Goal: Task Accomplishment & Management: Manage account settings

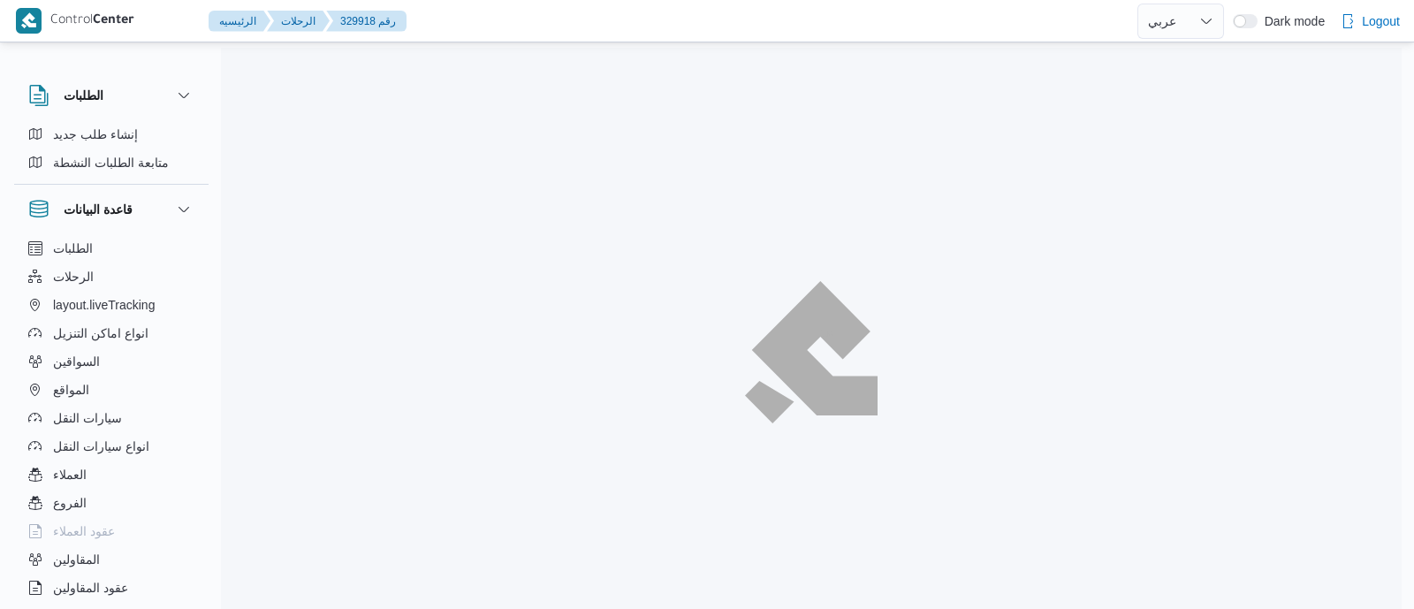
select select "ar"
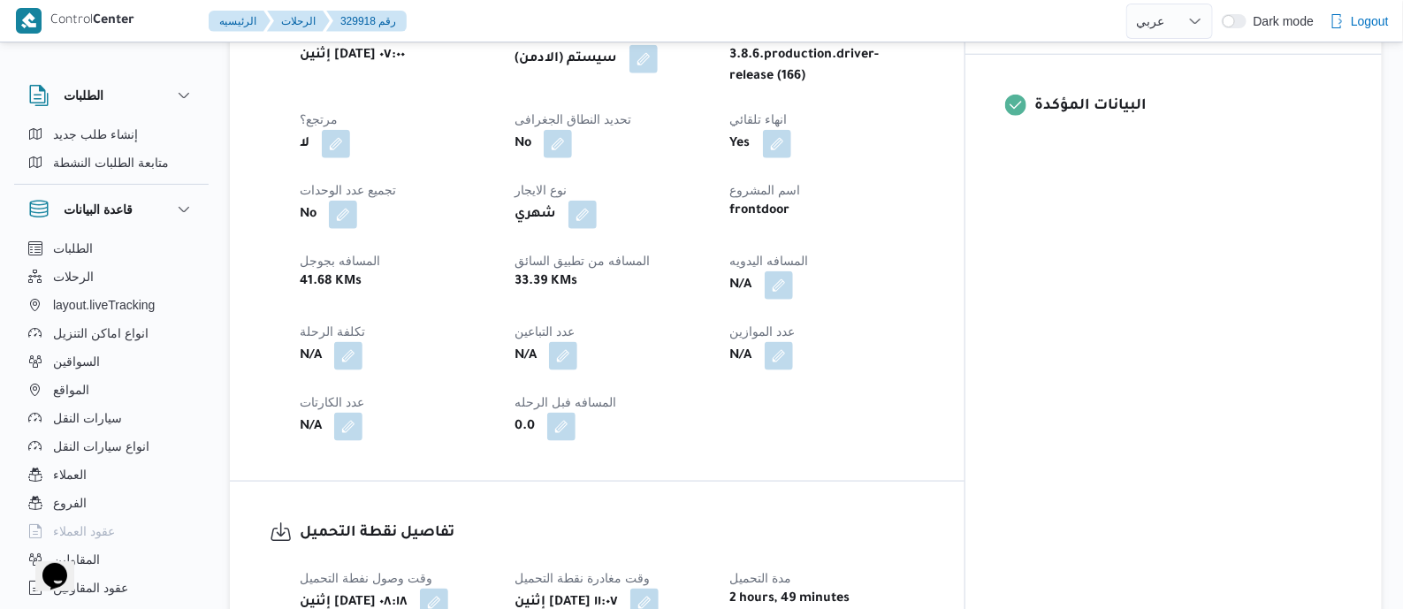
scroll to position [773, 0]
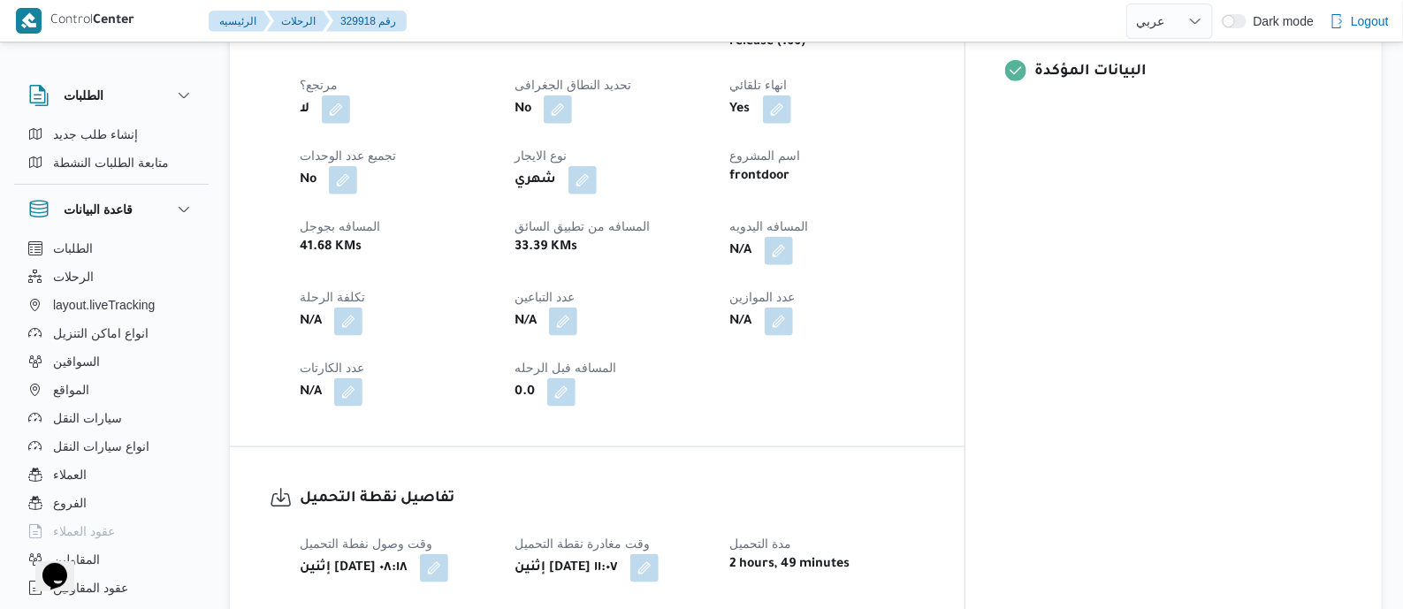
click at [793, 249] on button "button" at bounding box center [779, 251] width 28 height 28
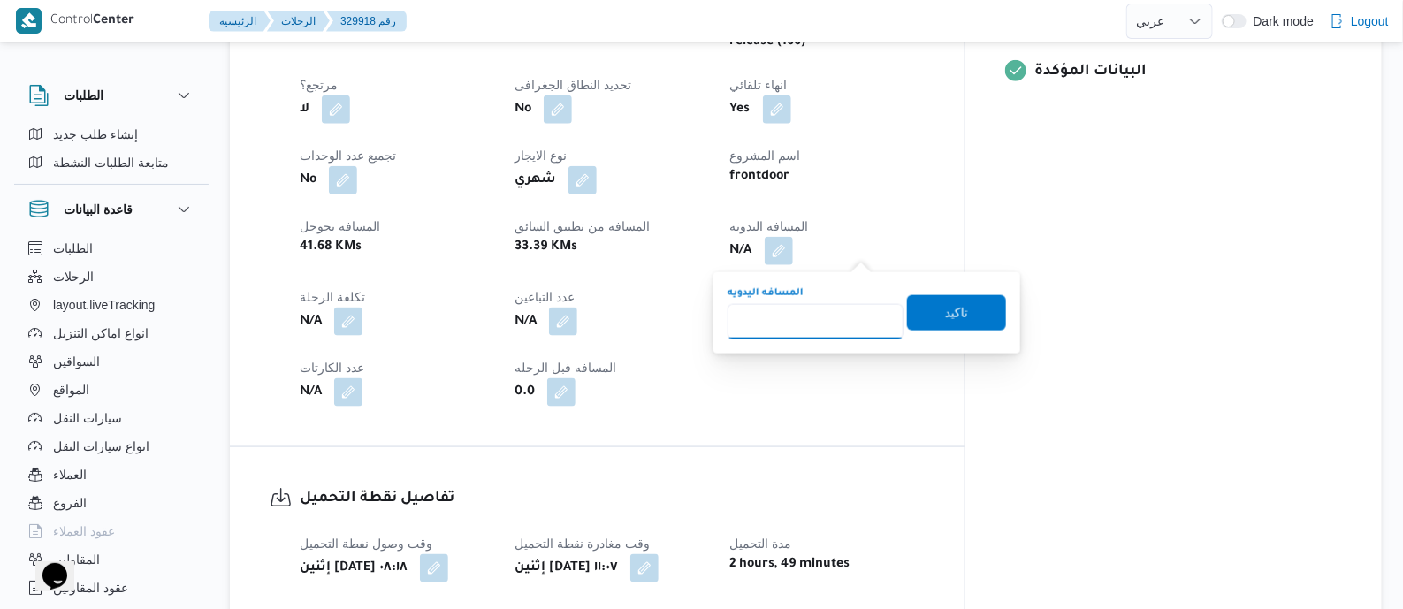
click at [830, 323] on input "المسافه اليدويه" at bounding box center [816, 321] width 176 height 35
click at [780, 316] on input "المسافه اليدويه" at bounding box center [816, 321] width 176 height 35
type input "120"
click at [952, 310] on span "تاكيد" at bounding box center [956, 311] width 23 height 21
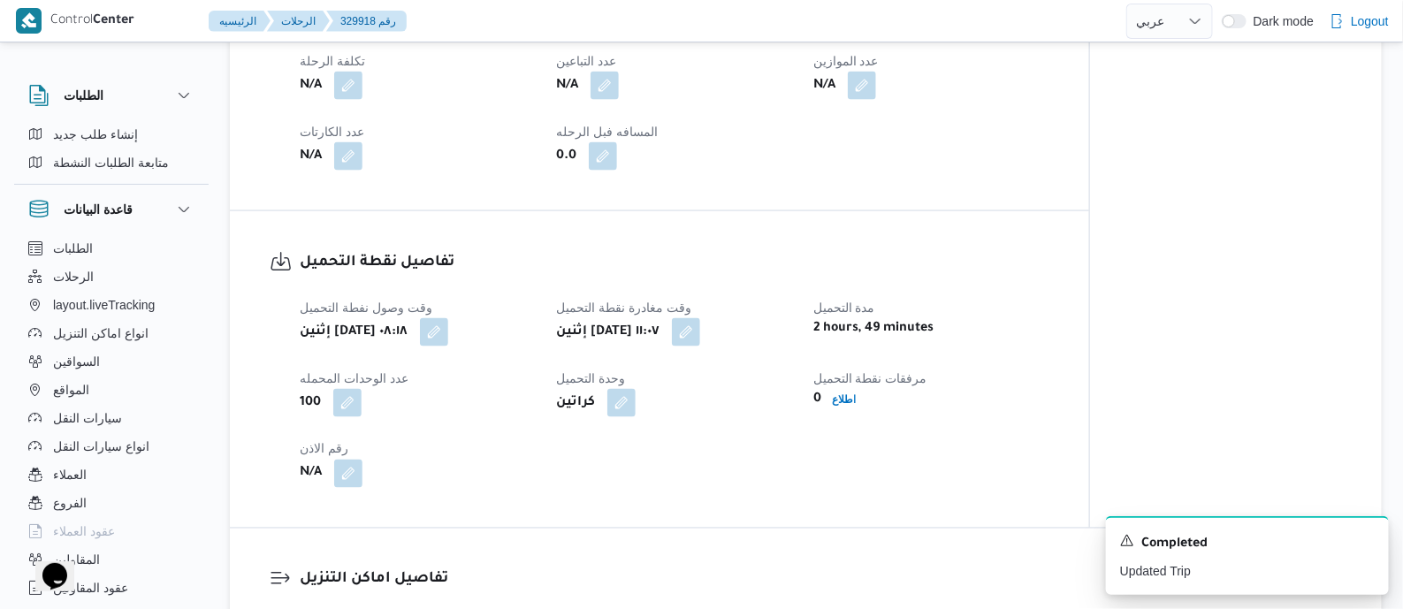
scroll to position [1105, 0]
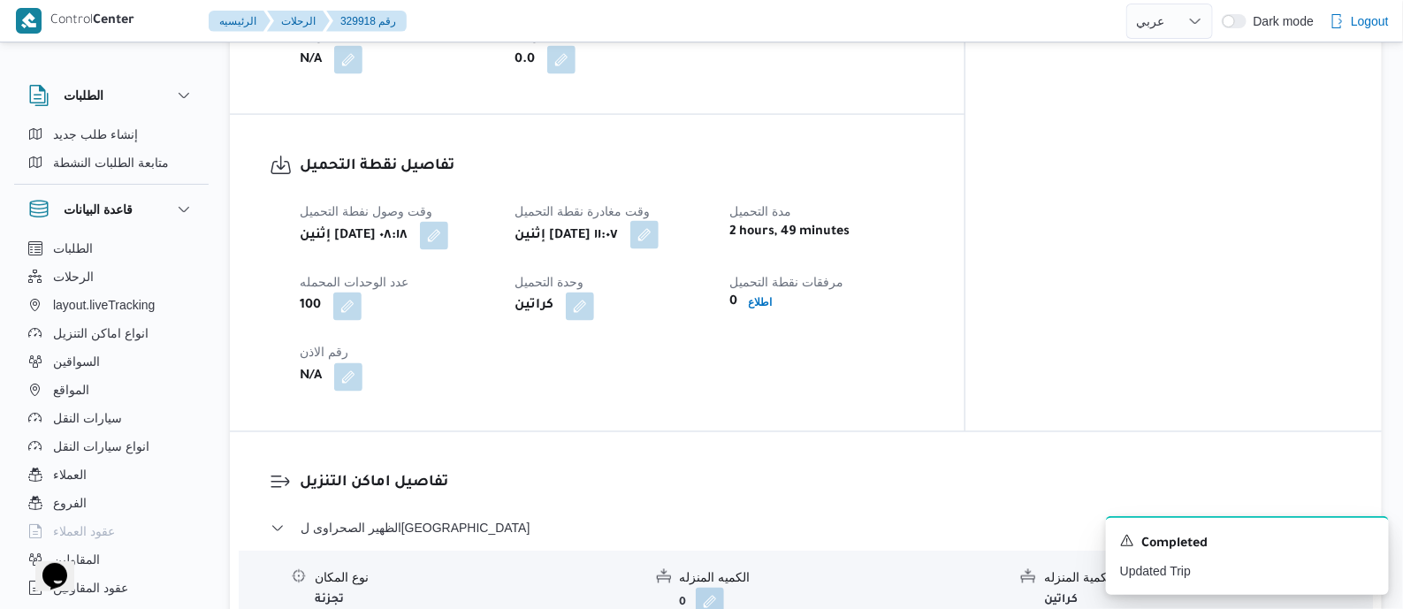
drag, startPoint x: 758, startPoint y: 229, endPoint x: 759, endPoint y: 240, distance: 11.5
click at [659, 228] on button "button" at bounding box center [644, 235] width 28 height 28
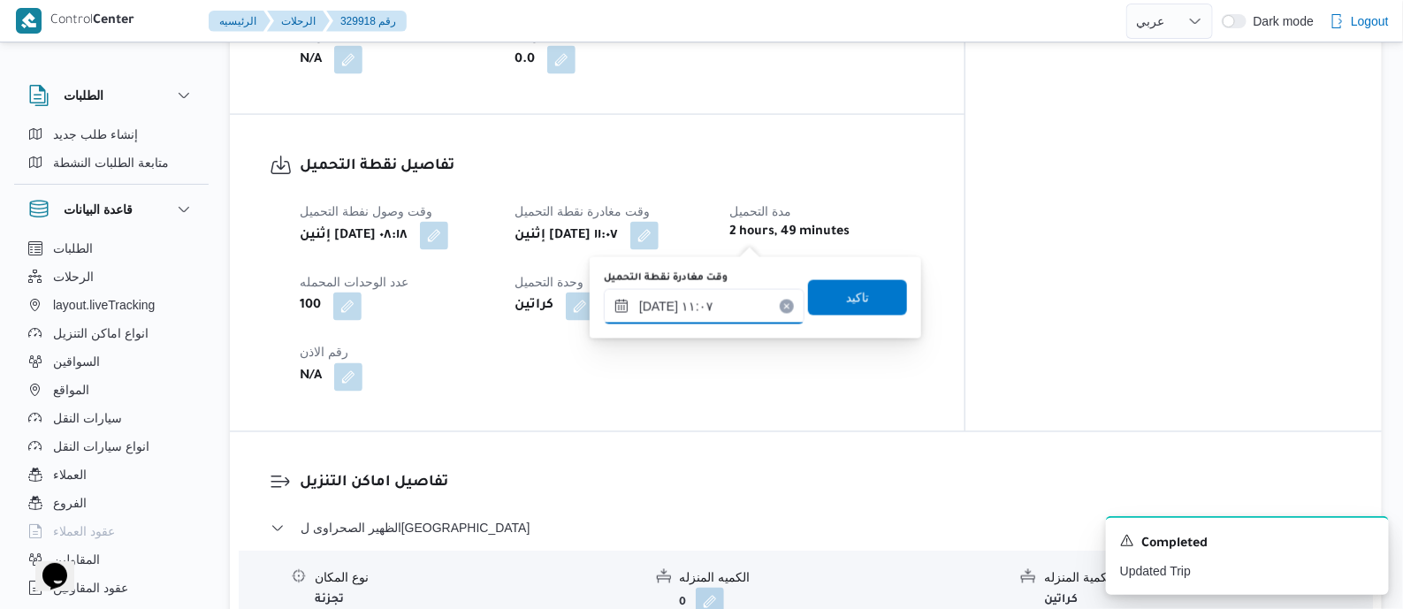
click at [750, 307] on input "١١/٠٨/٢٠٢٥ ١١:٠٧" at bounding box center [704, 306] width 201 height 35
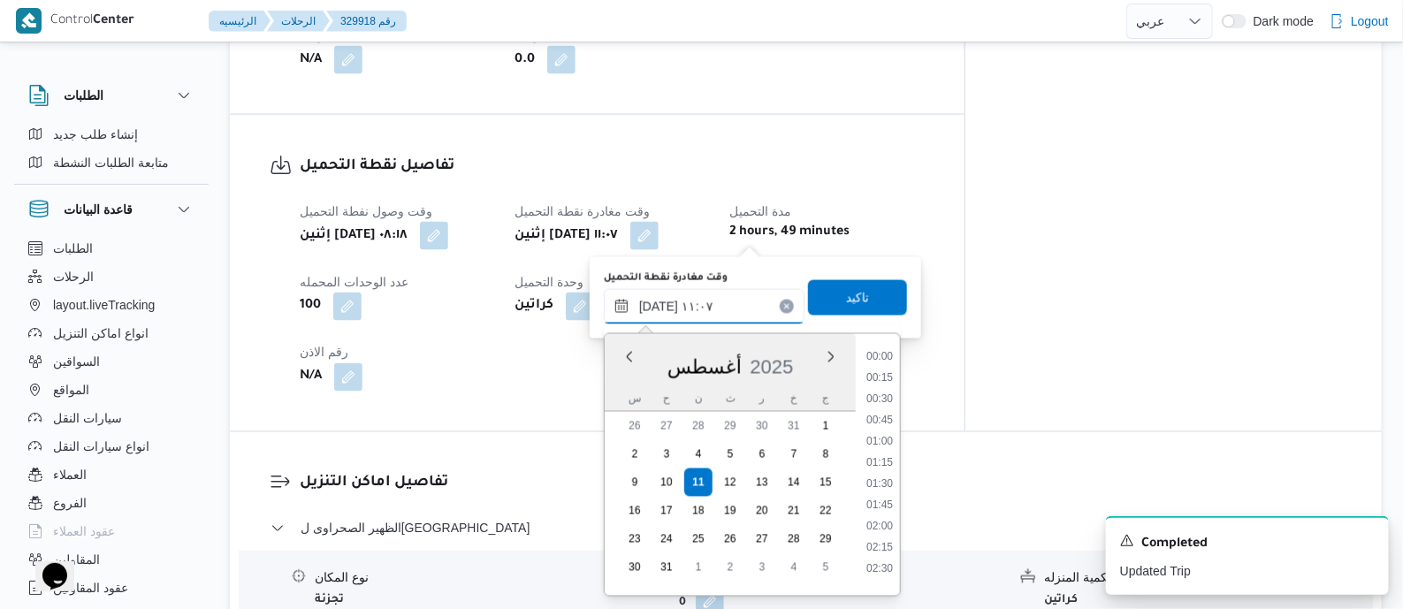
scroll to position [812, 0]
click at [888, 354] on li "09:30" at bounding box center [879, 351] width 41 height 18
type input "١١/٠٨/٢٠٢٥ ٠٩:٣٠"
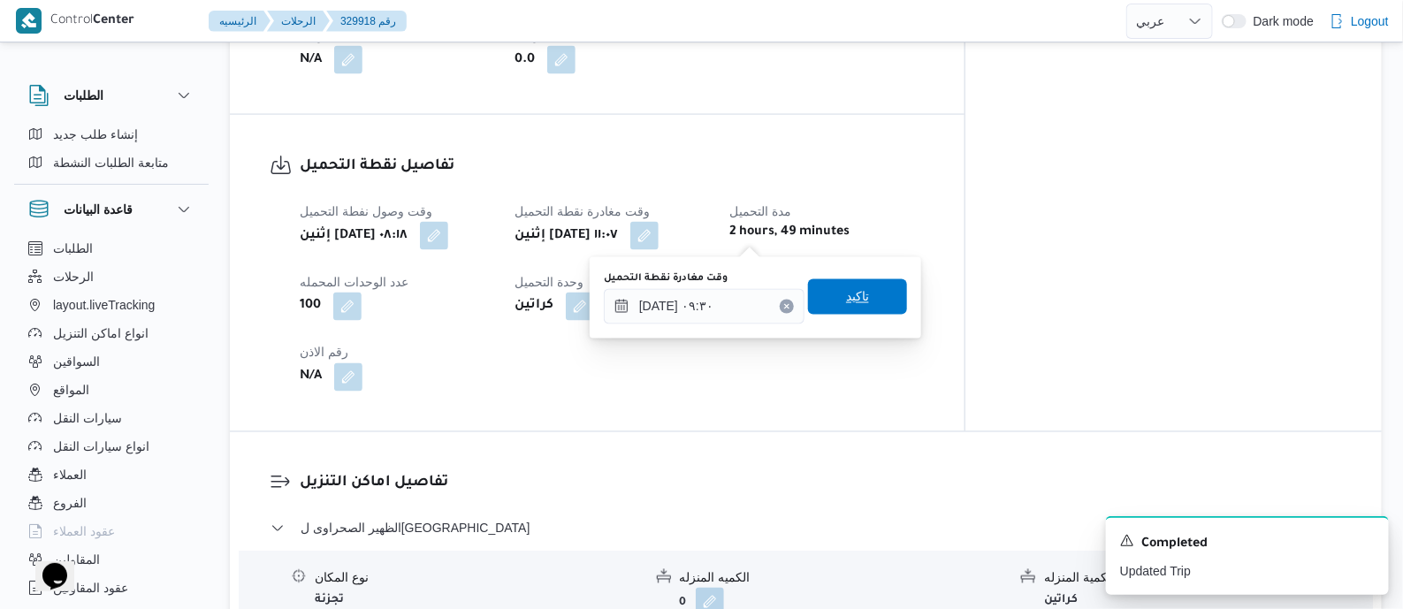
click at [869, 293] on span "تاكيد" at bounding box center [857, 296] width 99 height 35
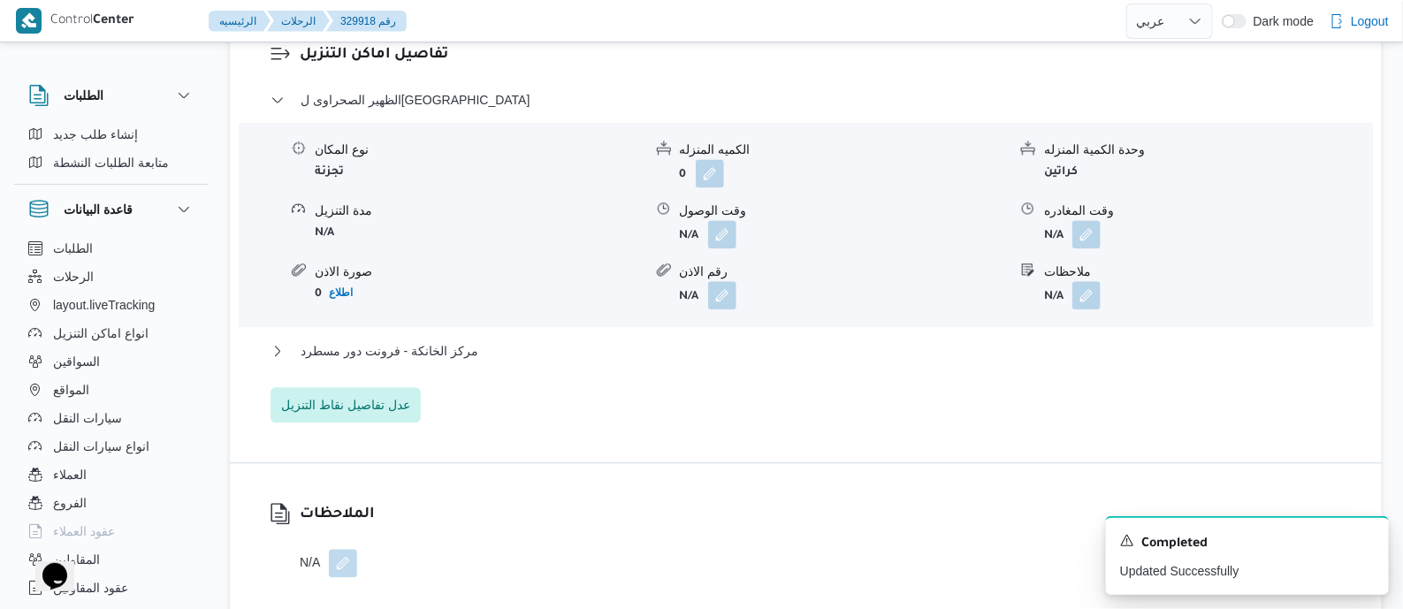
scroll to position [1546, 0]
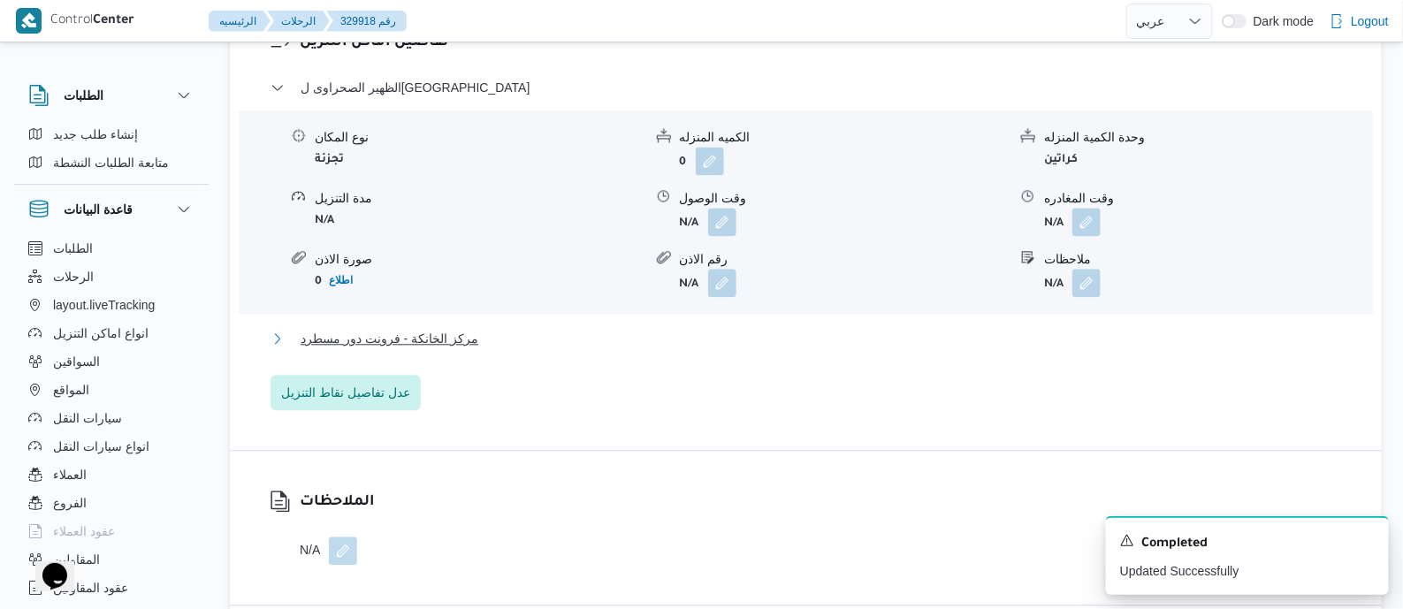
click at [442, 336] on span "مركز الخانكة - فرونت دور مسطرد" at bounding box center [390, 338] width 178 height 21
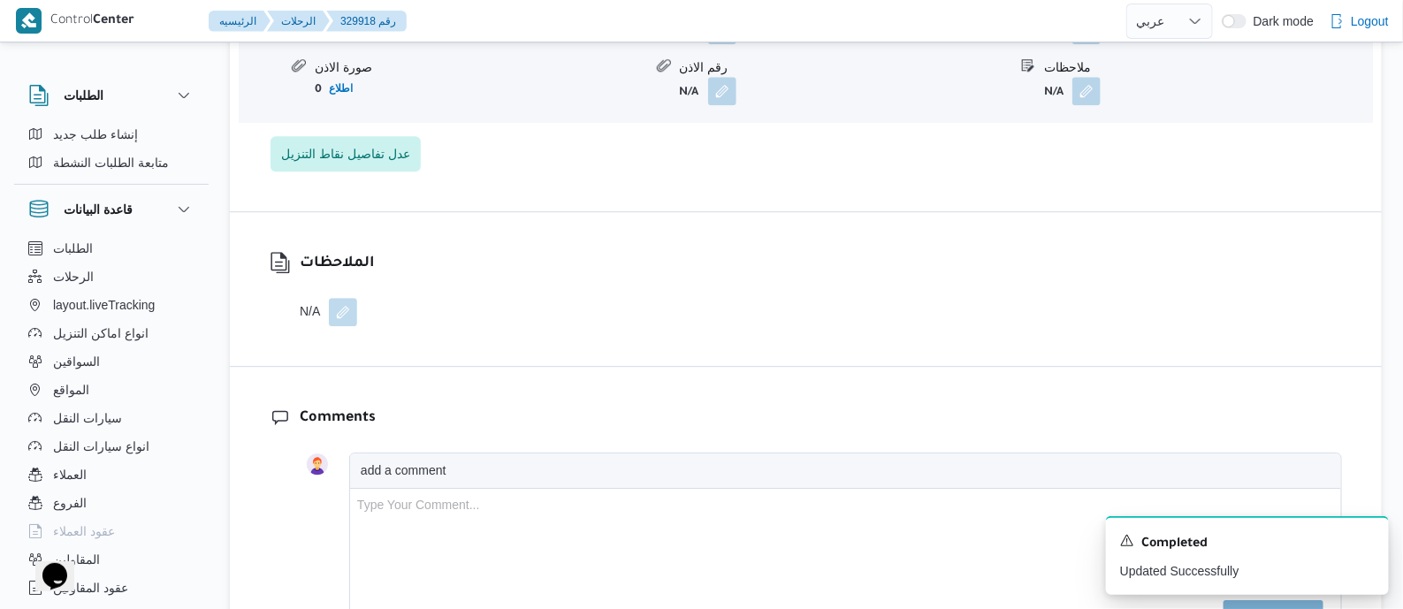
scroll to position [1767, 0]
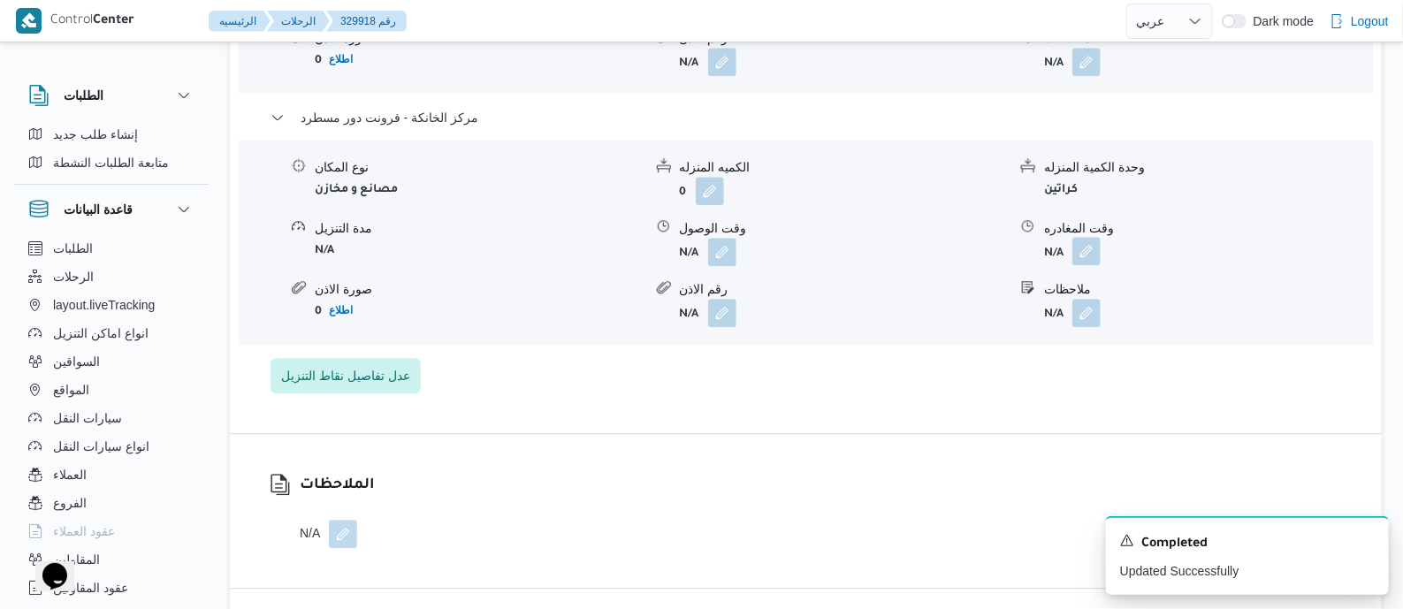
click at [1087, 249] on button "button" at bounding box center [1086, 251] width 28 height 28
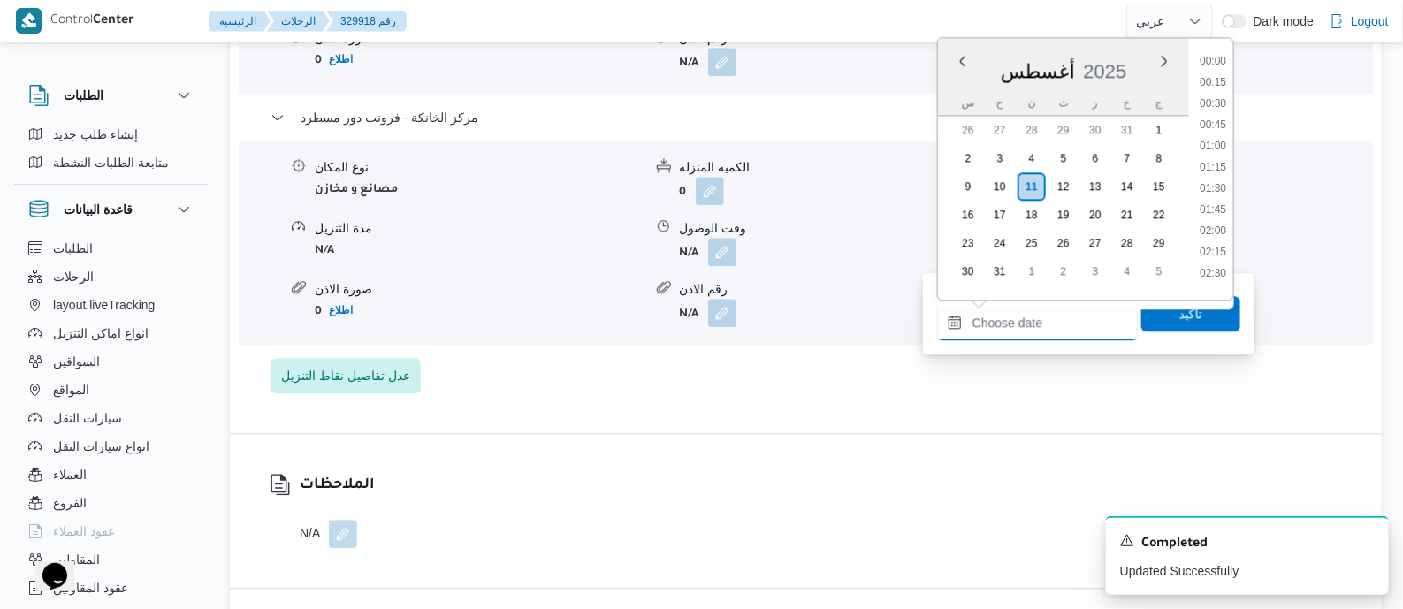
click at [1072, 316] on input "وقت المغادره" at bounding box center [1037, 322] width 201 height 35
click at [1223, 158] on li "18:00" at bounding box center [1212, 161] width 41 height 18
type input "١١/٠٨/٢٠٢٥ ١٨:٠٠"
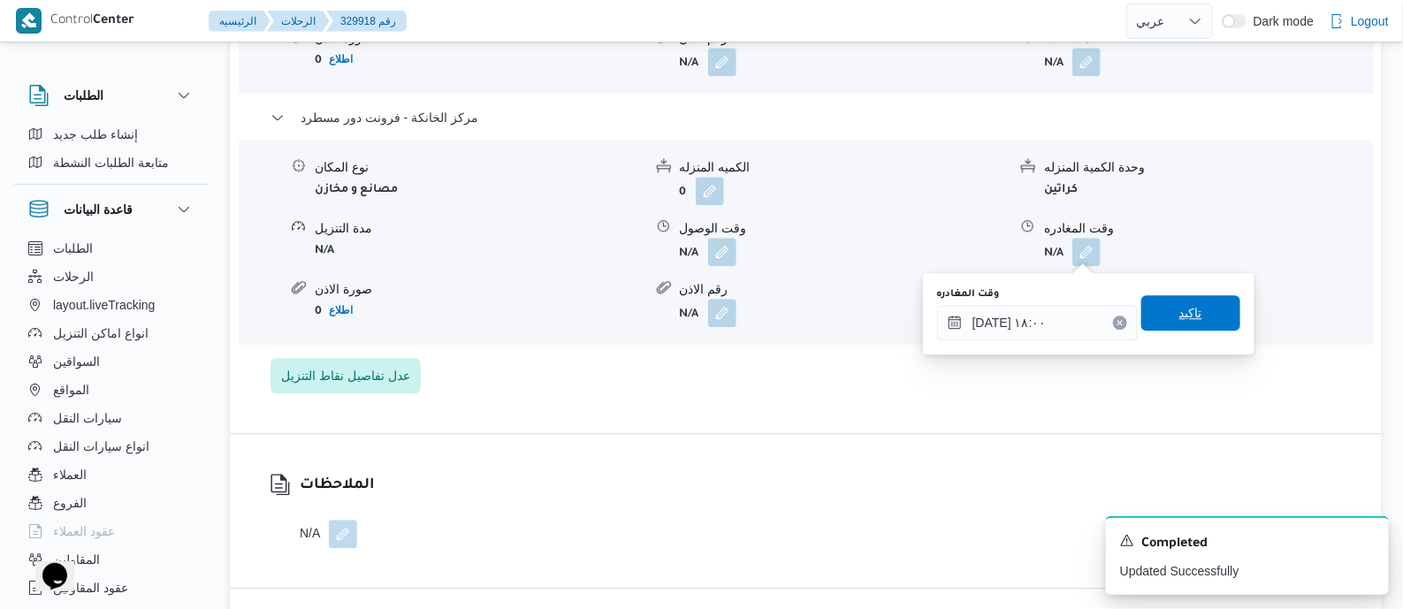
click at [1195, 324] on span "تاكيد" at bounding box center [1190, 312] width 99 height 35
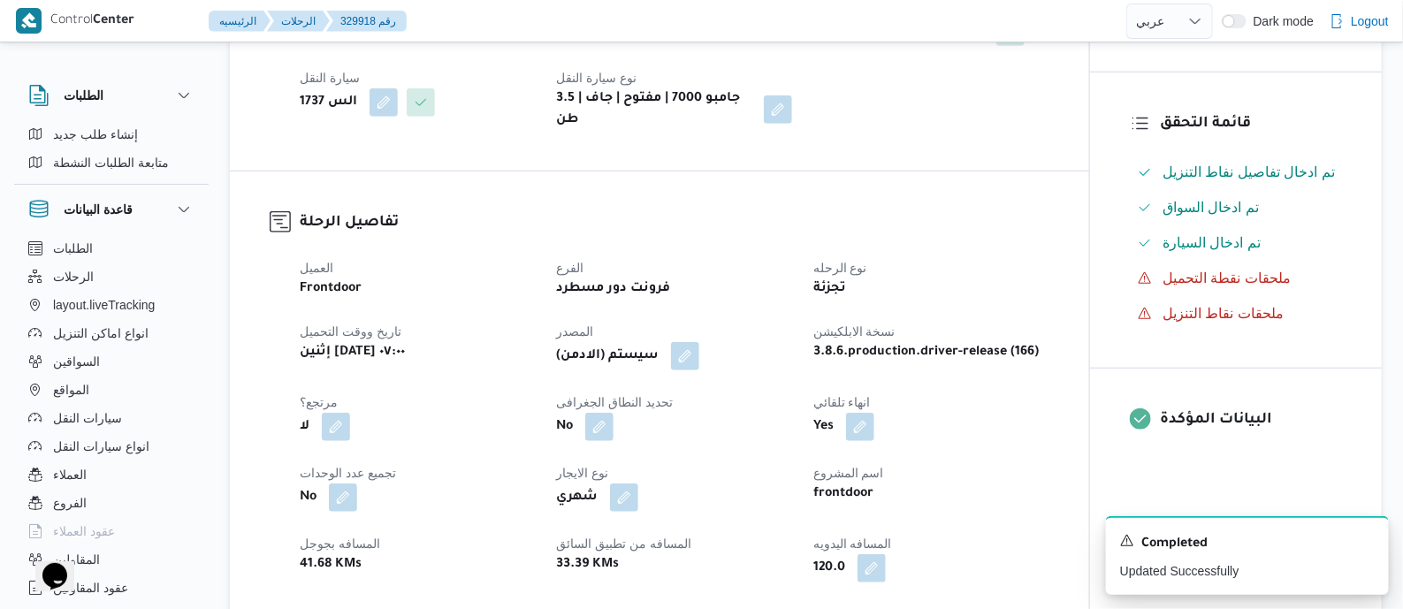
scroll to position [0, 0]
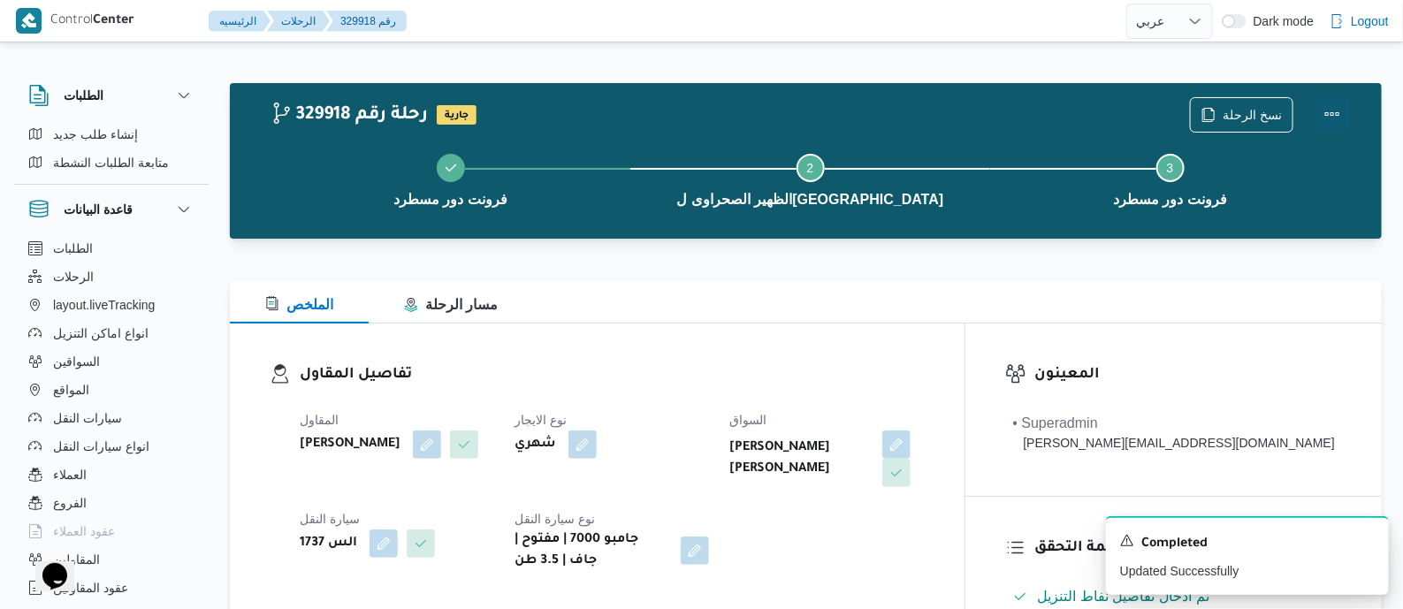
click at [1330, 106] on button "Actions" at bounding box center [1331, 113] width 35 height 35
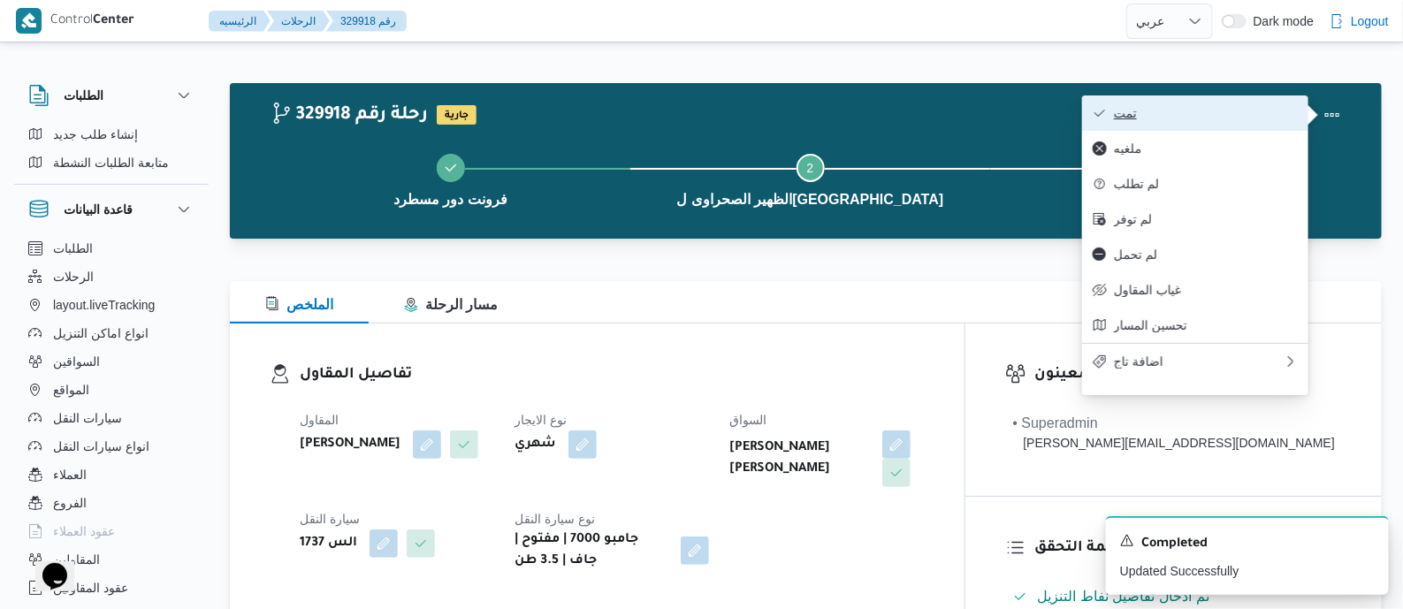
click at [1245, 117] on span "تمت" at bounding box center [1206, 113] width 184 height 14
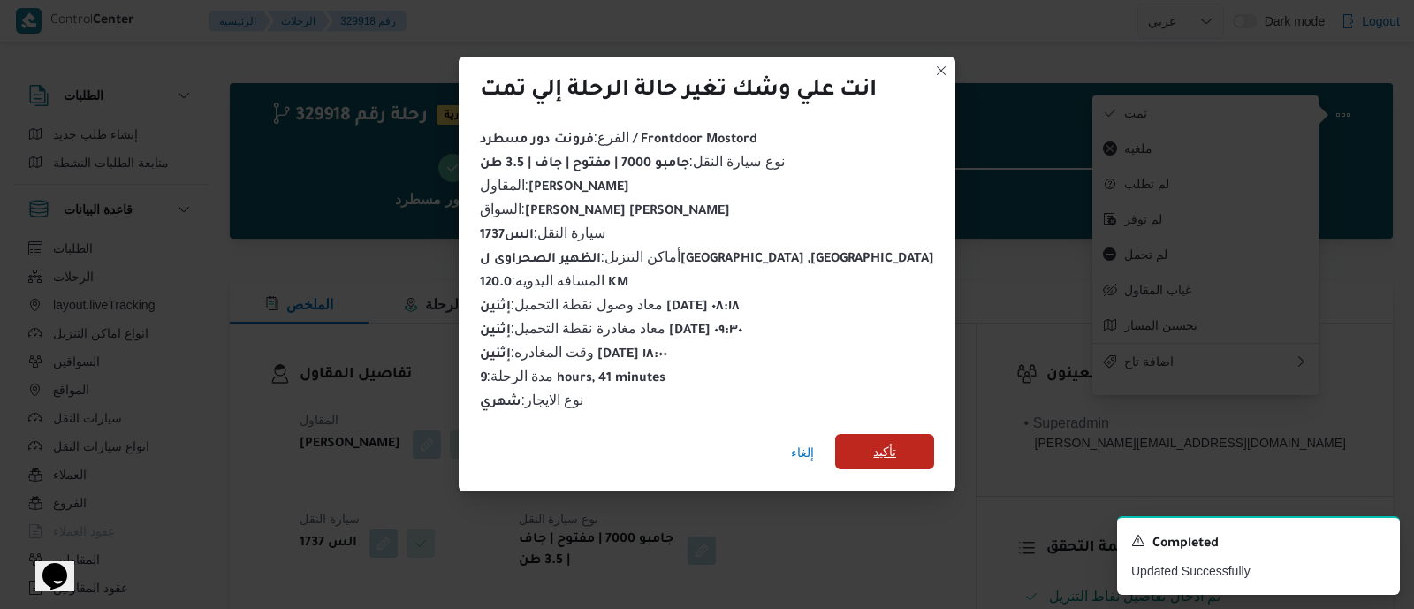
click at [869, 435] on span "تأكيد" at bounding box center [884, 451] width 99 height 35
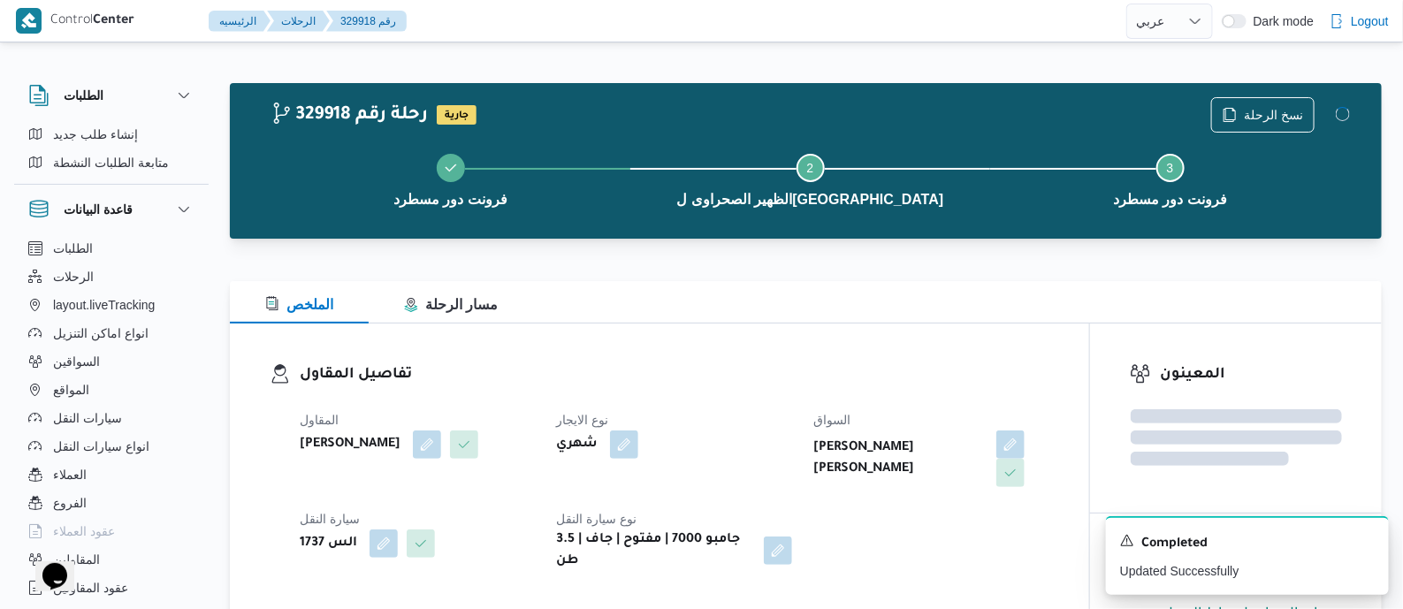
click at [813, 405] on div "المقاول محمد ناصر كامل عباس نوع الايجار شهري السواق راشد احمد شيخ ادريس عمر سيا…" at bounding box center [674, 491] width 771 height 184
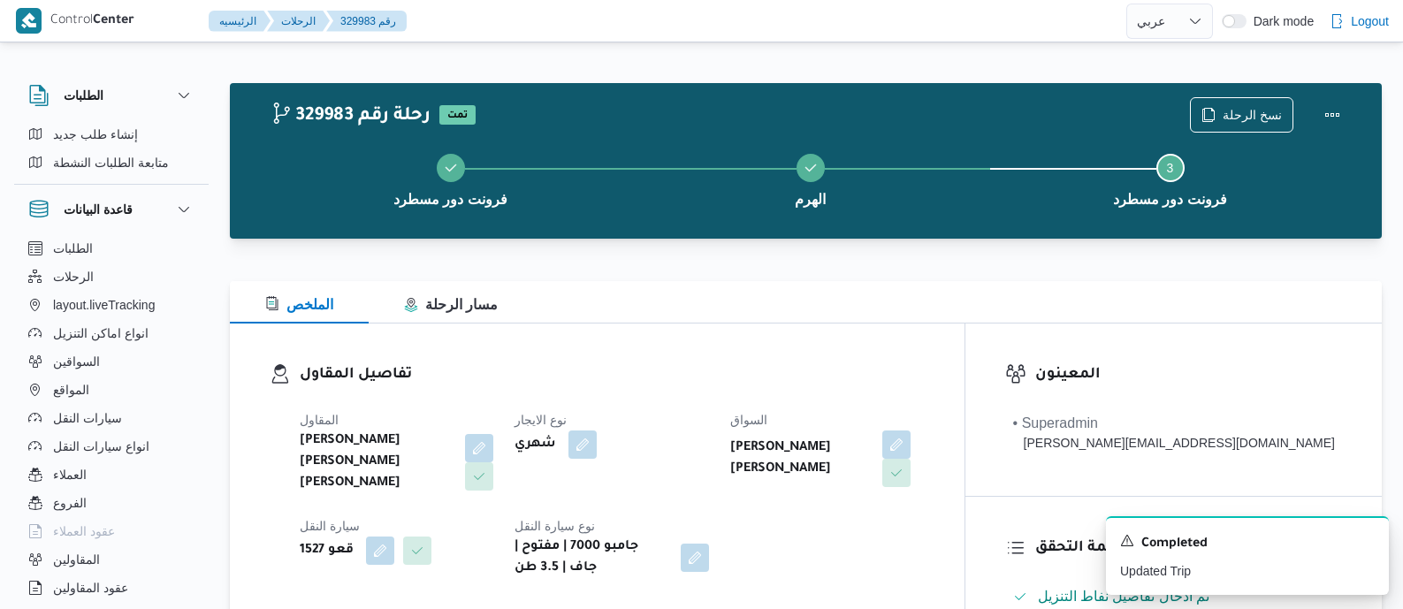
select select "ar"
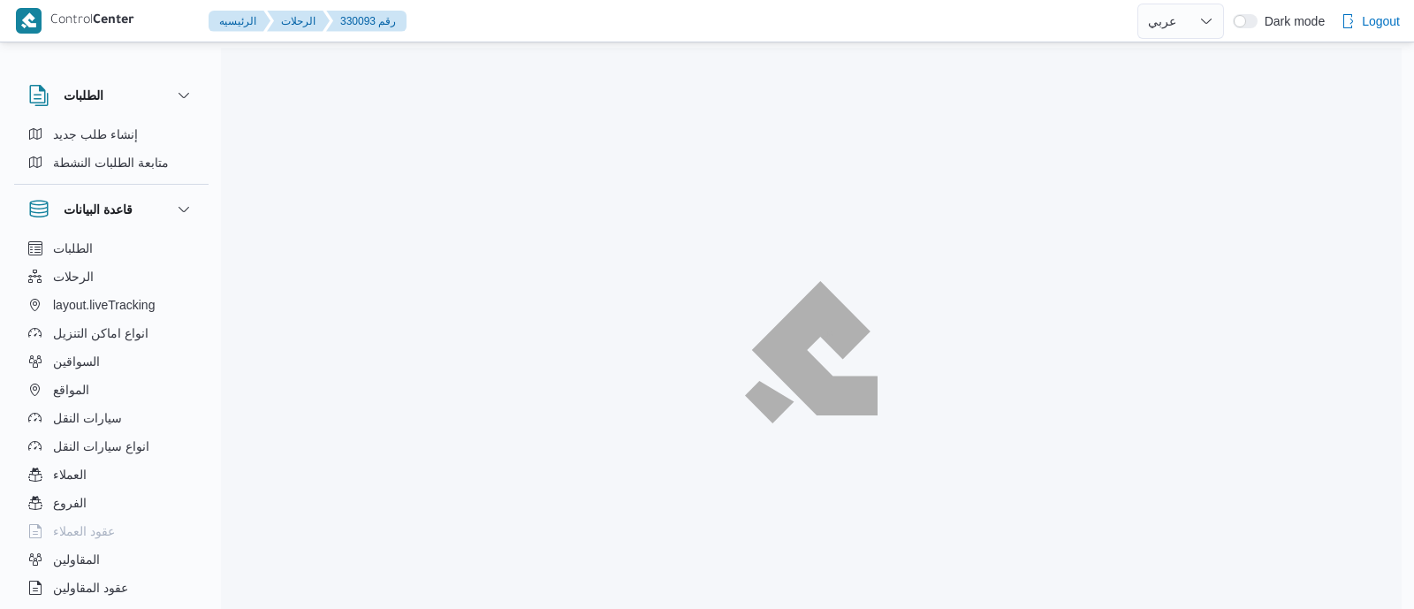
select select "ar"
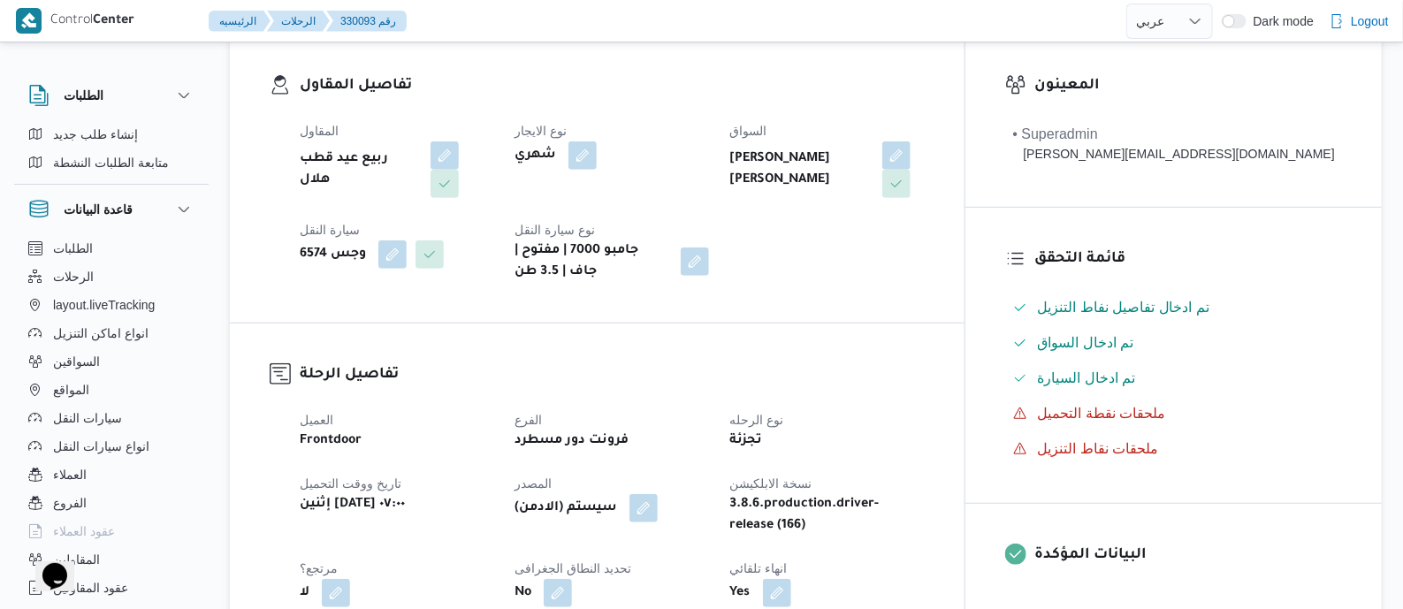
scroll to position [663, 0]
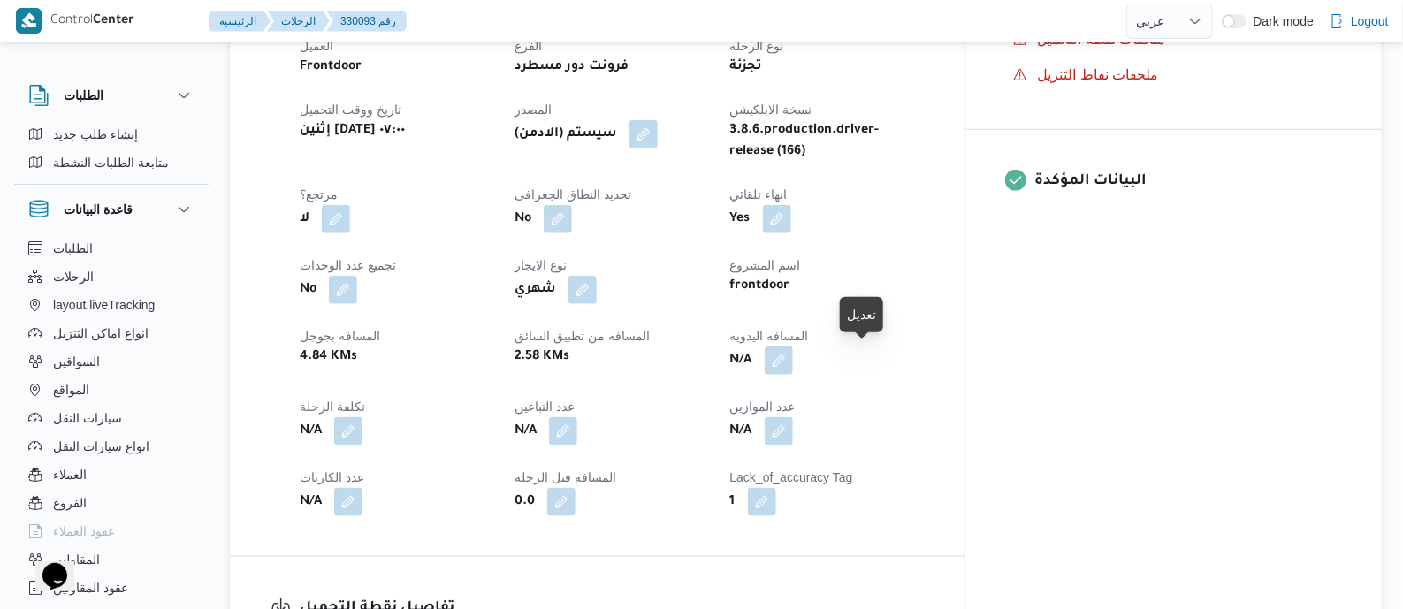
drag, startPoint x: 865, startPoint y: 361, endPoint x: 813, endPoint y: 425, distance: 82.4
click at [793, 361] on button "button" at bounding box center [779, 361] width 28 height 28
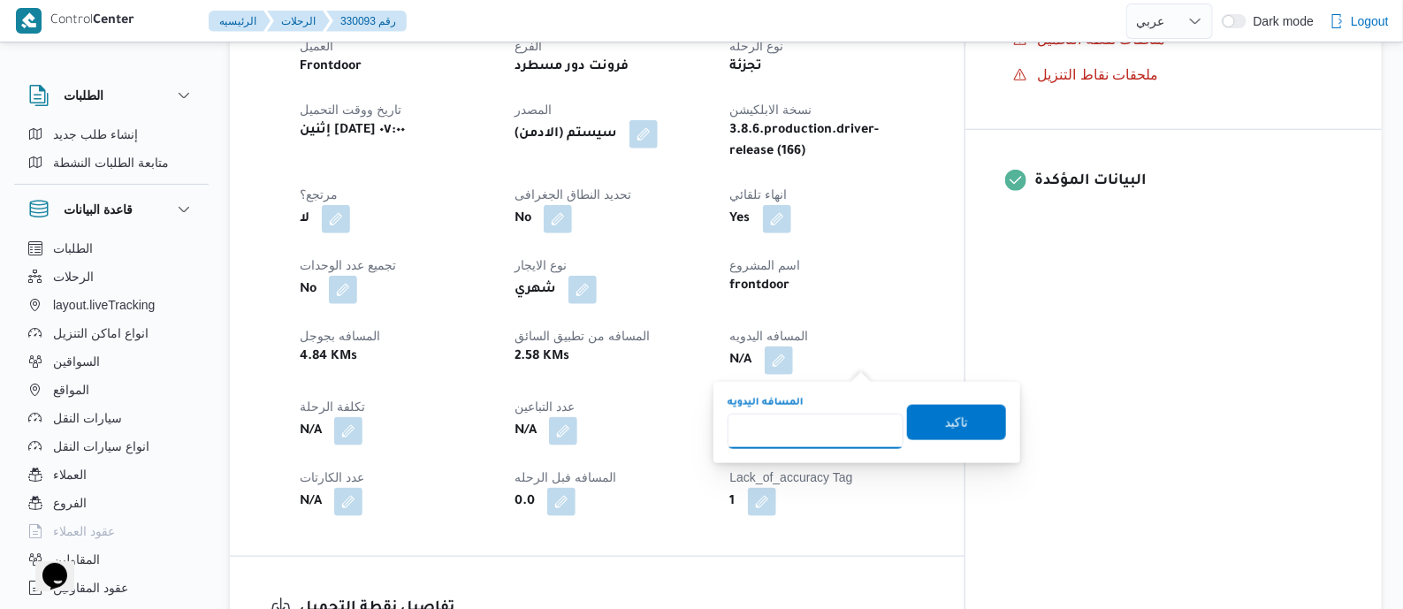
click at [813, 425] on input "المسافه اليدويه" at bounding box center [816, 431] width 176 height 35
type input "130"
click at [945, 425] on span "تاكيد" at bounding box center [956, 421] width 23 height 21
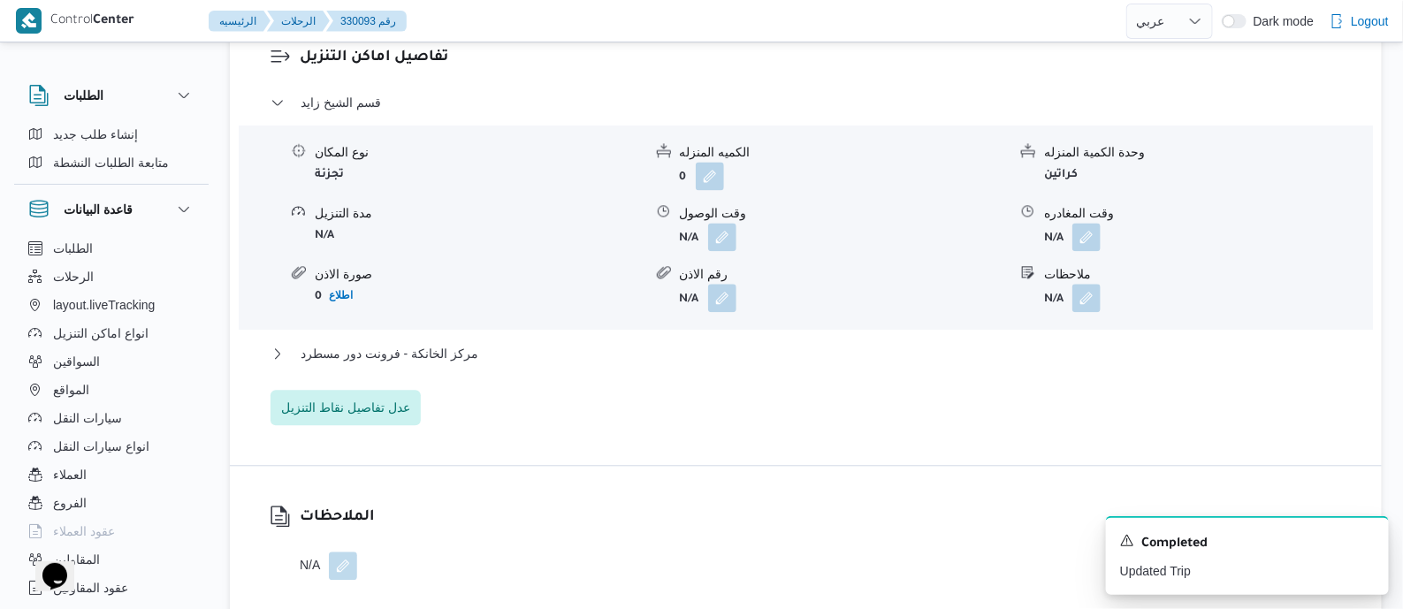
scroll to position [1546, 0]
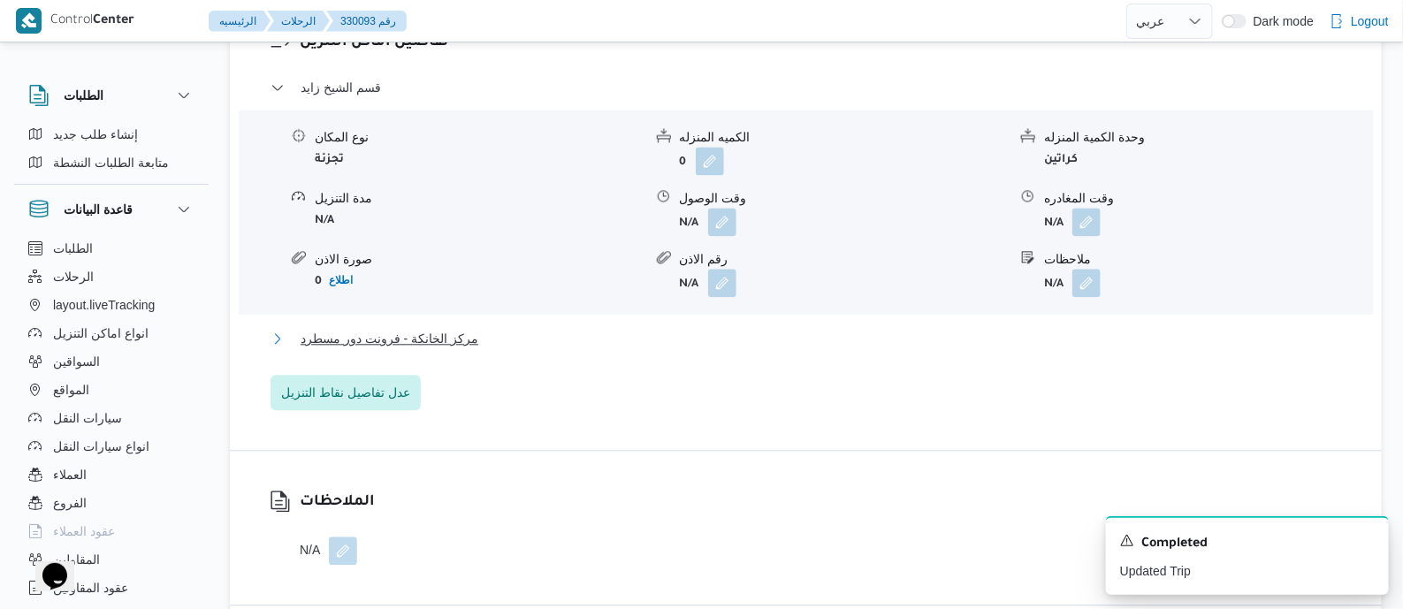
click at [424, 333] on span "مركز الخانكة - فرونت دور مسطرد" at bounding box center [390, 338] width 178 height 21
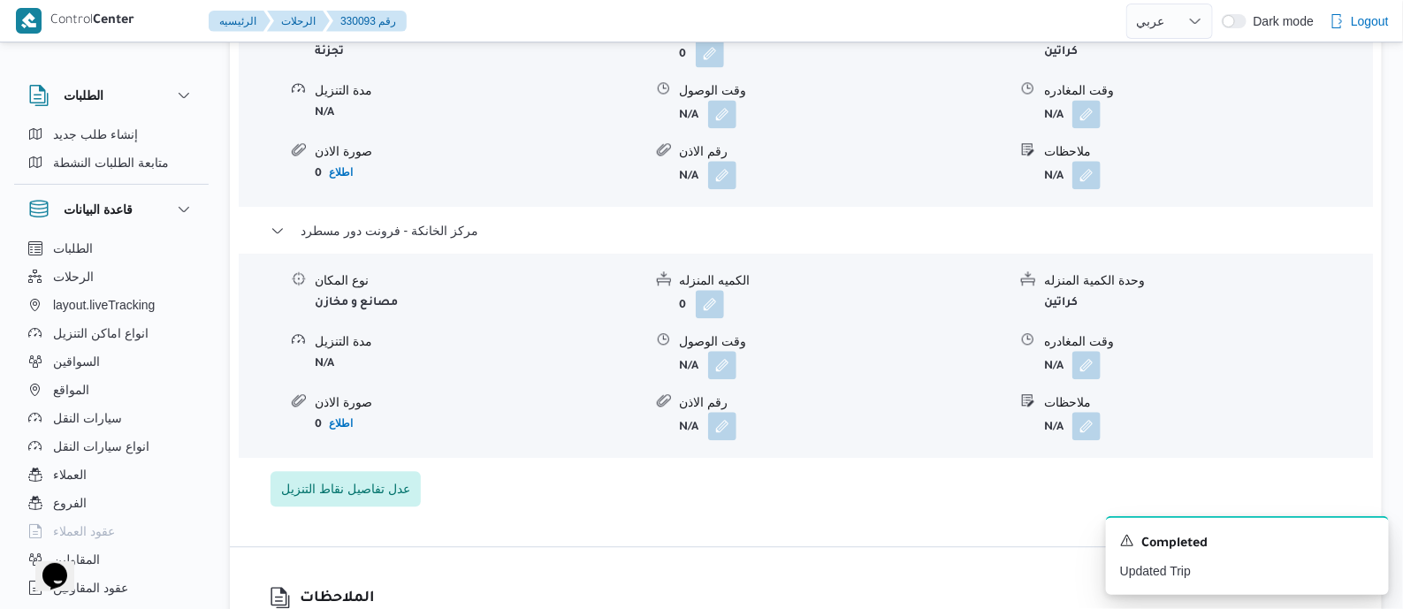
scroll to position [1657, 0]
click at [1087, 351] on button "button" at bounding box center [1086, 361] width 28 height 28
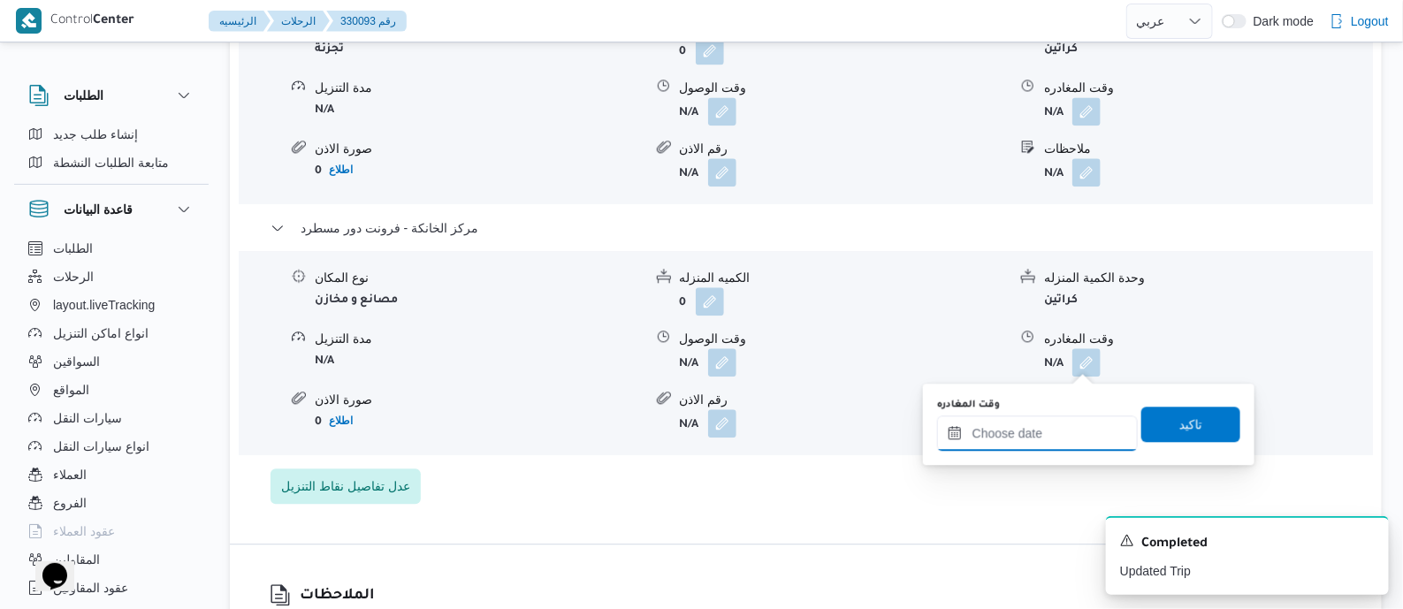
click at [1071, 422] on input "وقت المغادره" at bounding box center [1037, 432] width 201 height 35
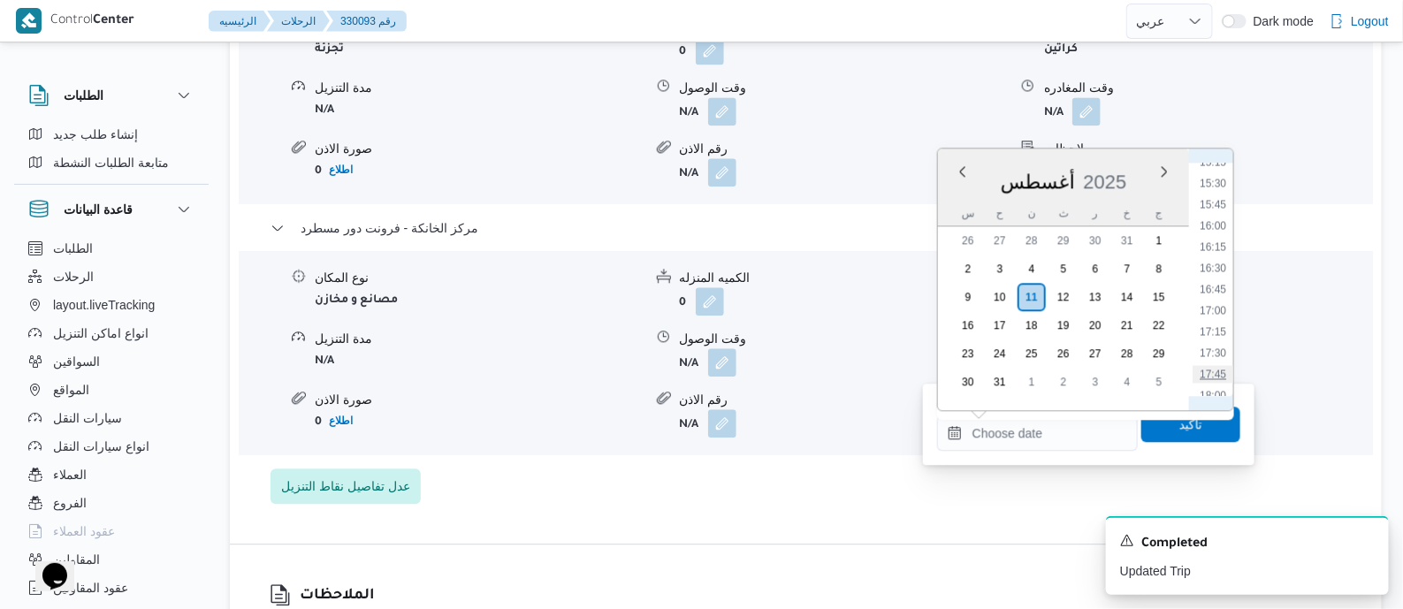
scroll to position [1337, 0]
click at [1220, 322] on li "17:30" at bounding box center [1212, 319] width 41 height 18
type input "١١/٠٨/٢٠٢٥ ١٧:٣٠"
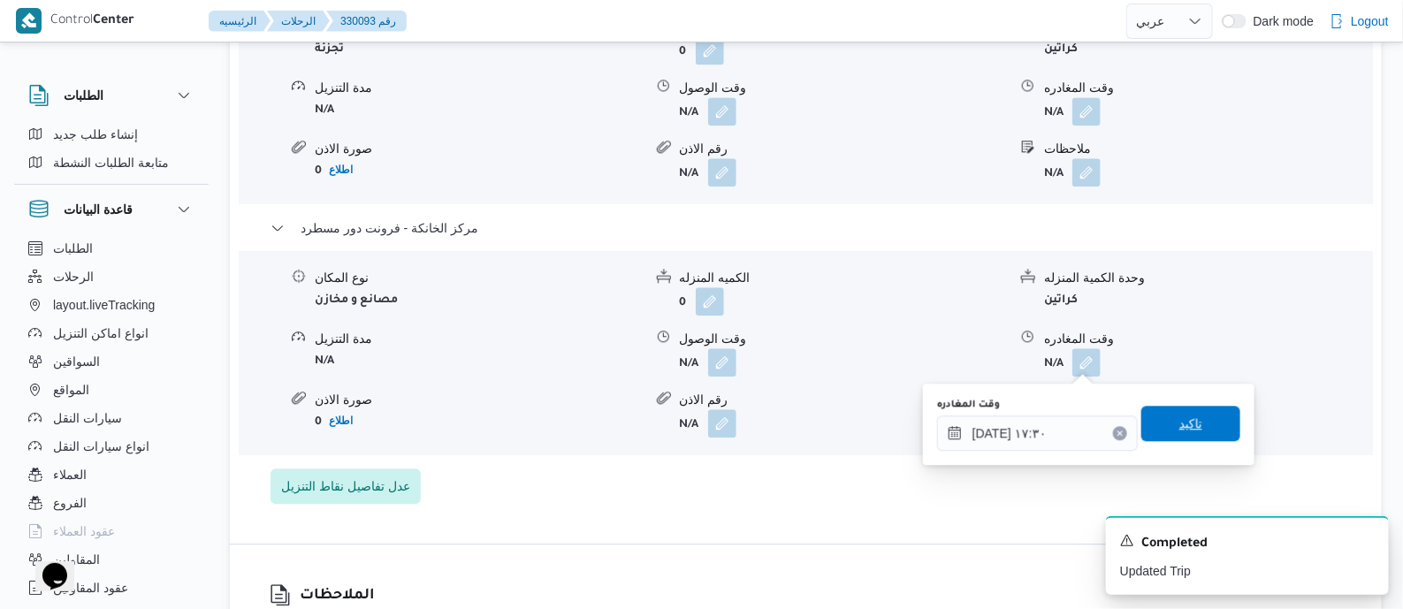
click at [1203, 435] on span "تاكيد" at bounding box center [1190, 423] width 99 height 35
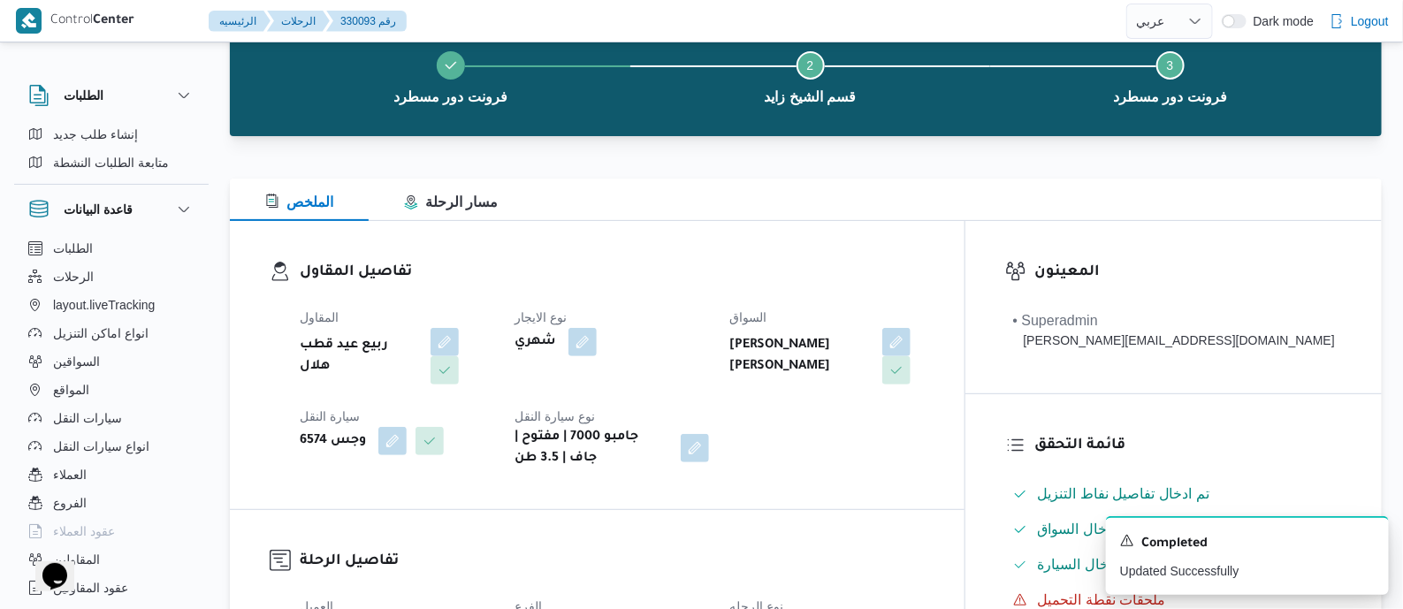
scroll to position [0, 0]
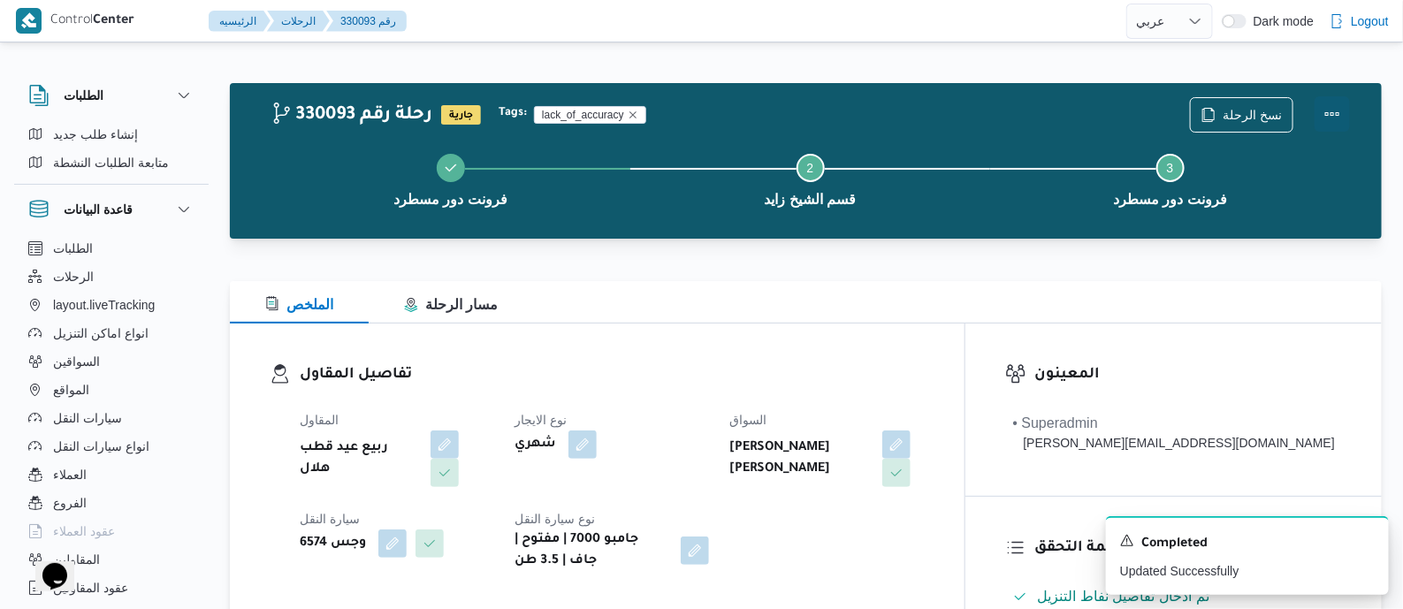
click at [1329, 105] on button "Actions" at bounding box center [1331, 113] width 35 height 35
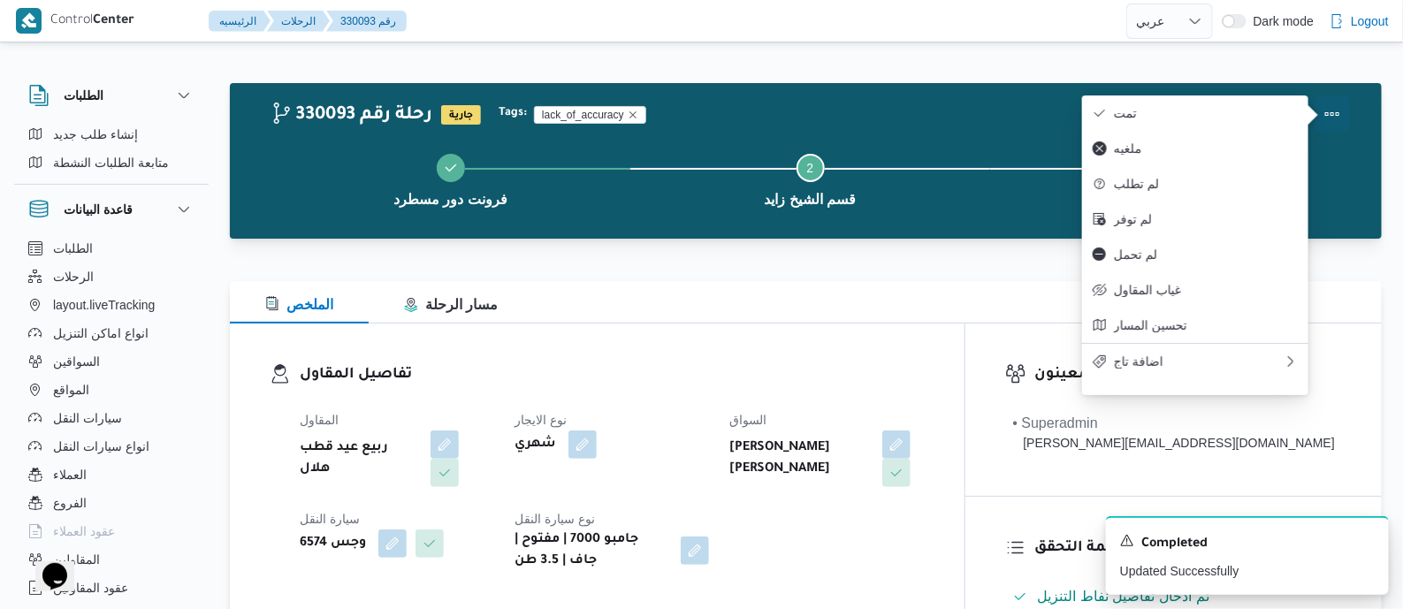
click at [1275, 109] on span "تمت" at bounding box center [1206, 113] width 184 height 14
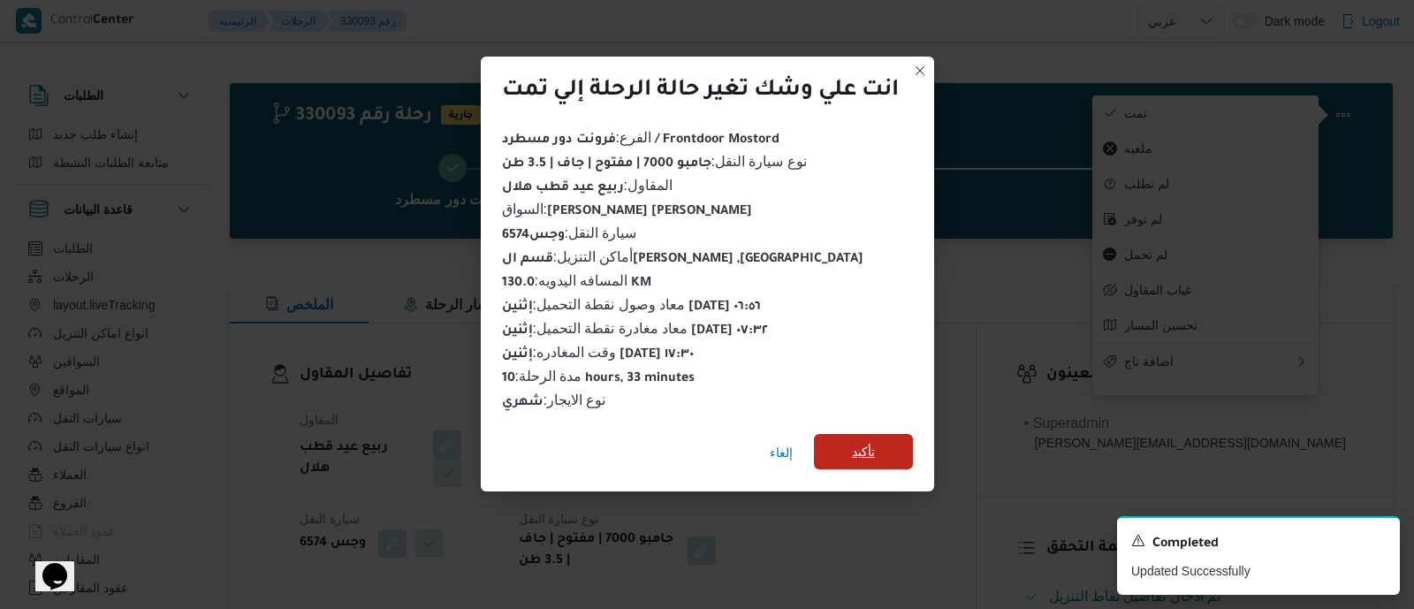
click at [871, 441] on span "تأكيد" at bounding box center [863, 451] width 23 height 21
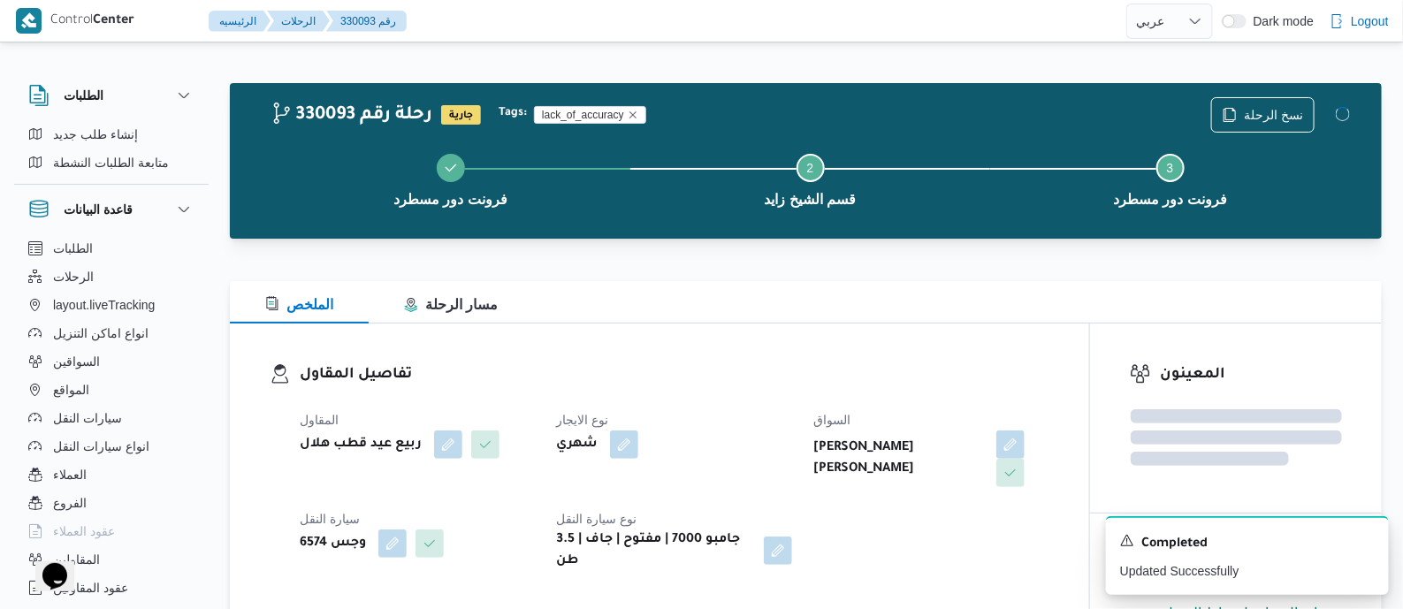
click at [699, 363] on h3 "تفاصيل المقاول" at bounding box center [675, 375] width 750 height 24
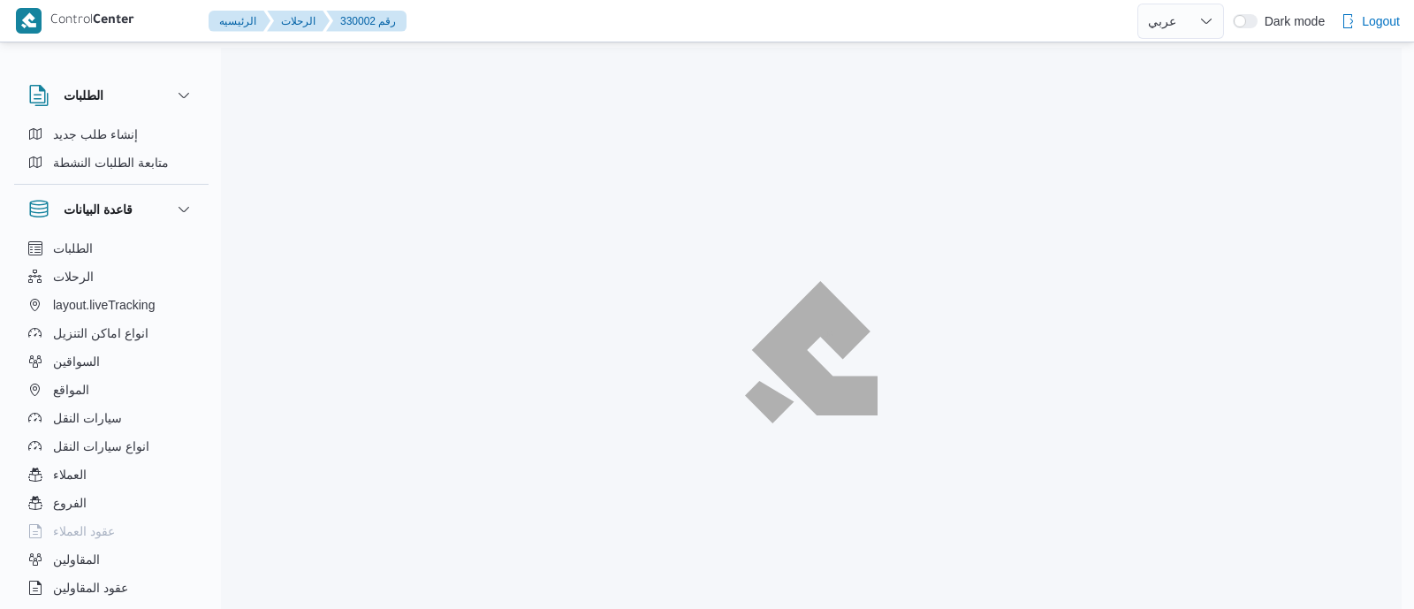
select select "ar"
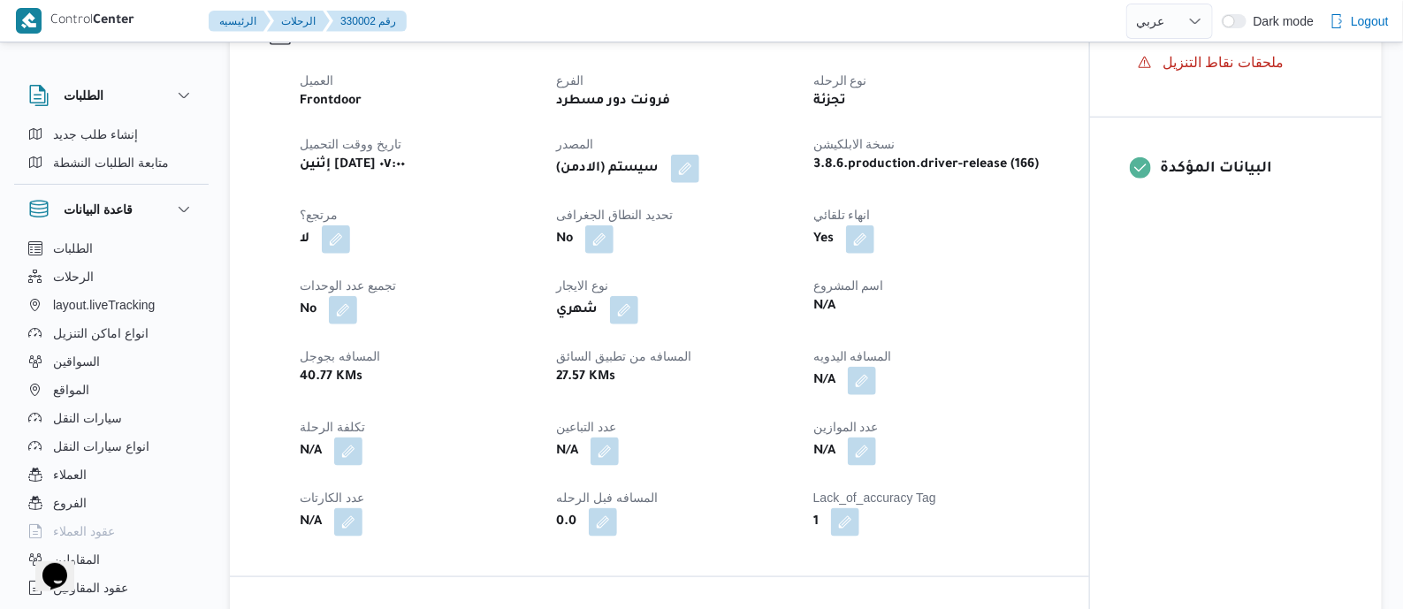
scroll to position [663, 0]
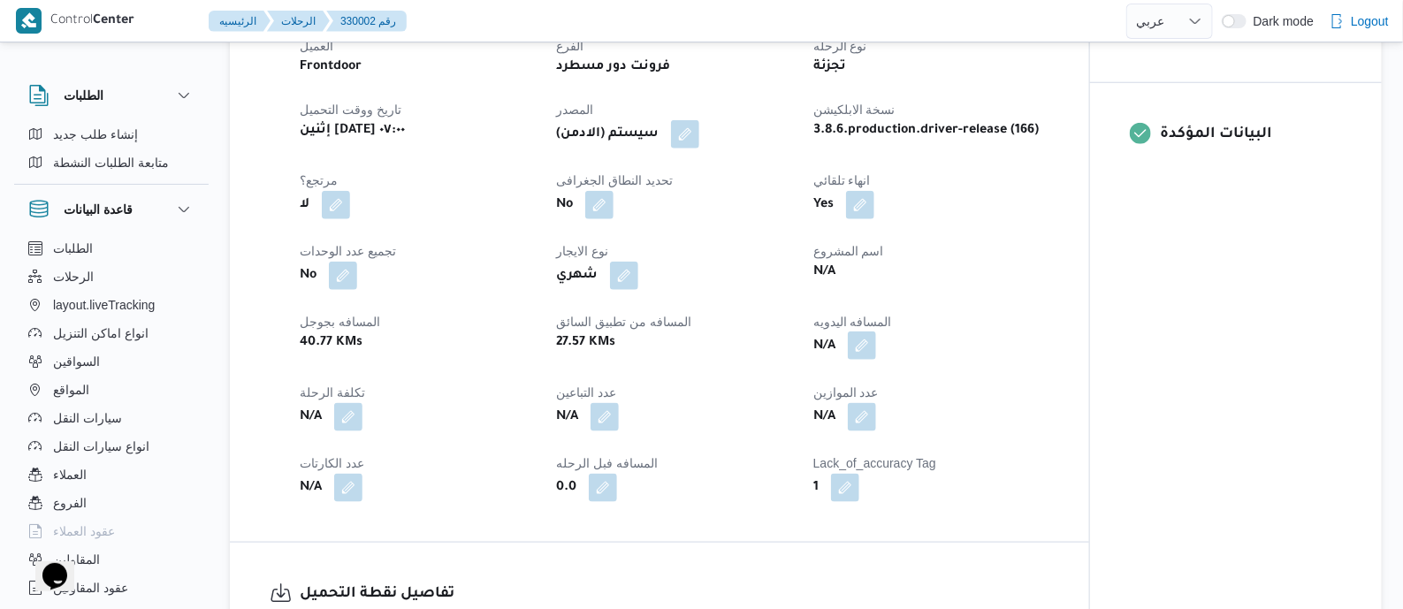
click at [864, 360] on button "button" at bounding box center [862, 345] width 28 height 28
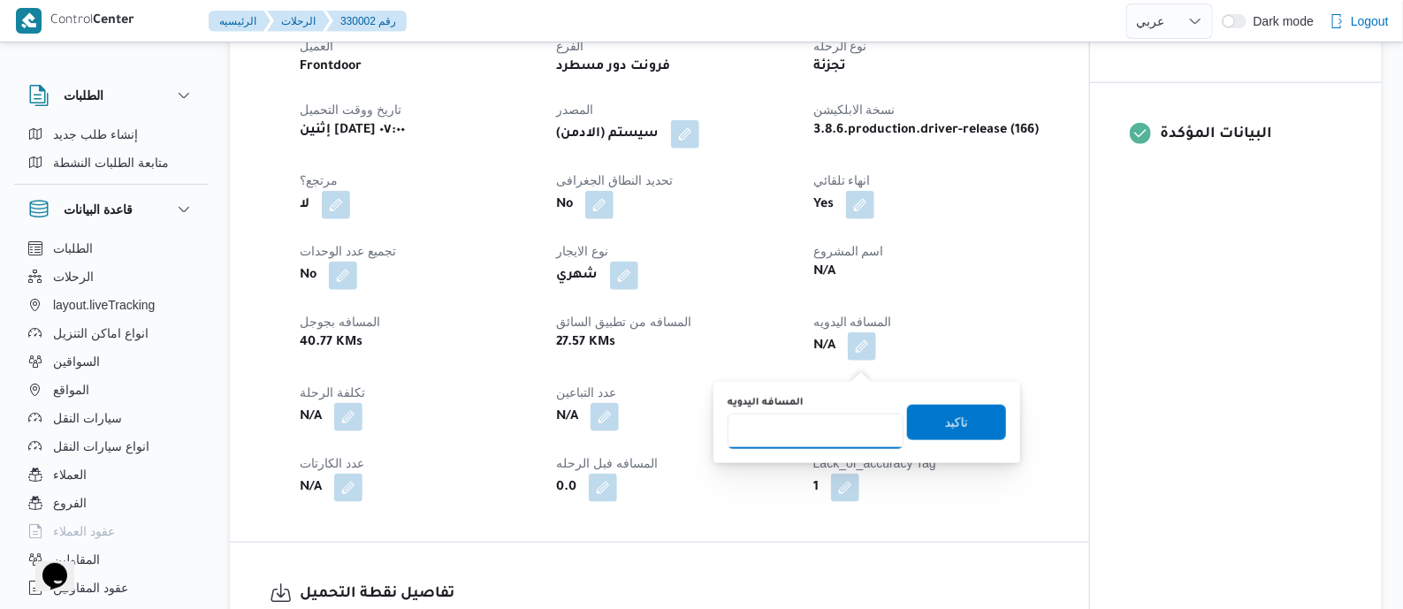
click at [840, 422] on input "المسافه اليدويه" at bounding box center [816, 431] width 176 height 35
type input "135"
click at [955, 427] on span "تاكيد" at bounding box center [956, 421] width 23 height 21
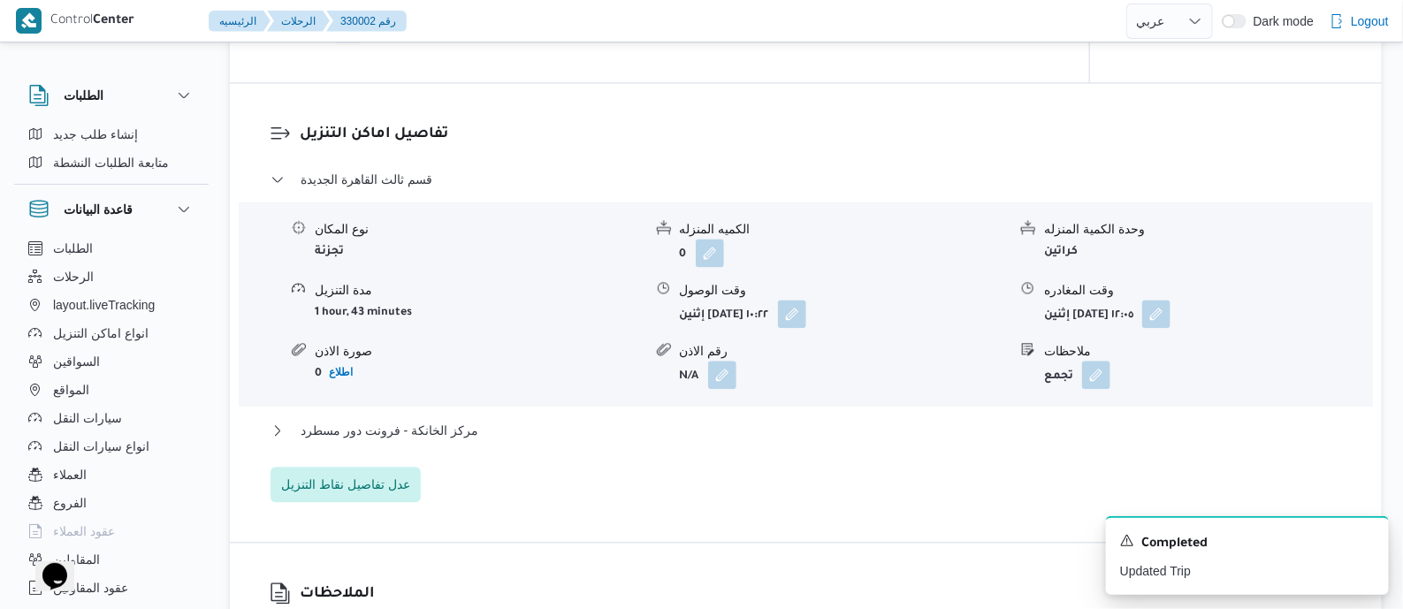
scroll to position [1546, 0]
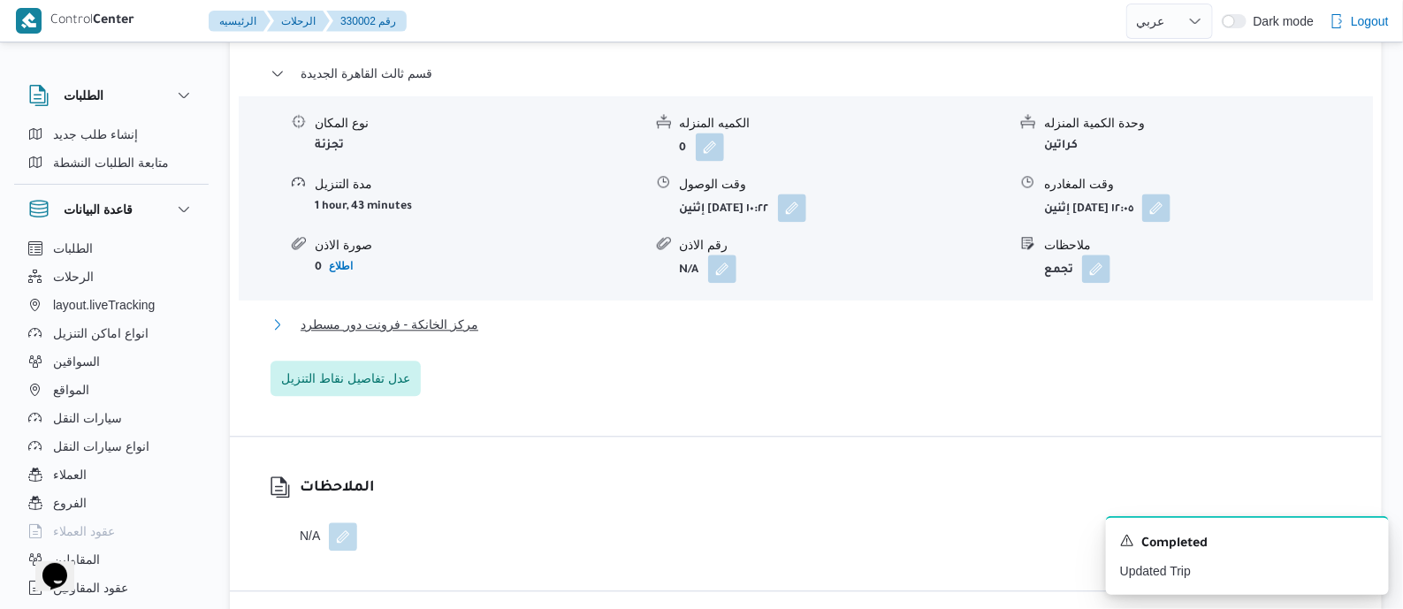
click at [449, 335] on span "مركز الخانكة - فرونت دور مسطرد" at bounding box center [390, 324] width 178 height 21
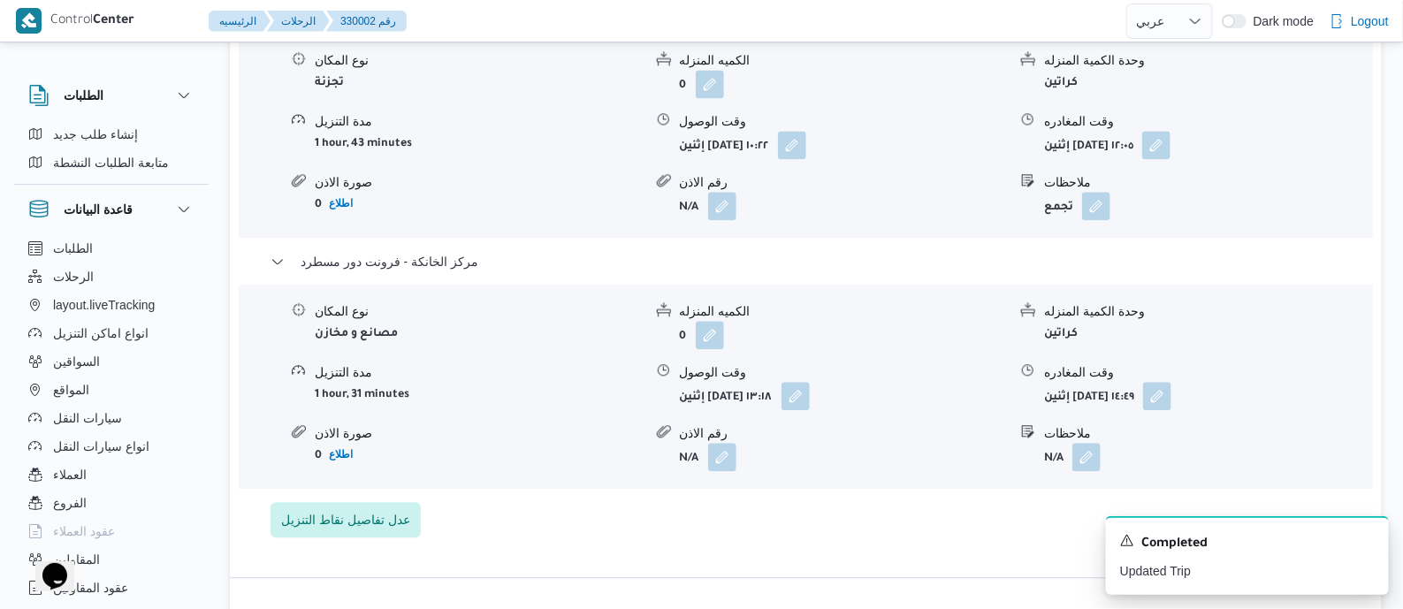
scroll to position [1657, 0]
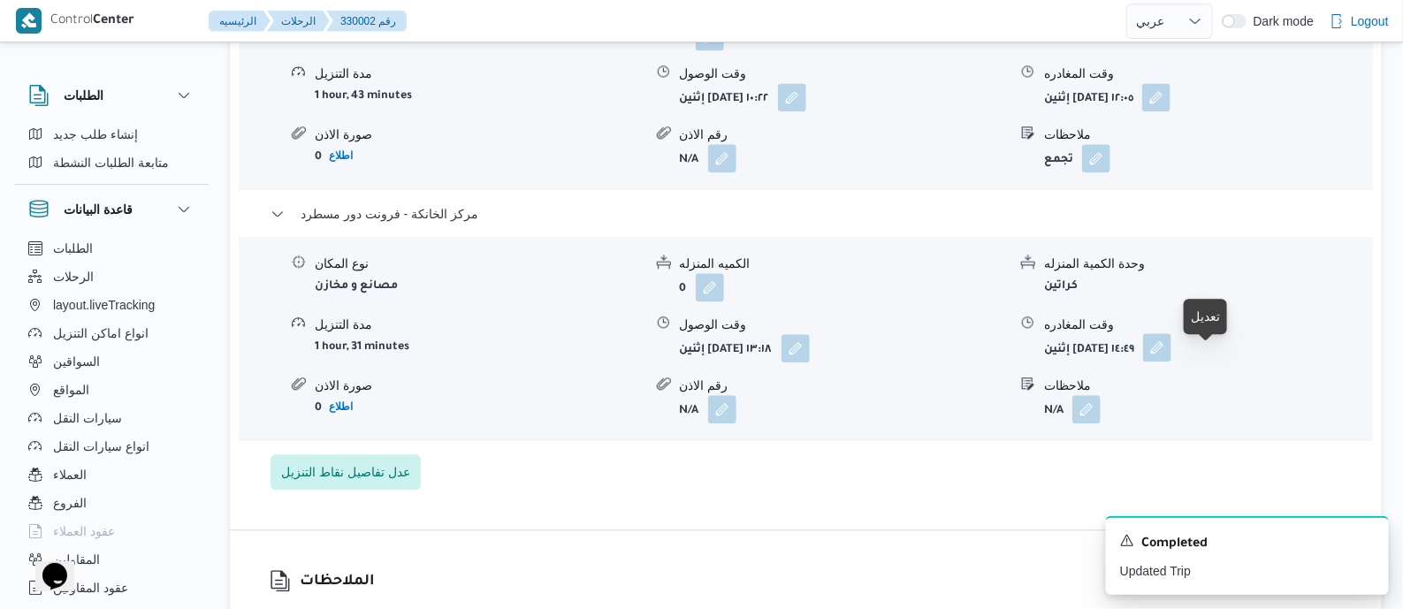
click at [1171, 362] on button "button" at bounding box center [1157, 347] width 28 height 28
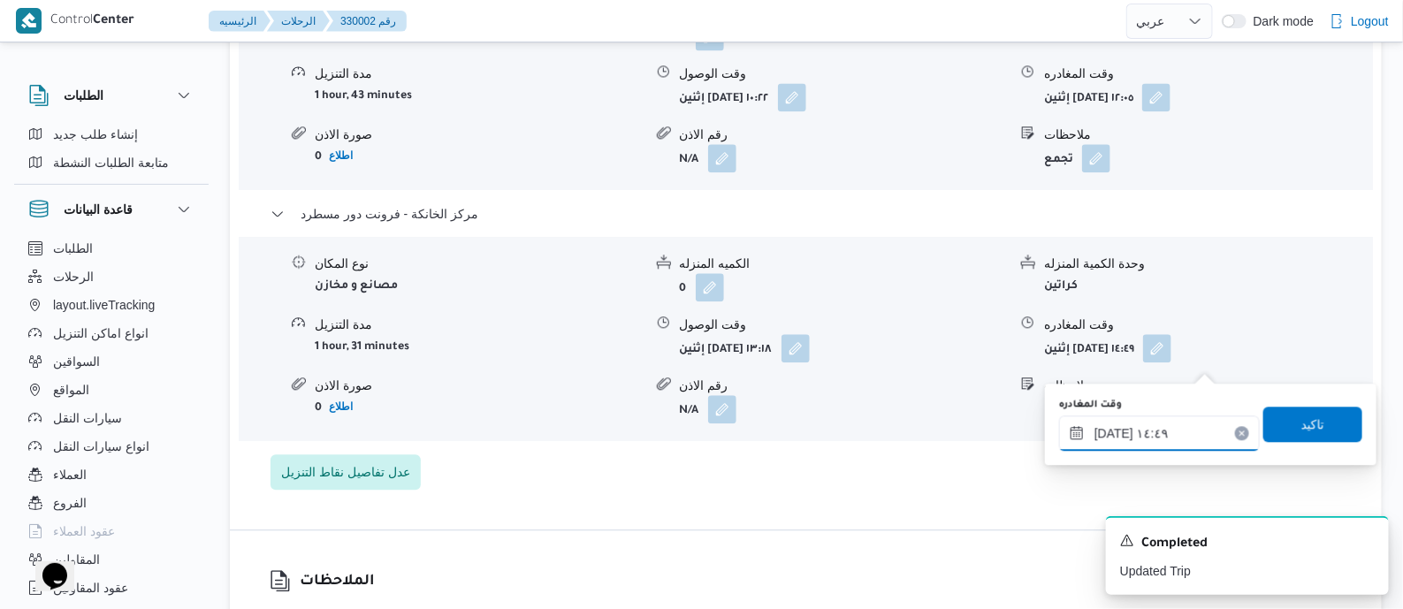
click at [1208, 425] on input "١١/٠٨/٢٠٢٥ ١٤:٤٩" at bounding box center [1159, 432] width 201 height 35
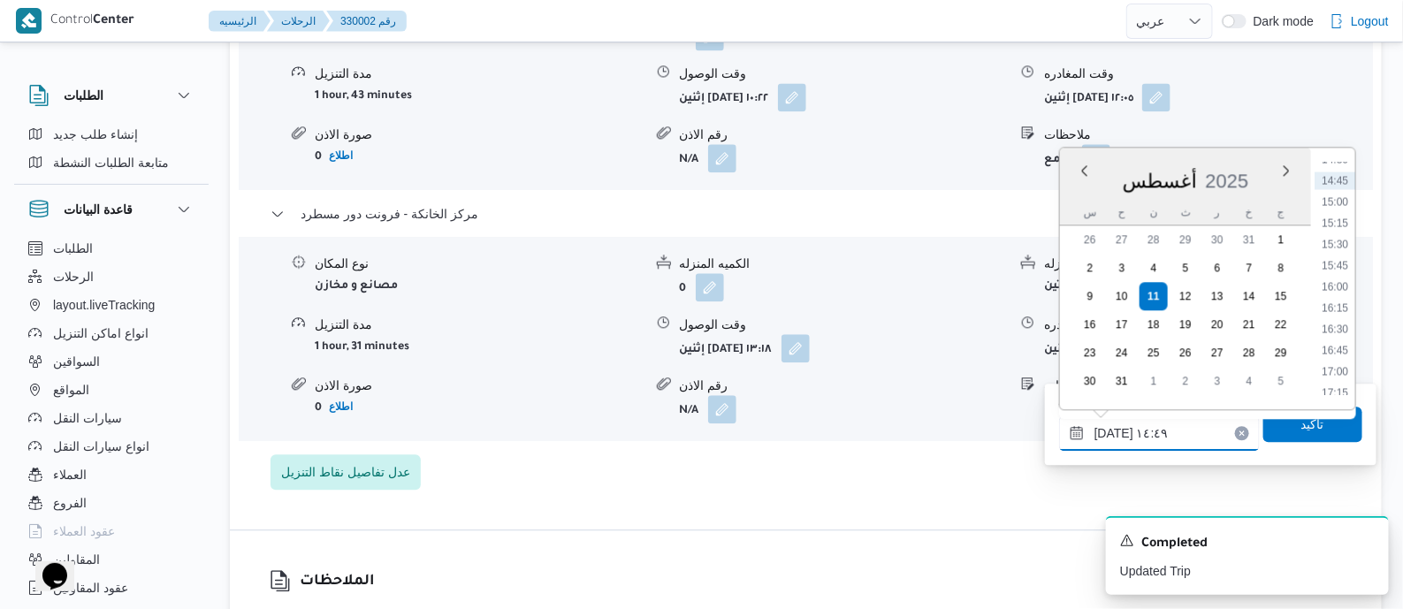
scroll to position [1352, 0]
click at [1337, 324] on li "17:45" at bounding box center [1334, 325] width 41 height 18
type input "[DATE] ١٧:٤٥"
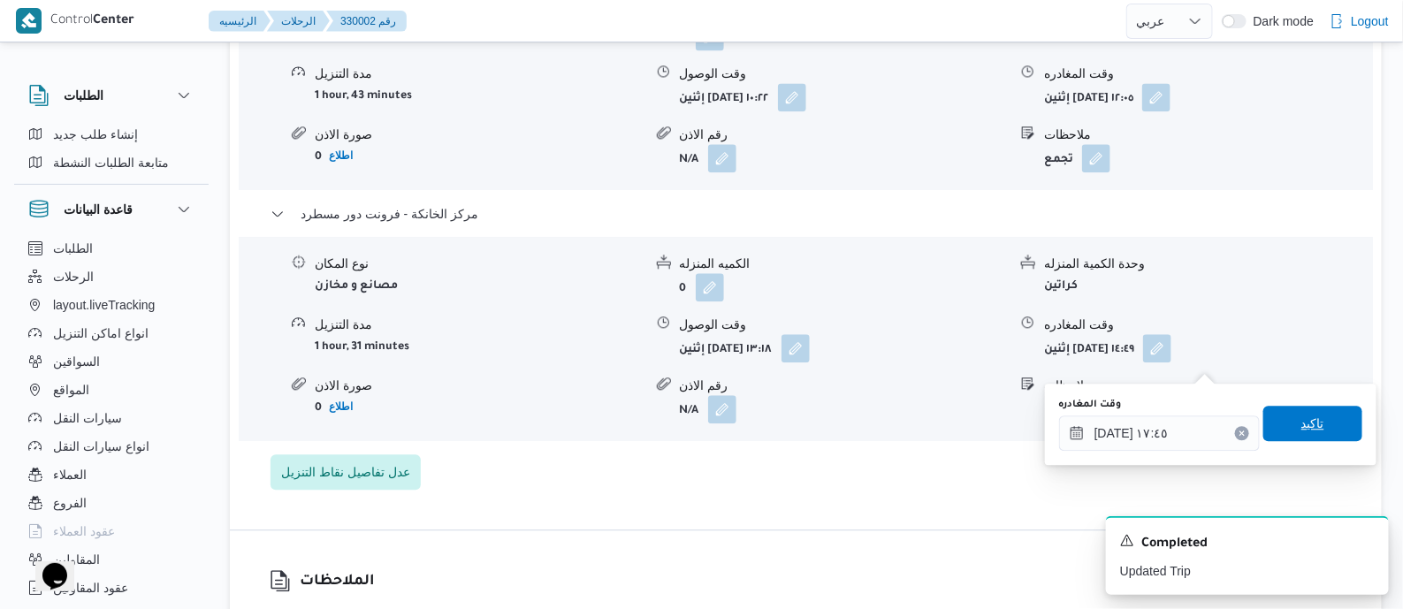
click at [1320, 420] on span "تاكيد" at bounding box center [1312, 423] width 99 height 35
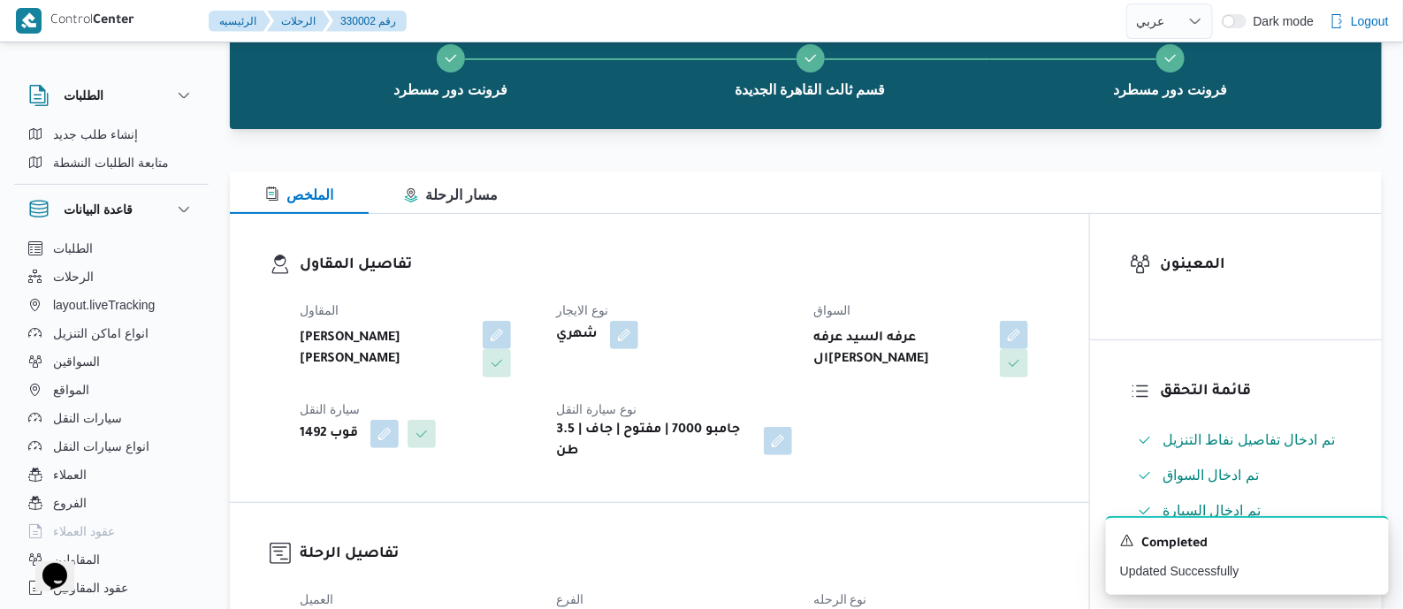
scroll to position [0, 0]
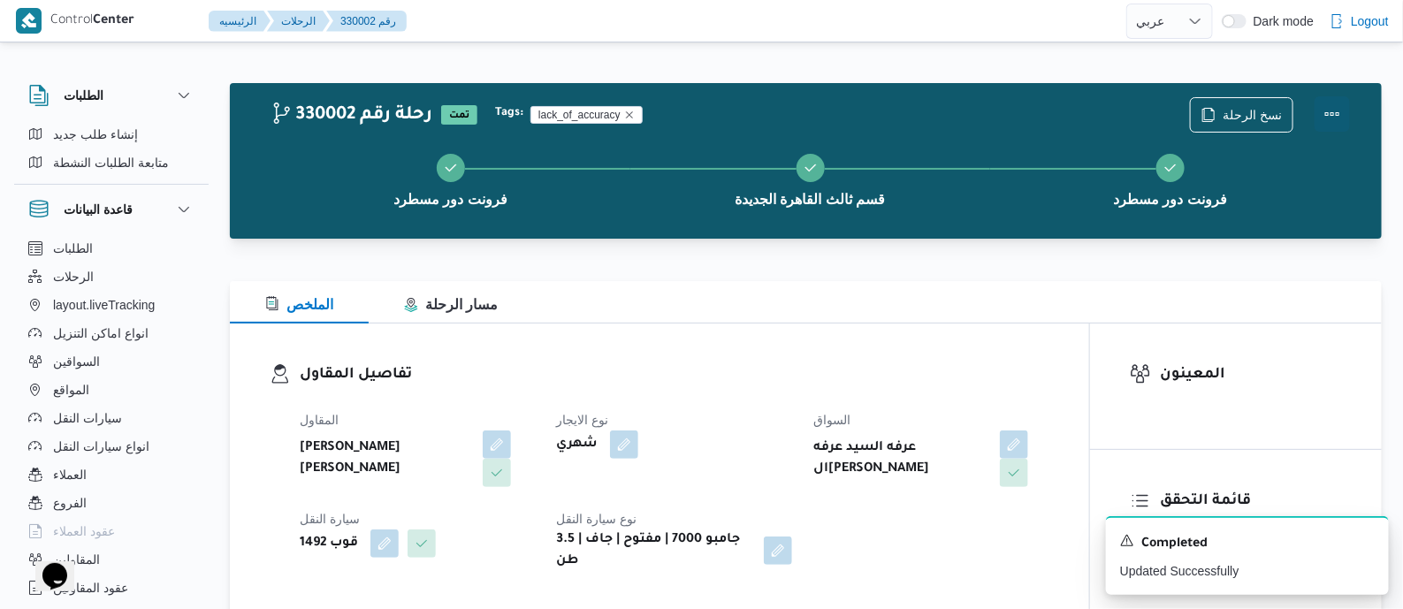
click at [1334, 110] on button "Actions" at bounding box center [1331, 113] width 35 height 35
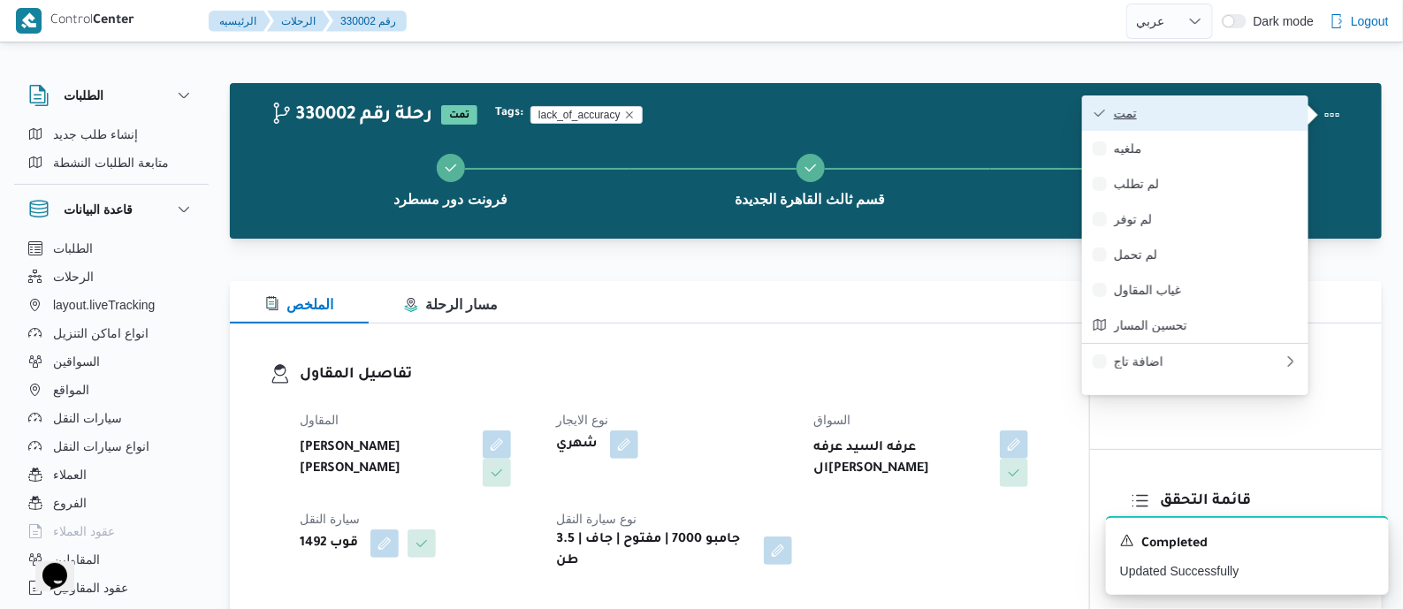
click at [1258, 107] on span "تمت" at bounding box center [1206, 113] width 184 height 14
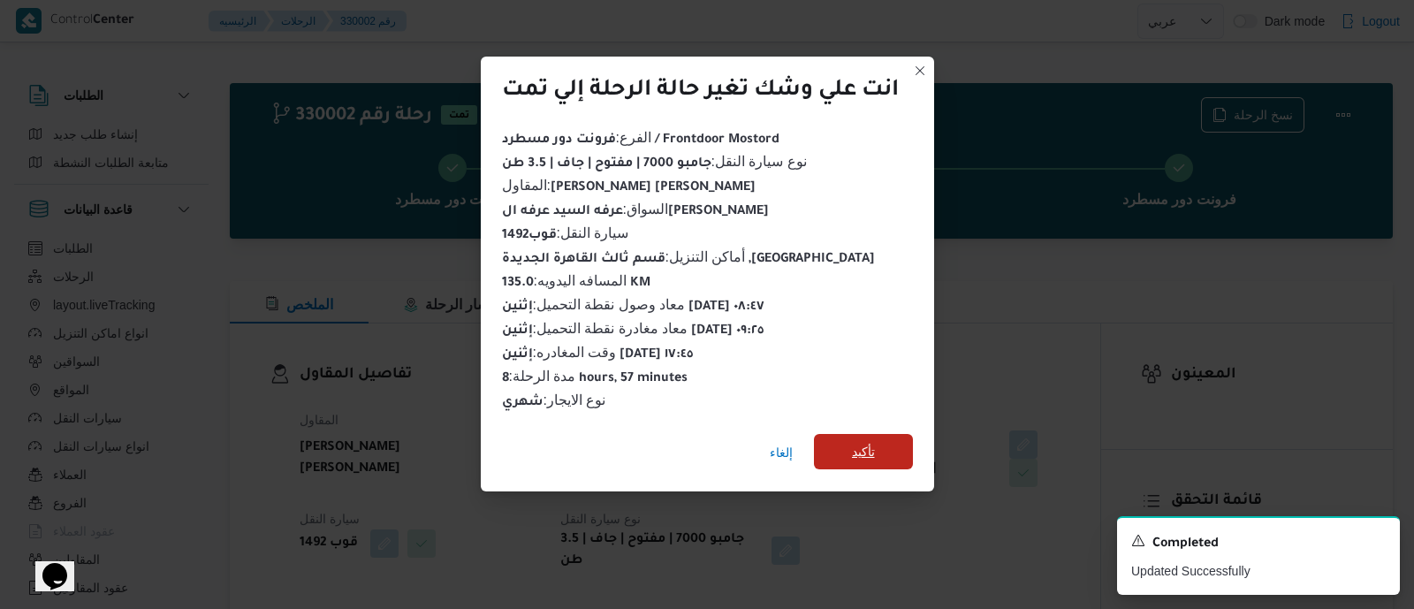
click at [877, 439] on span "تأكيد" at bounding box center [863, 451] width 99 height 35
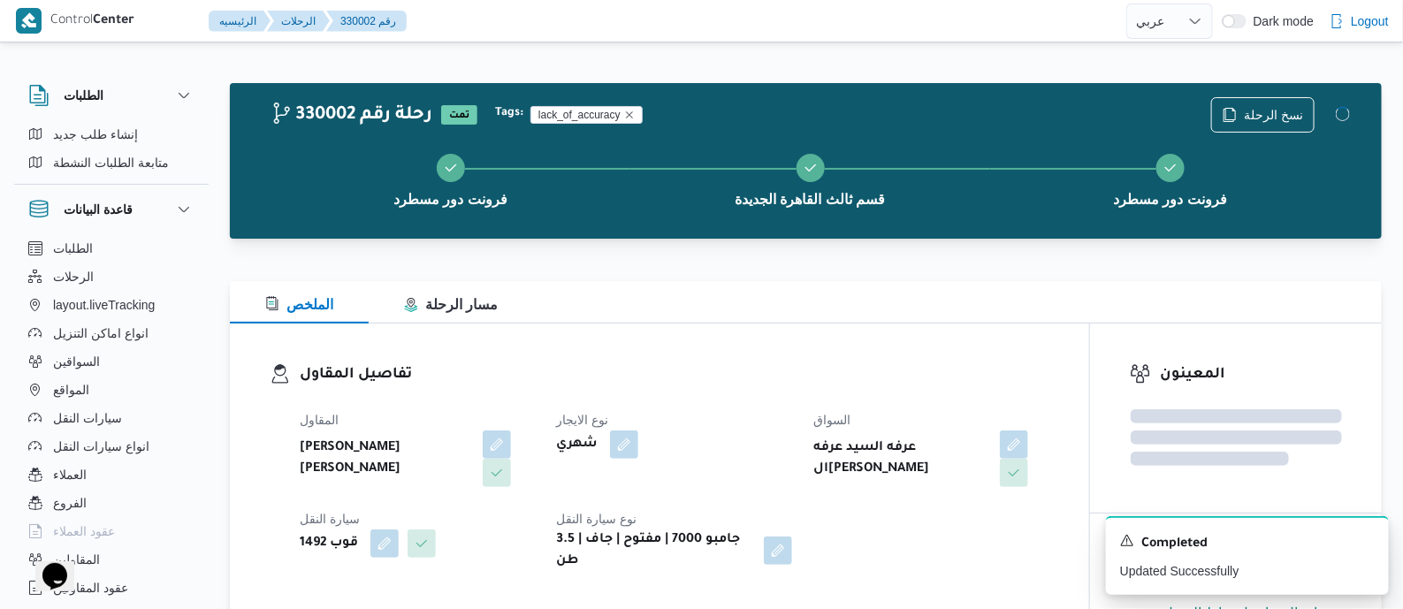
click at [769, 385] on h3 "تفاصيل المقاول" at bounding box center [675, 375] width 750 height 24
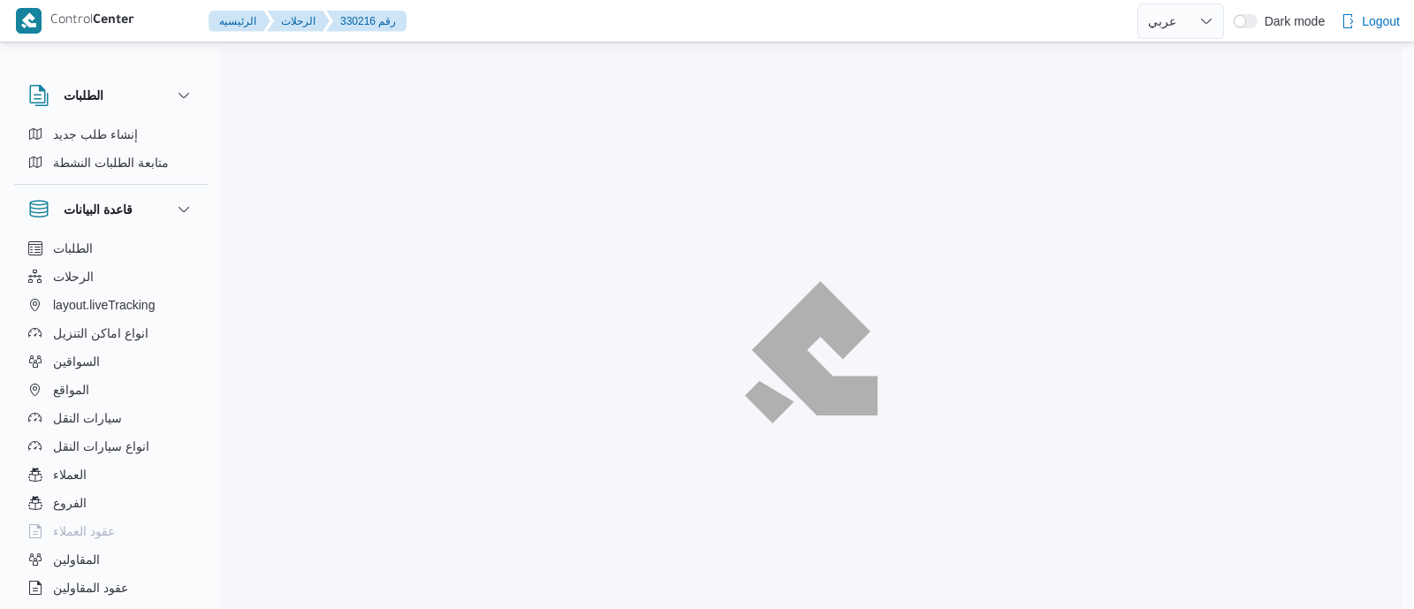
select select "ar"
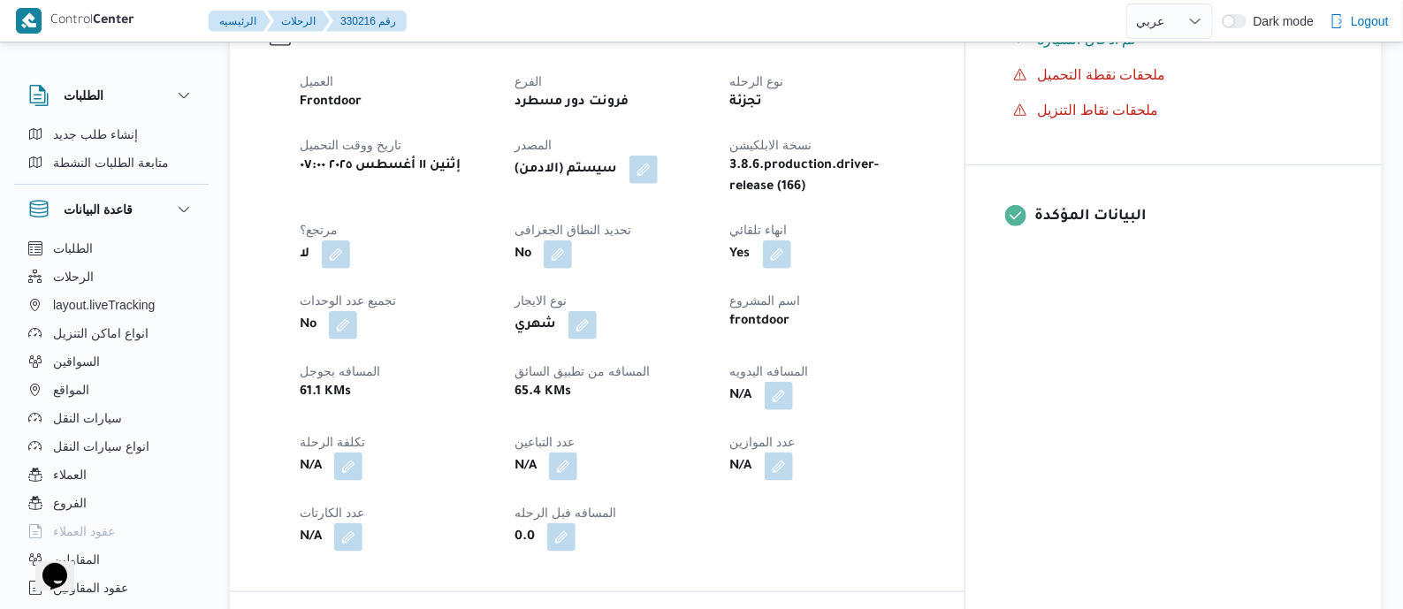
scroll to position [663, 0]
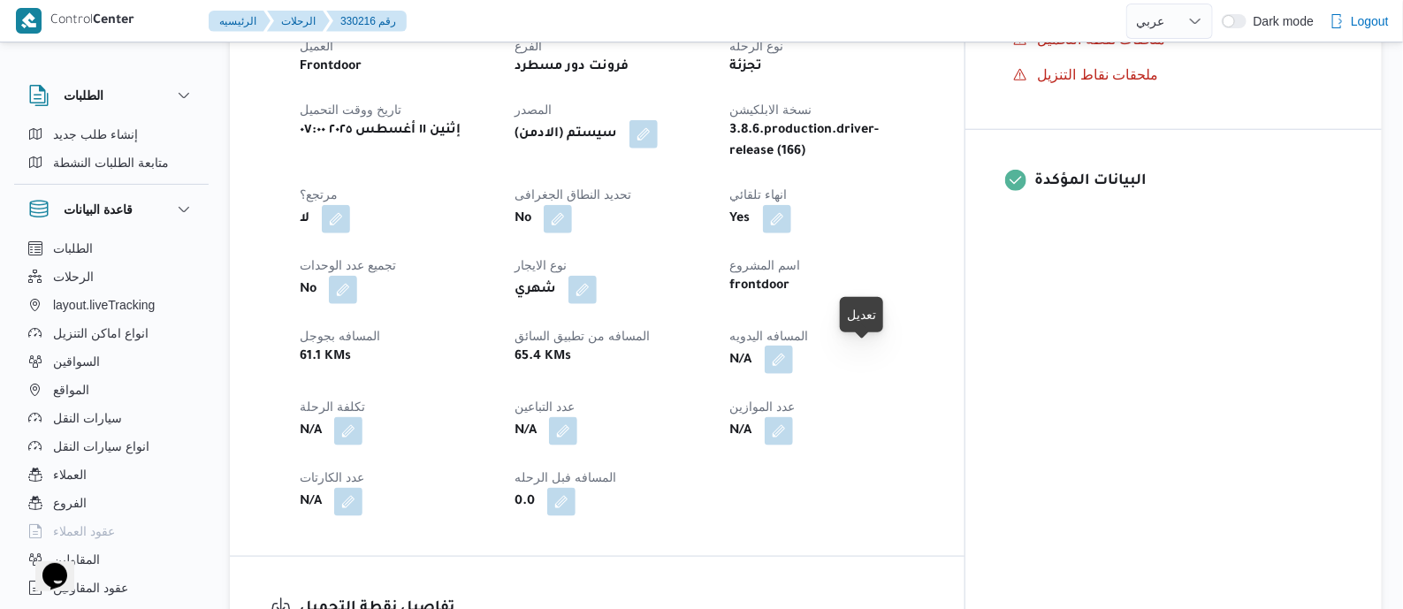
click at [793, 360] on button "button" at bounding box center [779, 360] width 28 height 28
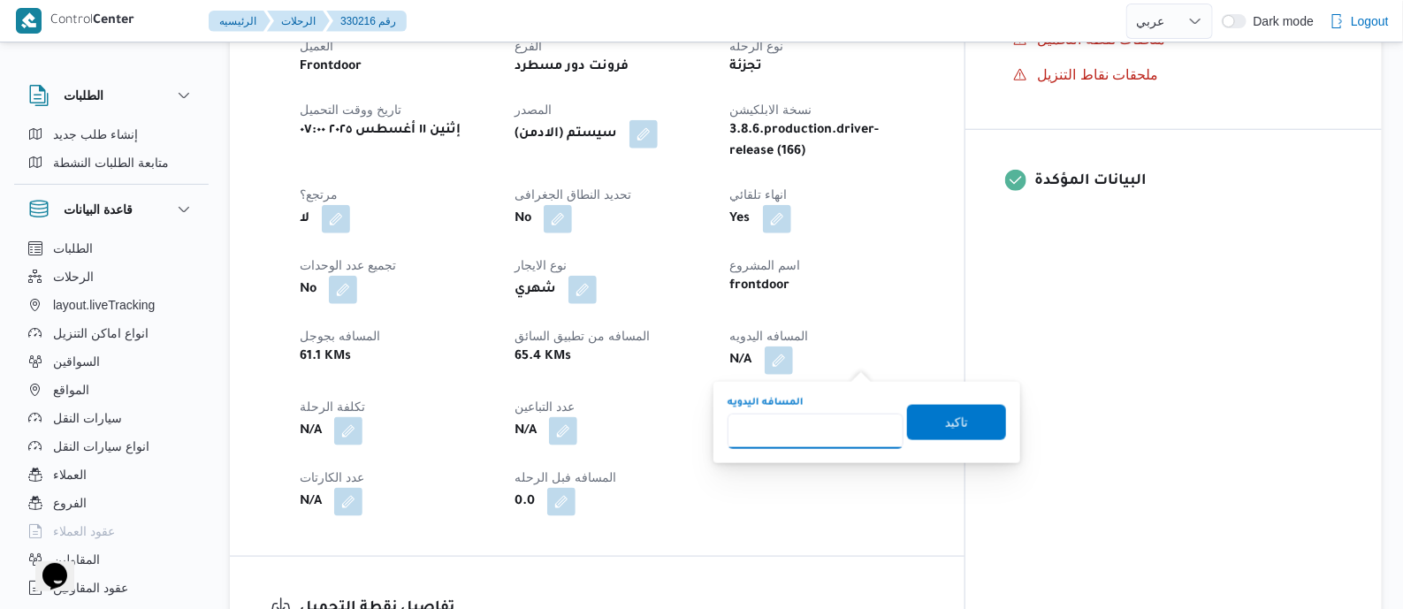
click at [831, 426] on input "المسافه اليدويه" at bounding box center [816, 431] width 176 height 35
type input "145"
click at [945, 412] on span "تاكيد" at bounding box center [956, 422] width 23 height 21
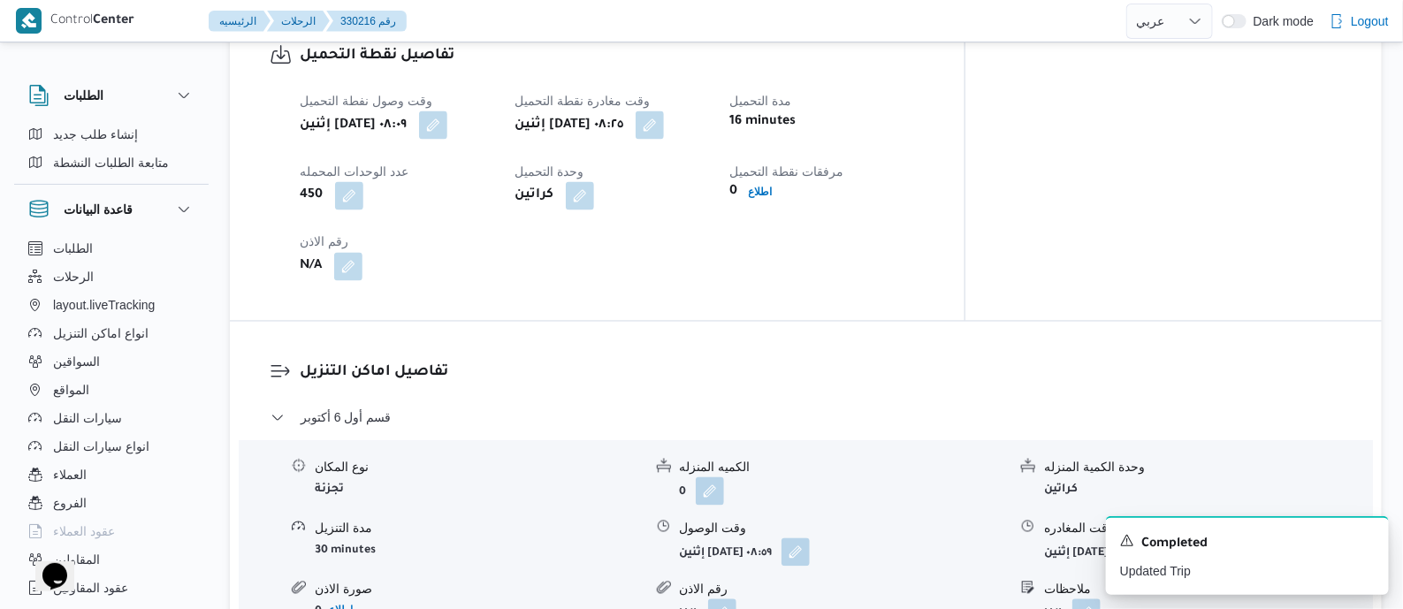
scroll to position [1326, 0]
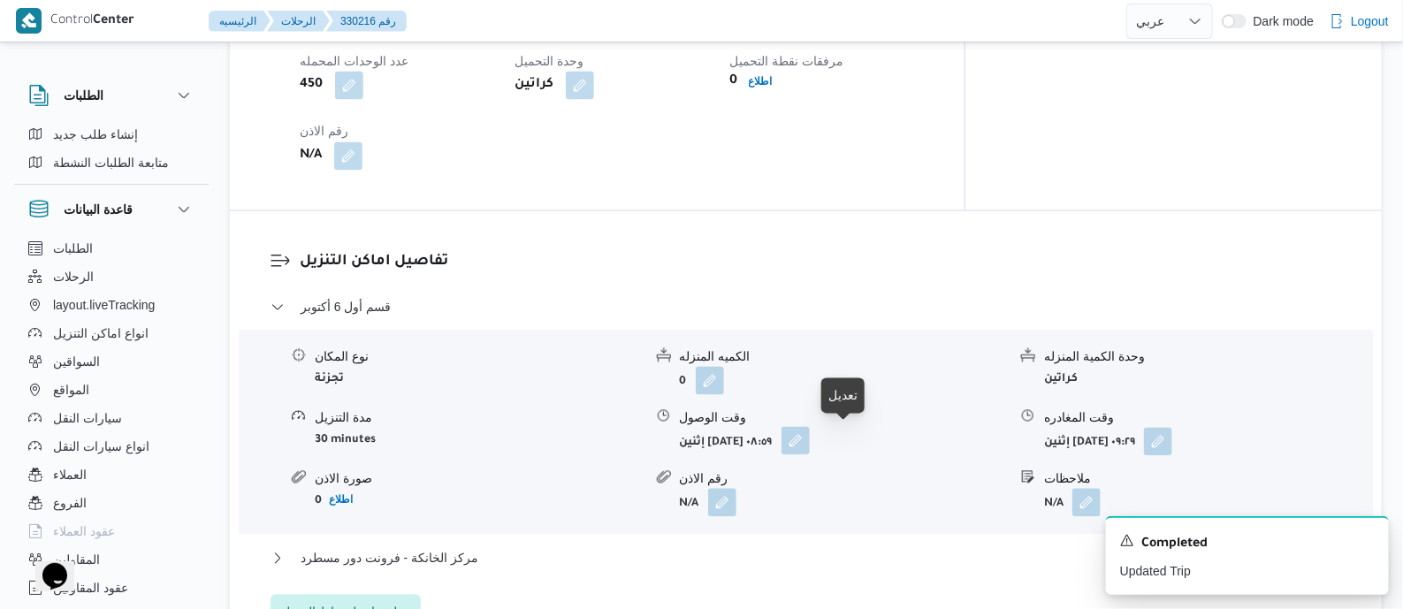
click at [810, 444] on button "button" at bounding box center [795, 441] width 28 height 28
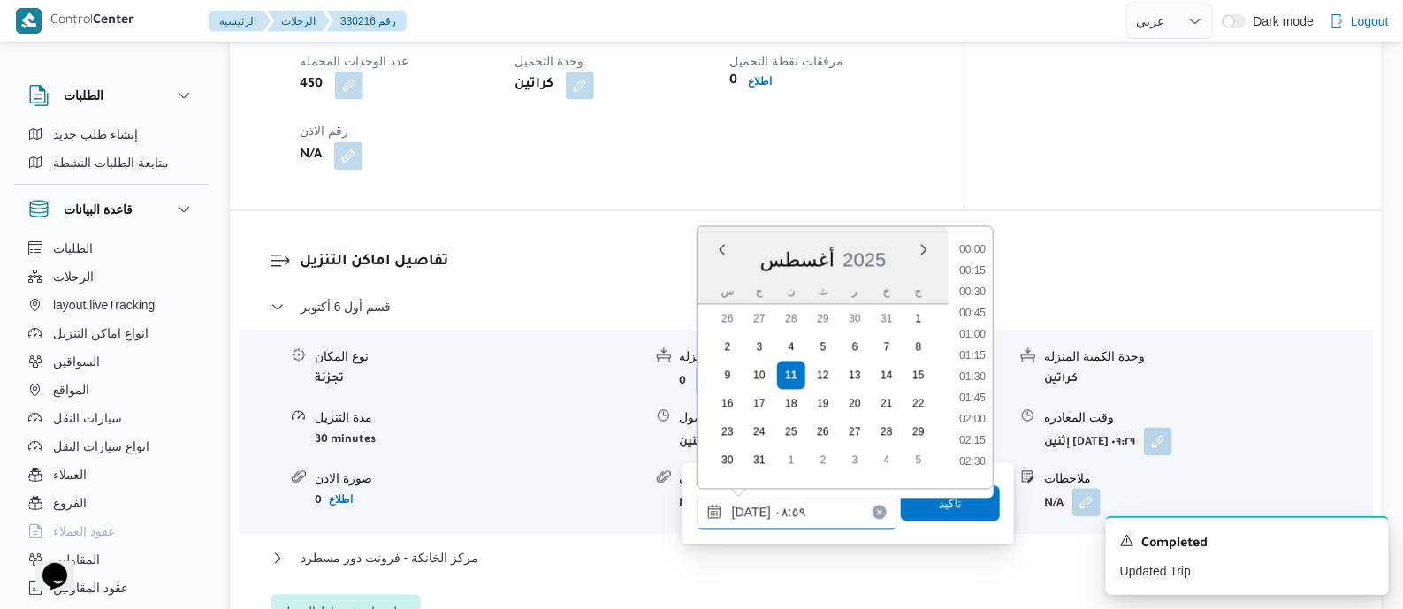
click at [831, 510] on input "[DATE] ٠٨:٥٩" at bounding box center [797, 512] width 201 height 35
click at [977, 414] on li "09:15" at bounding box center [972, 413] width 41 height 18
type input "[DATE] ٠٩:١٥"
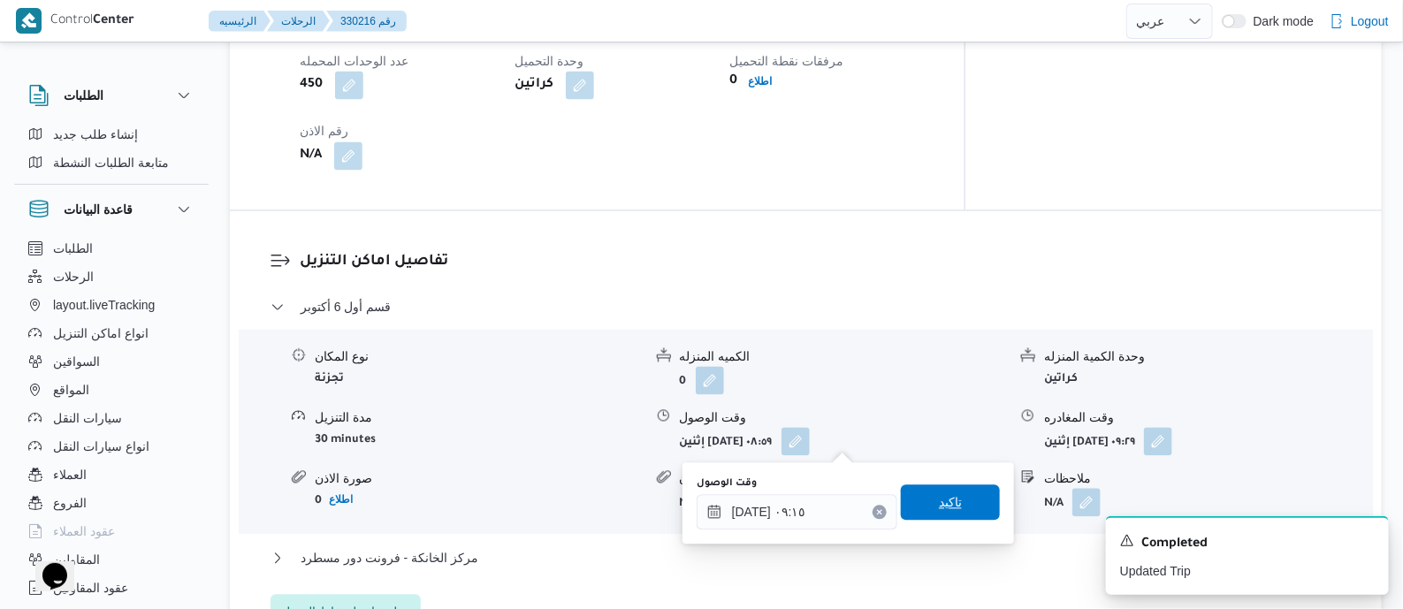
click at [950, 502] on span "تاكيد" at bounding box center [950, 502] width 99 height 35
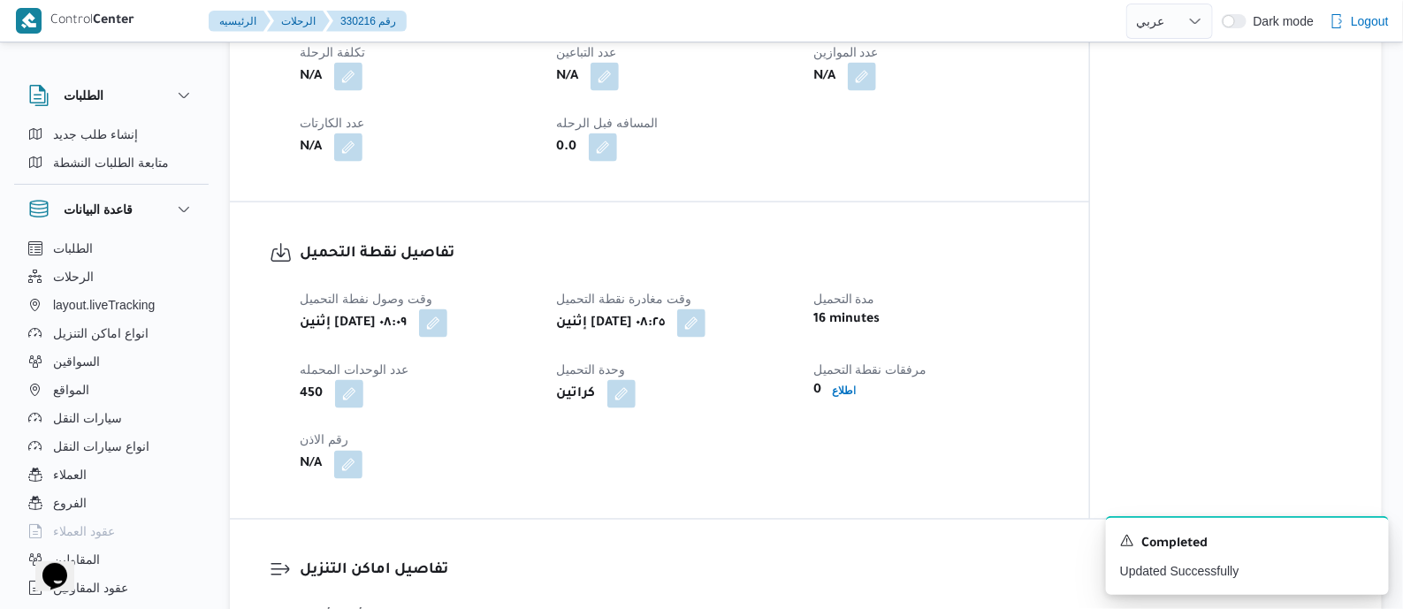
scroll to position [994, 0]
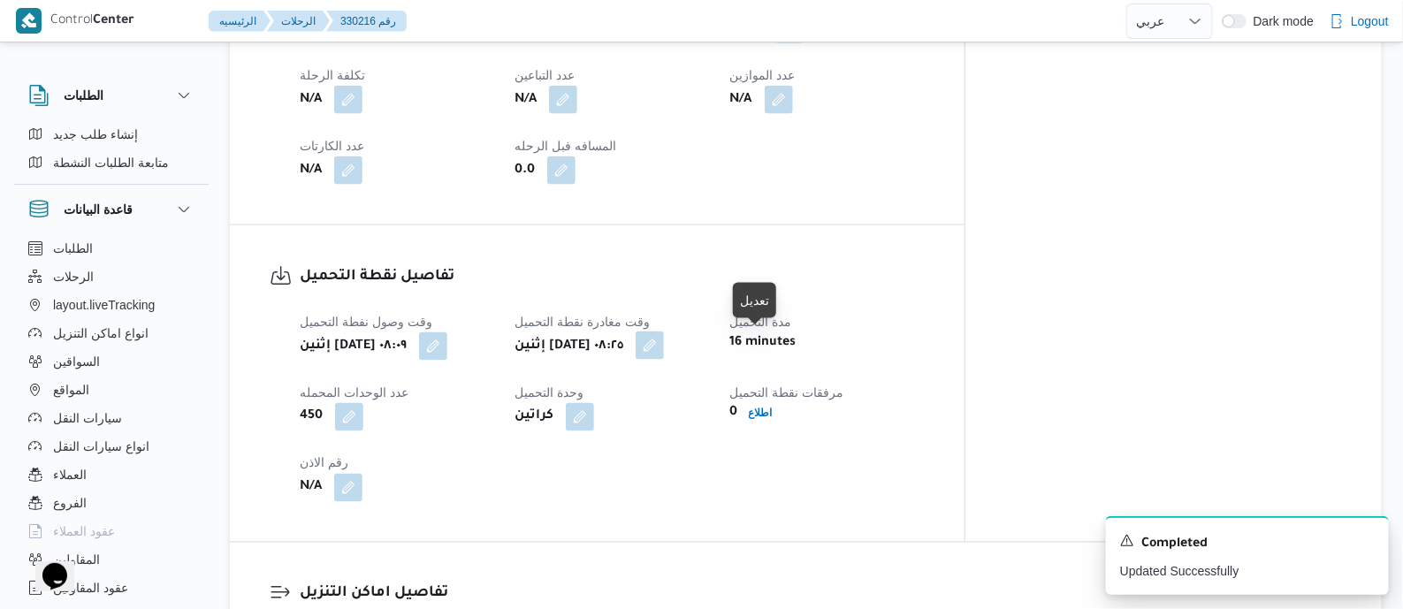
click at [664, 348] on button "button" at bounding box center [650, 345] width 28 height 28
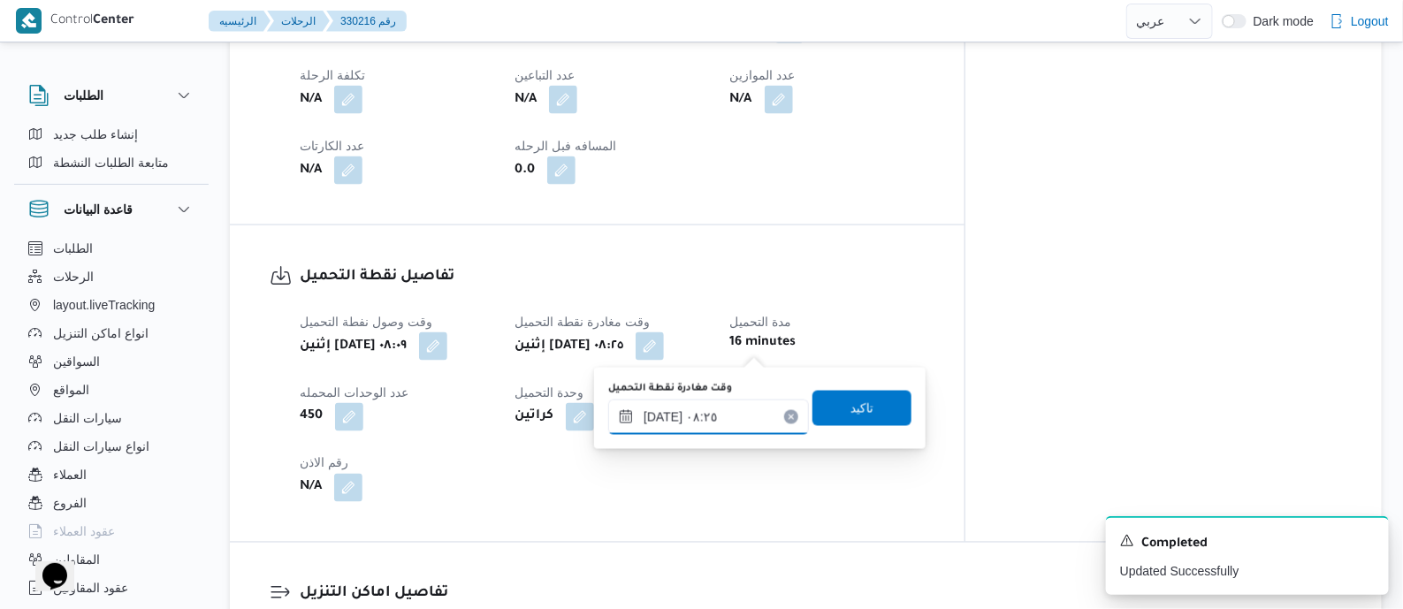
click at [740, 427] on input "[DATE] ٠٨:٢٥" at bounding box center [708, 417] width 201 height 35
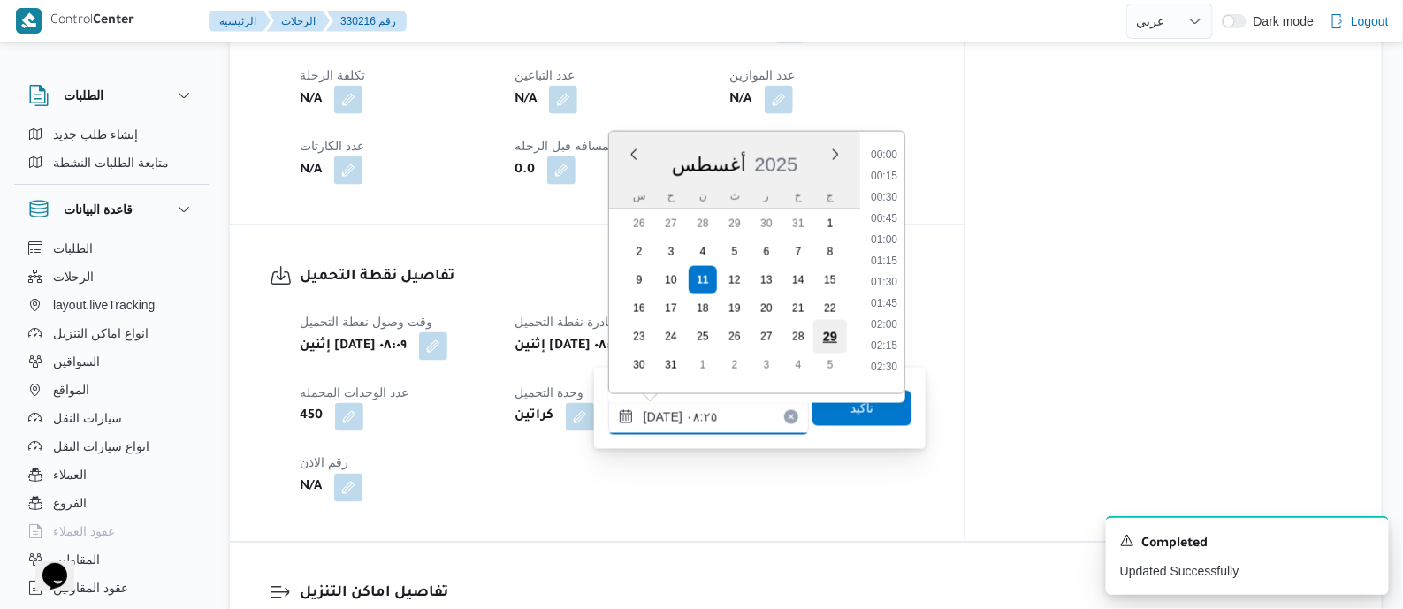
scroll to position [579, 0]
click at [887, 339] on li "09:00" at bounding box center [884, 340] width 41 height 18
type input "١١/٠٨/٢٠٢٥ ٠٩:٠٠"
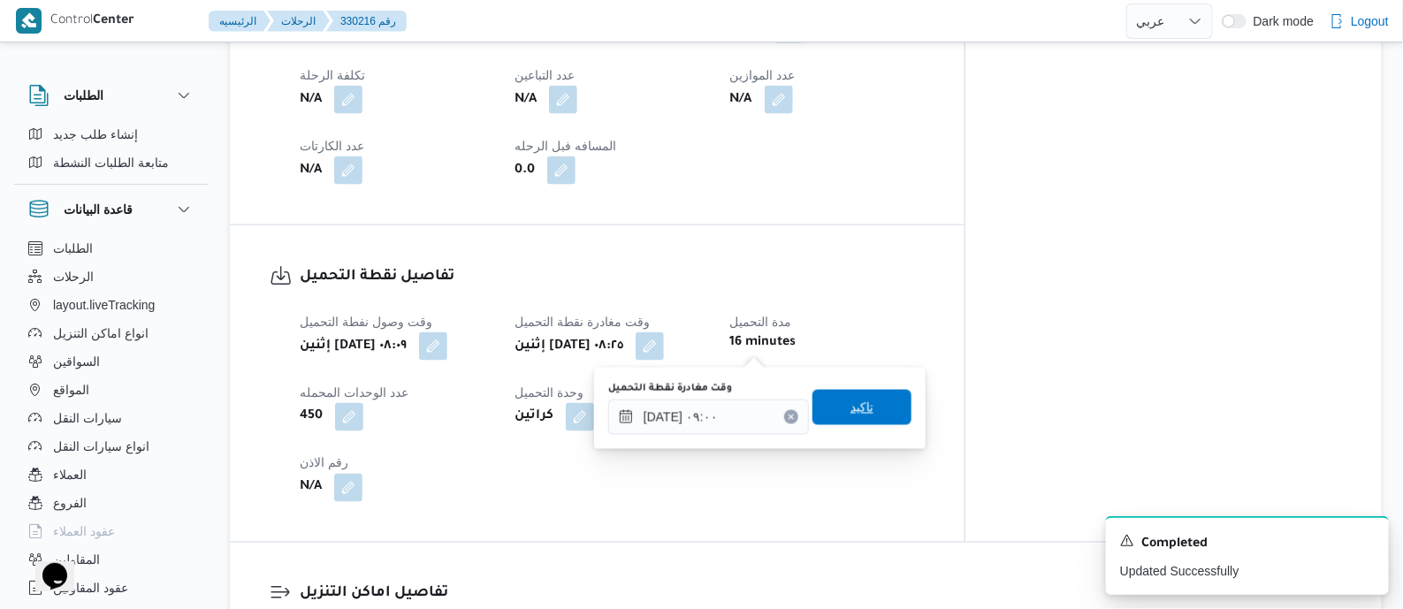
click at [851, 413] on span "تاكيد" at bounding box center [861, 407] width 23 height 21
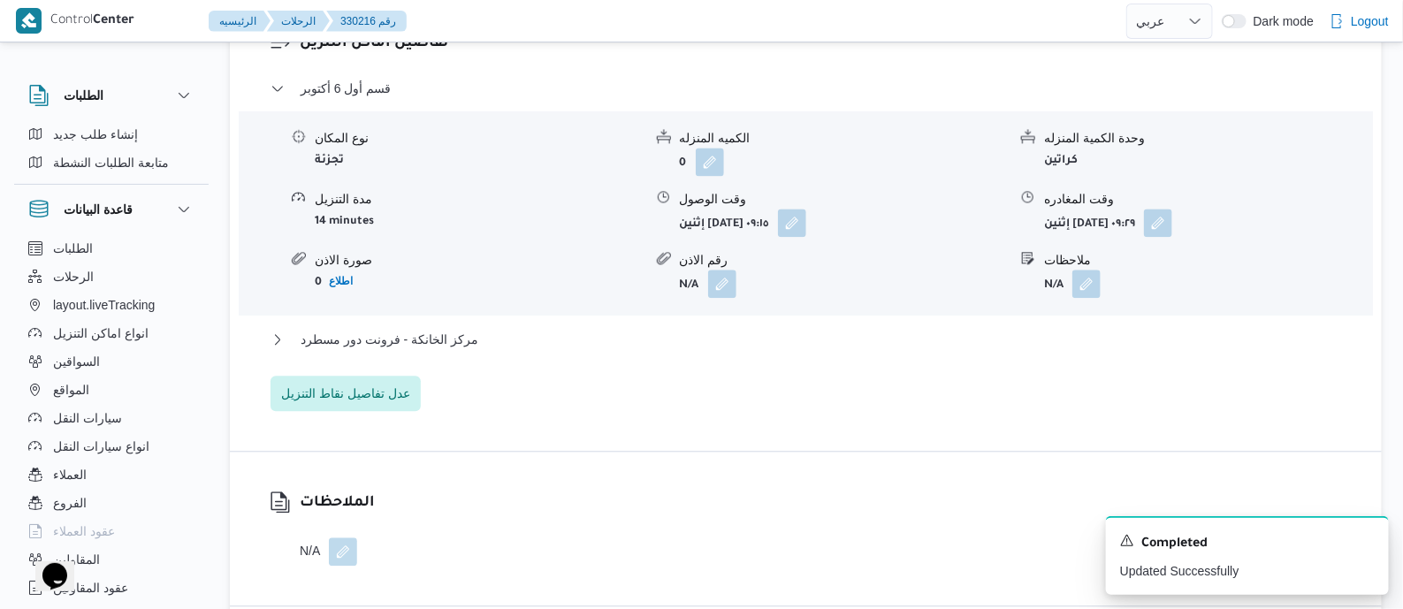
scroll to position [1546, 0]
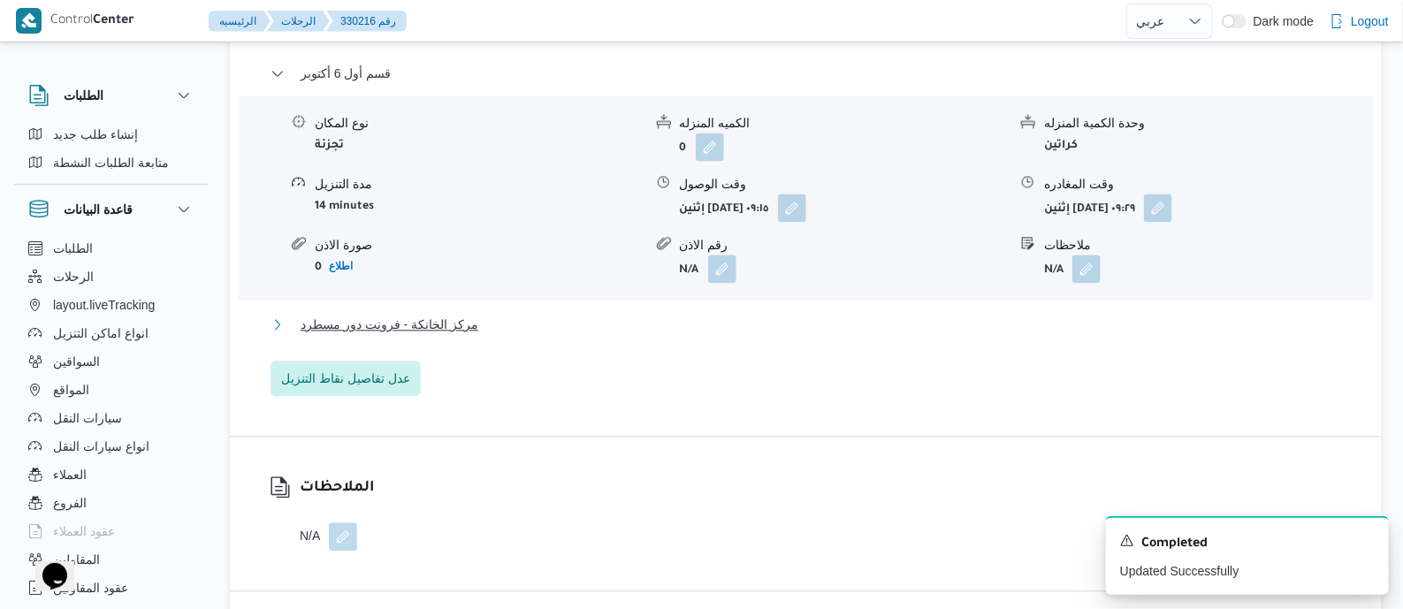
click at [418, 335] on span "مركز الخانكة - فرونت دور مسطرد" at bounding box center [390, 324] width 178 height 21
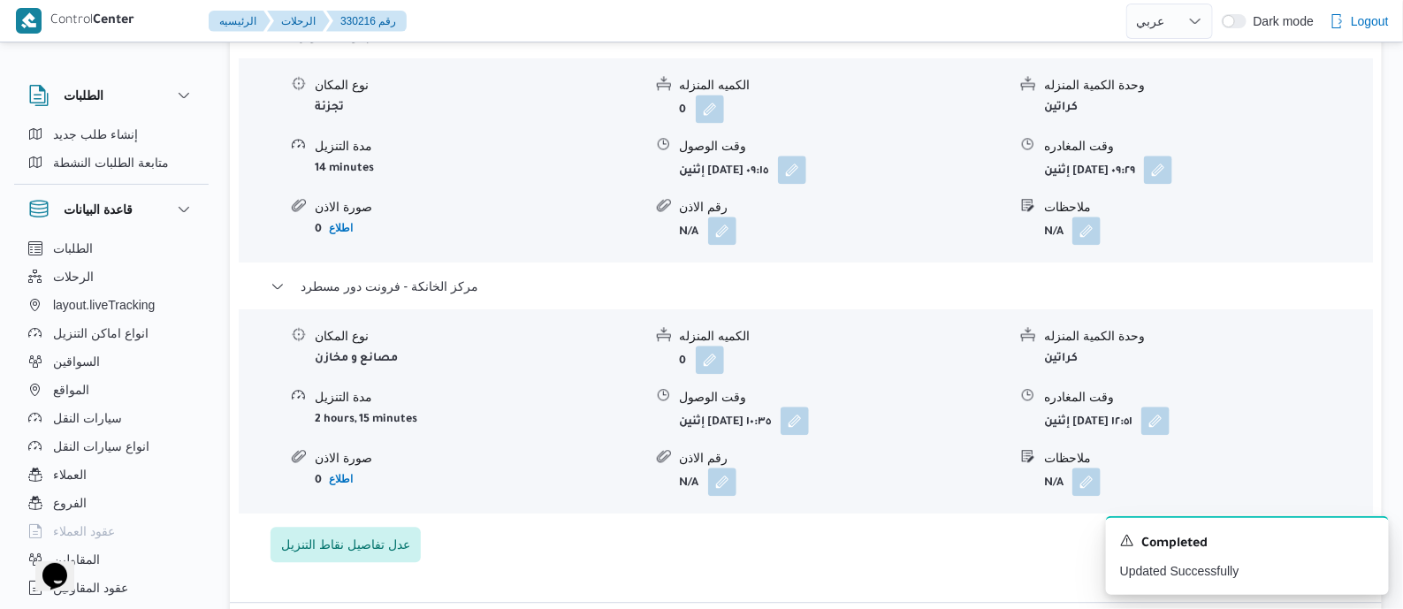
scroll to position [1657, 0]
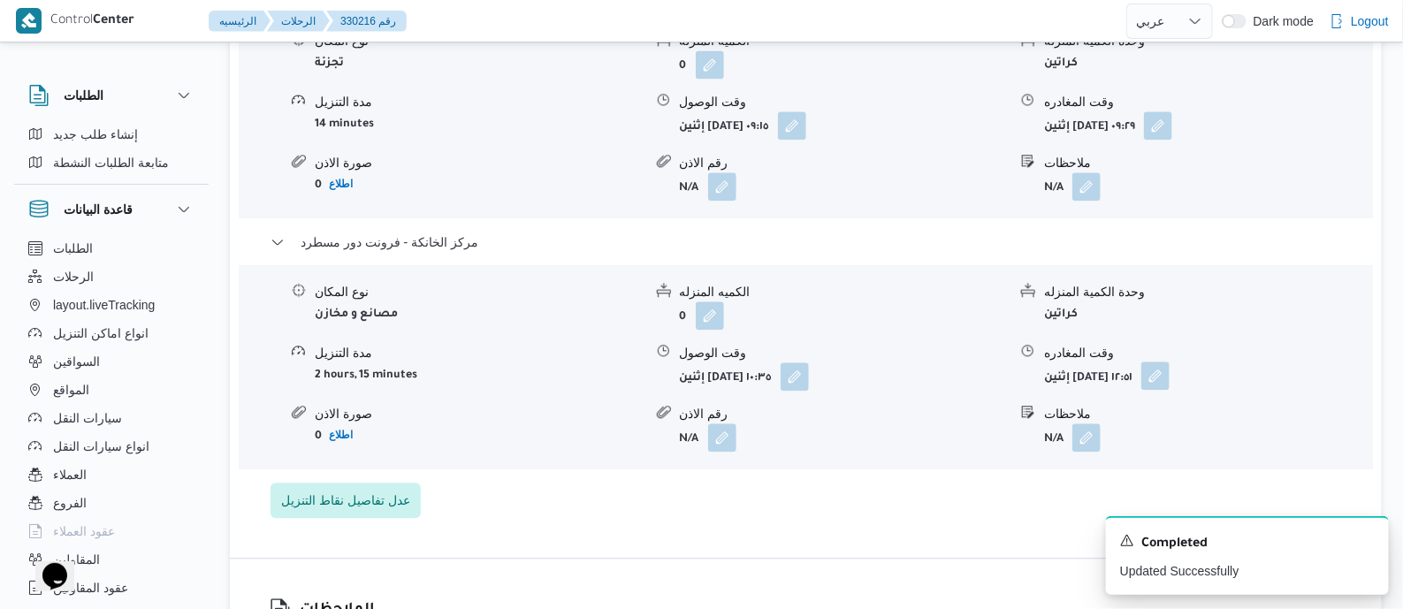
click at [1169, 363] on button "button" at bounding box center [1155, 376] width 28 height 28
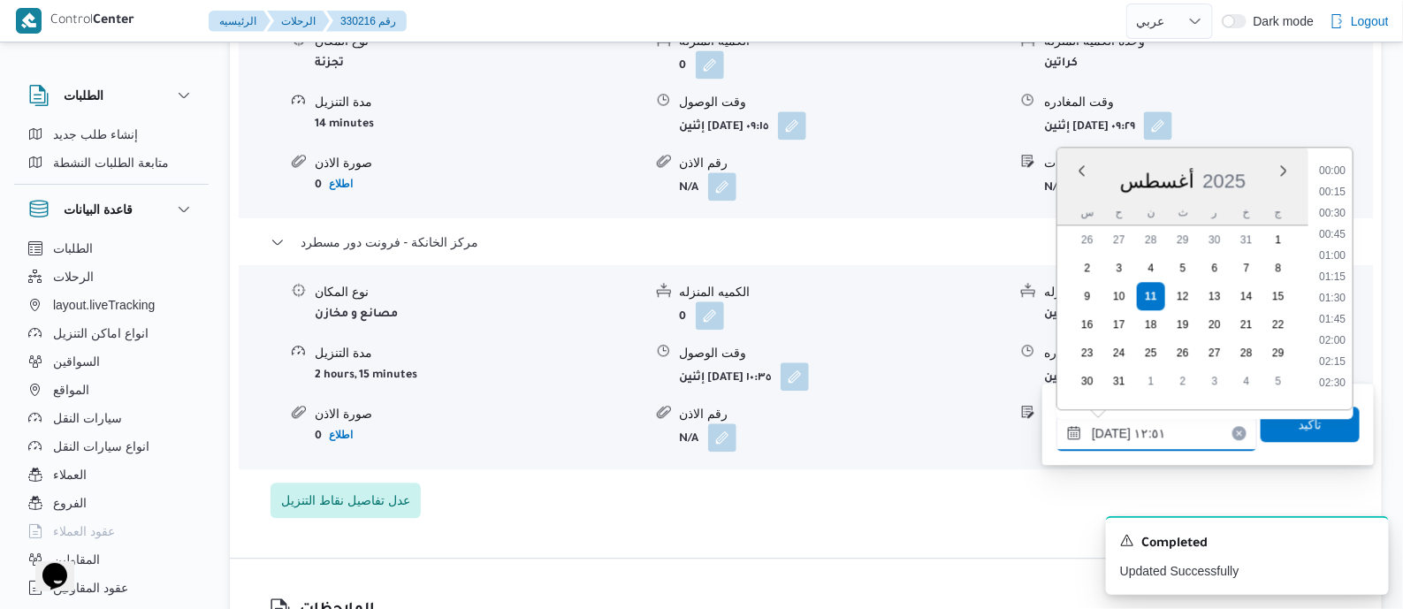
click at [1196, 430] on input "١١/٠٨/٢٠٢٥ ١٢:٥١" at bounding box center [1156, 432] width 201 height 35
click at [1341, 379] on li "17:45" at bounding box center [1332, 384] width 41 height 18
type input "١١/٠٨/٢٠٢٥ ١٧:٤٥"
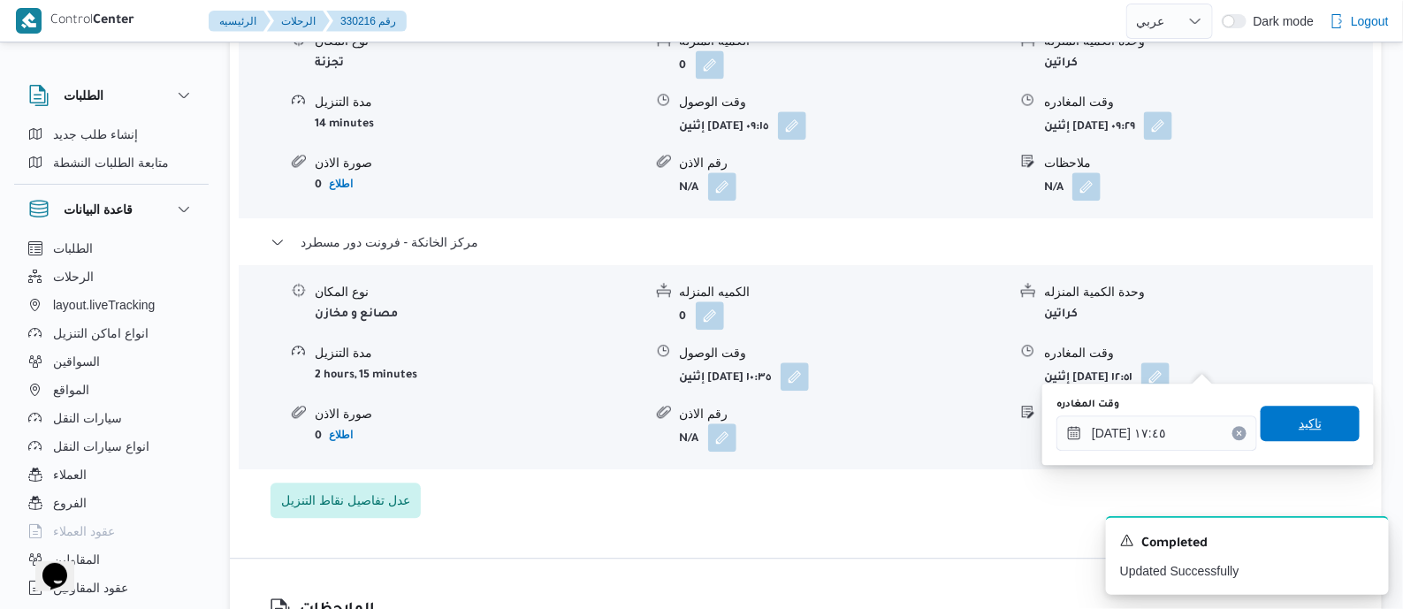
click at [1330, 416] on span "تاكيد" at bounding box center [1310, 423] width 99 height 35
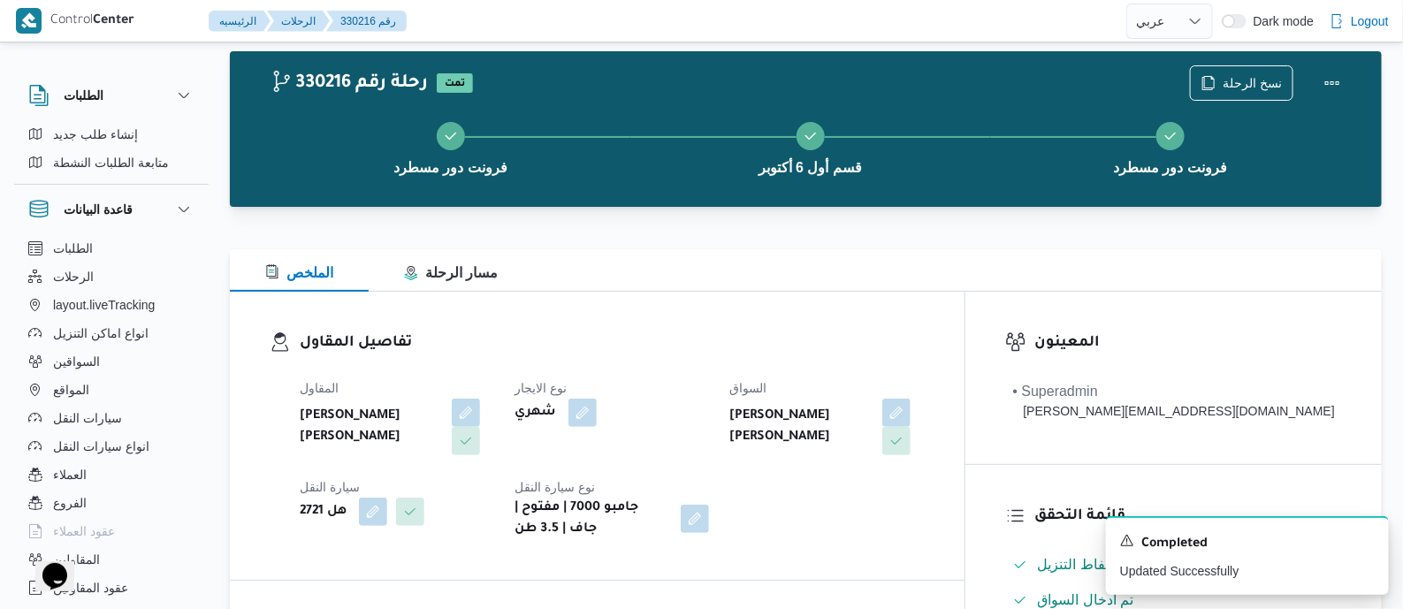
scroll to position [0, 0]
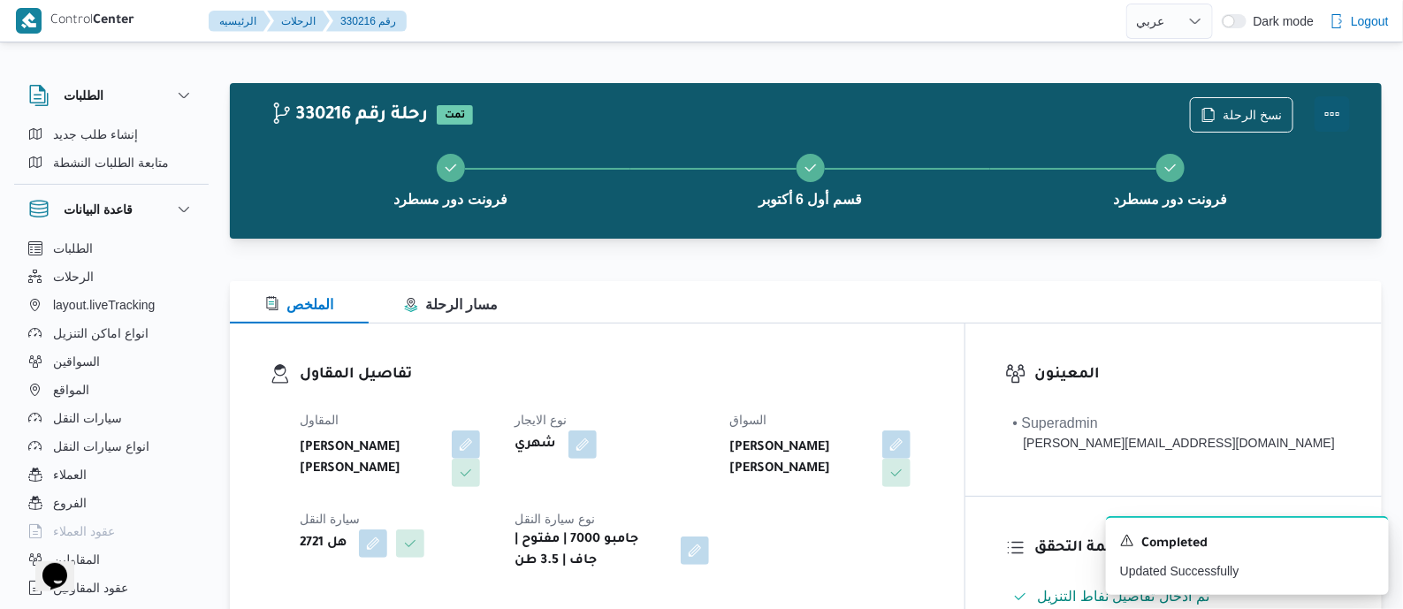
drag, startPoint x: 1336, startPoint y: 112, endPoint x: 1320, endPoint y: 112, distance: 15.9
click at [1335, 112] on button "Actions" at bounding box center [1331, 113] width 35 height 35
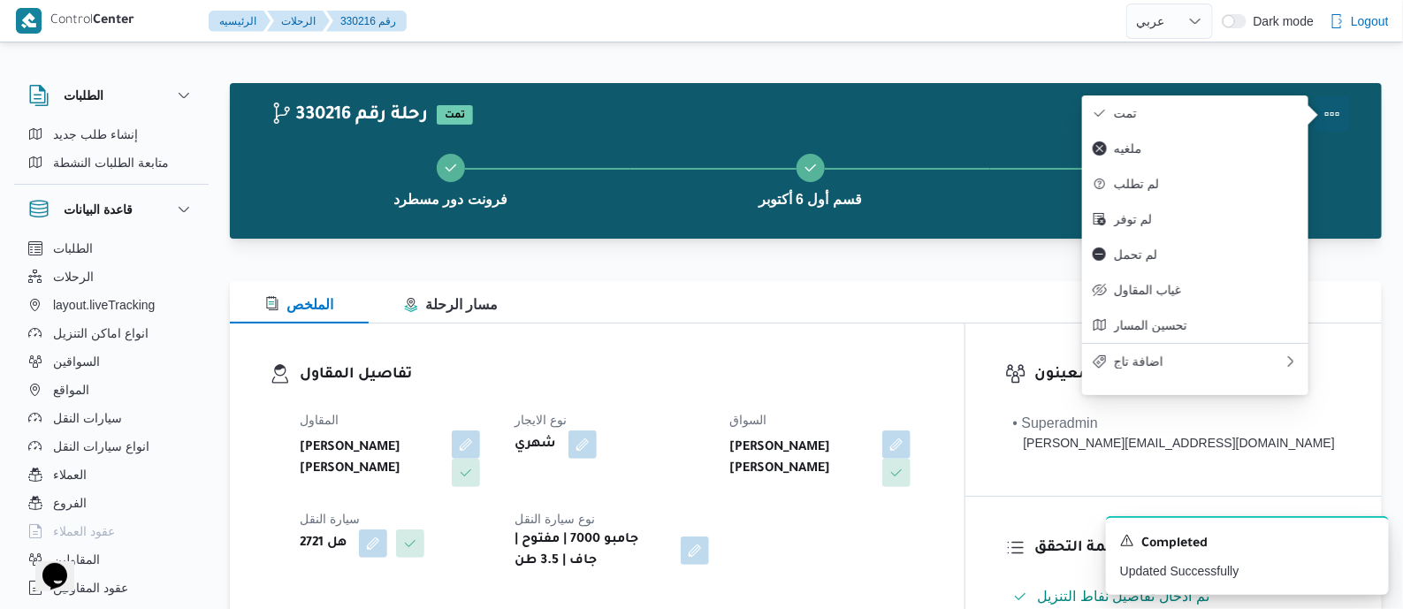
click at [1229, 112] on span "تمت" at bounding box center [1206, 113] width 184 height 14
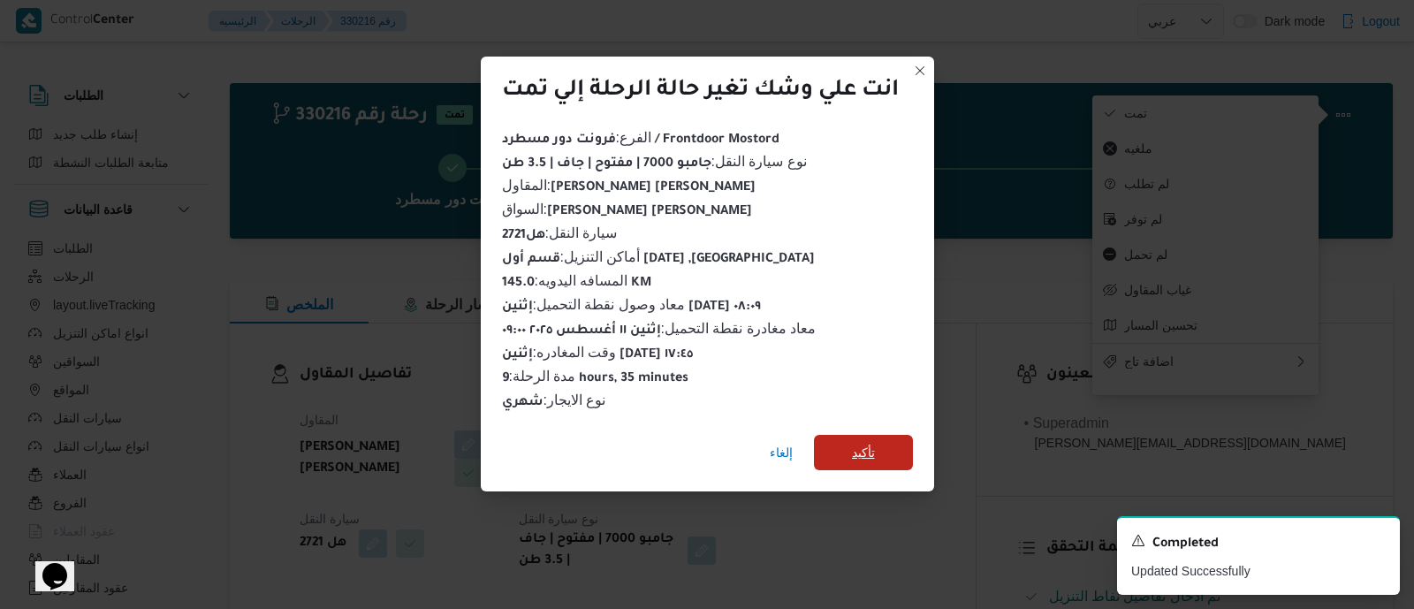
click at [882, 435] on span "تأكيد" at bounding box center [863, 452] width 99 height 35
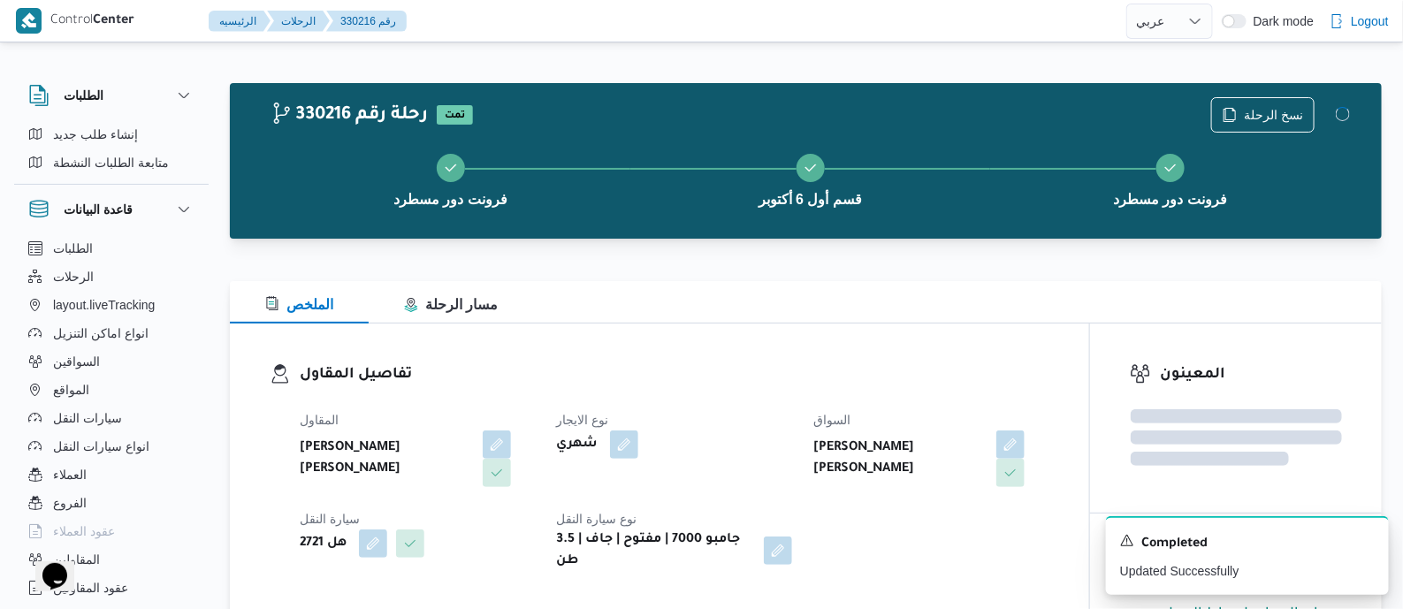
click at [759, 381] on h3 "تفاصيل المقاول" at bounding box center [675, 375] width 750 height 24
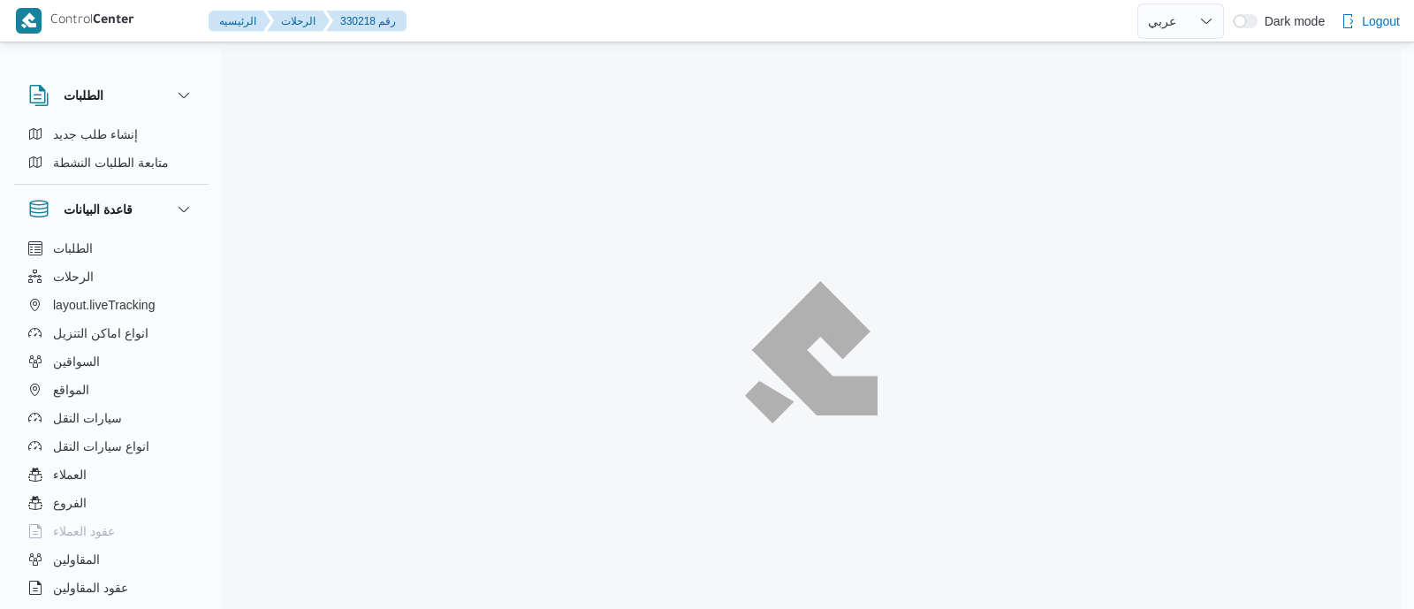
select select "ar"
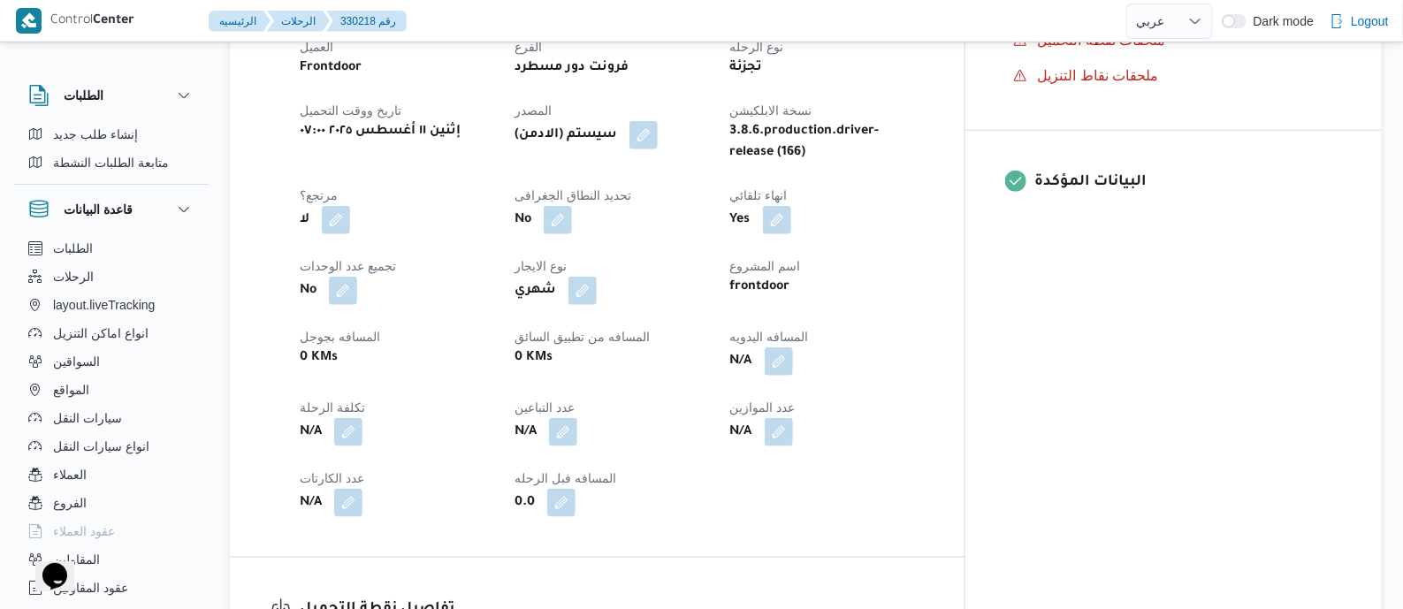
scroll to position [663, 0]
click at [793, 358] on button "button" at bounding box center [779, 361] width 28 height 28
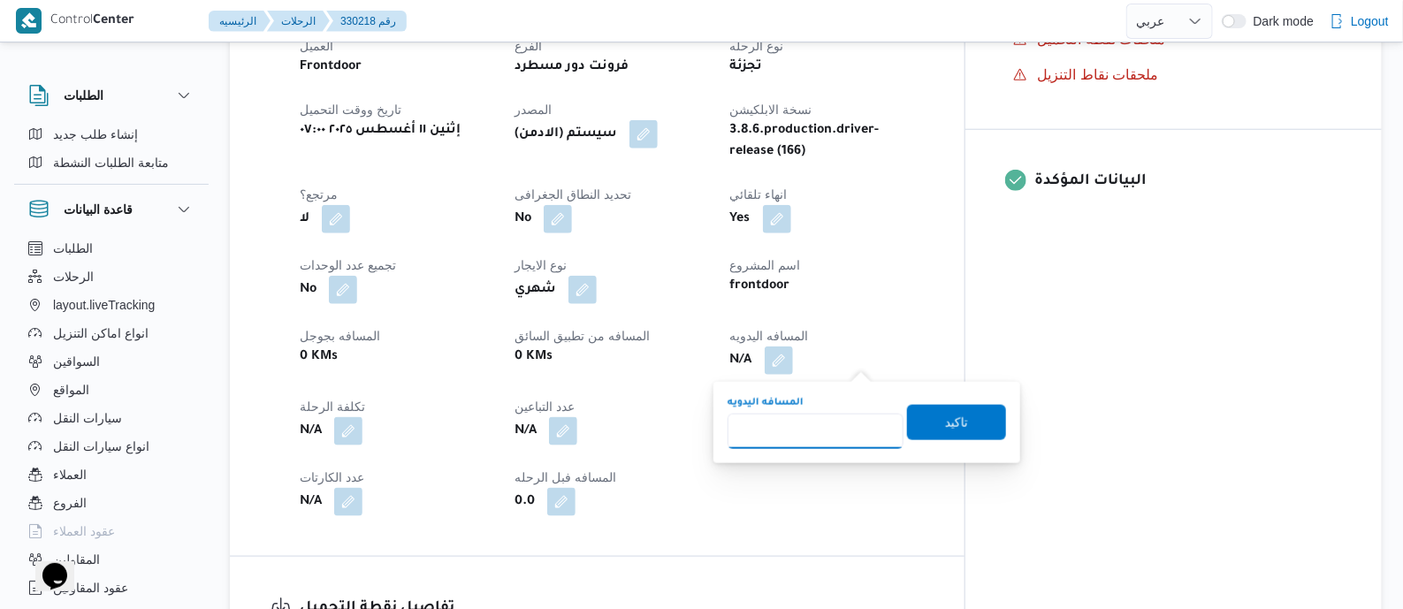
click at [839, 418] on input "المسافه اليدويه" at bounding box center [816, 431] width 176 height 35
type input "140"
click at [955, 419] on span "تاكيد" at bounding box center [956, 421] width 23 height 21
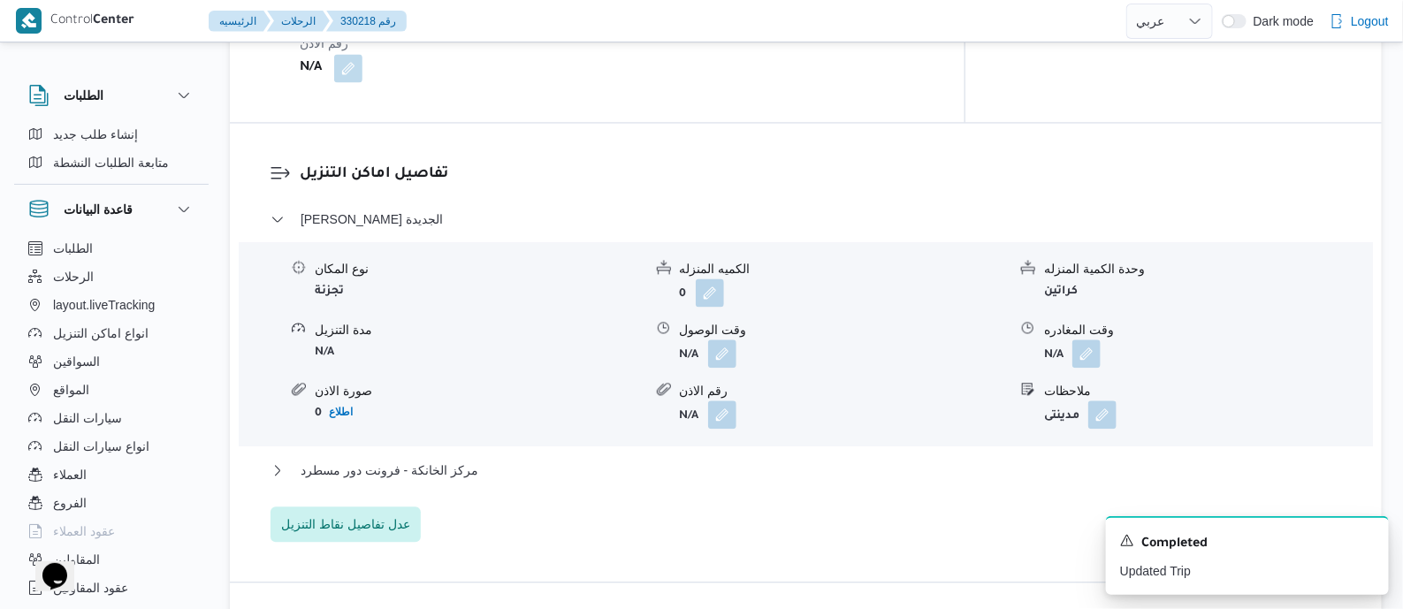
scroll to position [1436, 0]
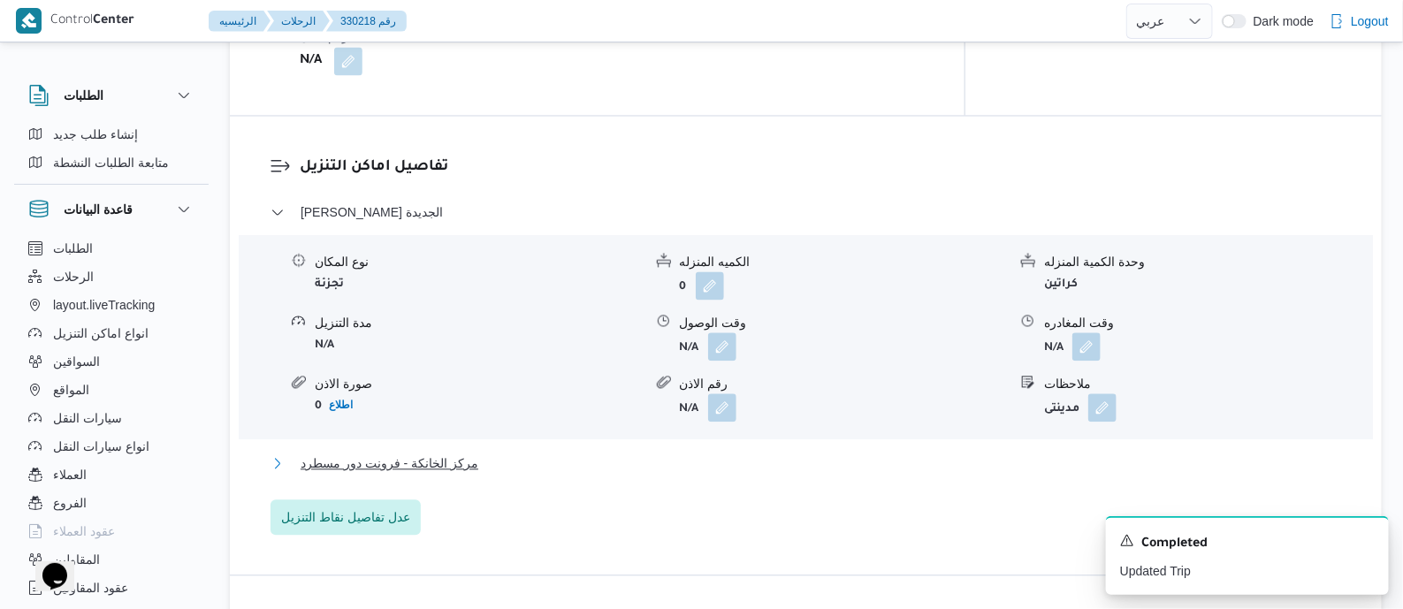
click at [469, 453] on button "مركز الخانكة - فرونت دور مسطرد" at bounding box center [805, 463] width 1071 height 21
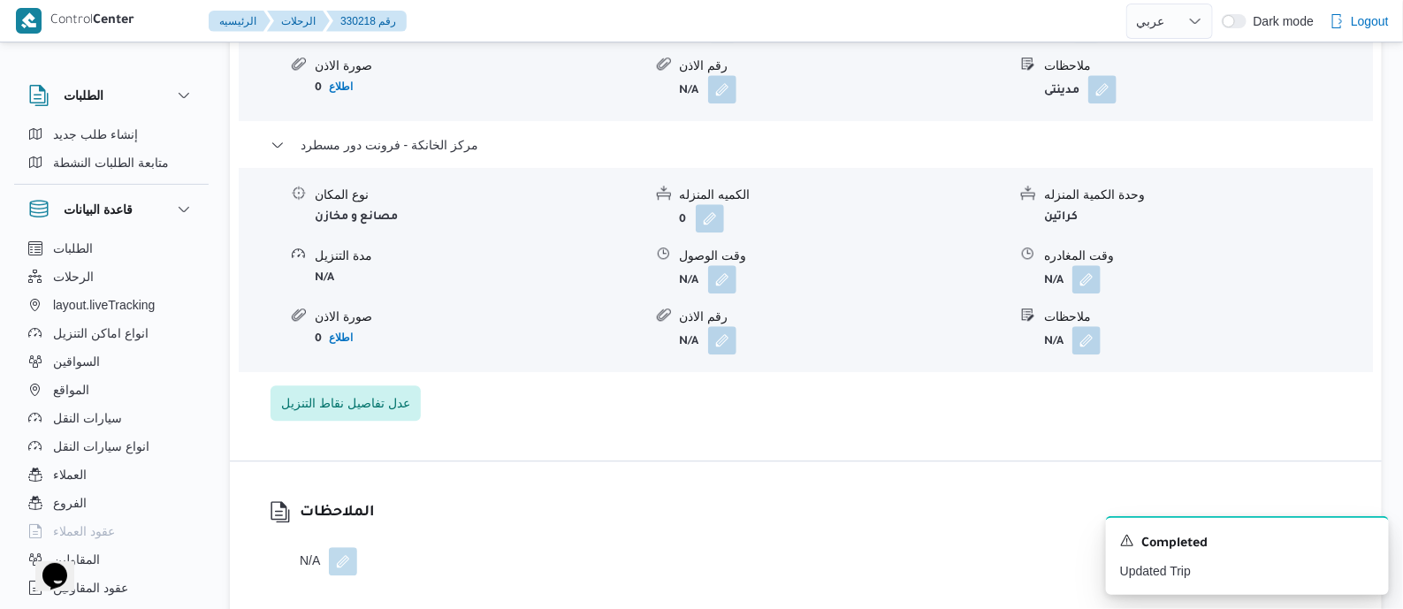
scroll to position [1767, 0]
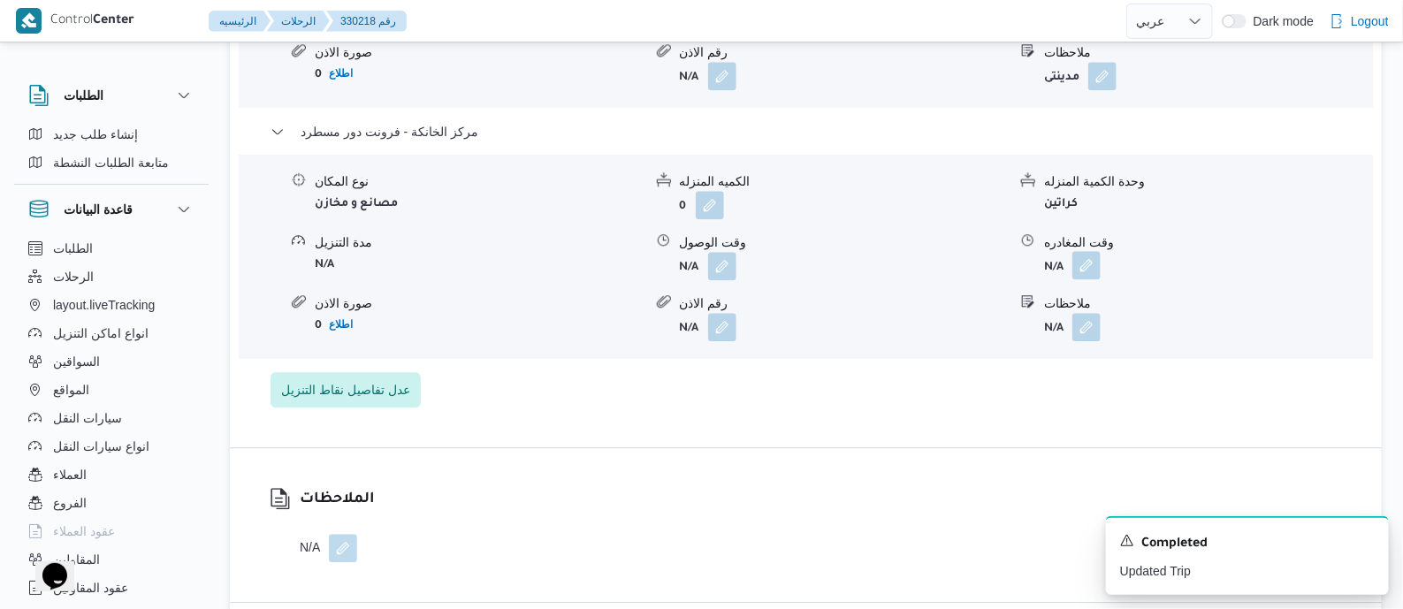
click at [1089, 251] on button "button" at bounding box center [1086, 265] width 28 height 28
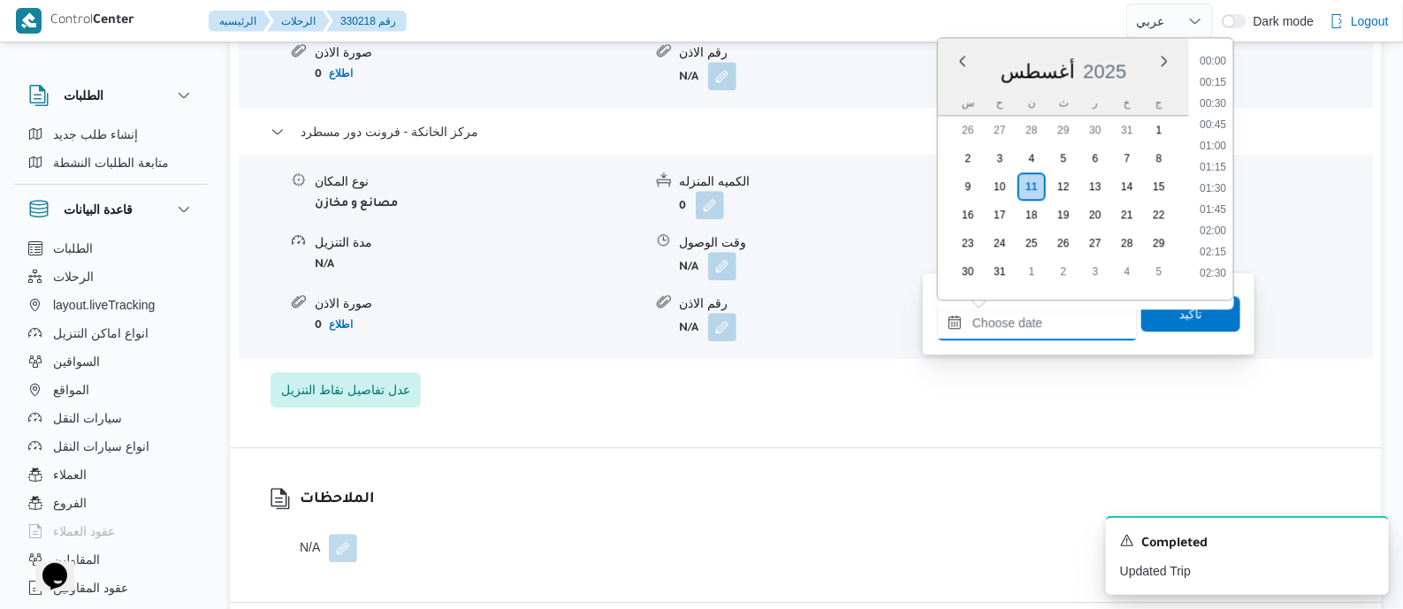
click at [1051, 324] on input "وقت المغادره" at bounding box center [1037, 322] width 201 height 35
click at [1219, 159] on li "18:00" at bounding box center [1212, 161] width 41 height 18
type input "١١/٠٨/٢٠٢٥ ١٨:٠٠"
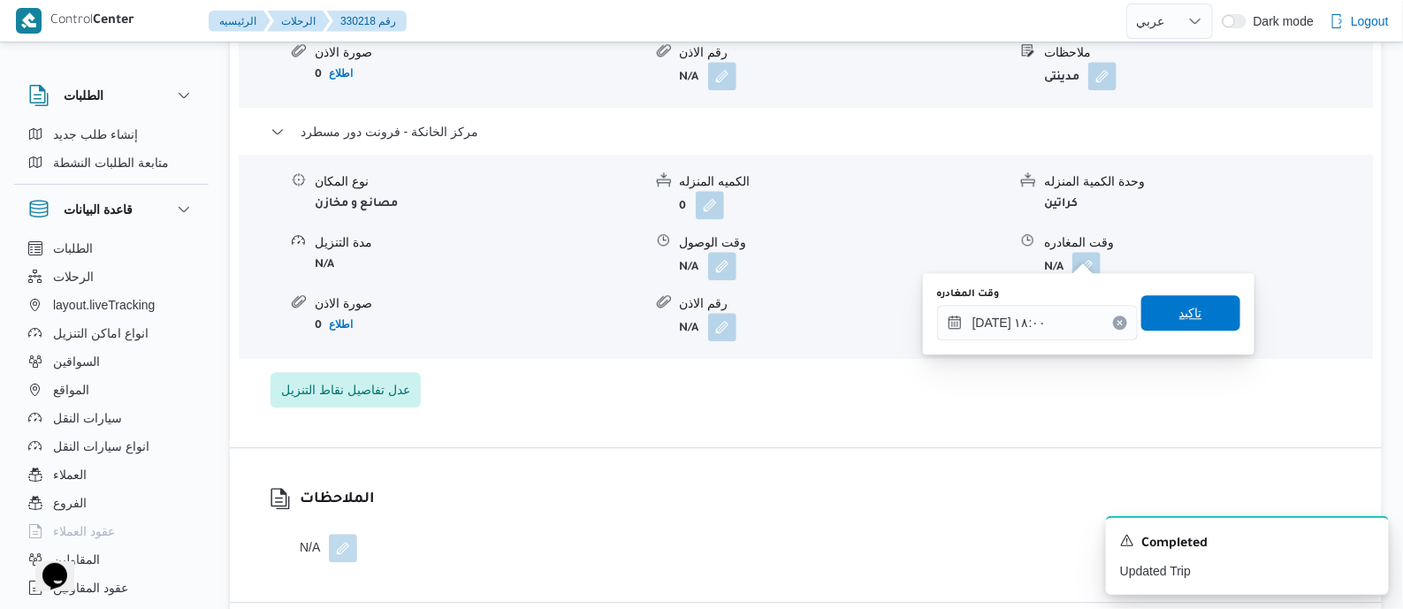
click at [1195, 309] on span "تاكيد" at bounding box center [1190, 312] width 99 height 35
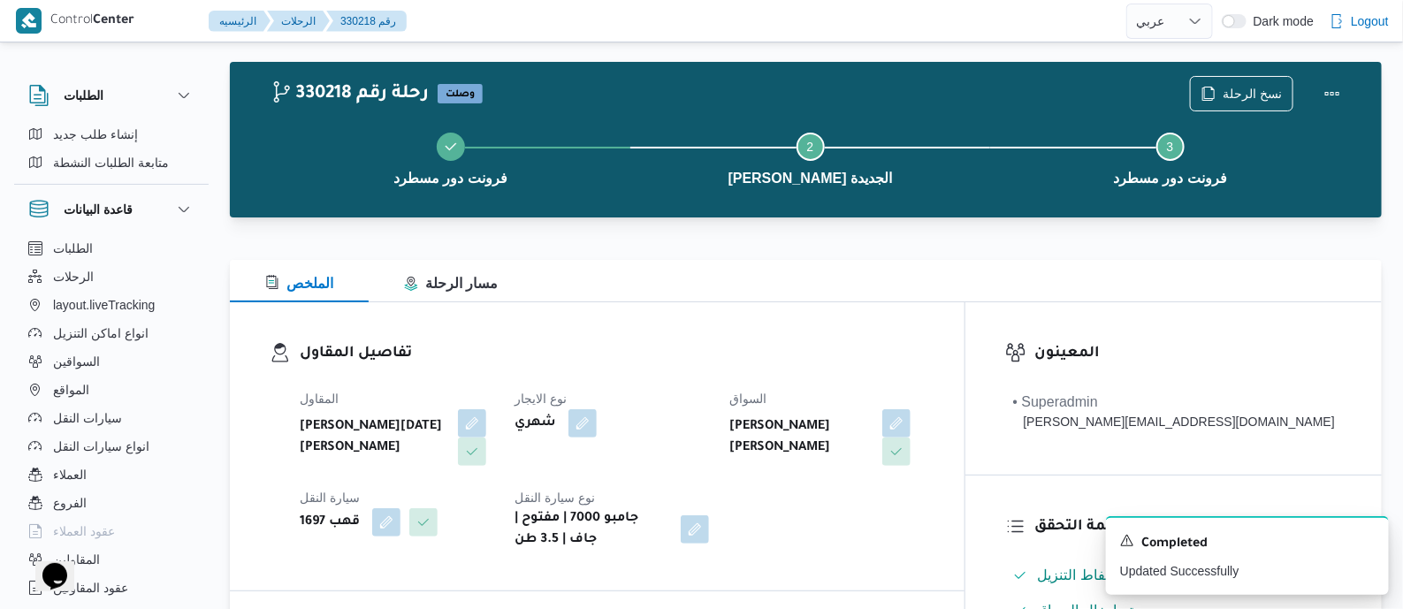
scroll to position [0, 0]
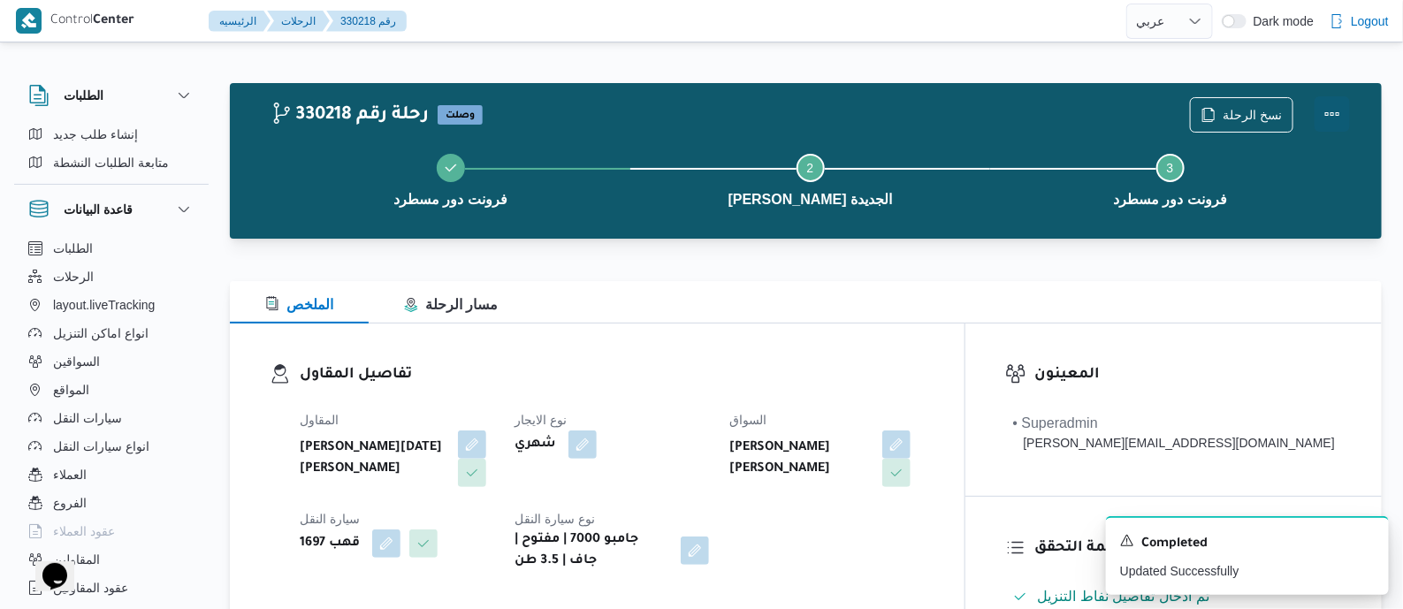
drag, startPoint x: 1339, startPoint y: 103, endPoint x: 1321, endPoint y: 103, distance: 18.6
click at [1339, 103] on button "Actions" at bounding box center [1331, 113] width 35 height 35
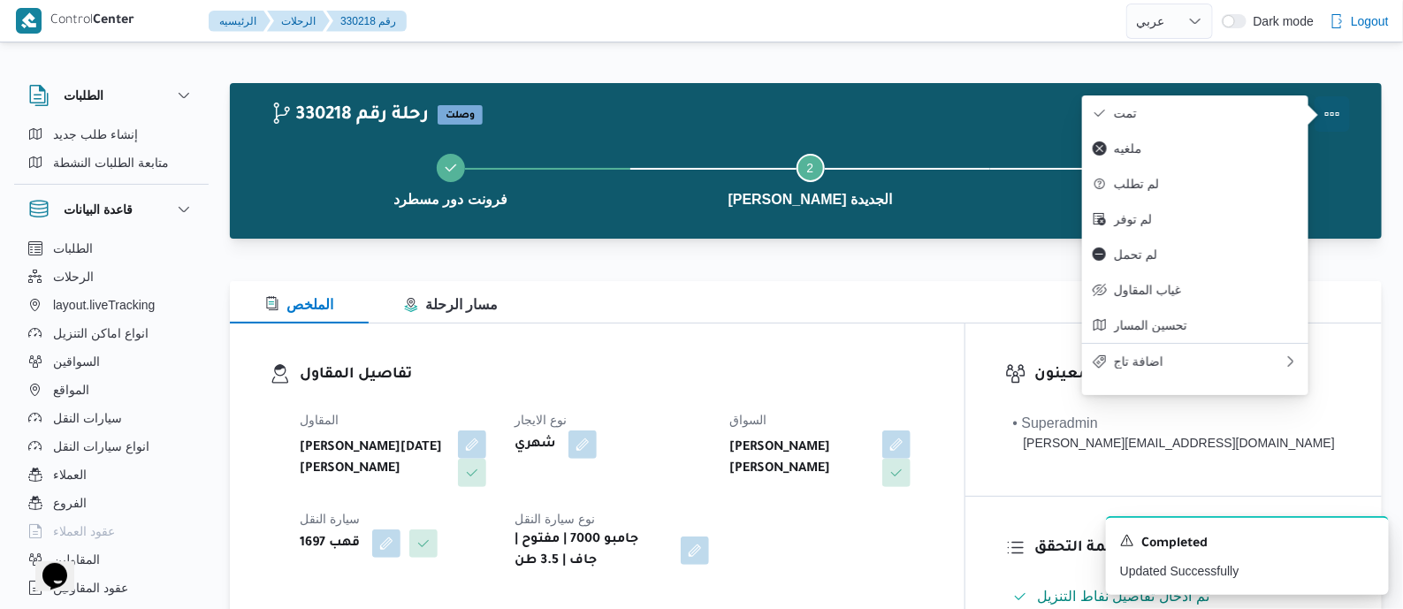
click at [1251, 108] on span "تمت" at bounding box center [1206, 113] width 184 height 14
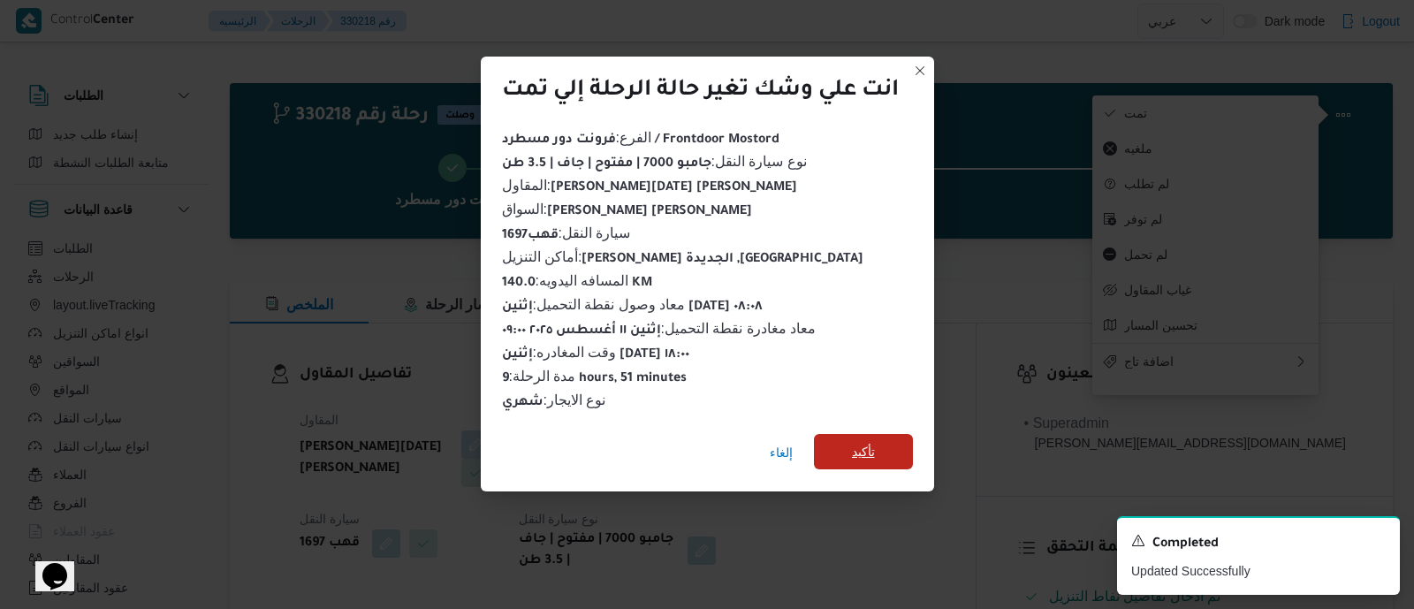
click at [857, 444] on span "تأكيد" at bounding box center [863, 451] width 23 height 21
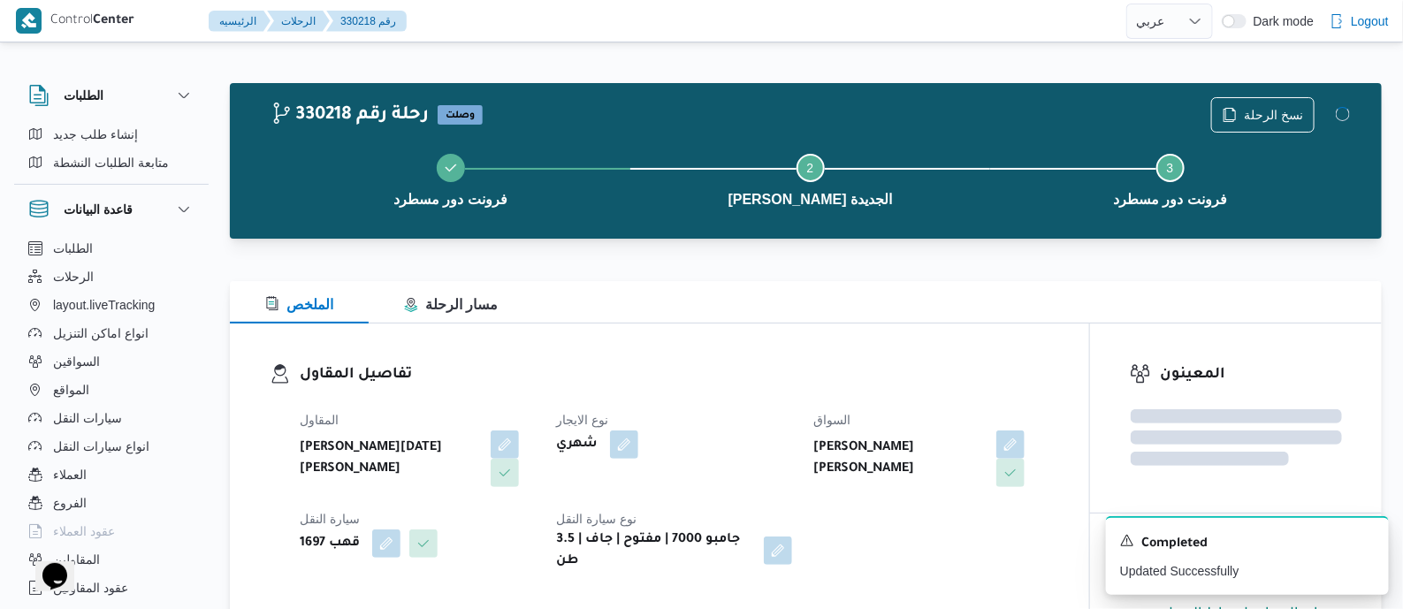
click at [802, 421] on div "المقاول ابراهيم رمضان ابراهيم عثمان ابوباشا نوع الايجار شهري السواق محمود اشرف …" at bounding box center [674, 491] width 771 height 184
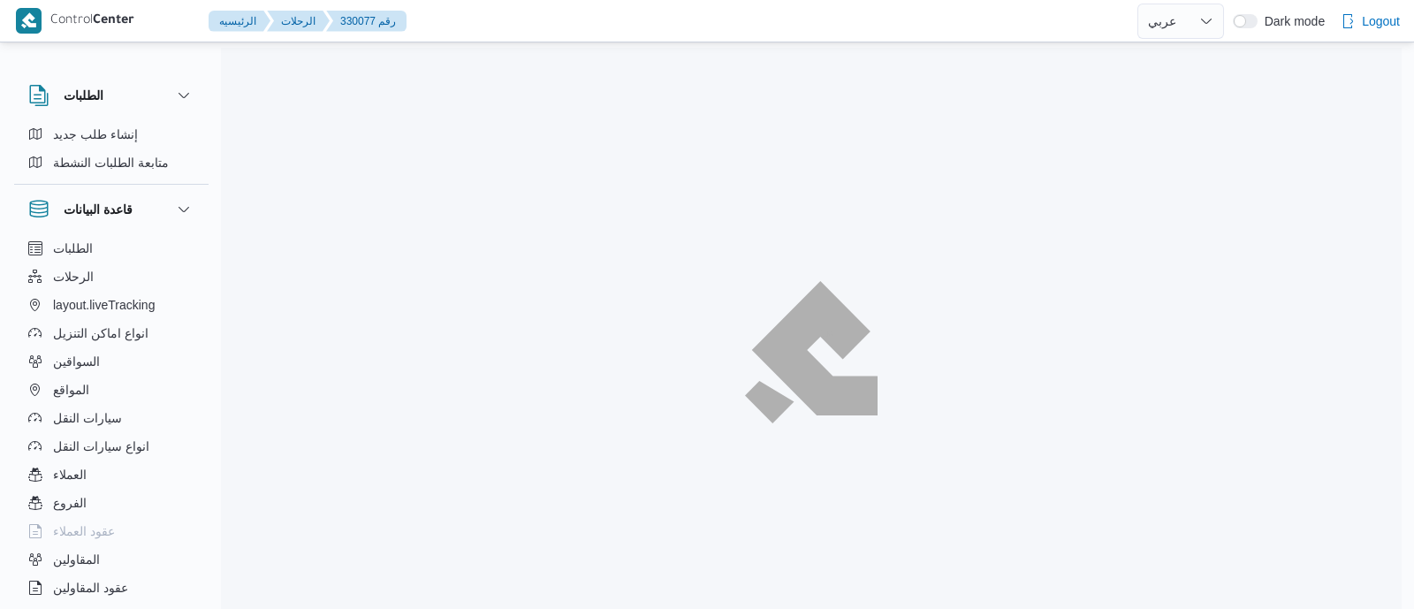
select select "ar"
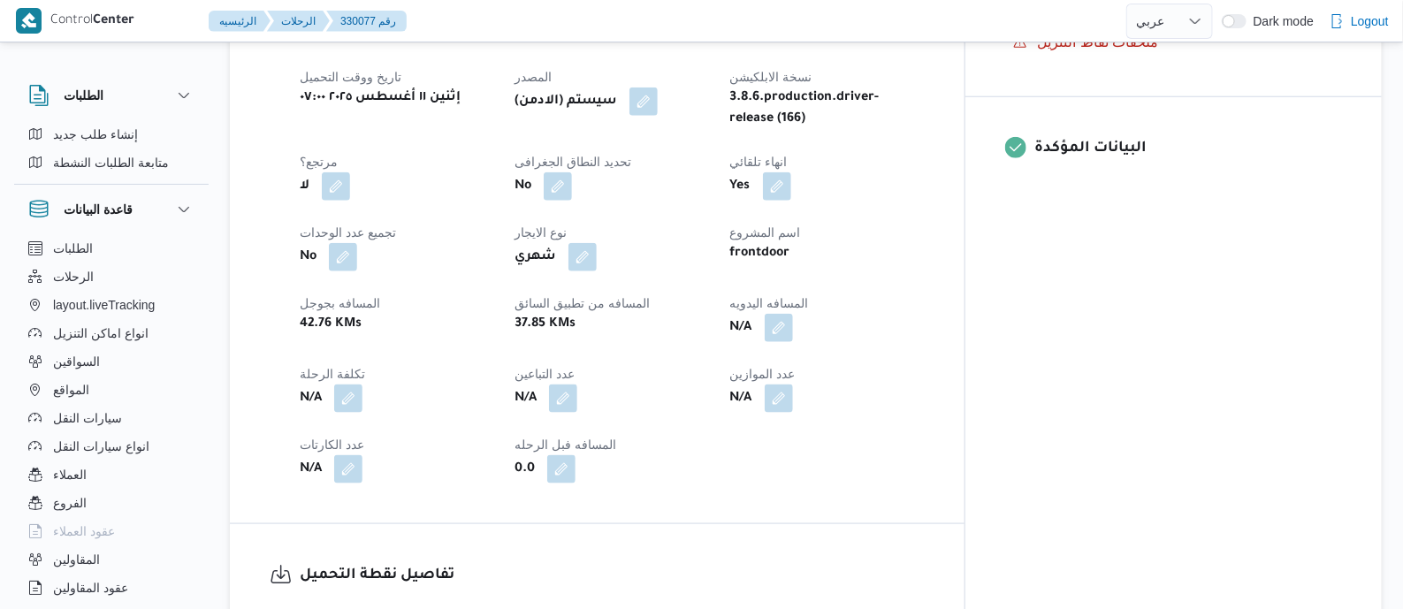
scroll to position [773, 0]
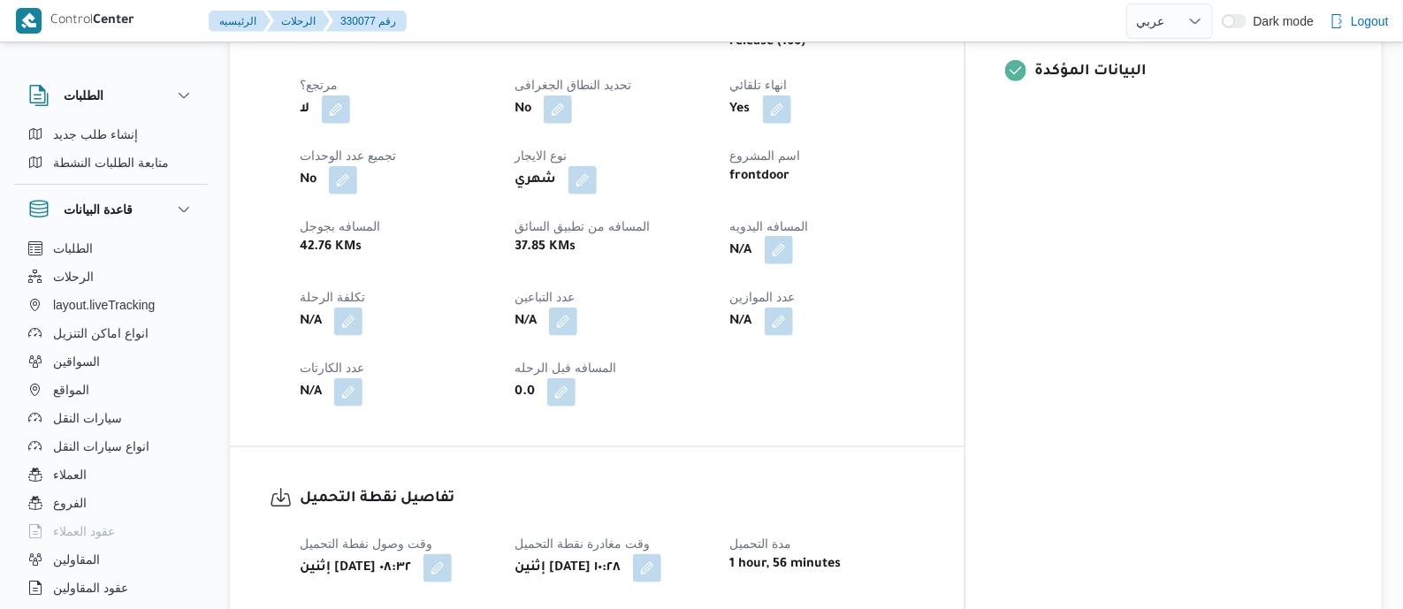
click at [793, 247] on button "button" at bounding box center [779, 250] width 28 height 28
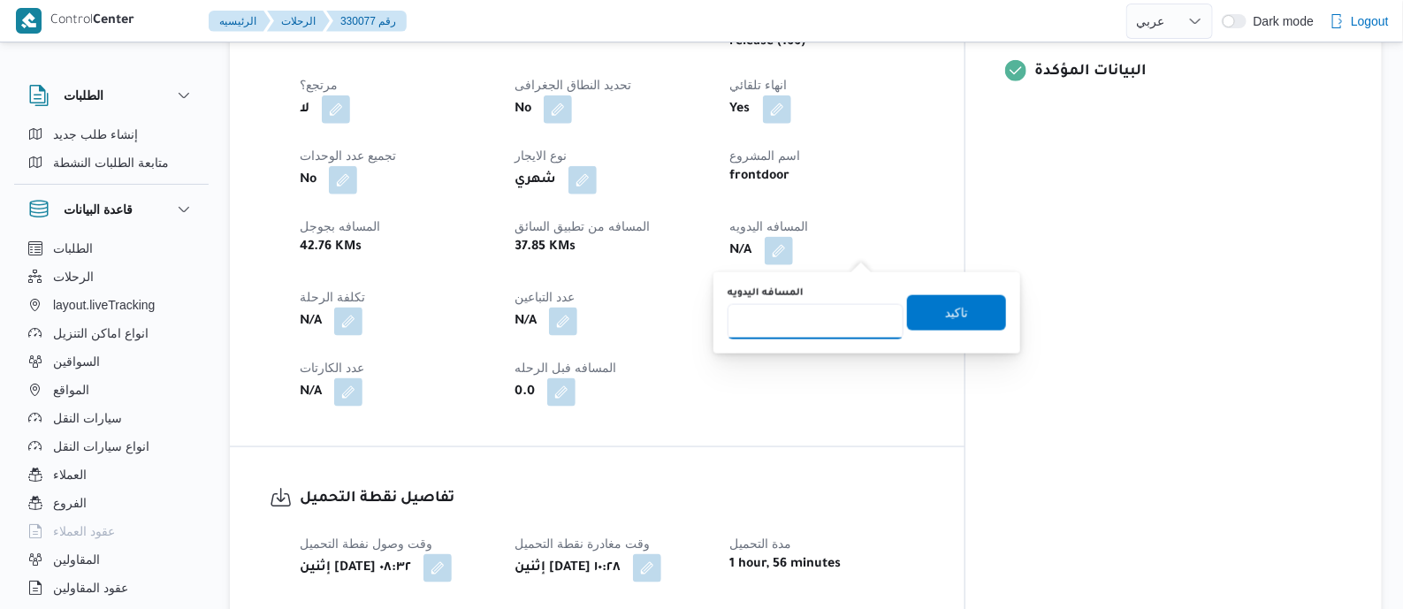
click at [839, 311] on input "المسافه اليدويه" at bounding box center [816, 321] width 176 height 35
type input "125"
click at [959, 306] on span "تاكيد" at bounding box center [956, 311] width 99 height 35
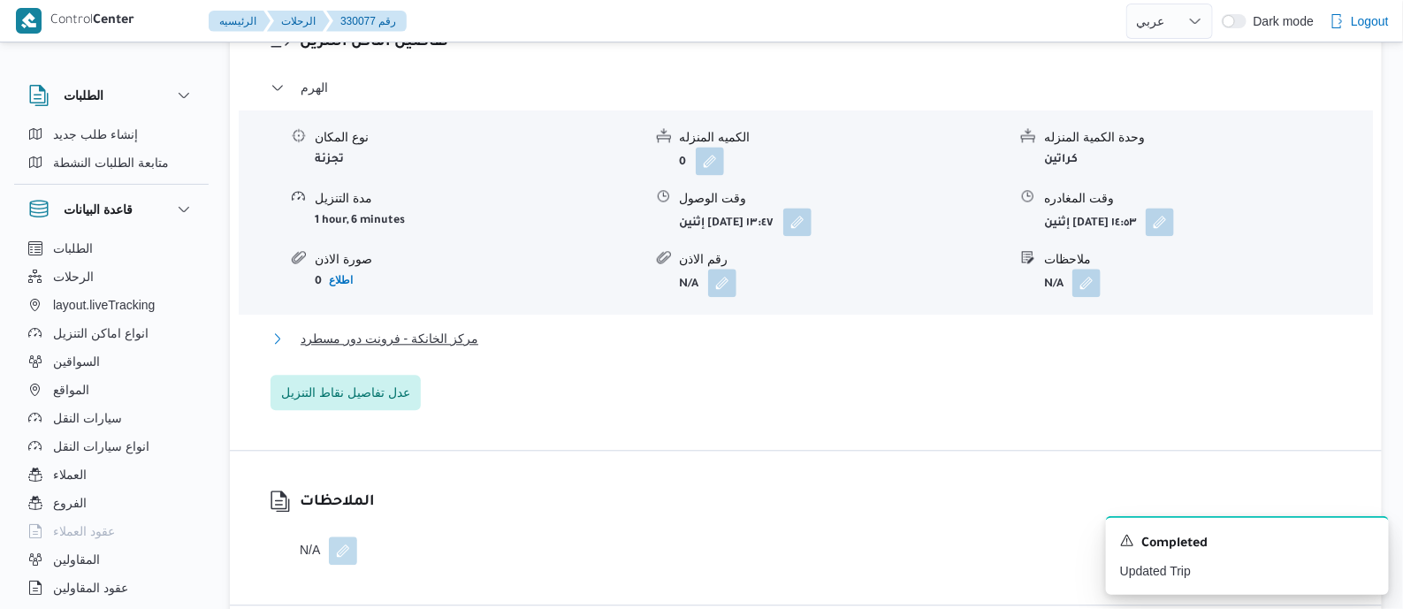
click at [415, 329] on span "مركز الخانكة - فرونت دور مسطرد" at bounding box center [390, 338] width 178 height 21
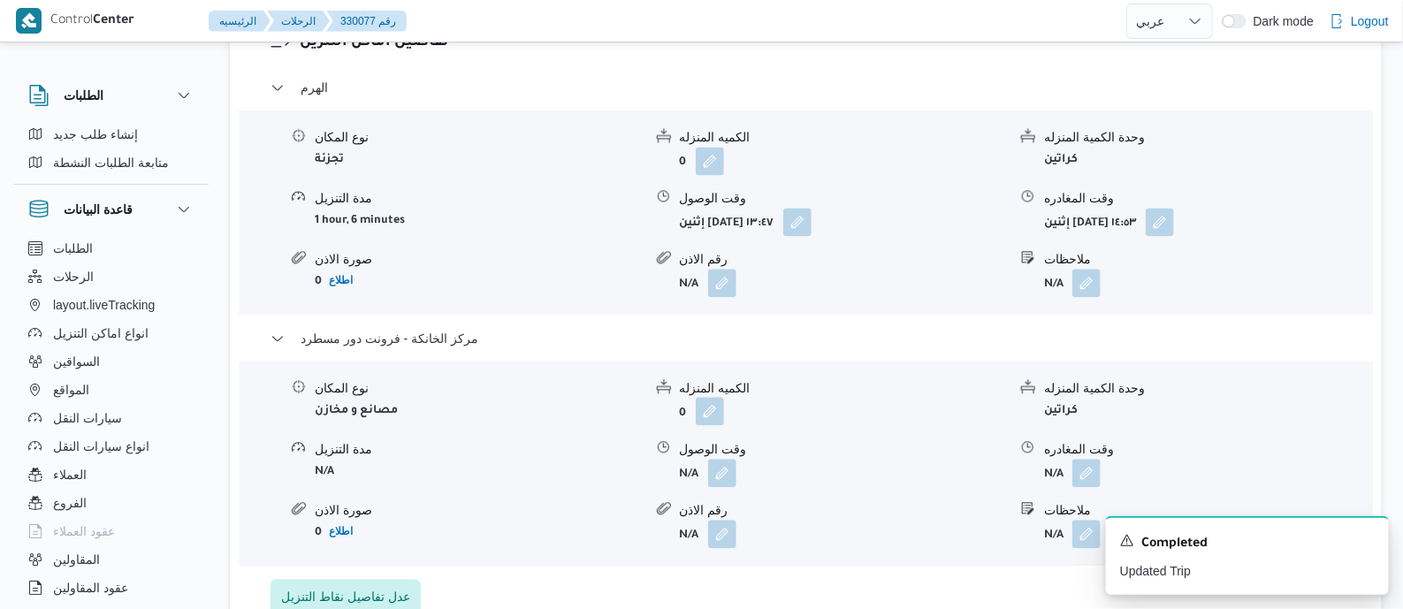
scroll to position [1657, 0]
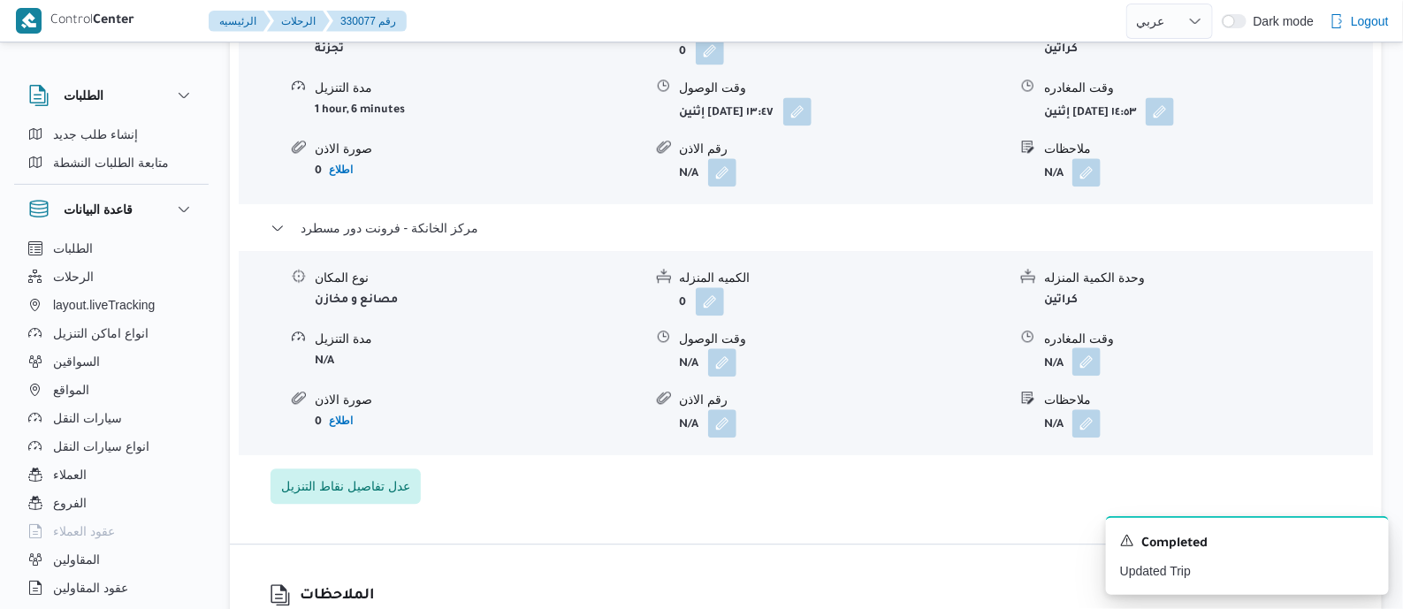
click at [1092, 355] on button "button" at bounding box center [1086, 361] width 28 height 28
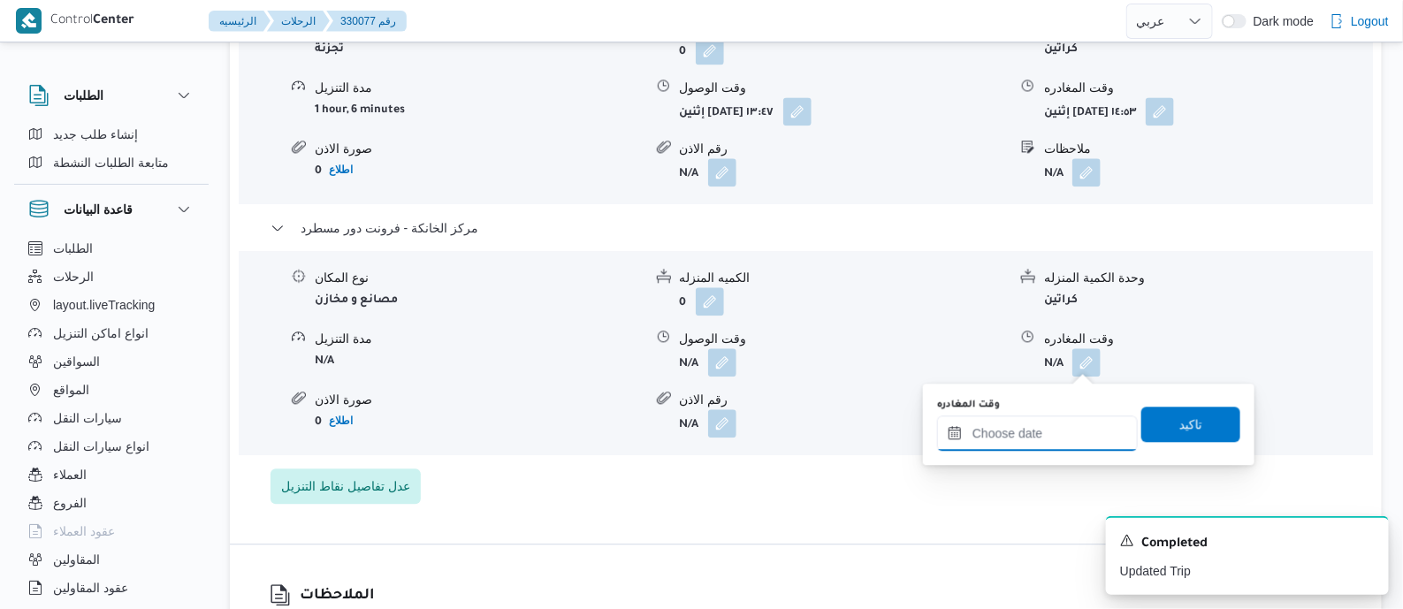
click at [1083, 417] on input "وقت المغادره" at bounding box center [1037, 432] width 201 height 35
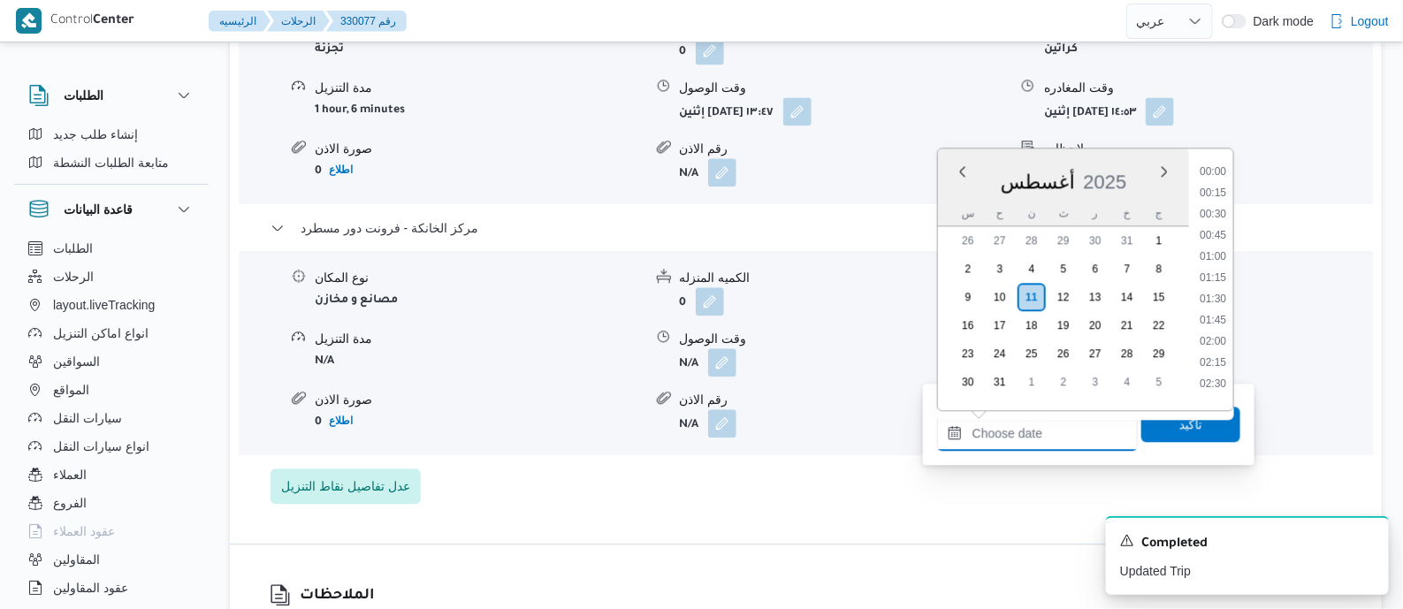
scroll to position [1428, 0]
drag, startPoint x: 1224, startPoint y: 271, endPoint x: 1203, endPoint y: 365, distance: 96.1
click at [1223, 271] on li "18:00" at bounding box center [1212, 272] width 41 height 18
type input "[DATE] ١٨:٠٠"
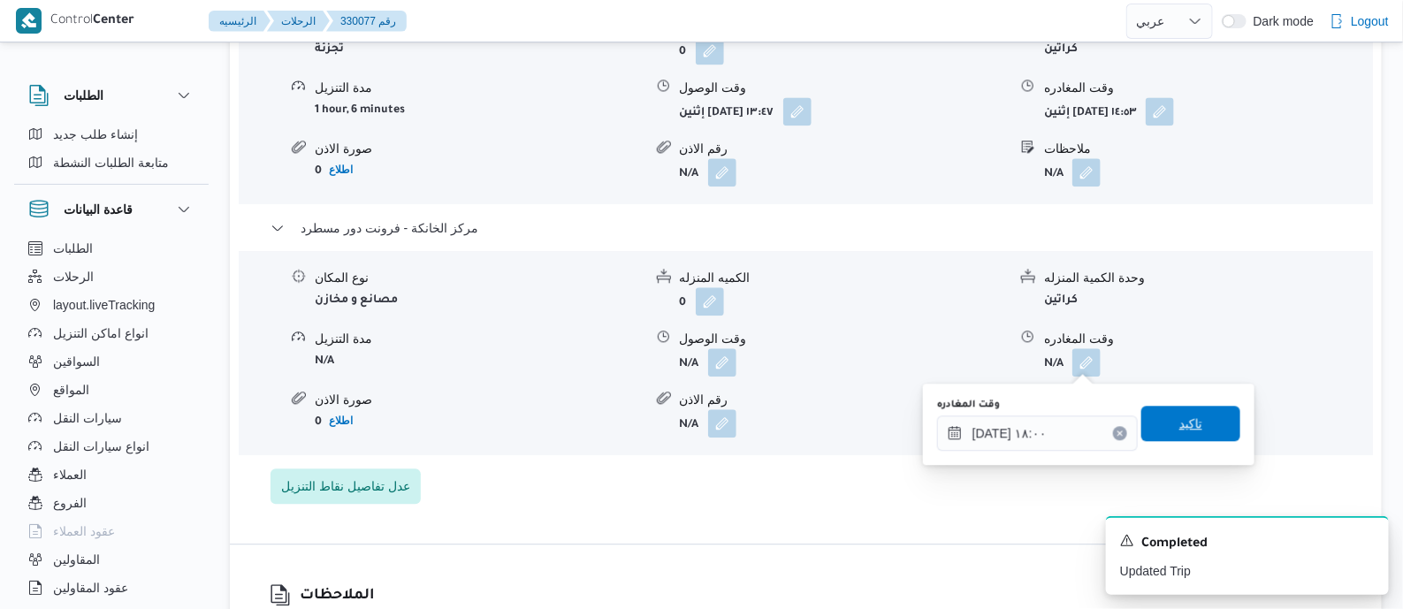
click at [1196, 417] on span "تاكيد" at bounding box center [1190, 423] width 99 height 35
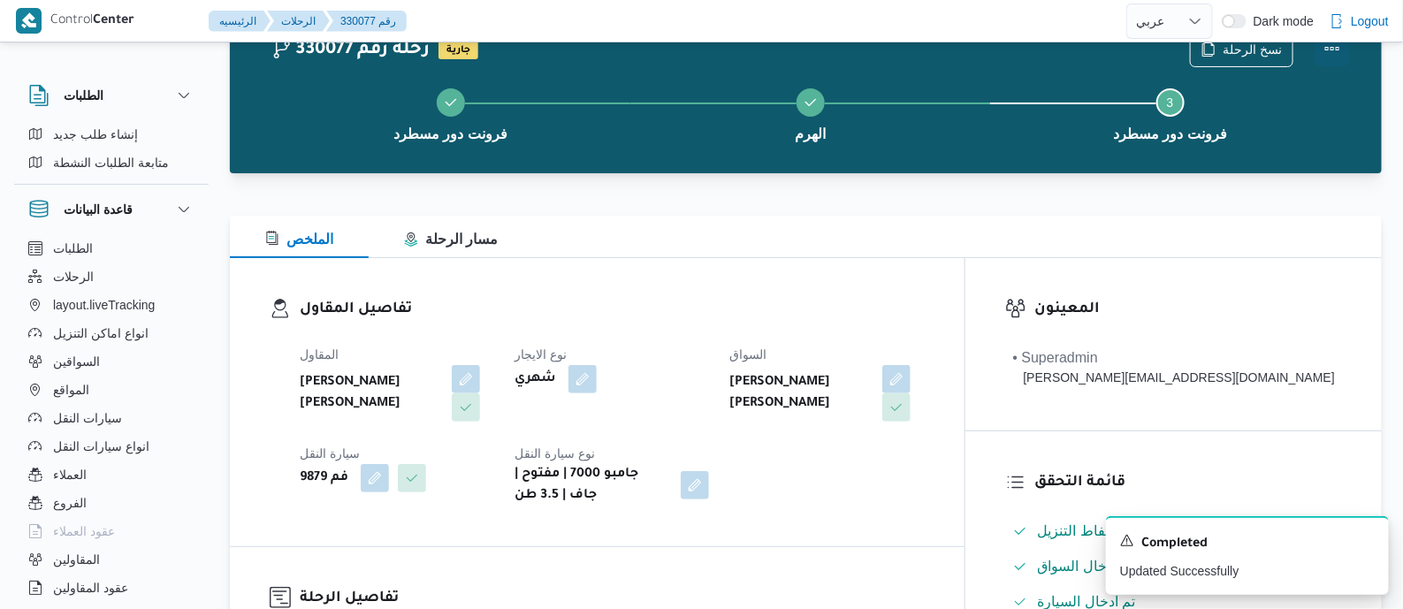
scroll to position [0, 0]
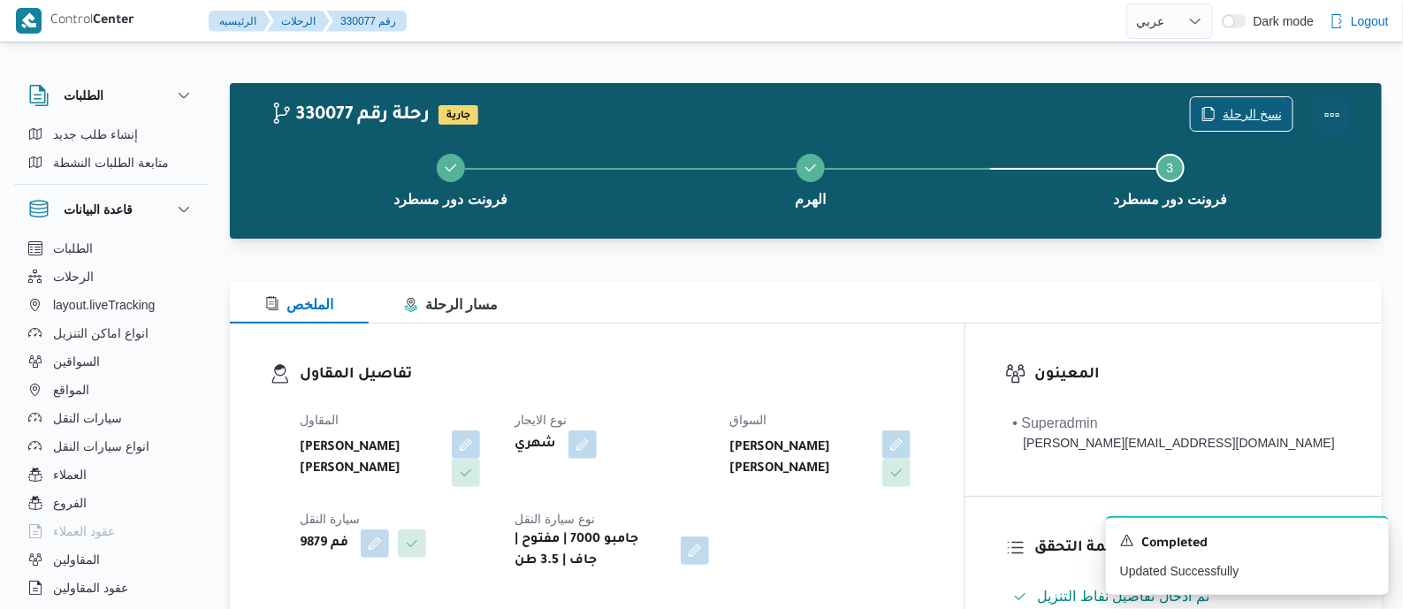
drag, startPoint x: 1329, startPoint y: 103, endPoint x: 1273, endPoint y: 108, distance: 55.9
click at [1330, 103] on button "Actions" at bounding box center [1331, 114] width 35 height 35
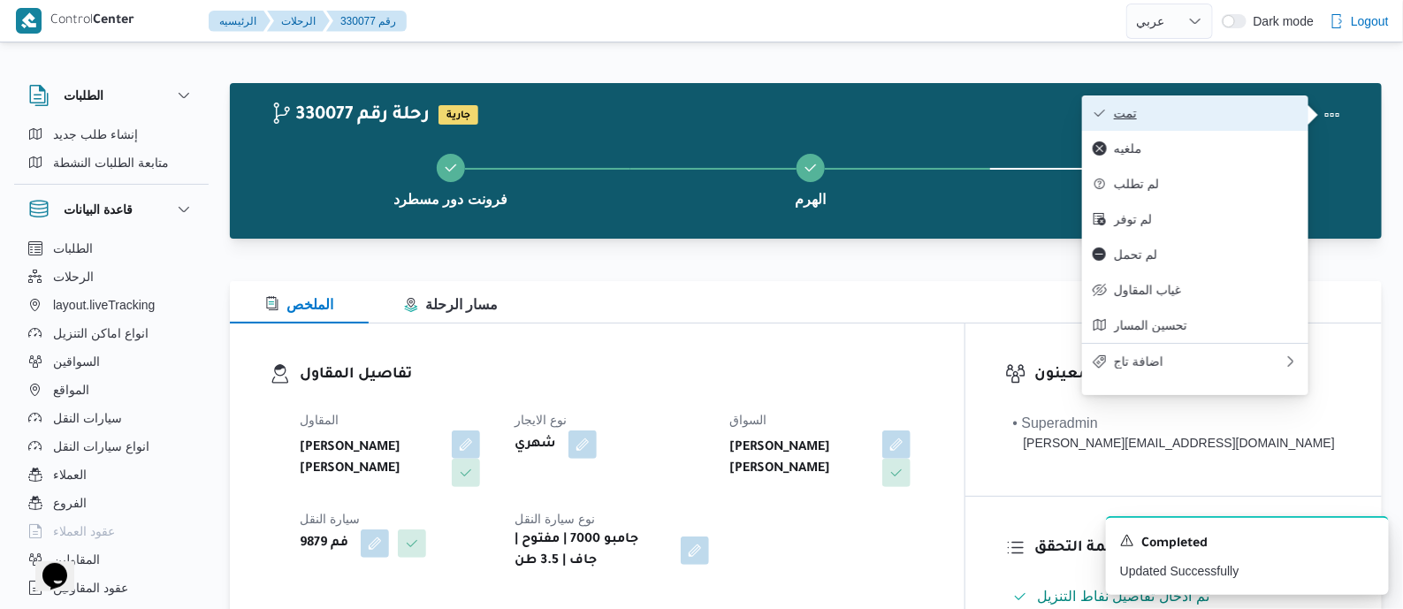
click at [1235, 108] on span "تمت" at bounding box center [1206, 113] width 184 height 14
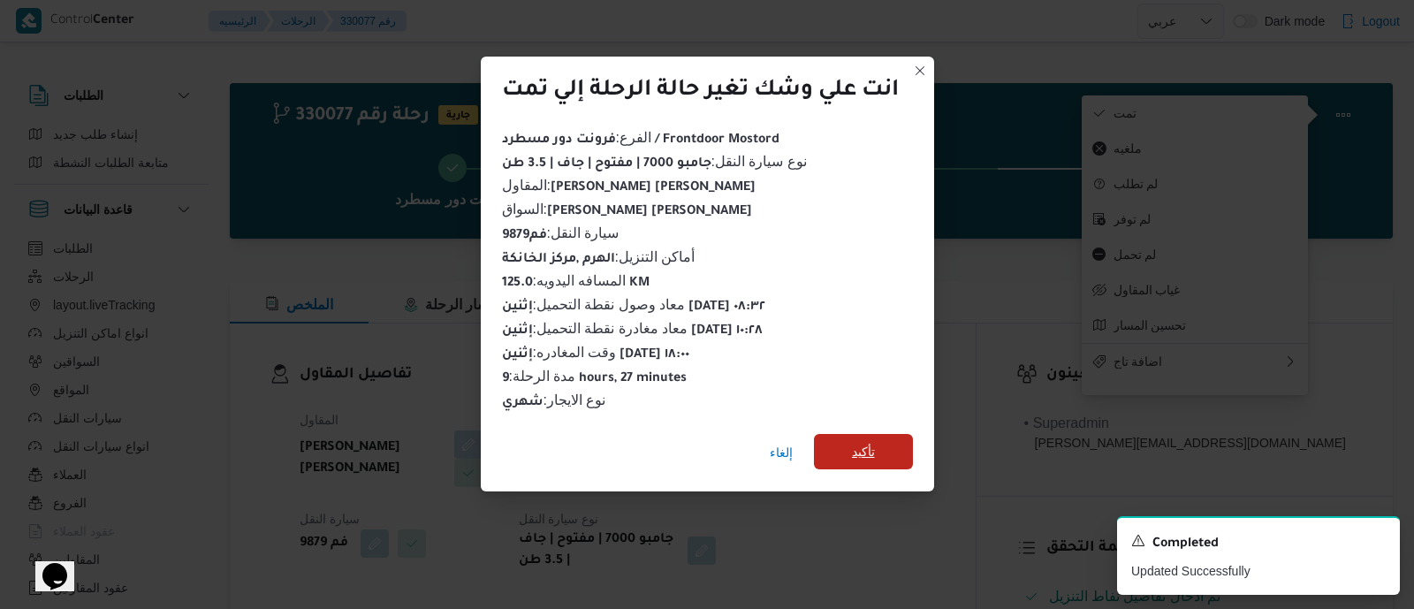
click at [873, 444] on span "تأكيد" at bounding box center [863, 451] width 23 height 21
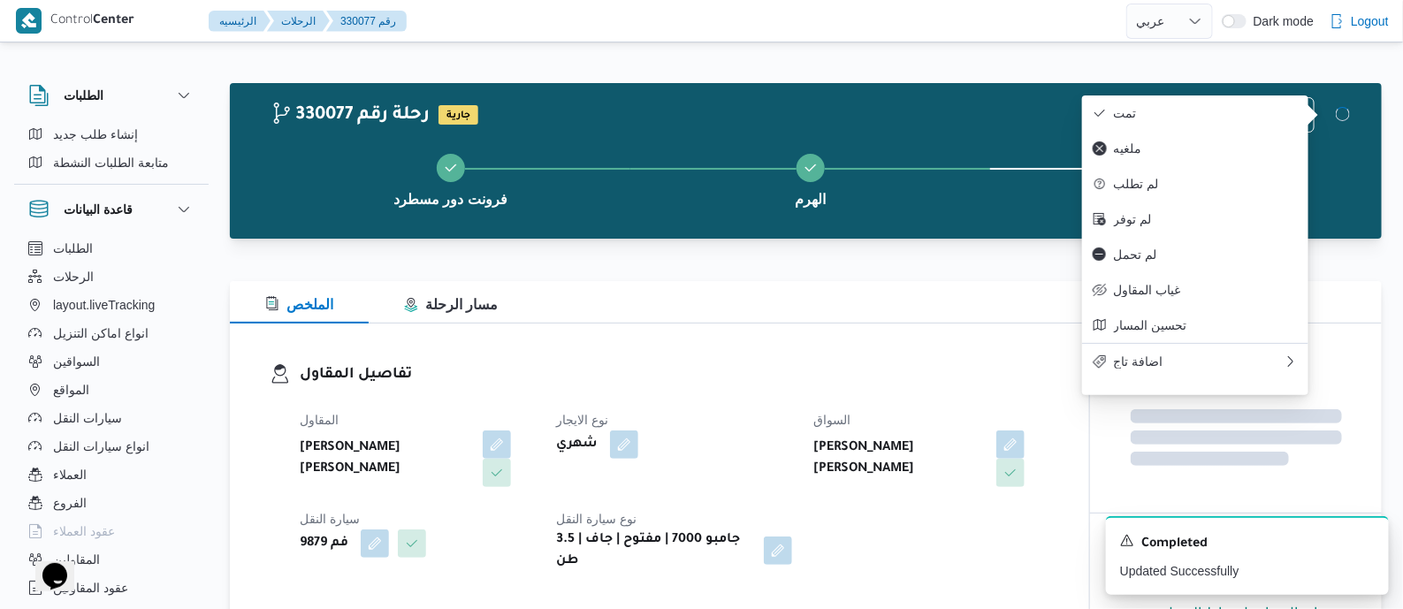
click at [795, 411] on div "المقاول محمد عيد عبدالسلام عبدالحافظ نوع الايجار شهري السواق عمرو فتحي عفيفي مو…" at bounding box center [674, 491] width 771 height 184
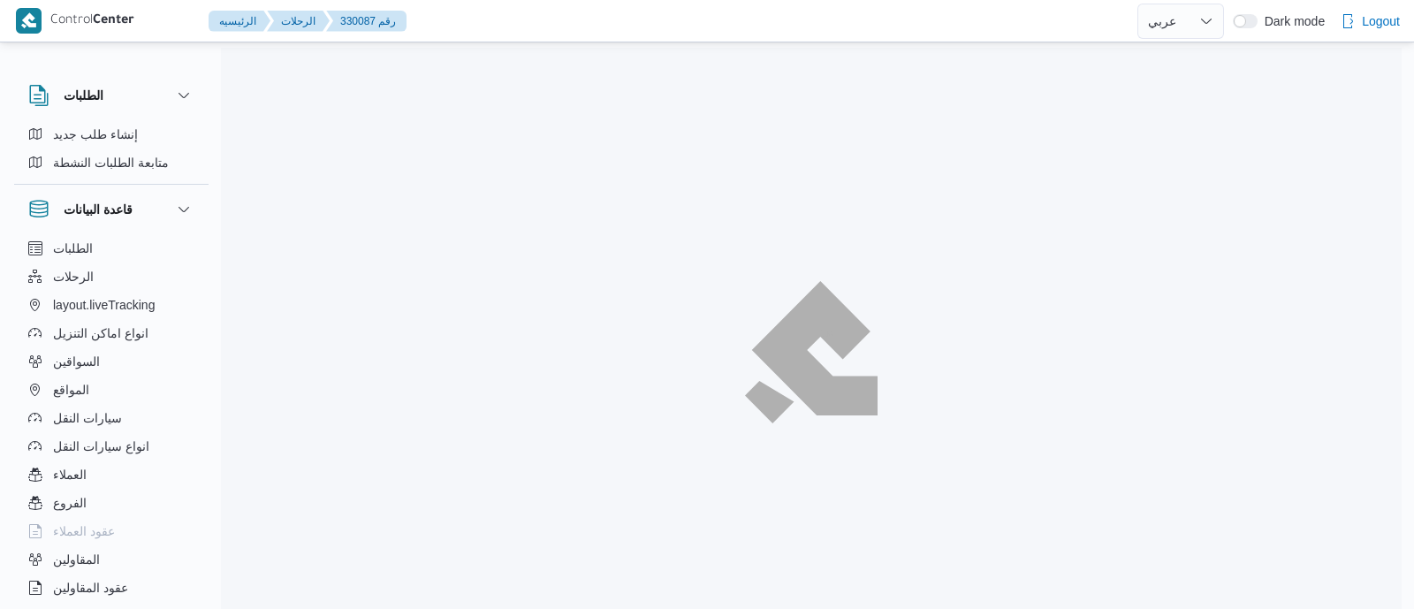
select select "ar"
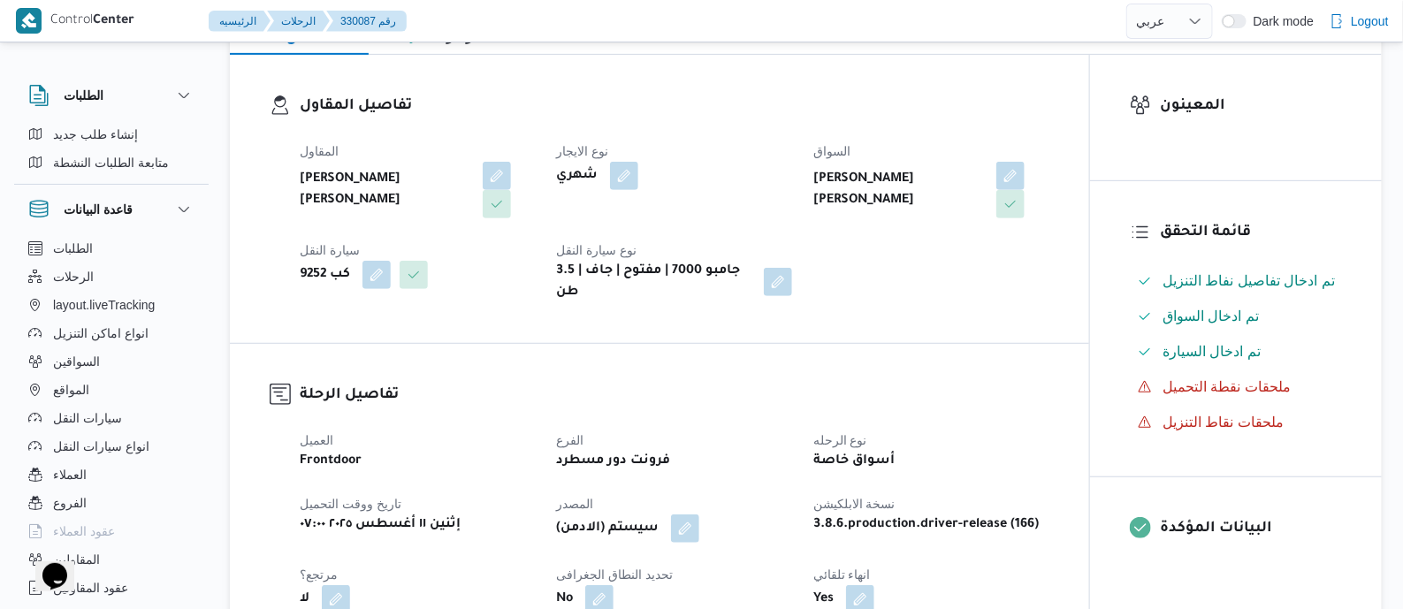
scroll to position [663, 0]
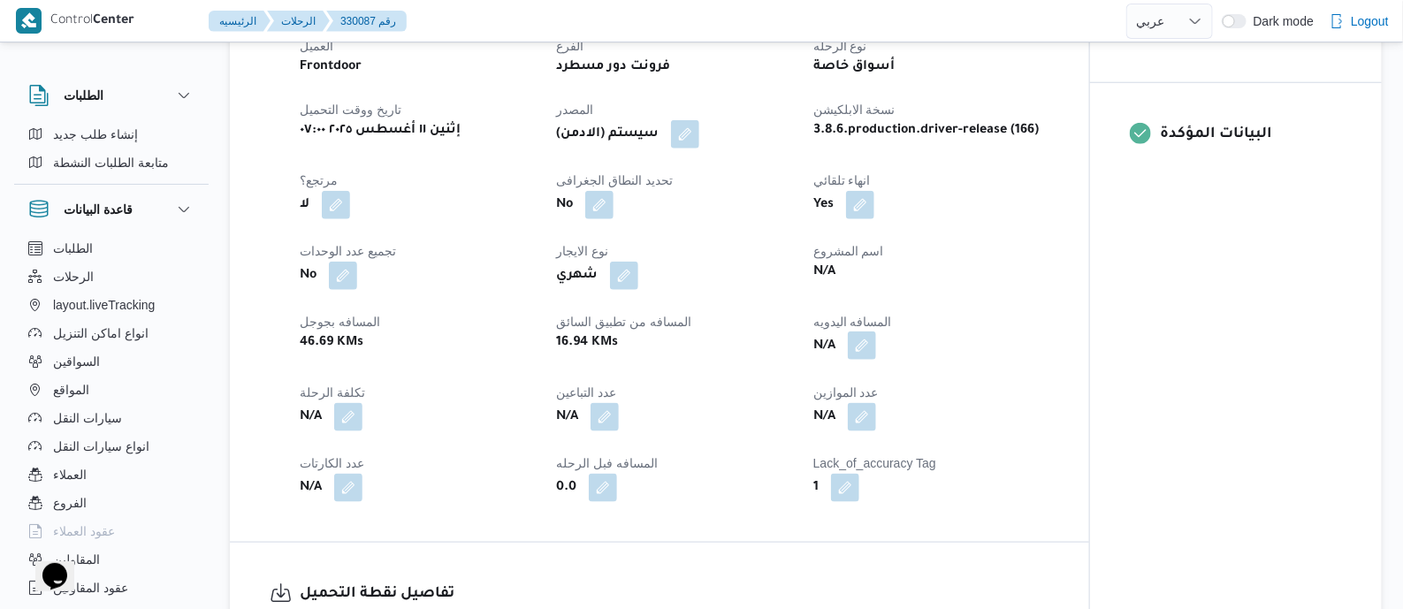
drag, startPoint x: 871, startPoint y: 353, endPoint x: 864, endPoint y: 362, distance: 12.0
click at [871, 352] on button "button" at bounding box center [862, 345] width 28 height 28
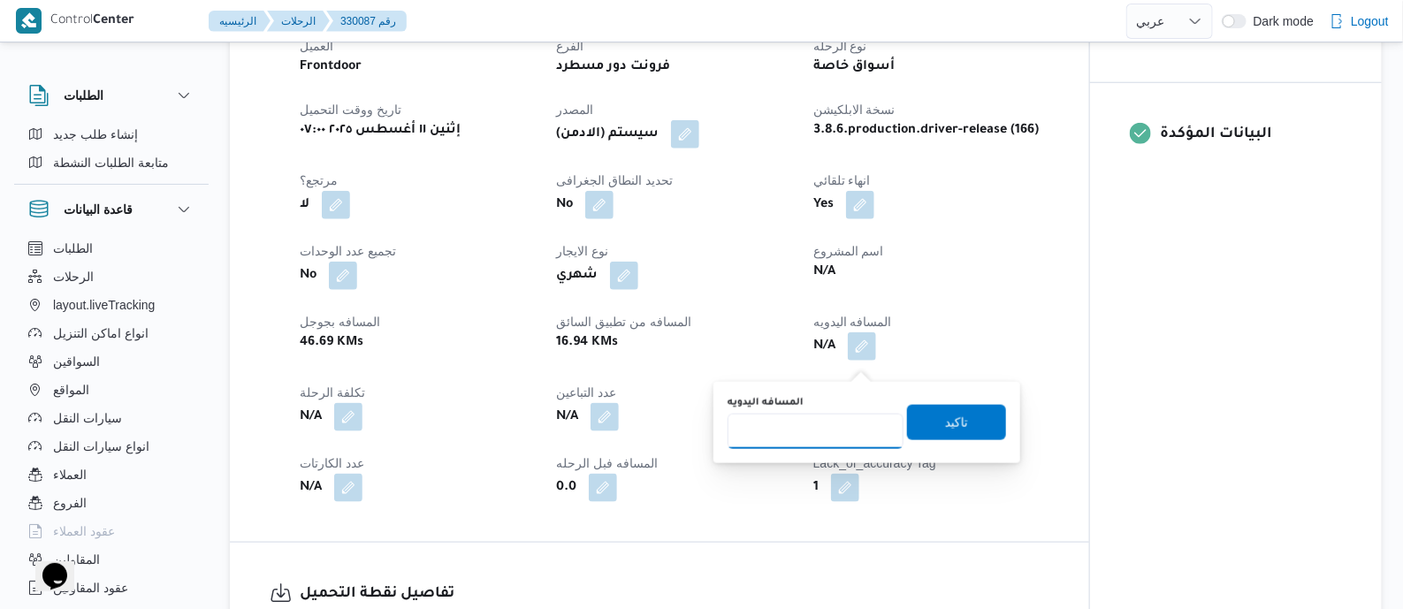
click at [822, 419] on input "المسافه اليدويه" at bounding box center [816, 431] width 176 height 35
type input "125"
click at [962, 424] on span "تاكيد" at bounding box center [956, 421] width 99 height 35
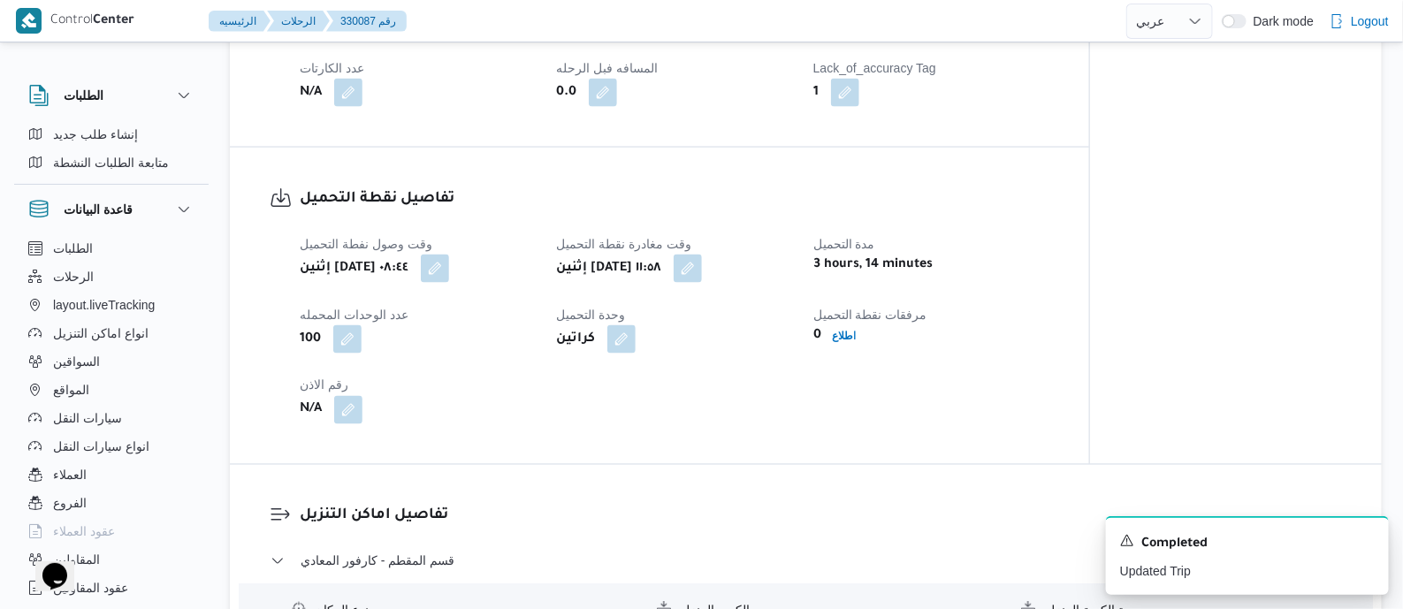
scroll to position [1105, 0]
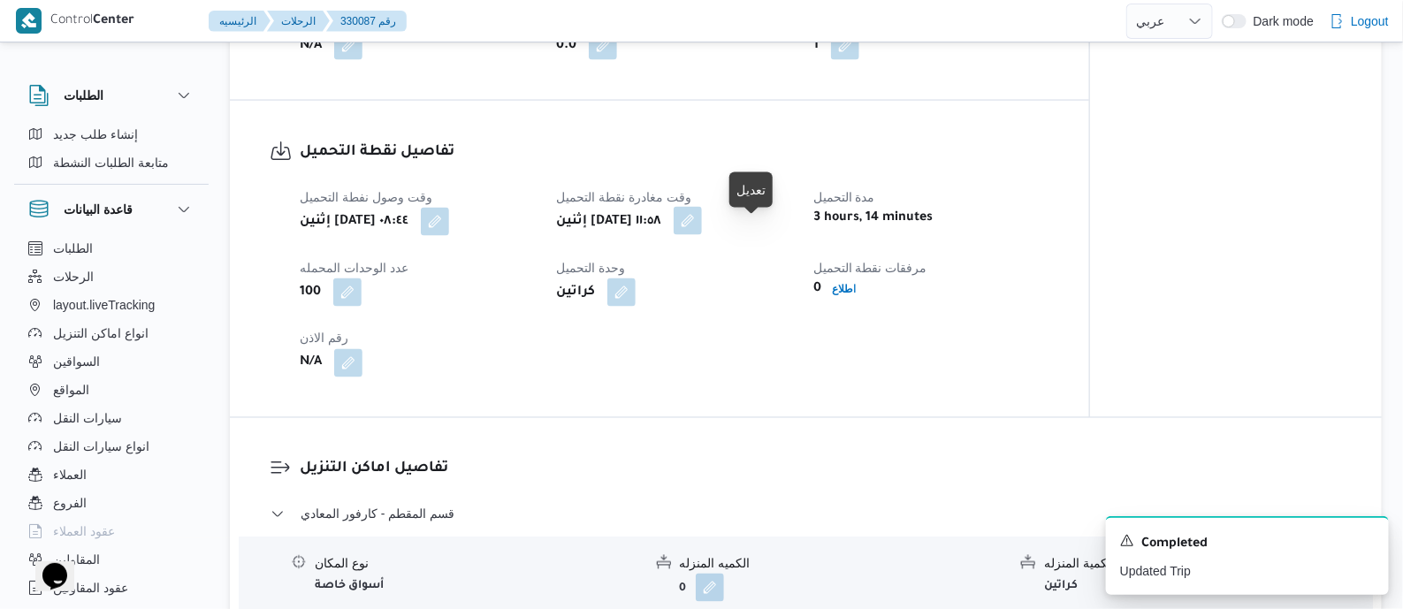
click at [702, 235] on button "button" at bounding box center [688, 221] width 28 height 28
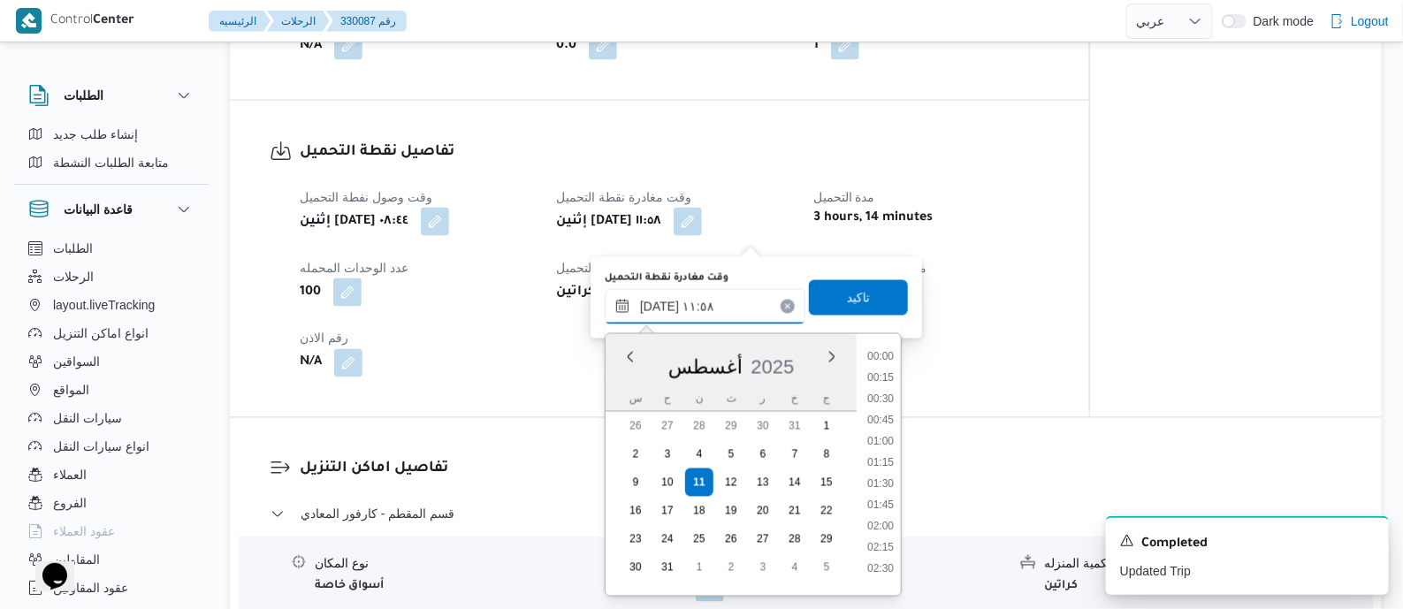
click at [743, 309] on input "[DATE] ١١:٥٨" at bounding box center [705, 306] width 201 height 35
click at [895, 418] on li "09:45" at bounding box center [880, 419] width 41 height 18
type input "[DATE] ٠٩:٤٥"
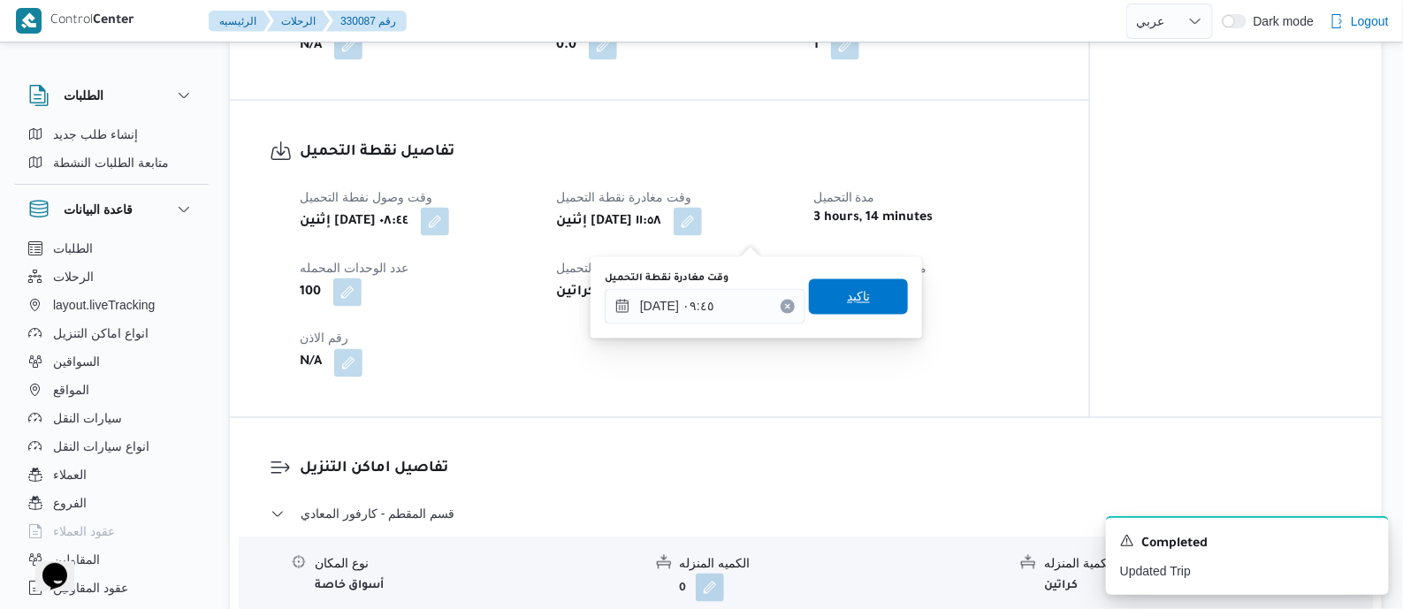
click at [879, 313] on span "تاكيد" at bounding box center [858, 296] width 99 height 35
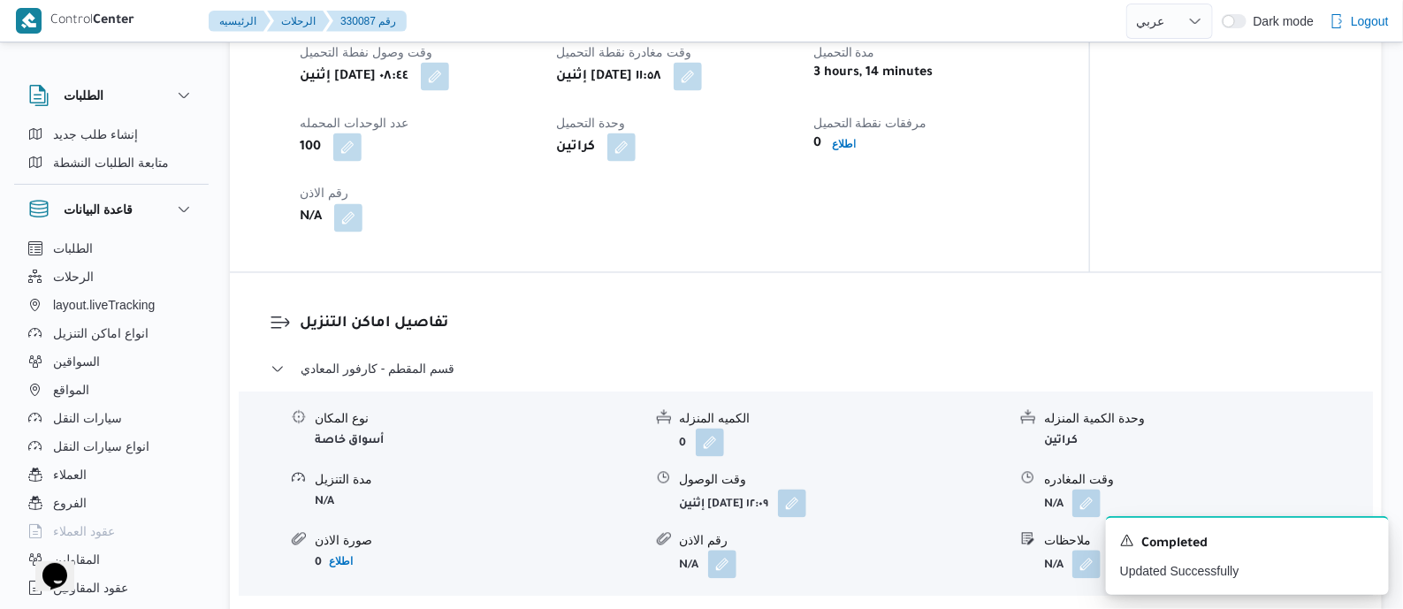
scroll to position [1436, 0]
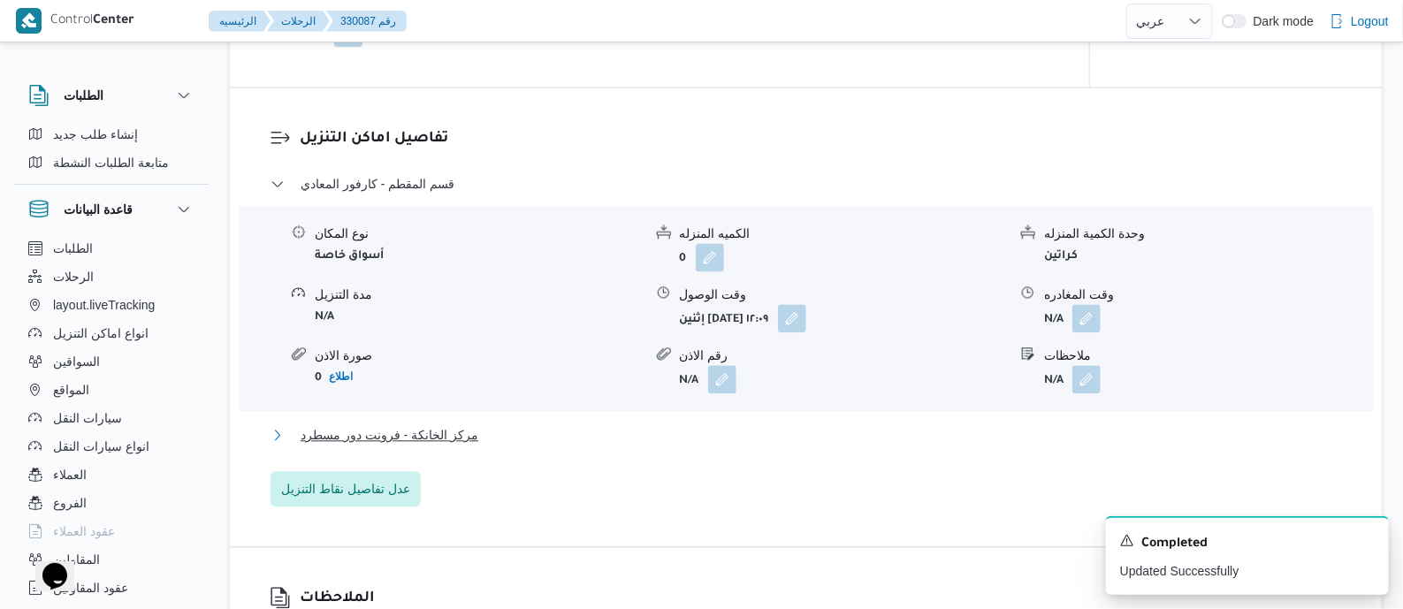
click at [455, 446] on span "مركز الخانكة - فرونت دور مسطرد" at bounding box center [390, 434] width 178 height 21
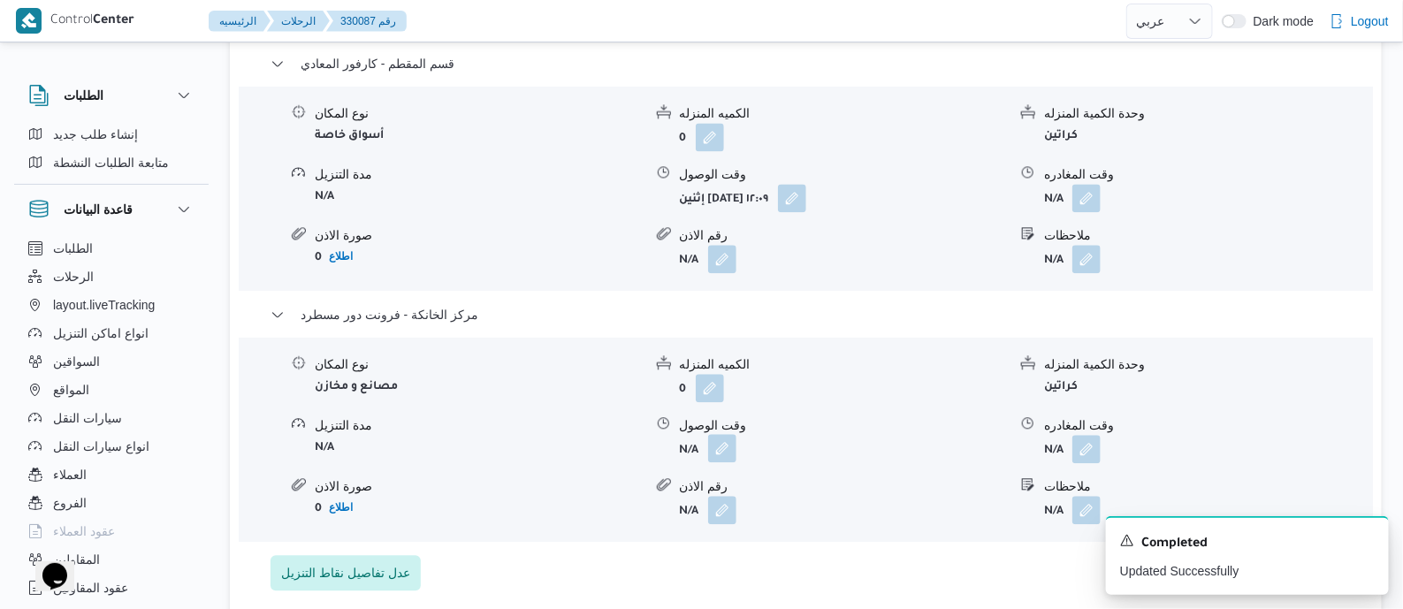
scroll to position [1657, 0]
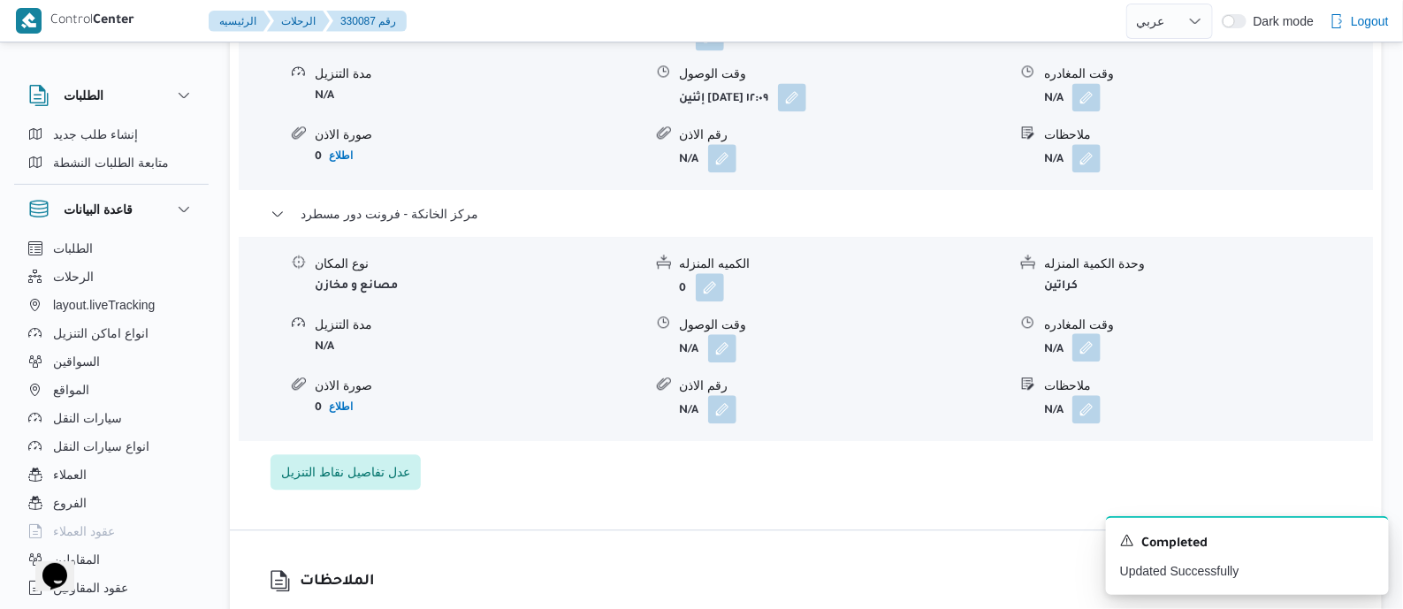
click at [1082, 357] on button "button" at bounding box center [1086, 347] width 28 height 28
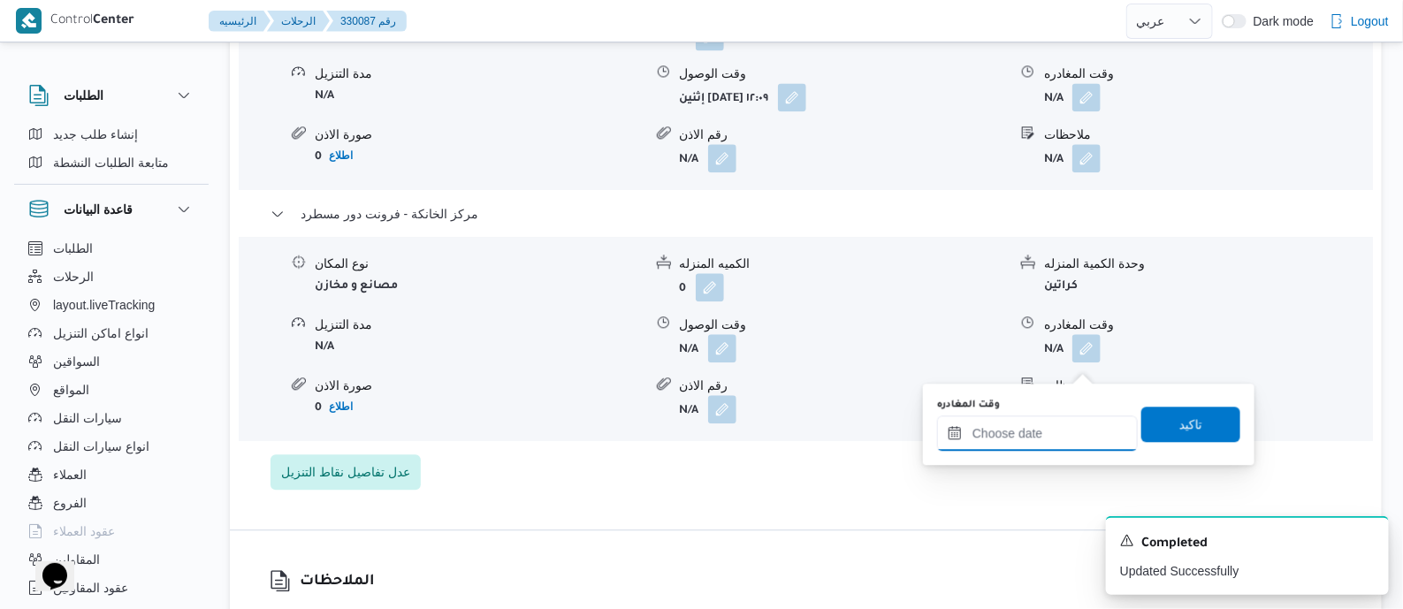
click at [1063, 436] on input "وقت المغادره" at bounding box center [1037, 432] width 201 height 35
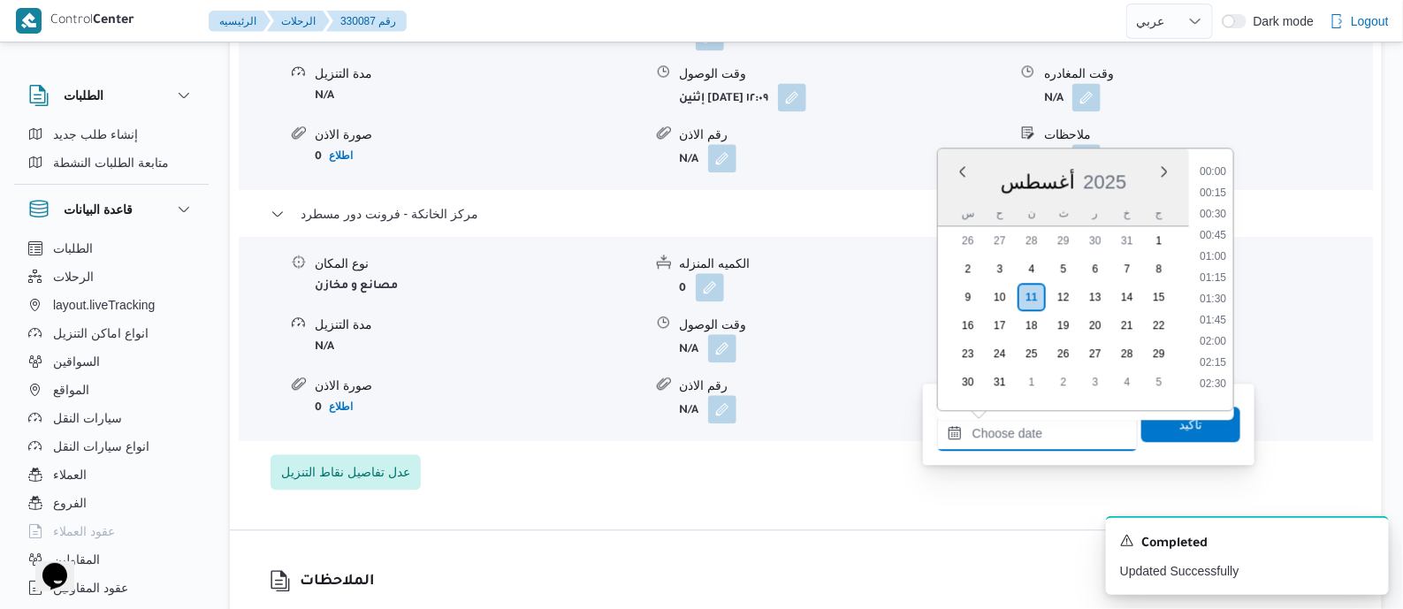
scroll to position [1428, 0]
click at [1222, 269] on li "18:00" at bounding box center [1212, 272] width 41 height 18
type input "[DATE] ١٨:٠٠"
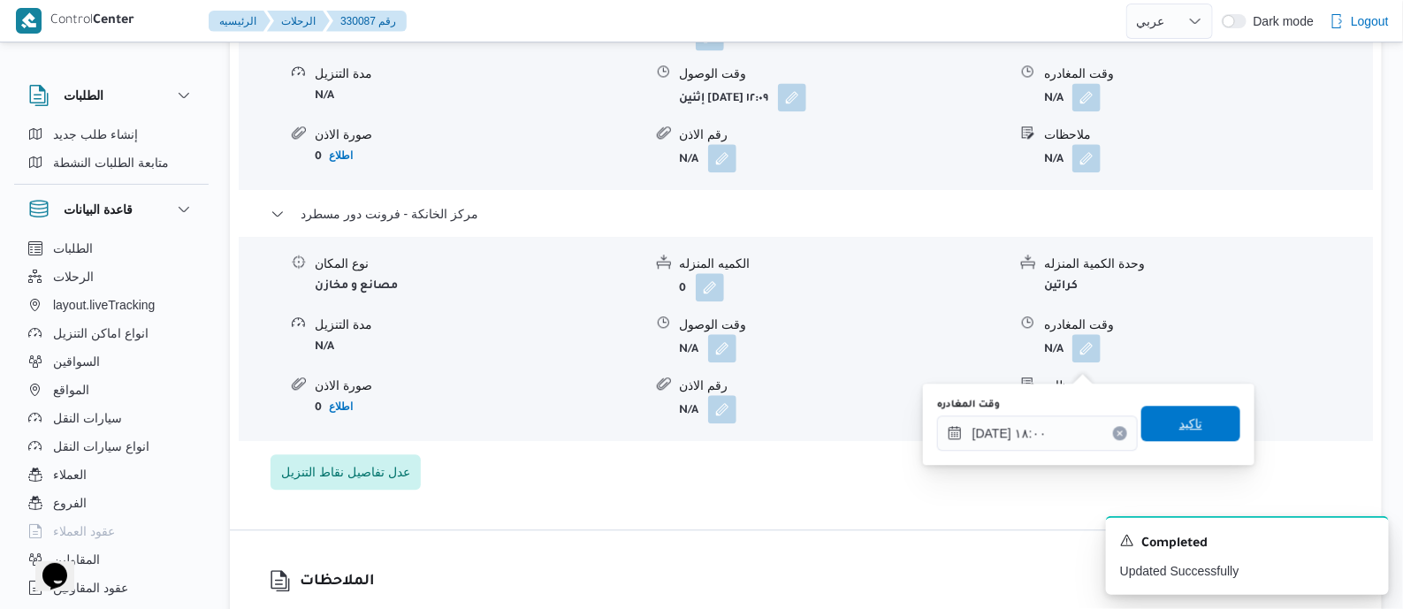
click at [1200, 417] on span "تاكيد" at bounding box center [1190, 423] width 99 height 35
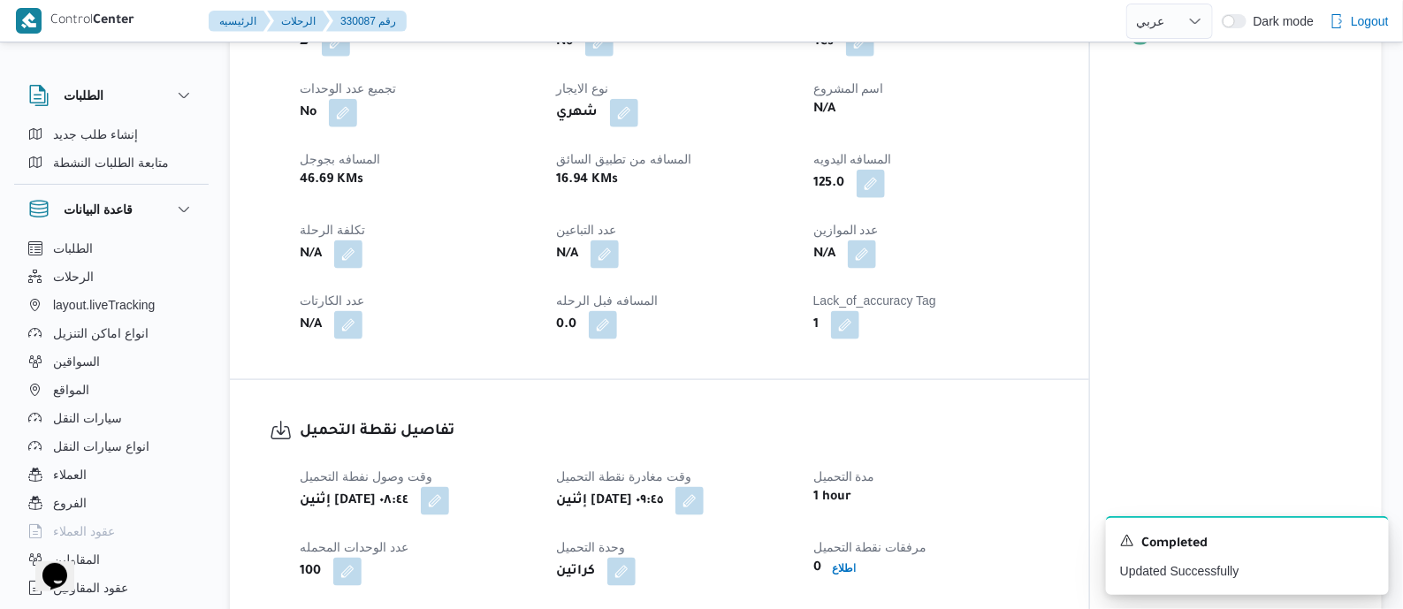
scroll to position [0, 0]
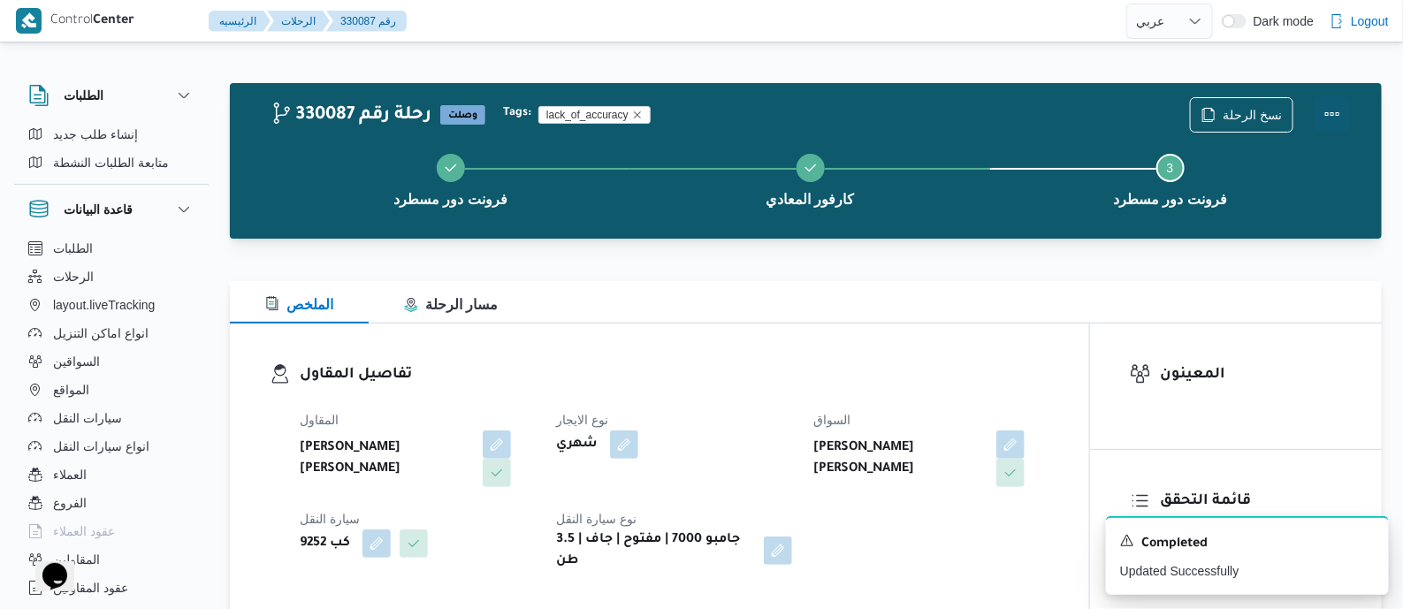
click at [1333, 114] on button "Actions" at bounding box center [1331, 113] width 35 height 35
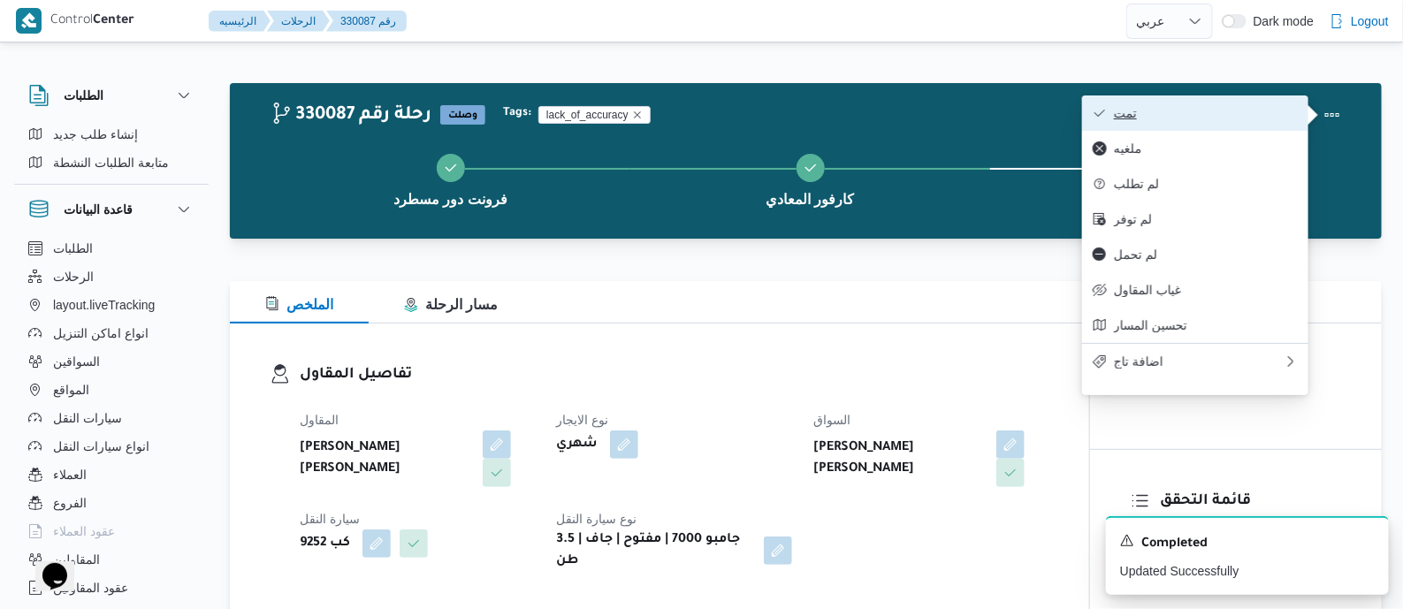
click at [1233, 113] on span "تمت" at bounding box center [1206, 113] width 184 height 14
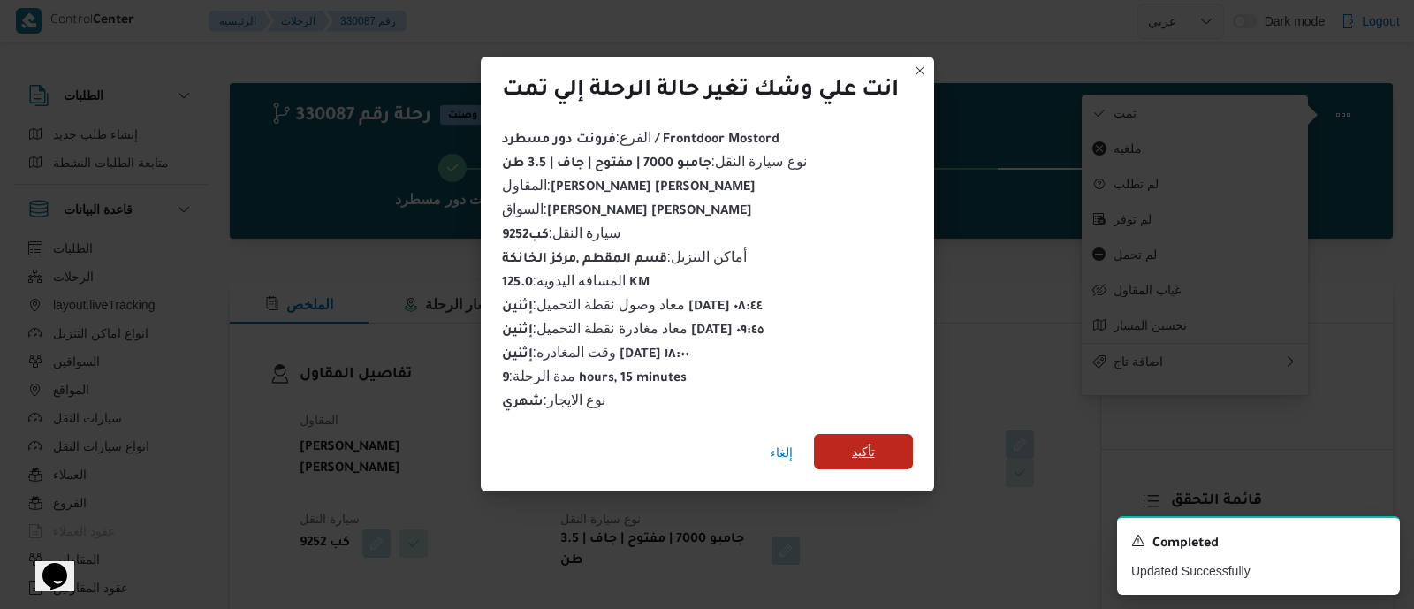
click at [892, 439] on span "تأكيد" at bounding box center [863, 451] width 99 height 35
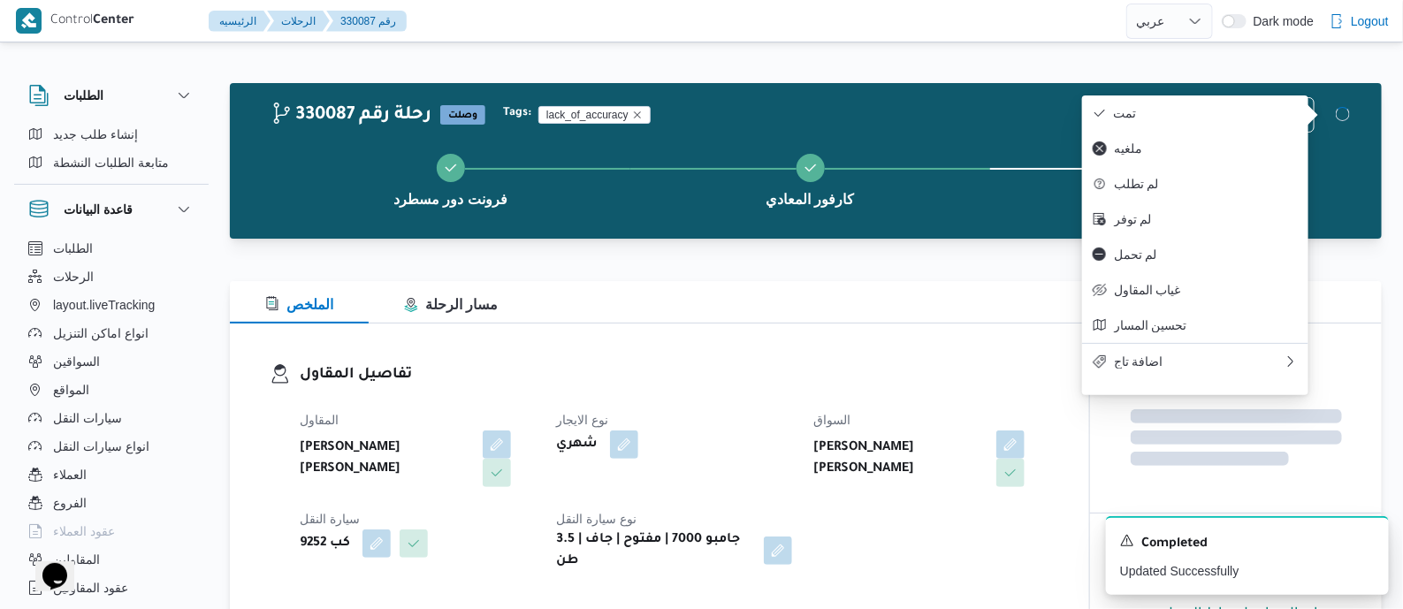
click at [767, 397] on dl "تفاصيل المقاول المقاول عليوه سراج الدين عليوه محمد نوع الايجار شهري السواق نور …" at bounding box center [675, 467] width 750 height 209
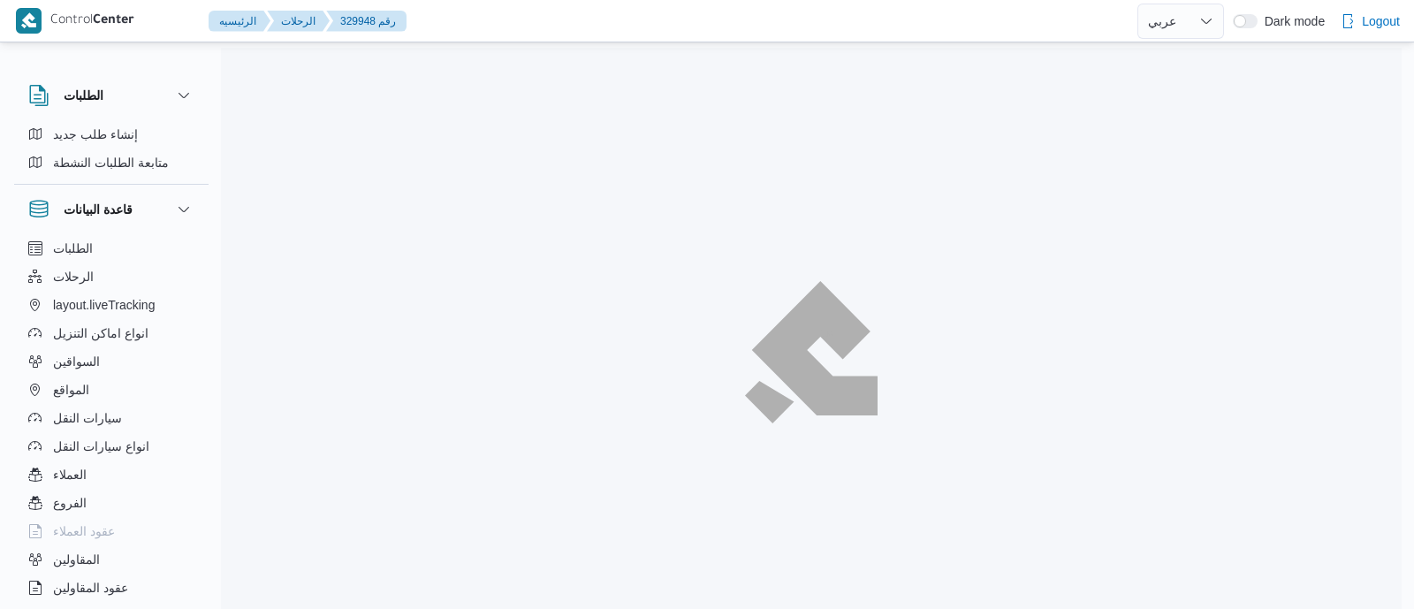
select select "ar"
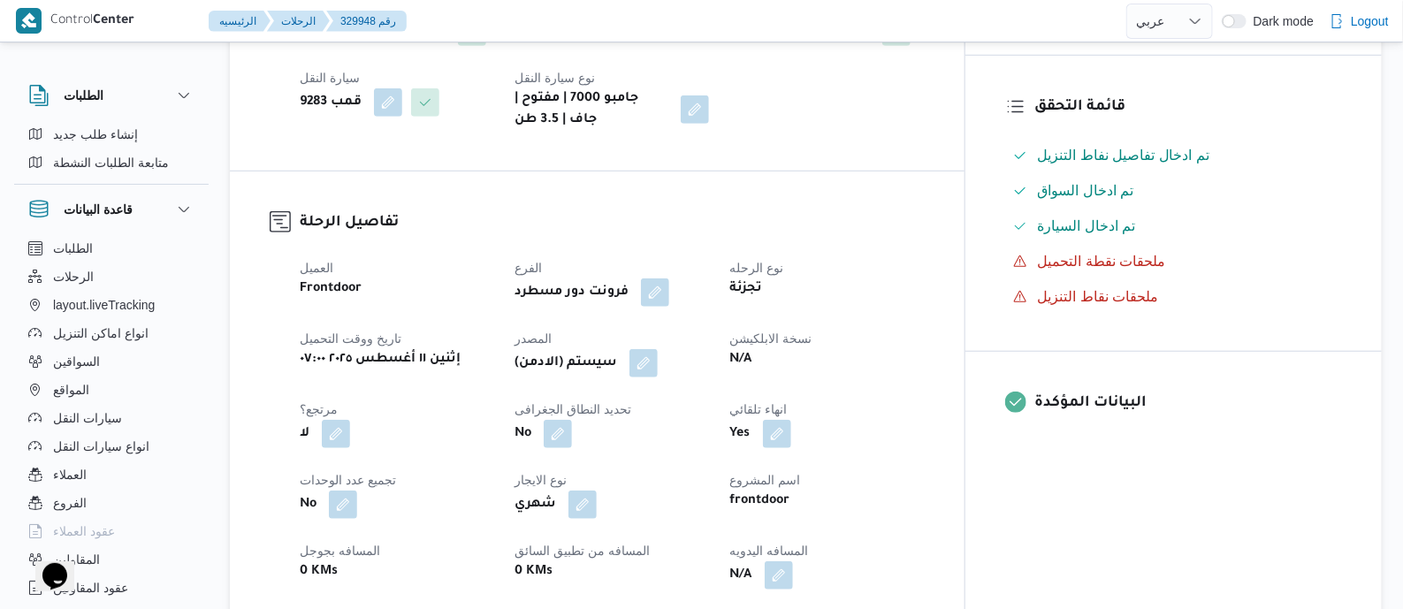
scroll to position [663, 0]
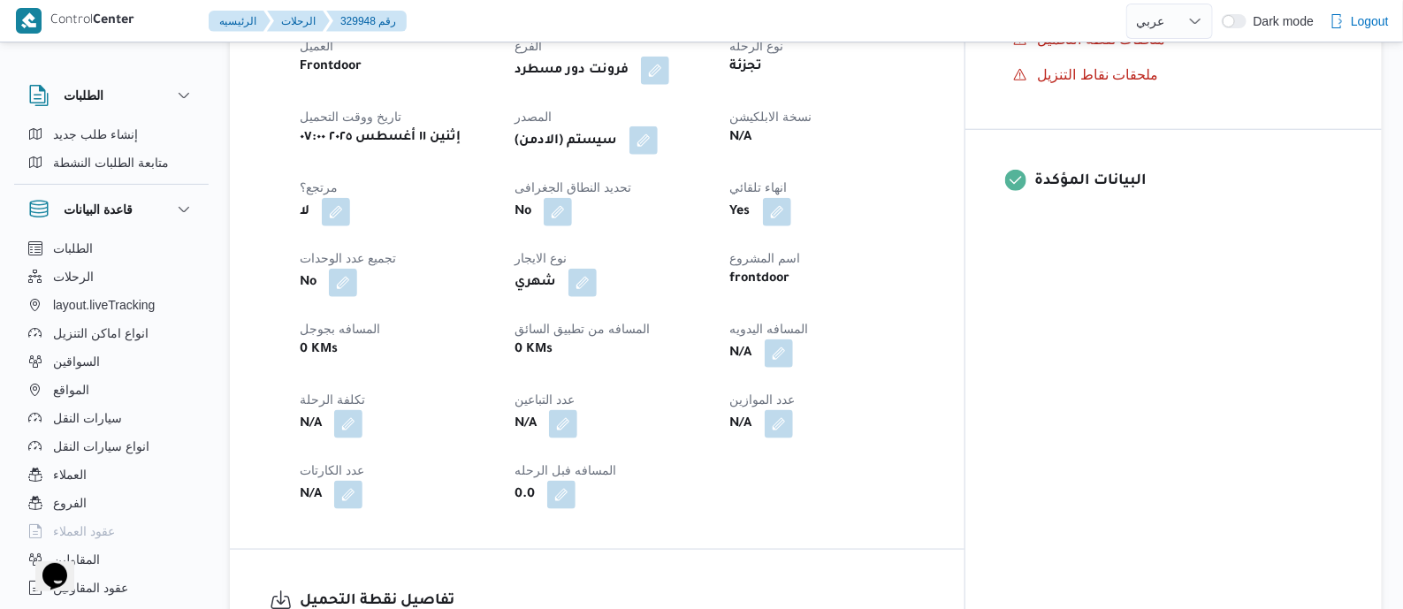
click at [658, 141] on button "button" at bounding box center [643, 140] width 28 height 28
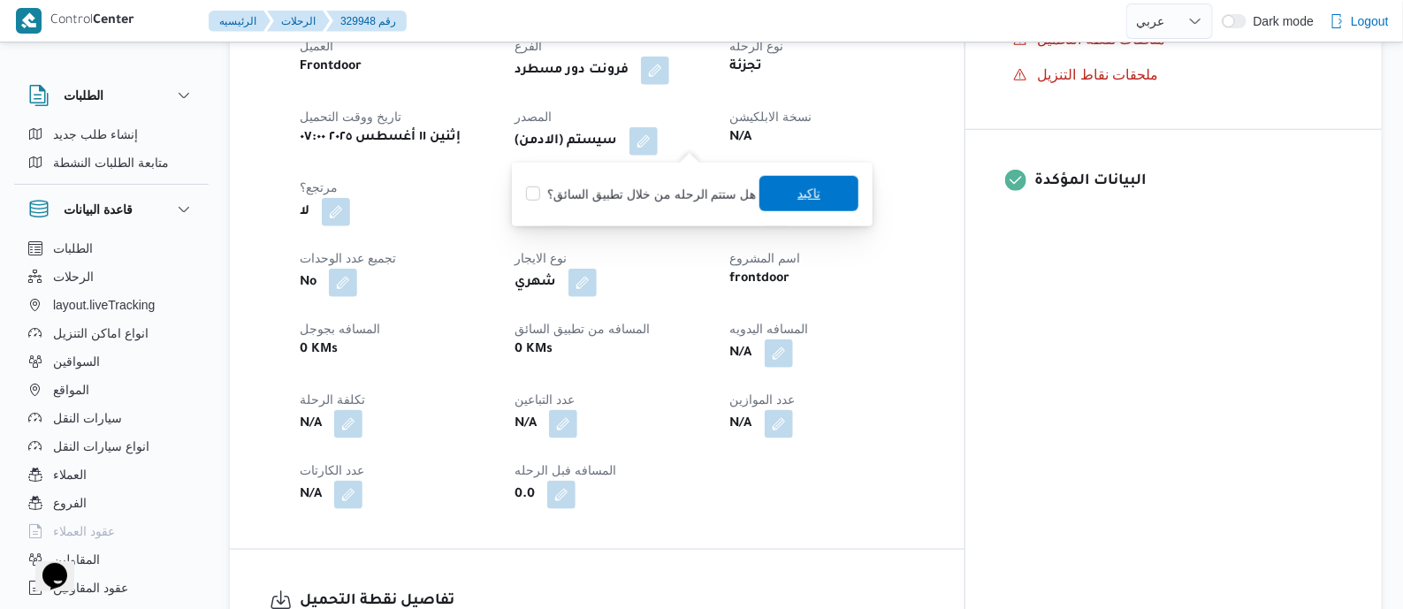
click at [808, 193] on span "تاكيد" at bounding box center [808, 193] width 23 height 21
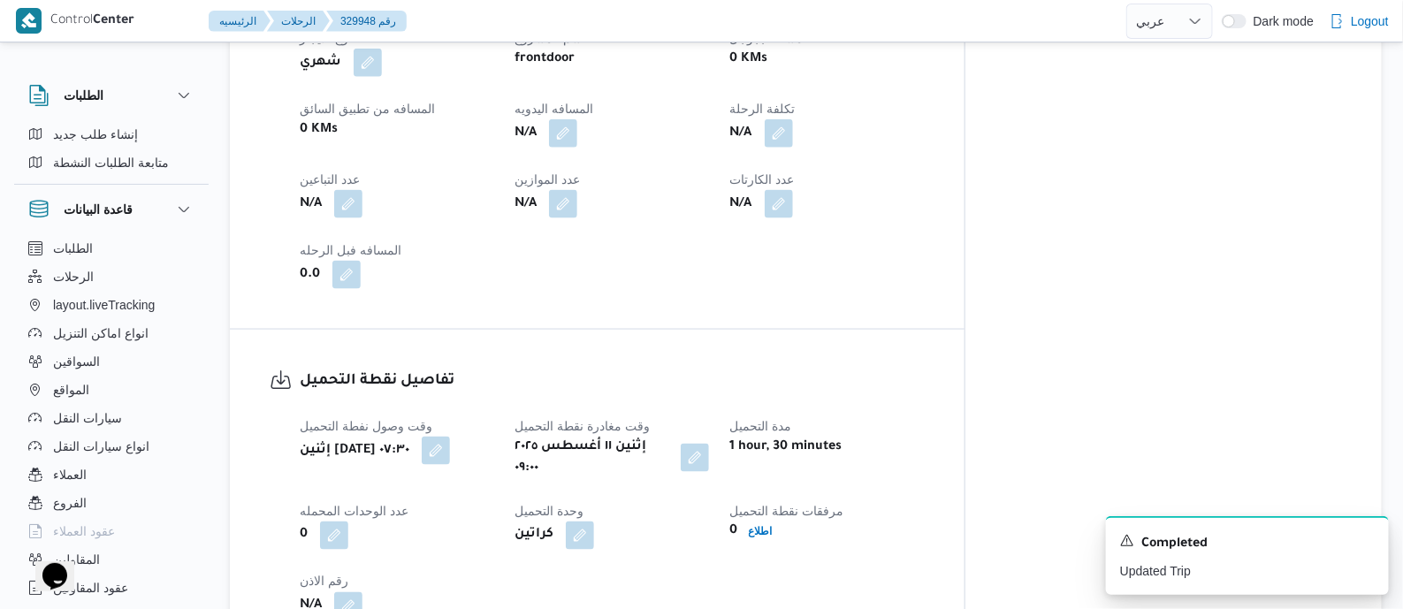
scroll to position [883, 0]
click at [577, 133] on button "button" at bounding box center [563, 132] width 28 height 28
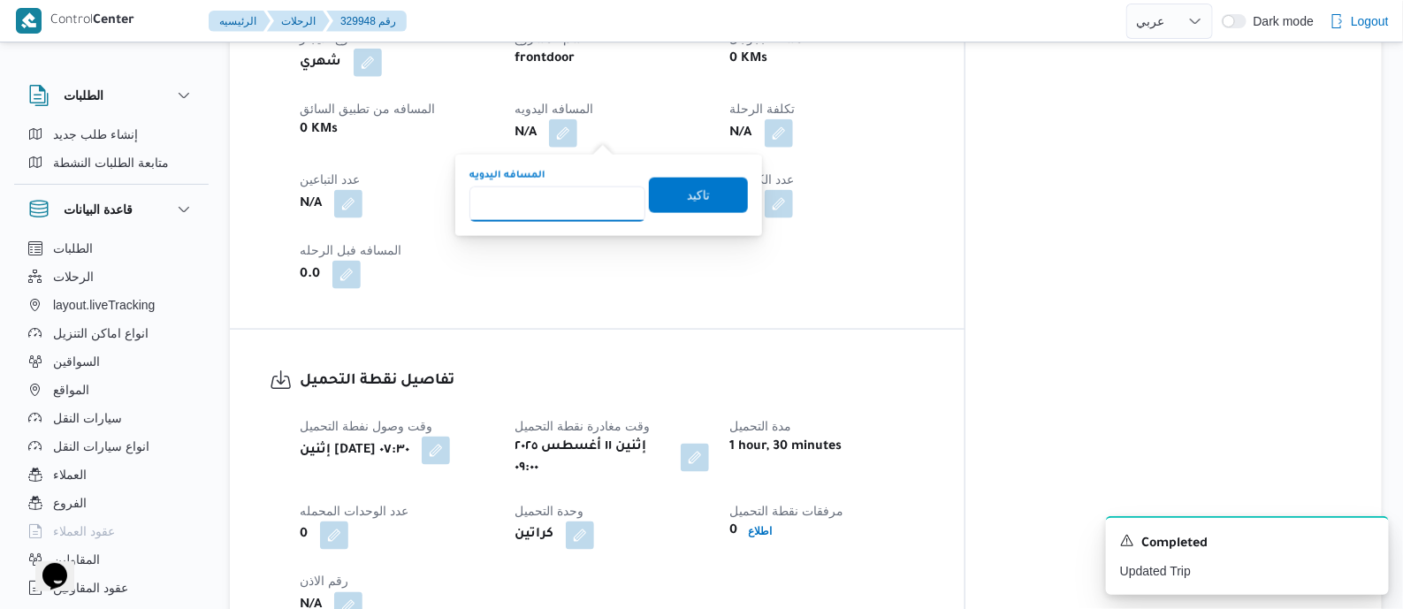
click at [572, 202] on input "المسافه اليدويه" at bounding box center [557, 204] width 176 height 35
type input "140"
click at [706, 197] on span "تاكيد" at bounding box center [698, 194] width 99 height 35
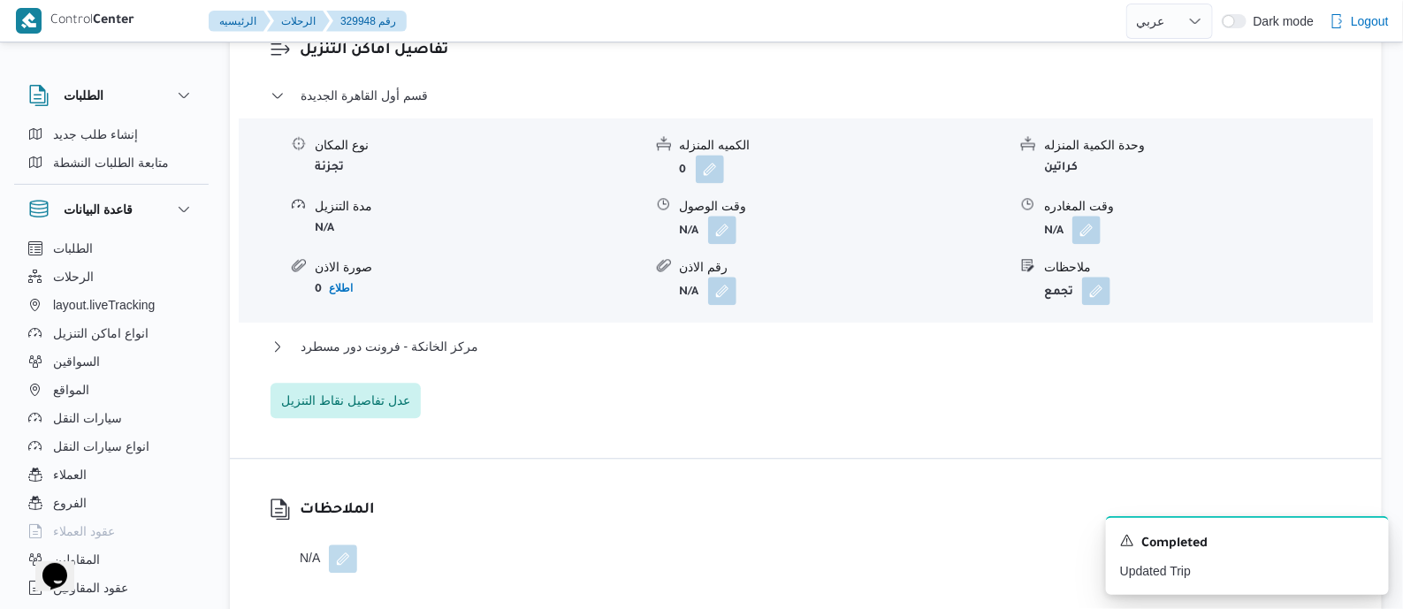
scroll to position [1546, 0]
click at [438, 335] on span "مركز الخانكة - فرونت دور مسطرد" at bounding box center [390, 345] width 178 height 21
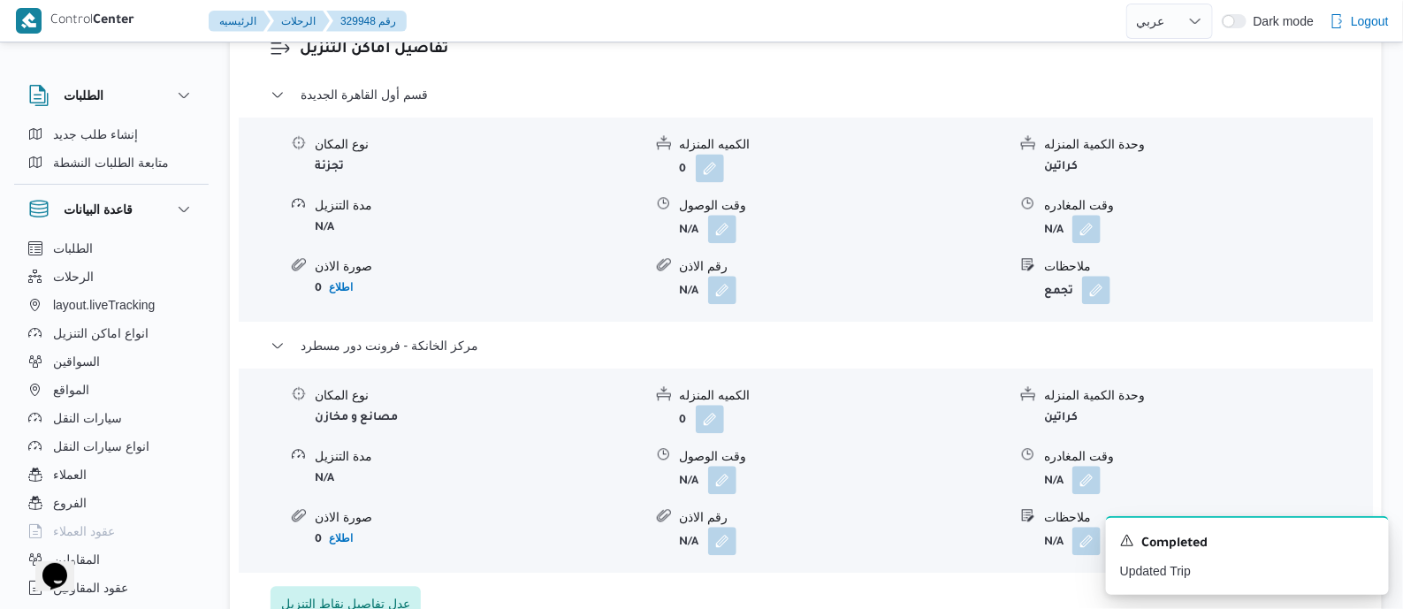
scroll to position [1767, 0]
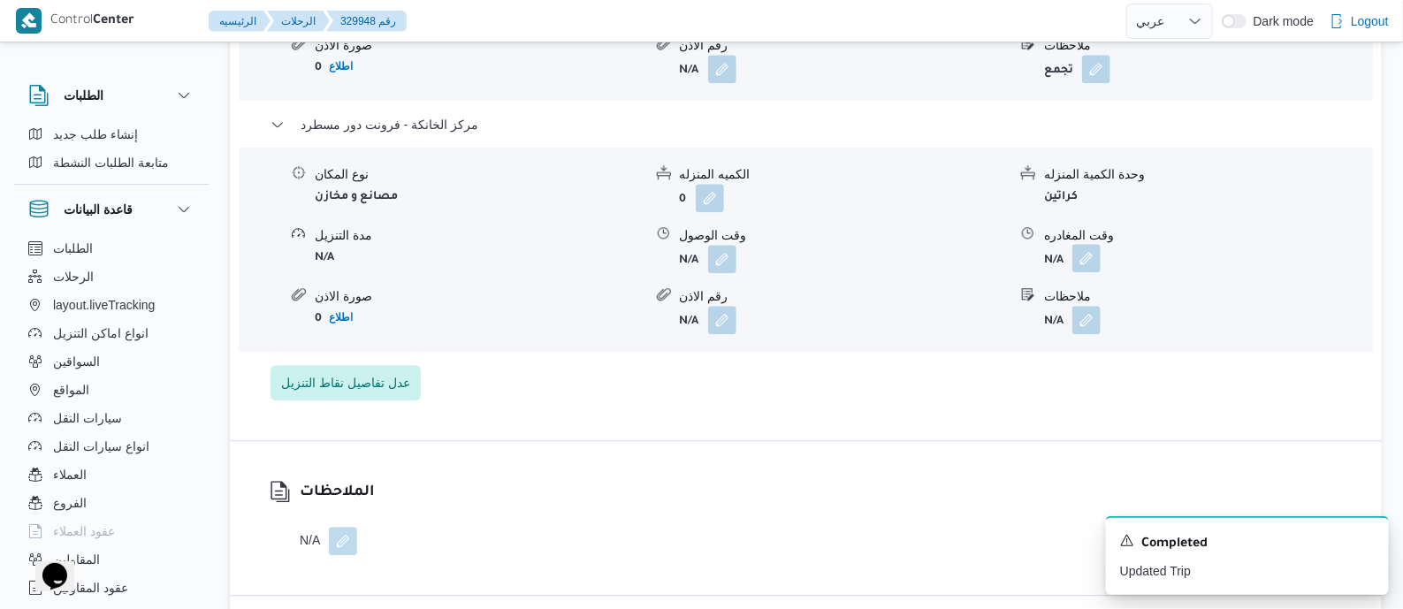
click at [1088, 244] on button "button" at bounding box center [1086, 258] width 28 height 28
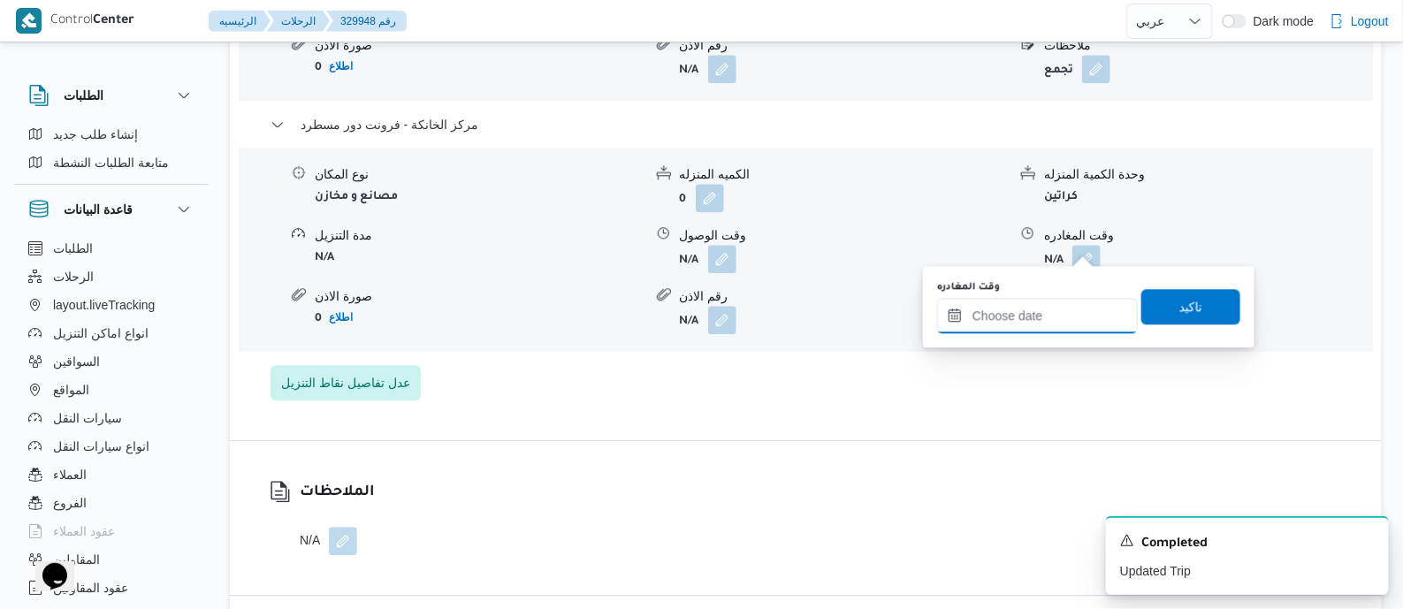
click at [1073, 311] on input "وقت المغادره" at bounding box center [1037, 315] width 201 height 35
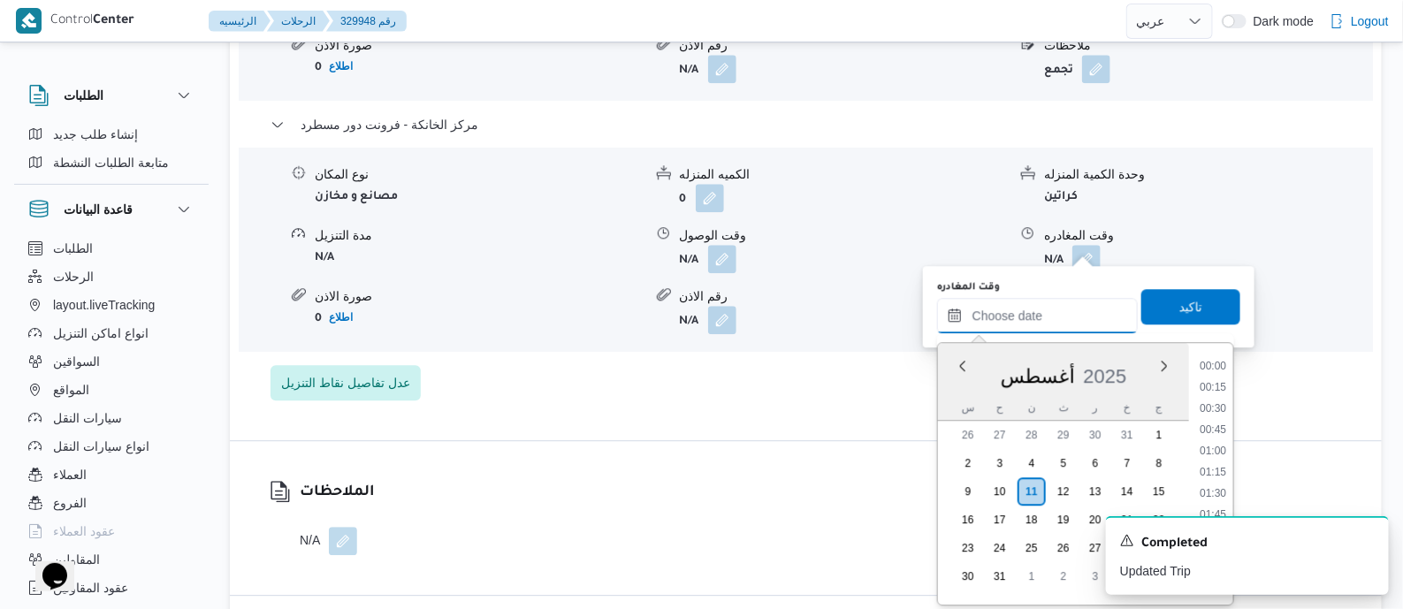
scroll to position [1428, 0]
drag, startPoint x: 1221, startPoint y: 457, endPoint x: 1221, endPoint y: 428, distance: 29.2
click at [1221, 458] on li "18:00" at bounding box center [1212, 466] width 41 height 18
type input "١١/٠٨/٢٠٢٥ ١٨:٠٠"
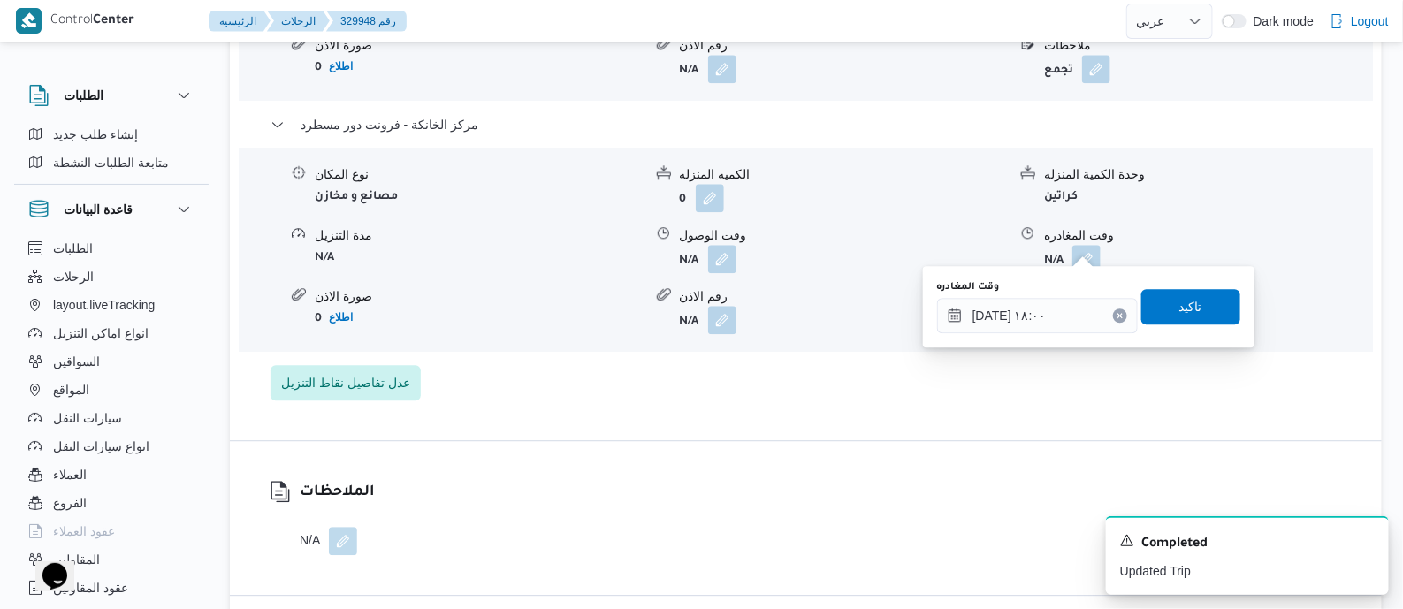
click at [1197, 282] on div "وقت المغادره ١١/٠٨/٢٠٢٥ ١٨:٠٠ تاكيد" at bounding box center [1088, 306] width 307 height 57
click at [1191, 307] on span "تاكيد" at bounding box center [1190, 305] width 23 height 21
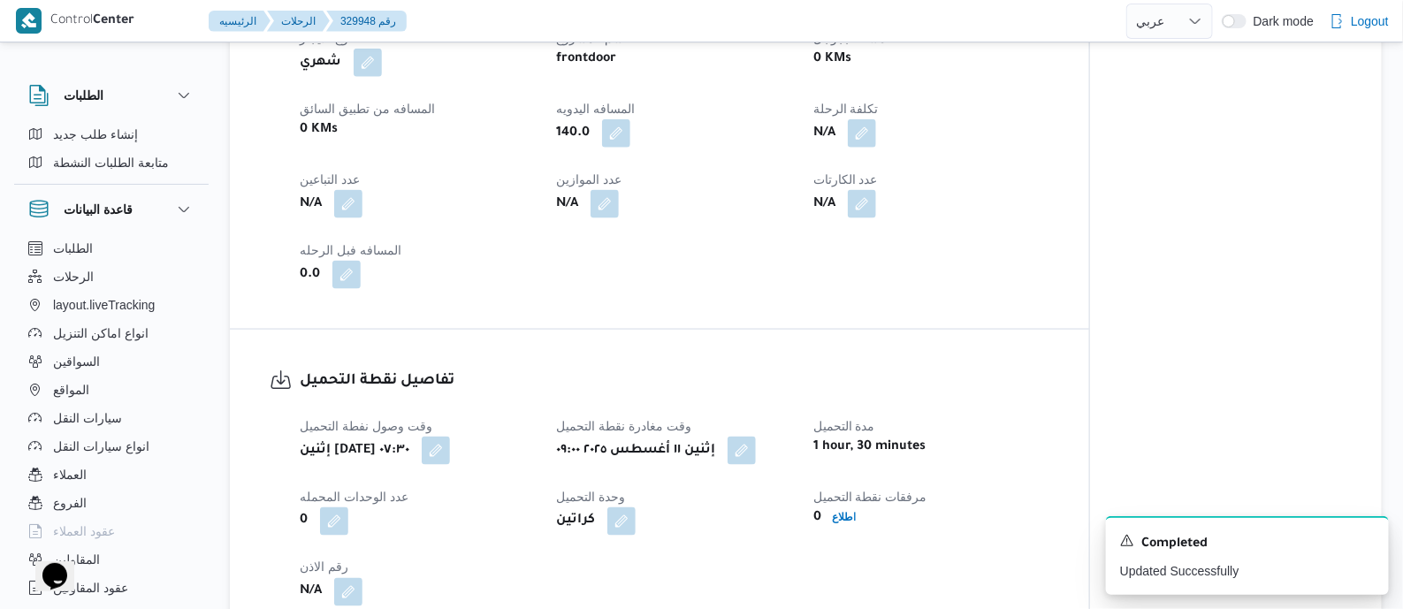
scroll to position [0, 0]
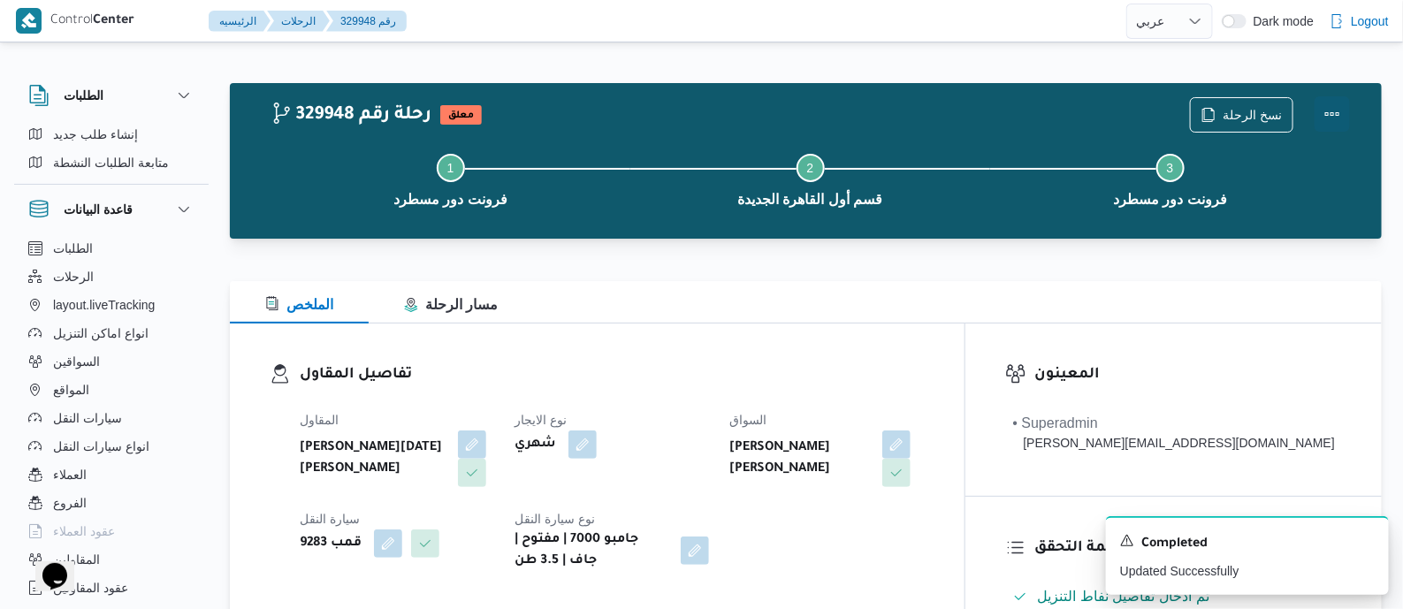
click at [1332, 111] on button "Actions" at bounding box center [1331, 113] width 35 height 35
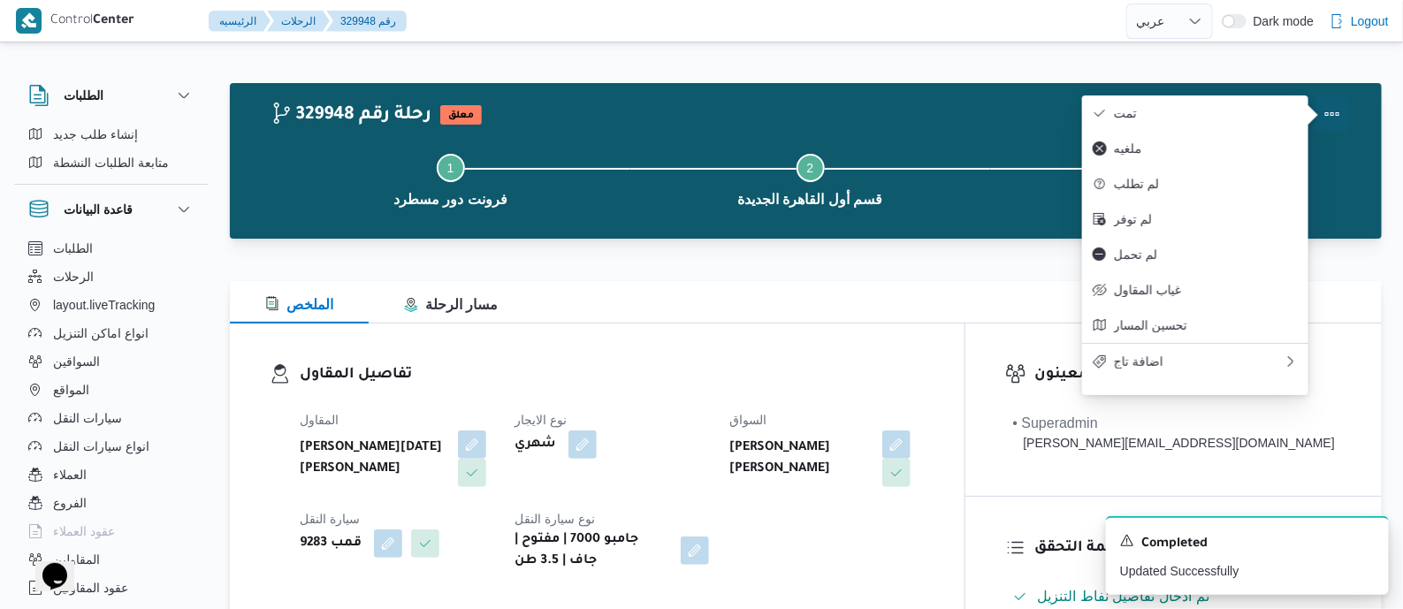
click at [1197, 98] on button "تمت" at bounding box center [1195, 112] width 226 height 35
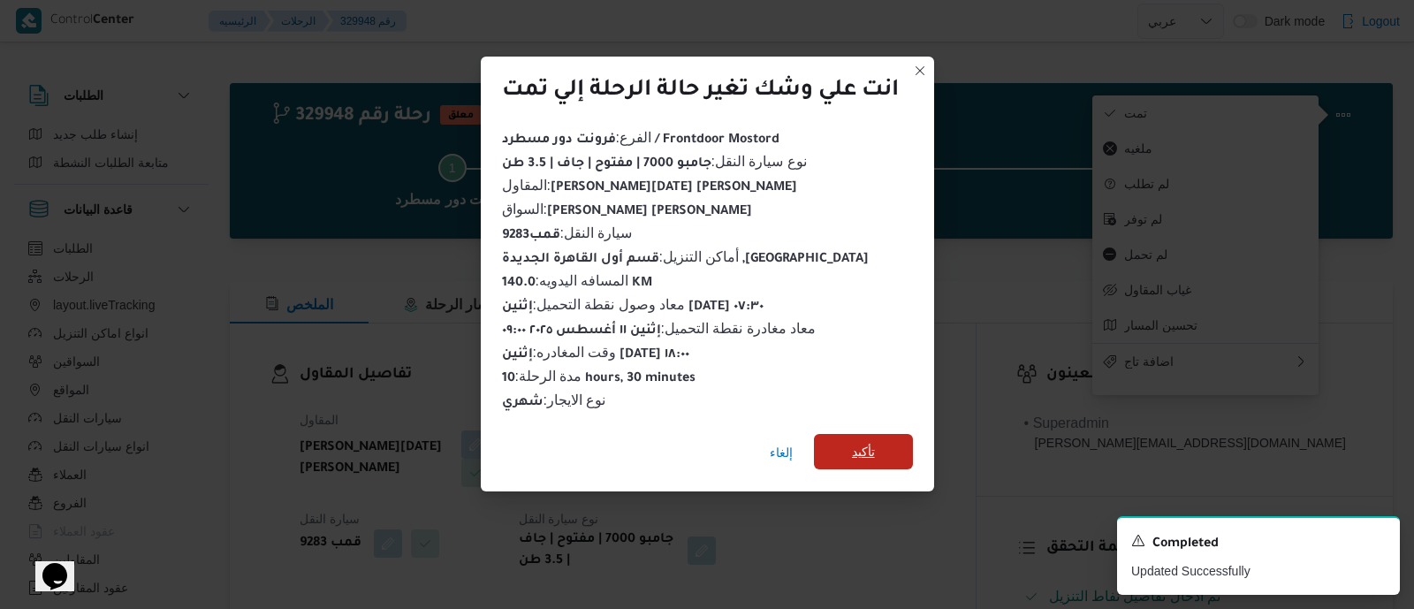
click at [887, 438] on span "تأكيد" at bounding box center [863, 451] width 99 height 35
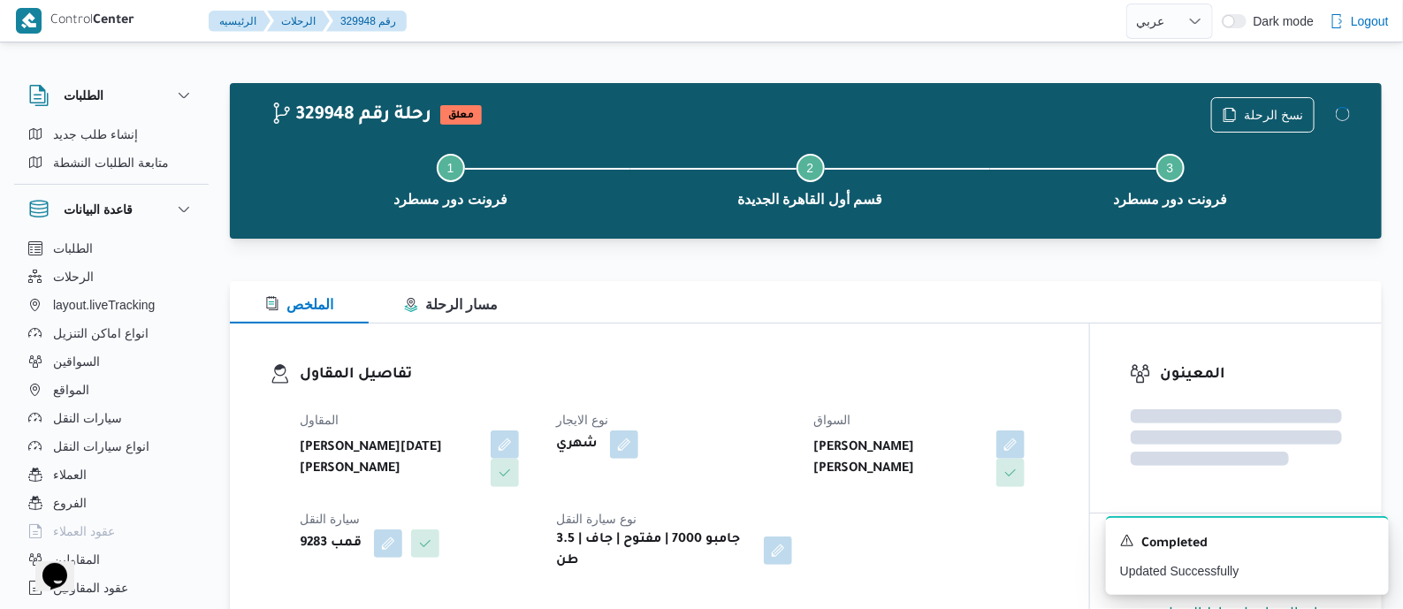
click at [808, 373] on h3 "تفاصيل المقاول" at bounding box center [675, 375] width 750 height 24
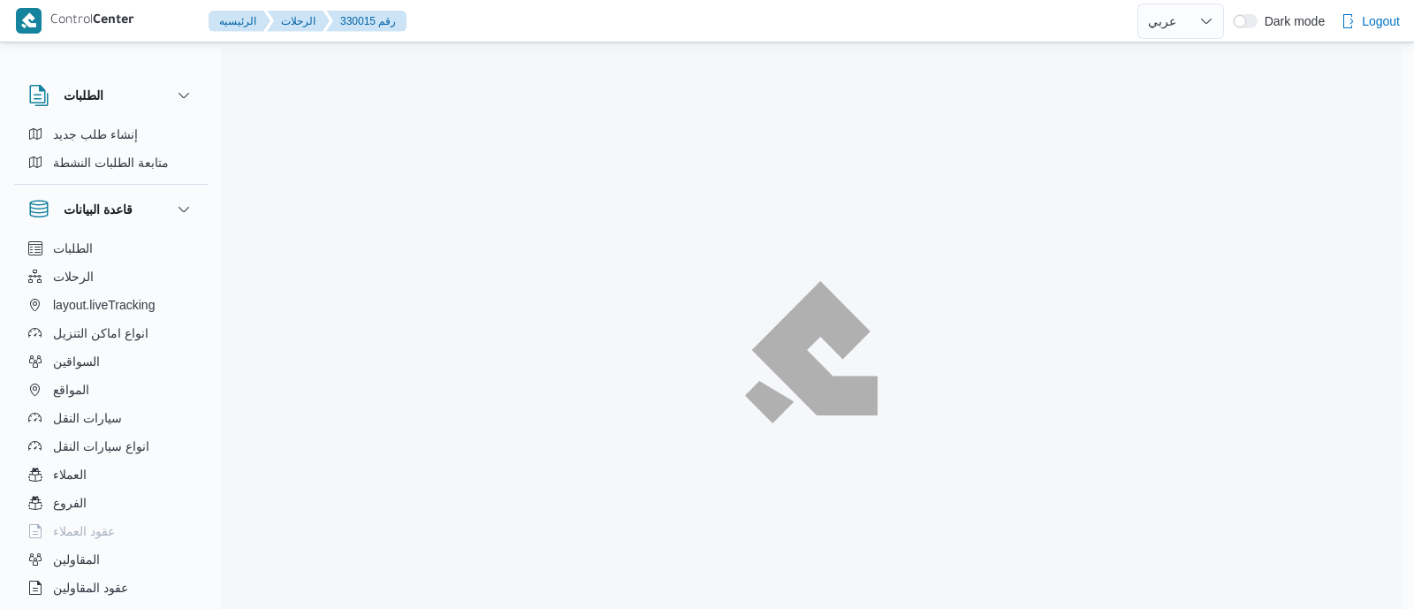
select select "ar"
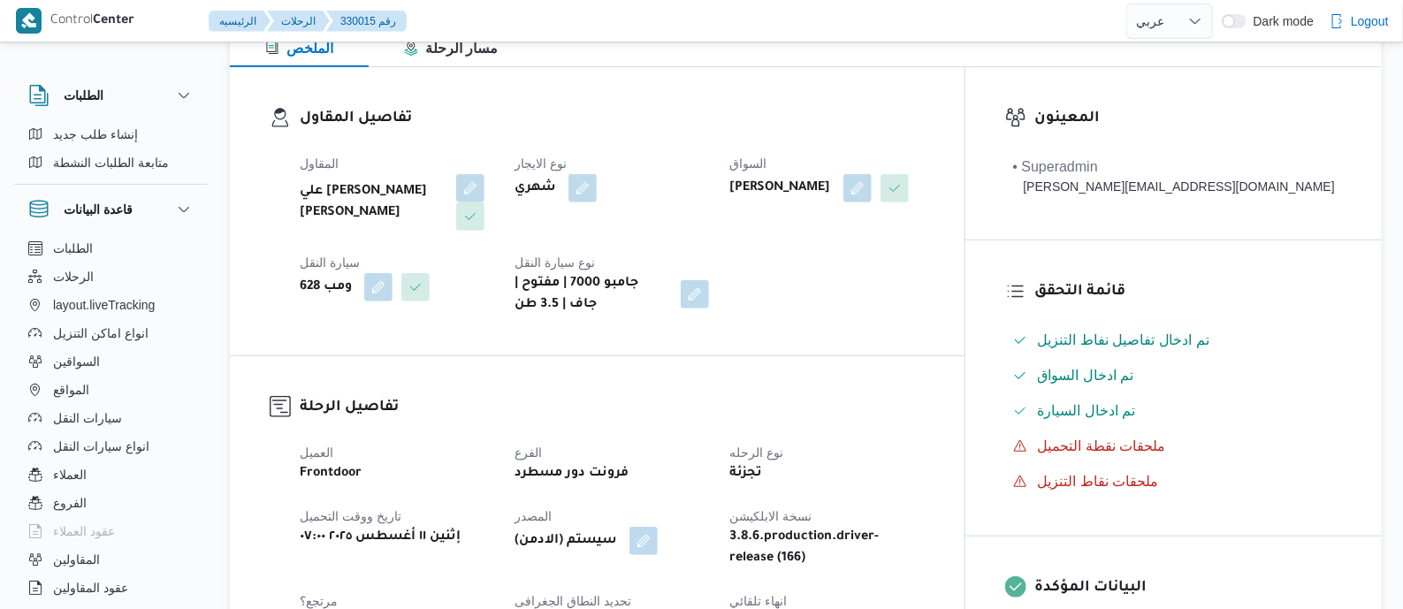
scroll to position [552, 0]
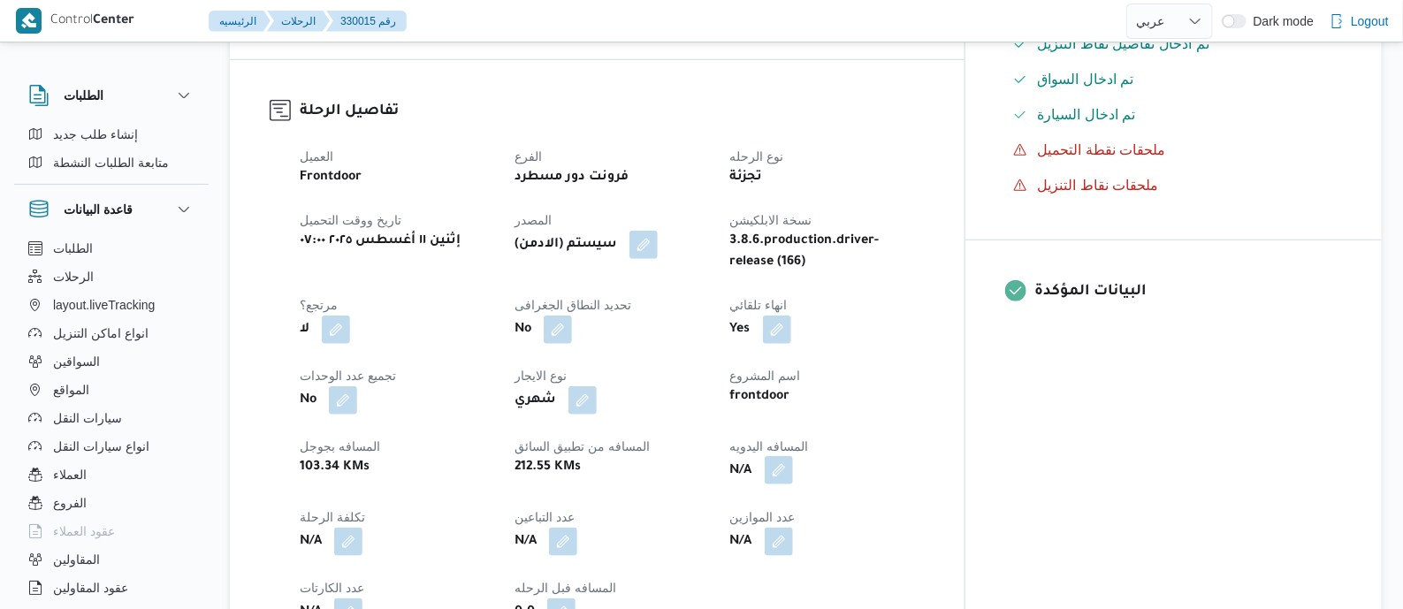
drag, startPoint x: 865, startPoint y: 469, endPoint x: 862, endPoint y: 484, distance: 15.4
click at [793, 469] on button "button" at bounding box center [779, 470] width 28 height 28
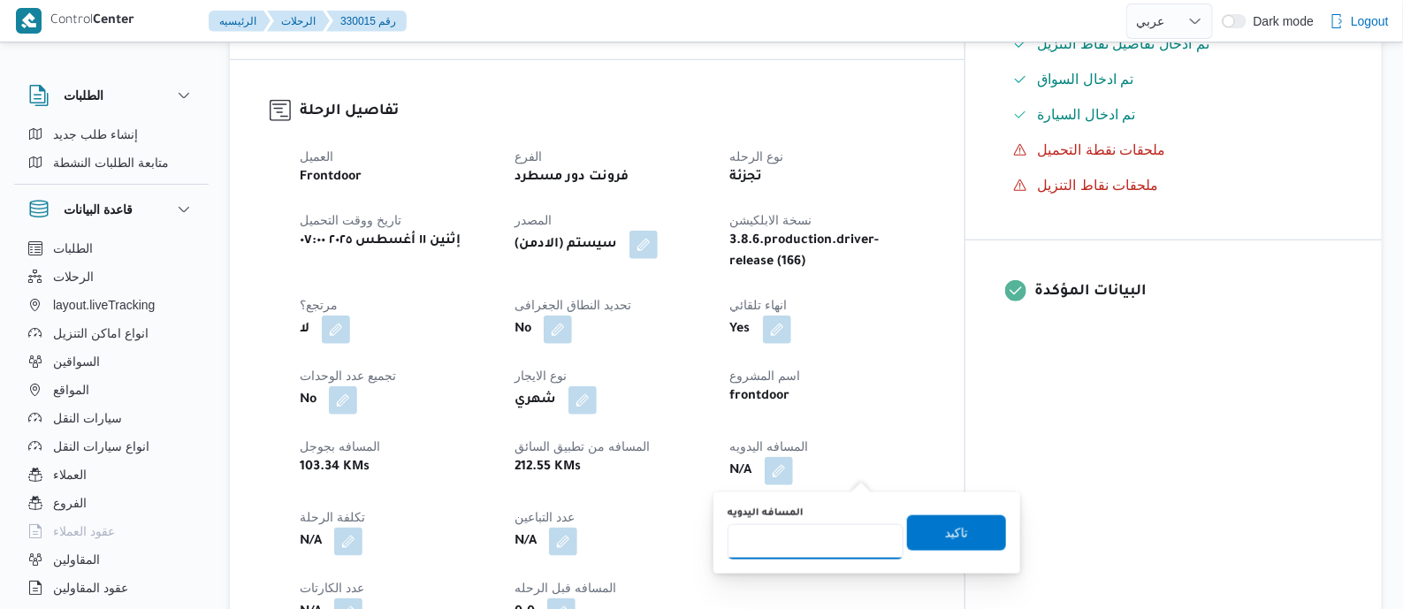
click at [826, 536] on input "المسافه اليدويه" at bounding box center [816, 541] width 176 height 35
type input "80"
click at [977, 523] on span "تاكيد" at bounding box center [956, 531] width 99 height 35
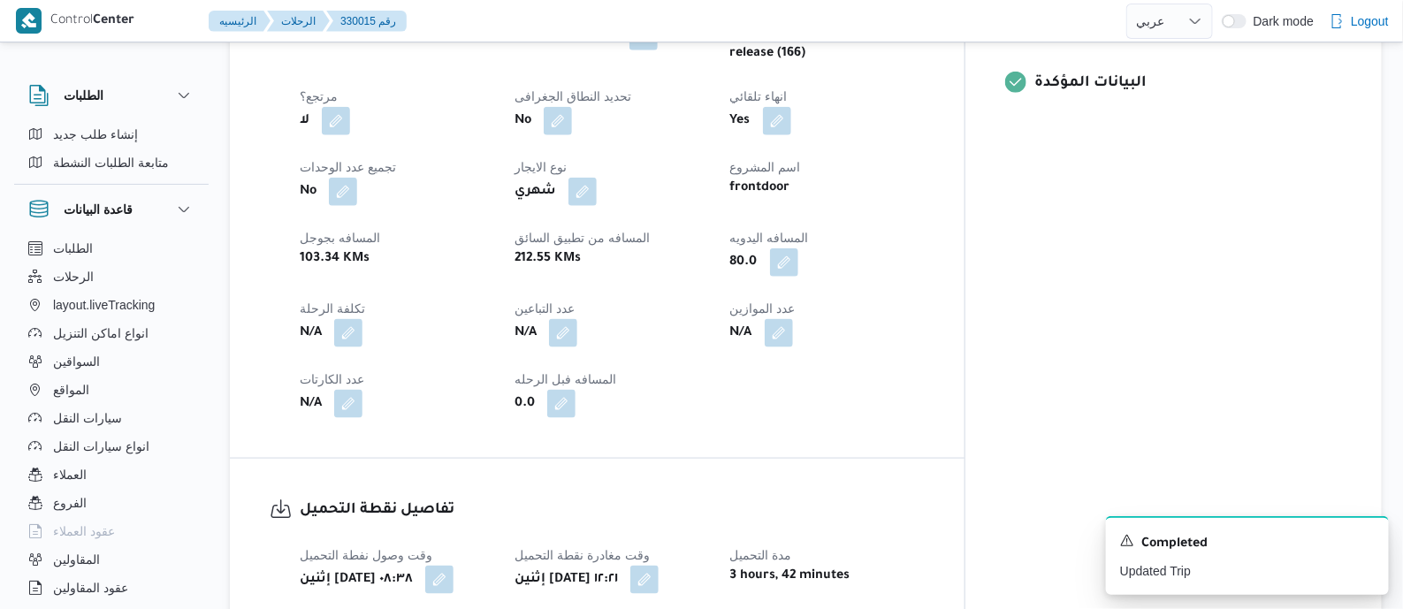
scroll to position [1105, 0]
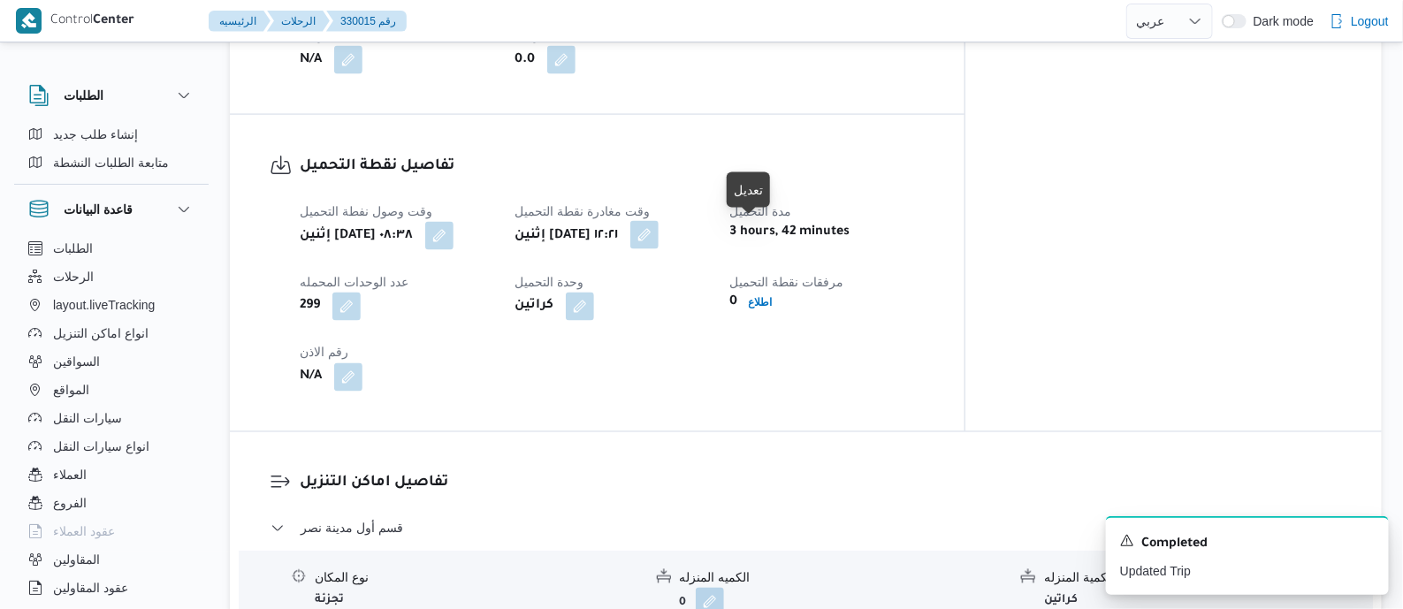
click at [659, 232] on button "button" at bounding box center [644, 235] width 28 height 28
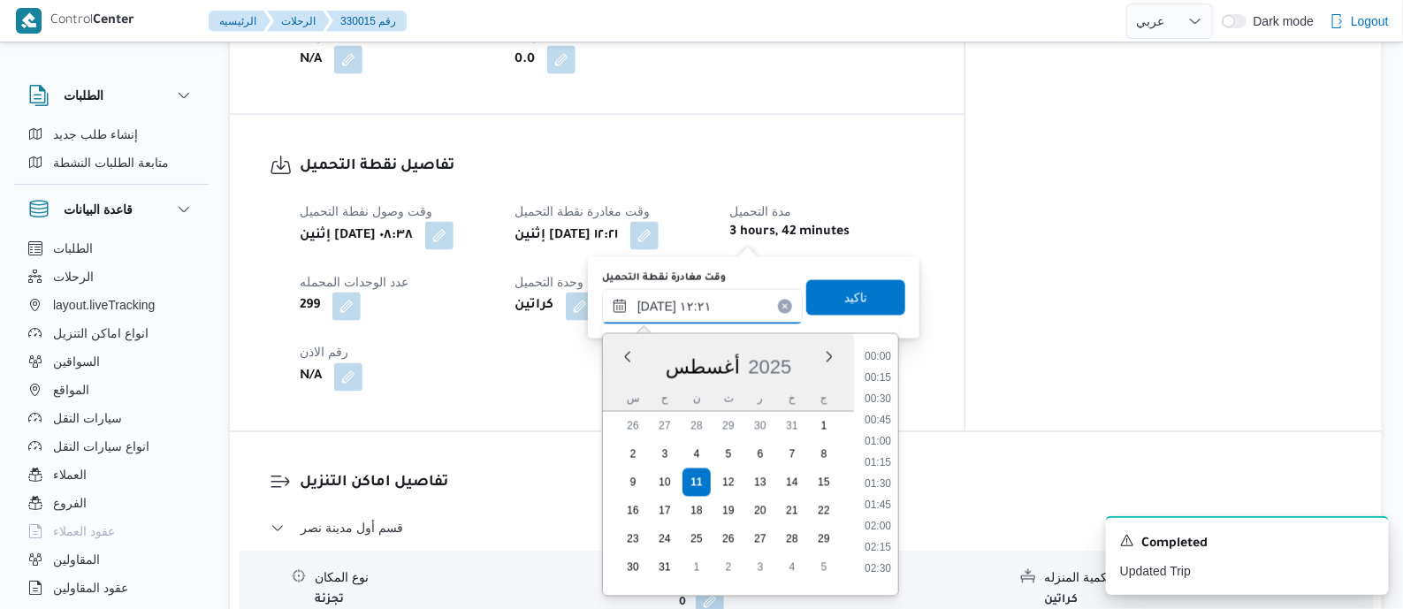
click at [734, 305] on input "١١/٠٨/٢٠٢٥ ١٢:٢١" at bounding box center [702, 306] width 201 height 35
click at [883, 486] on li "09:45" at bounding box center [877, 487] width 41 height 18
type input "١١/٠٨/٢٠٢٥ ٠٩:٤٥"
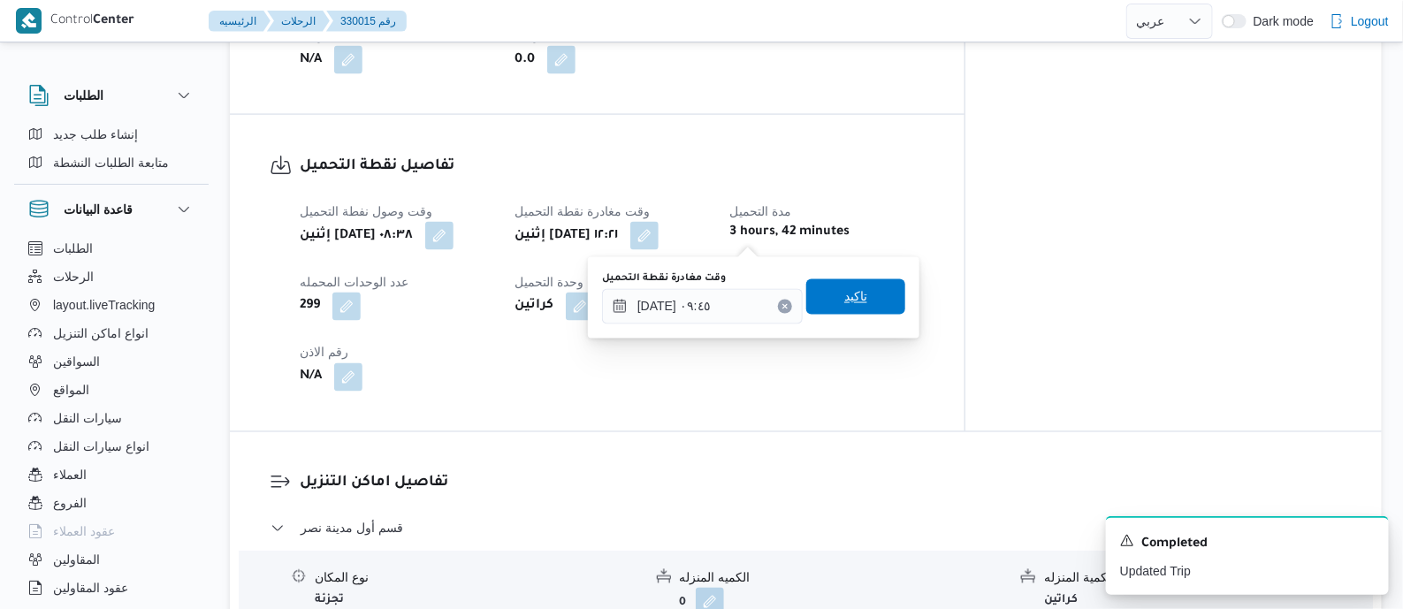
click at [857, 293] on span "تاكيد" at bounding box center [855, 296] width 99 height 35
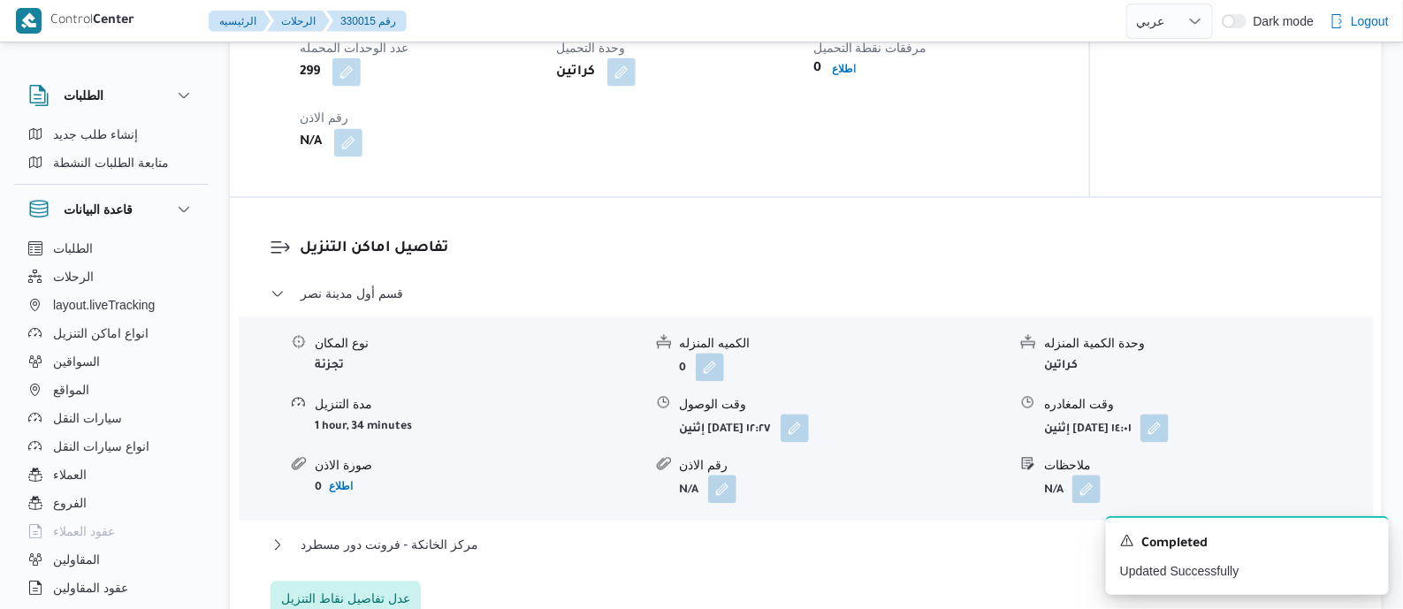
scroll to position [1436, 0]
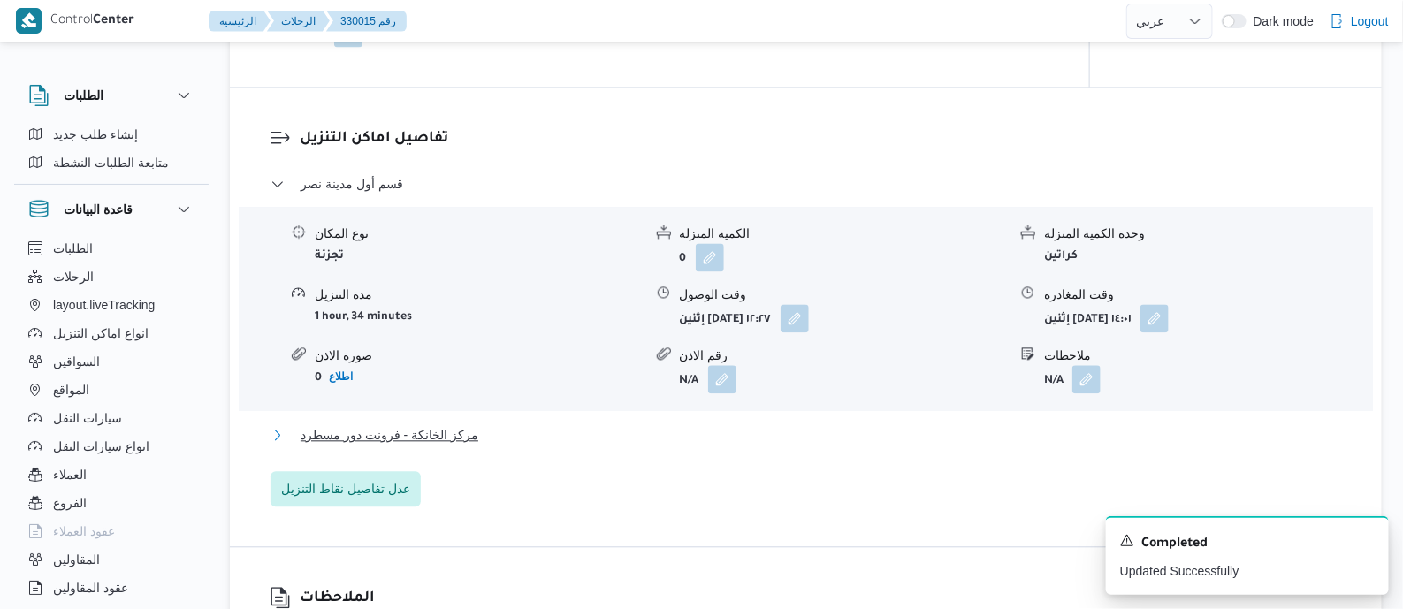
click at [425, 446] on span "مركز الخانكة - فرونت دور مسطرد" at bounding box center [390, 434] width 178 height 21
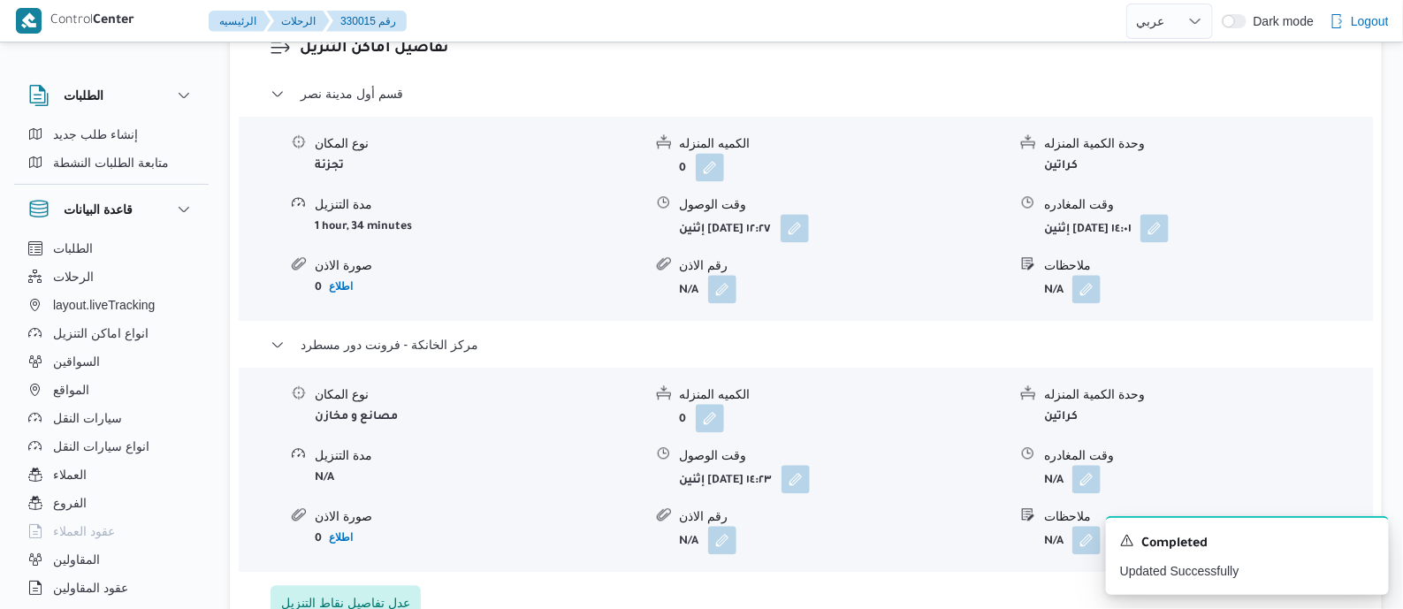
scroll to position [1657, 0]
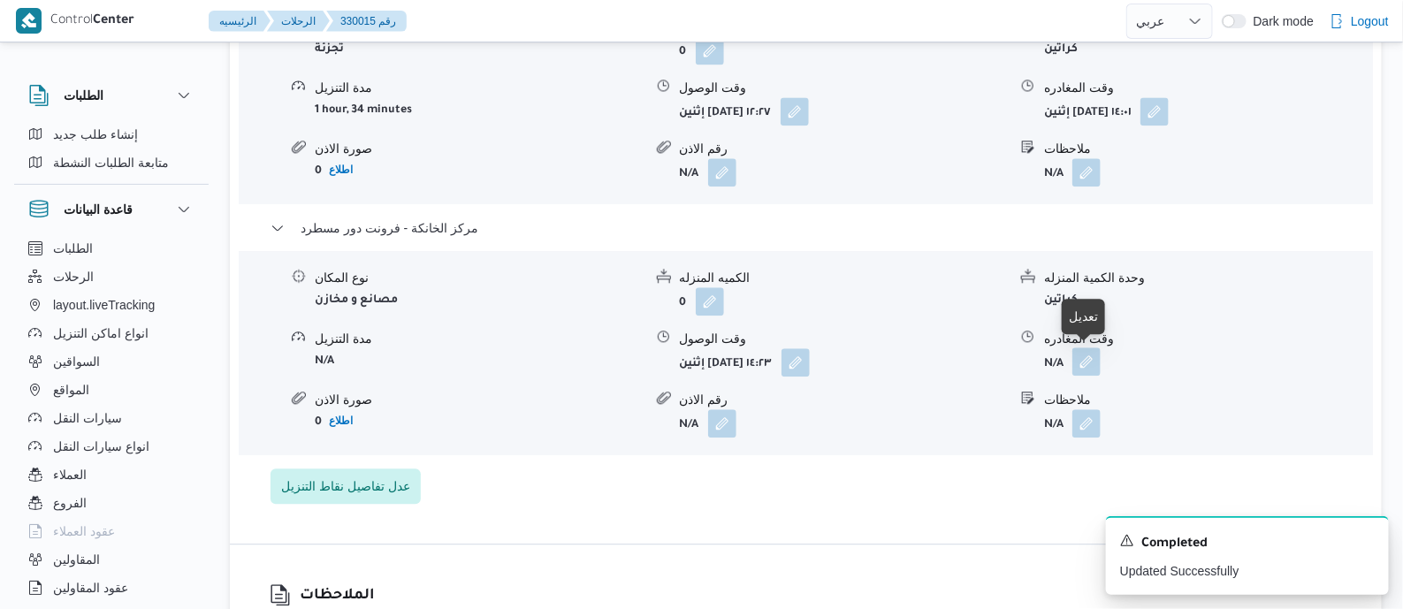
click at [1089, 362] on button "button" at bounding box center [1086, 361] width 28 height 28
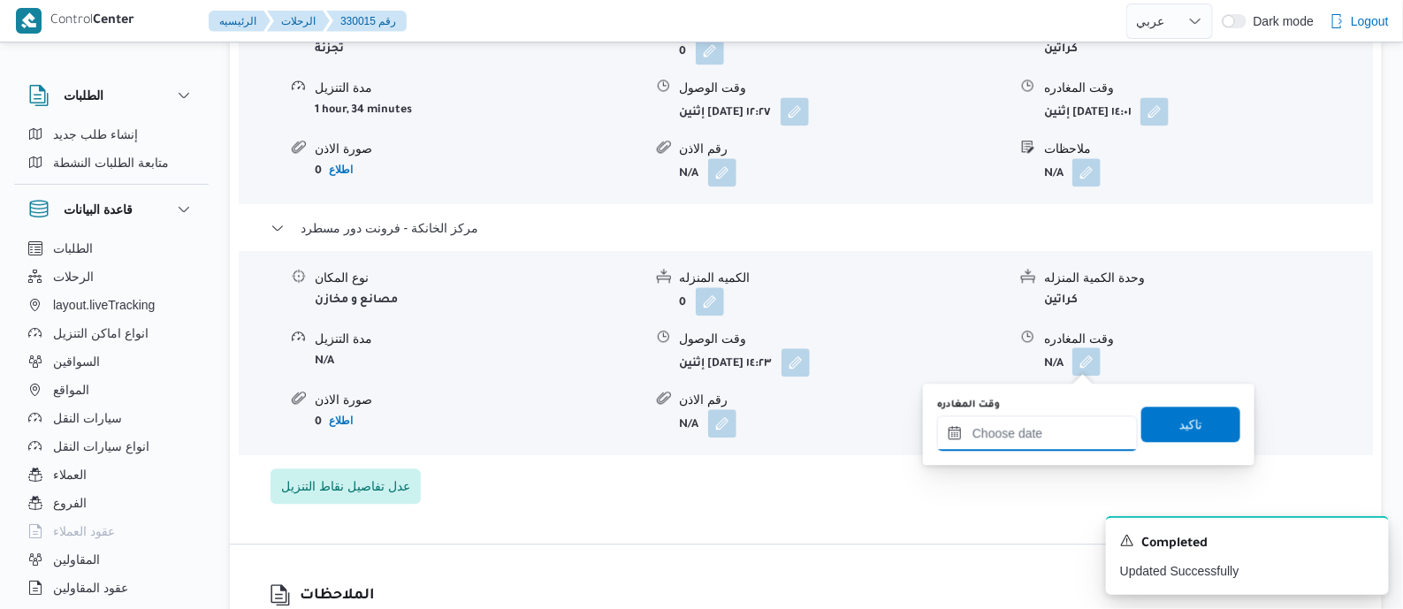
click at [1070, 426] on input "وقت المغادره" at bounding box center [1037, 432] width 201 height 35
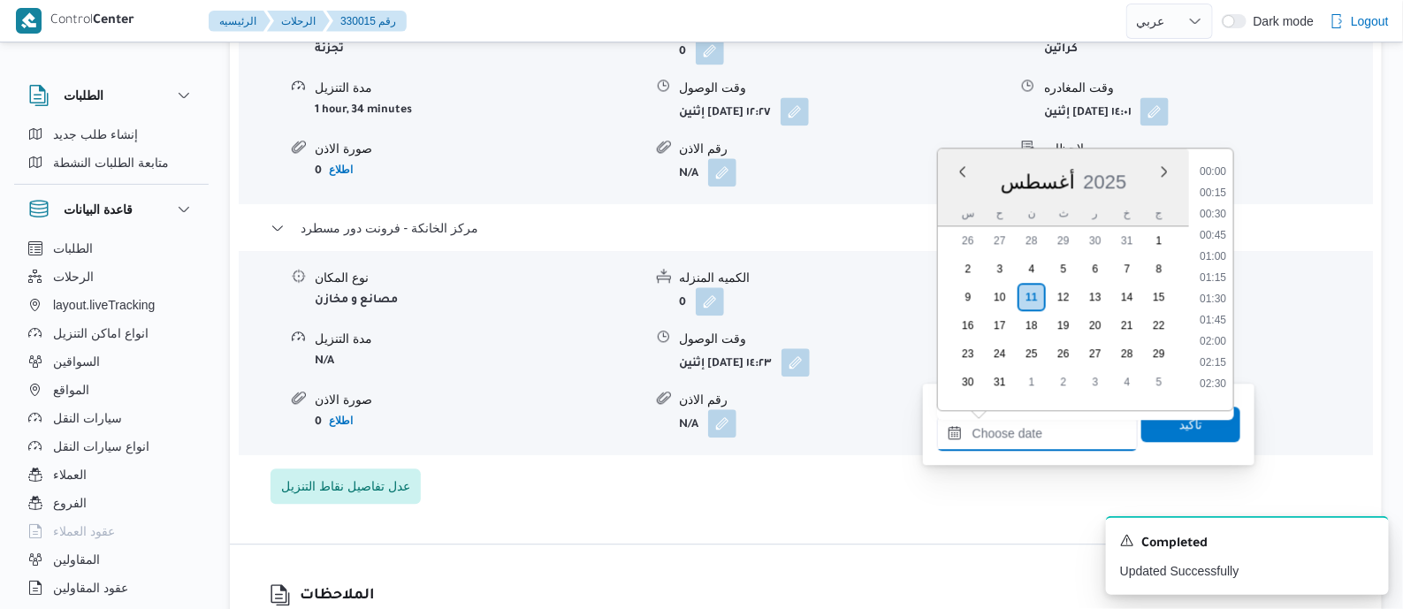
scroll to position [1428, 0]
click at [1217, 284] on li "18:15" at bounding box center [1212, 293] width 41 height 18
type input "[DATE] ١٨:١٥"
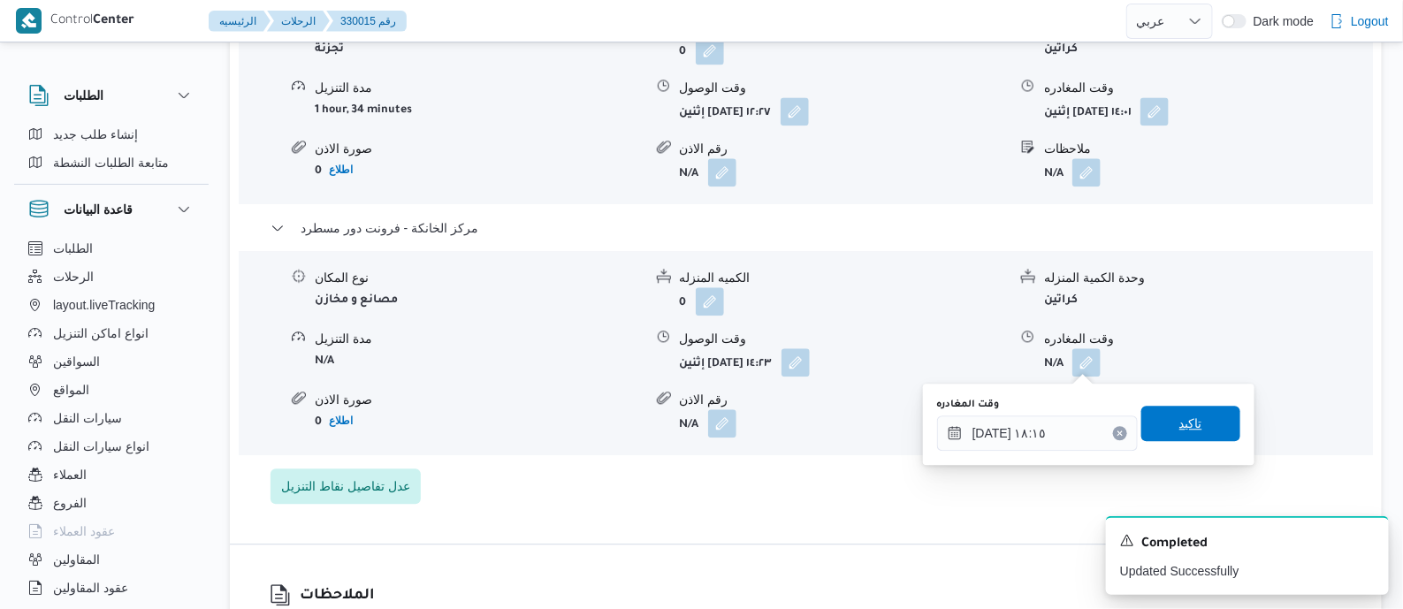
click at [1198, 417] on span "تاكيد" at bounding box center [1190, 423] width 99 height 35
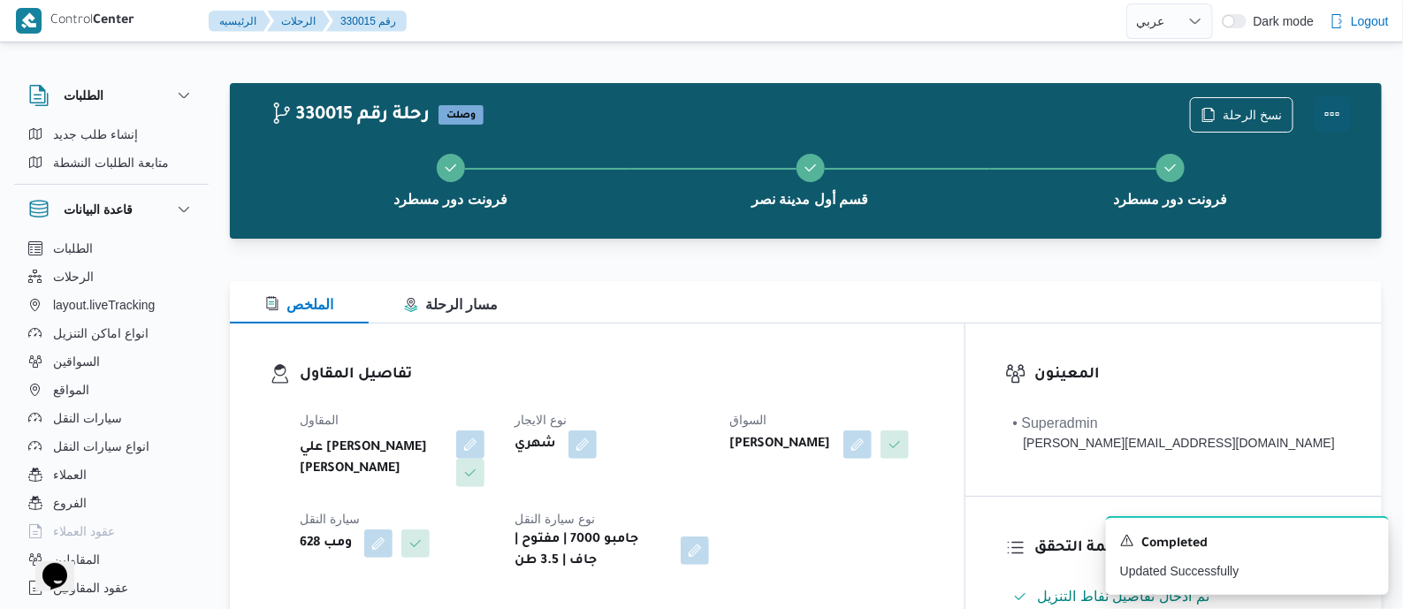
scroll to position [0, 0]
drag, startPoint x: 1329, startPoint y: 110, endPoint x: 1255, endPoint y: 108, distance: 73.4
click at [1329, 109] on button "Actions" at bounding box center [1331, 114] width 35 height 35
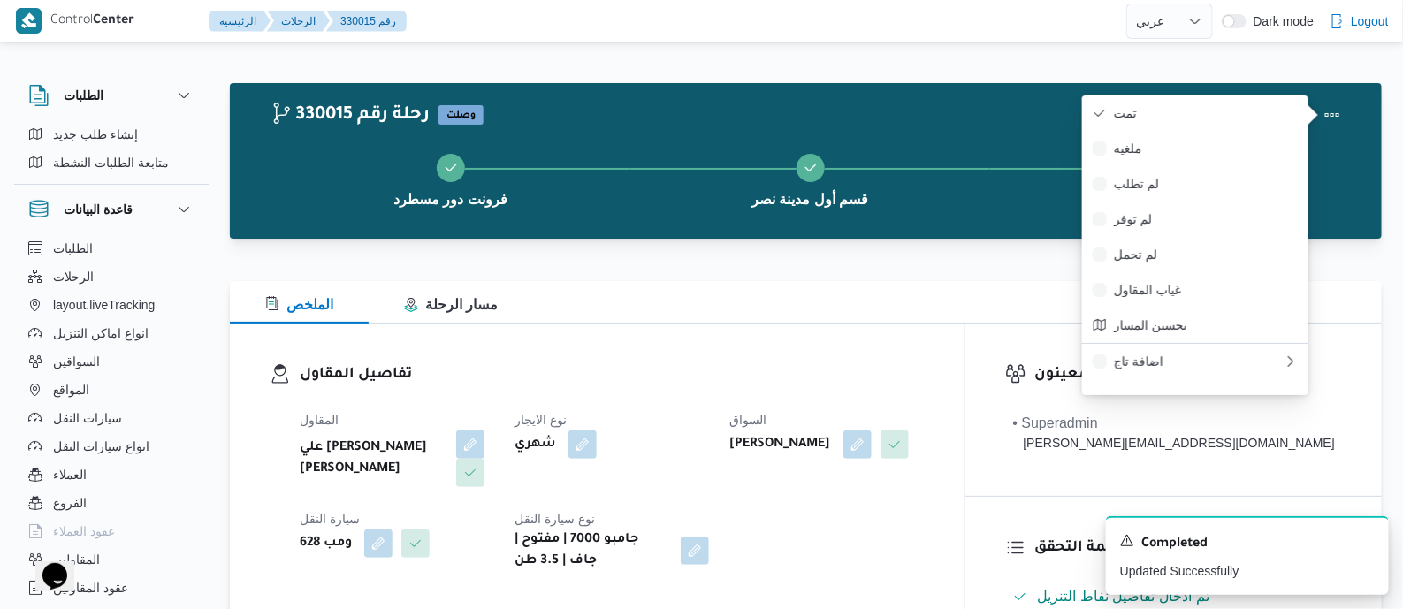
click at [1174, 94] on div "330015 رحلة رقم وصلت نسخ الرحلة فرونت دور مسطرد قسم أول مدينة نصر فرونت دور مسط…" at bounding box center [806, 161] width 1152 height 156
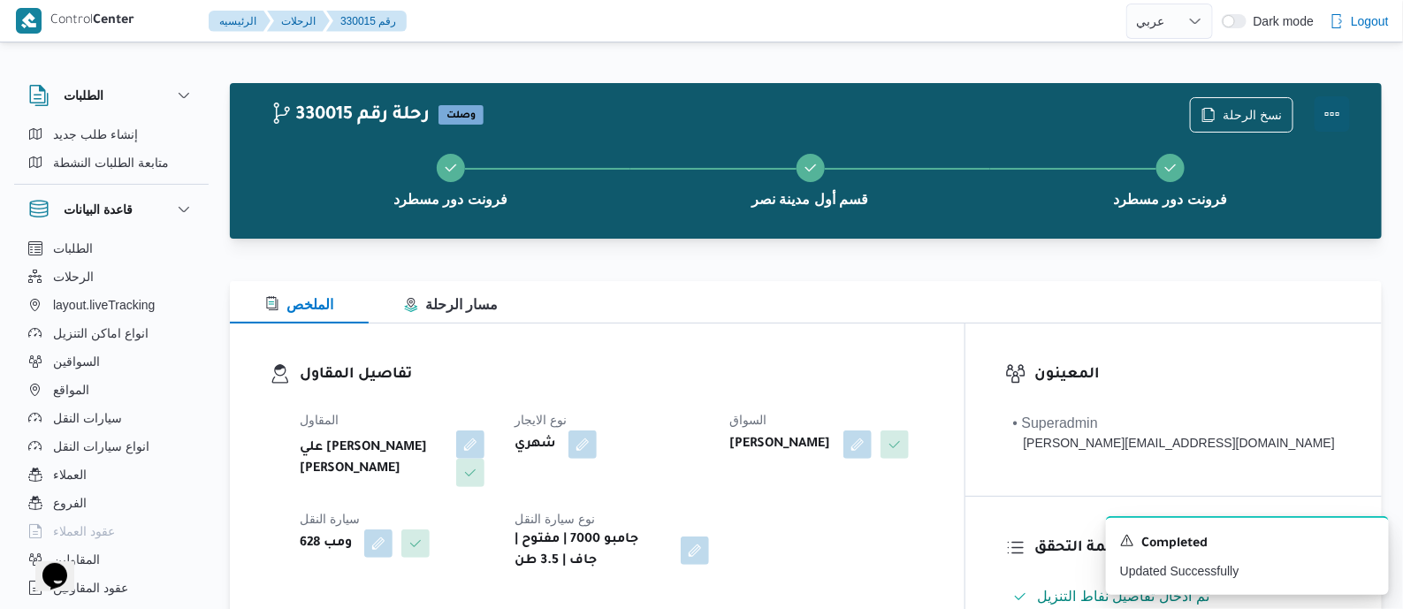
click at [1332, 105] on button "Actions" at bounding box center [1331, 113] width 35 height 35
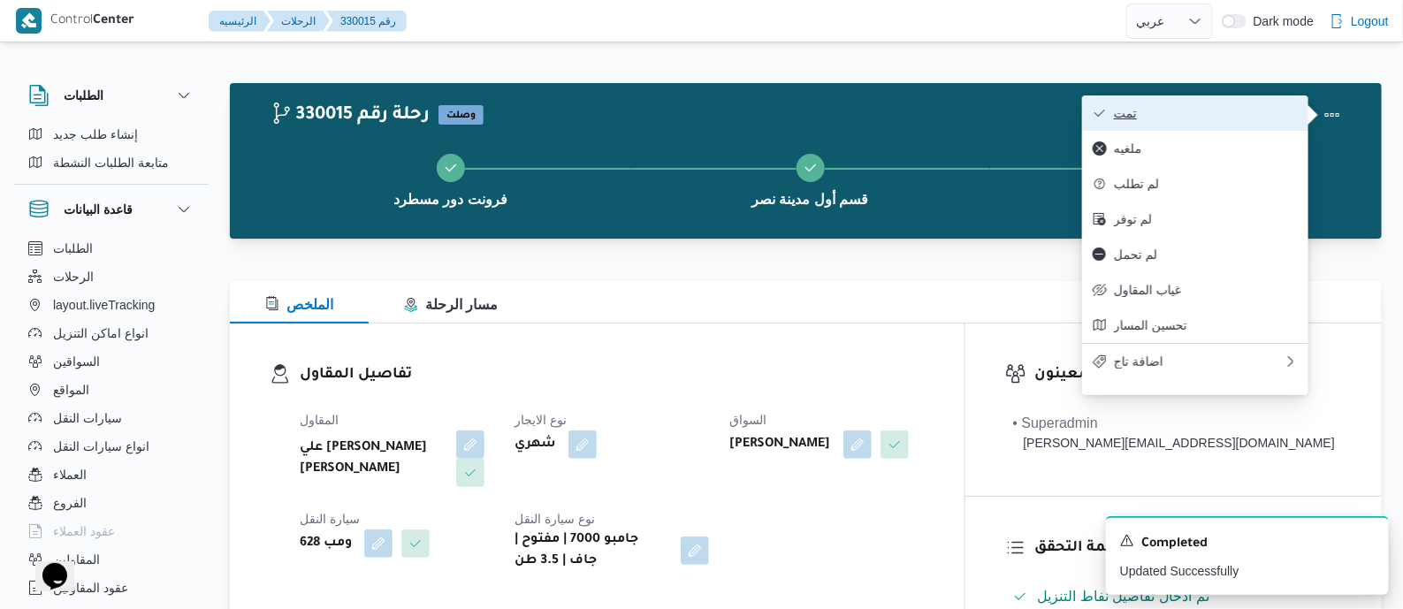
click at [1238, 104] on button "تمت" at bounding box center [1195, 112] width 226 height 35
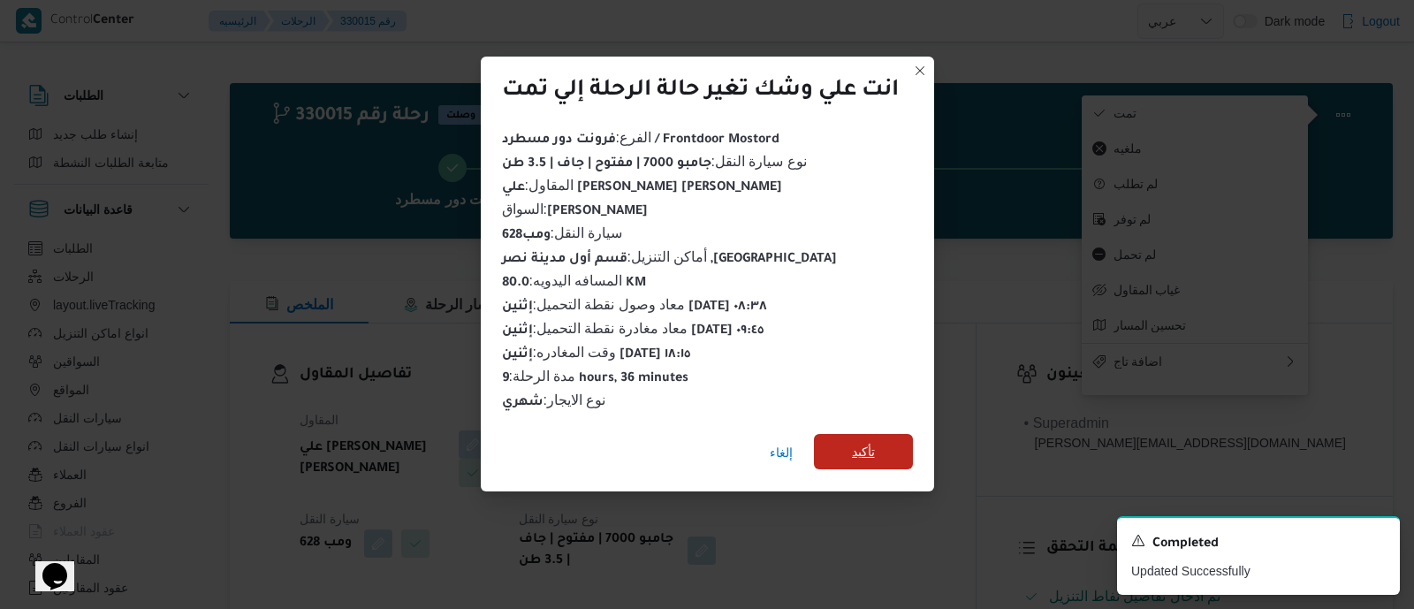
click at [880, 436] on span "تأكيد" at bounding box center [863, 451] width 99 height 35
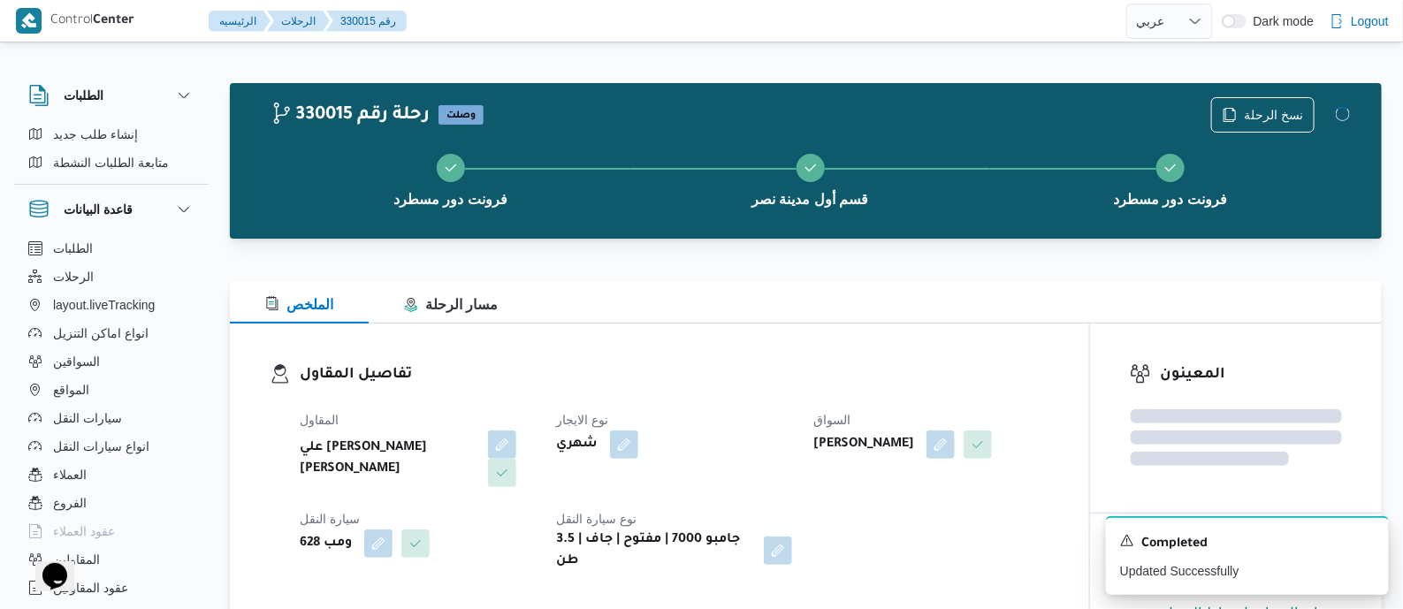
click at [735, 339] on div "تفاصيل المقاول المقاول علي يحيي علي مهران حسنين نوع الايجار شهري السواق علاء ال…" at bounding box center [659, 468] width 859 height 288
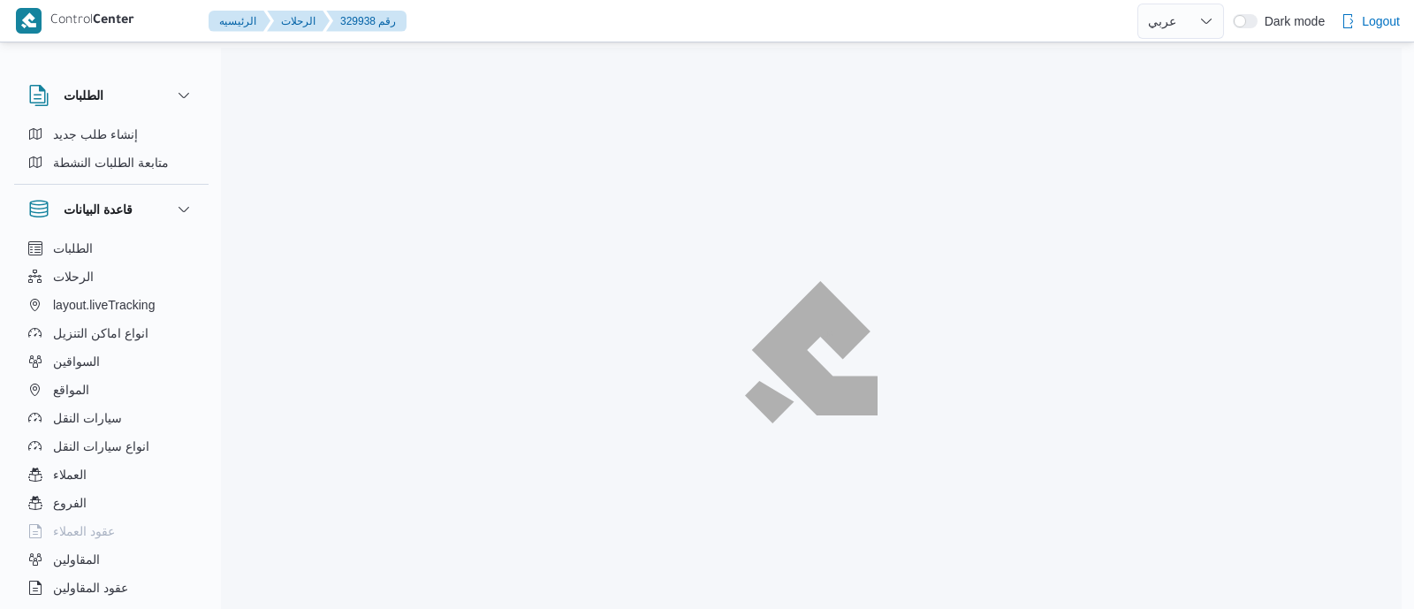
select select "ar"
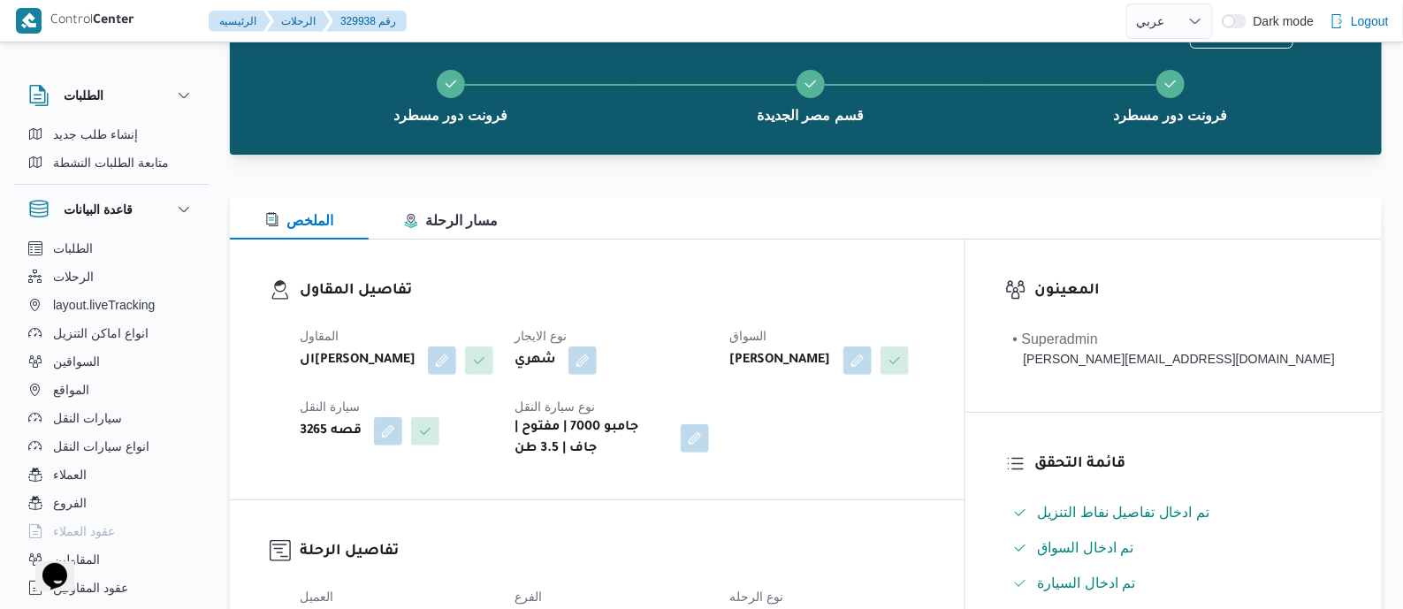
scroll to position [663, 0]
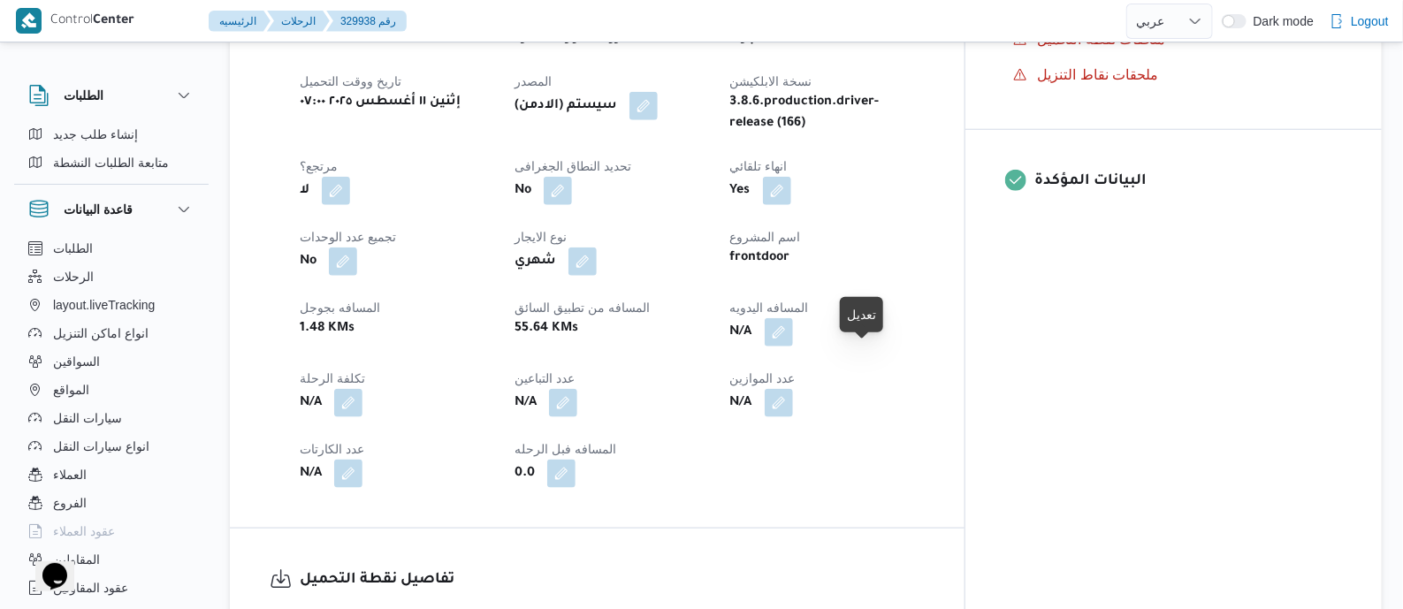
drag, startPoint x: 864, startPoint y: 359, endPoint x: 836, endPoint y: 411, distance: 58.9
click at [793, 347] on button "button" at bounding box center [779, 332] width 28 height 28
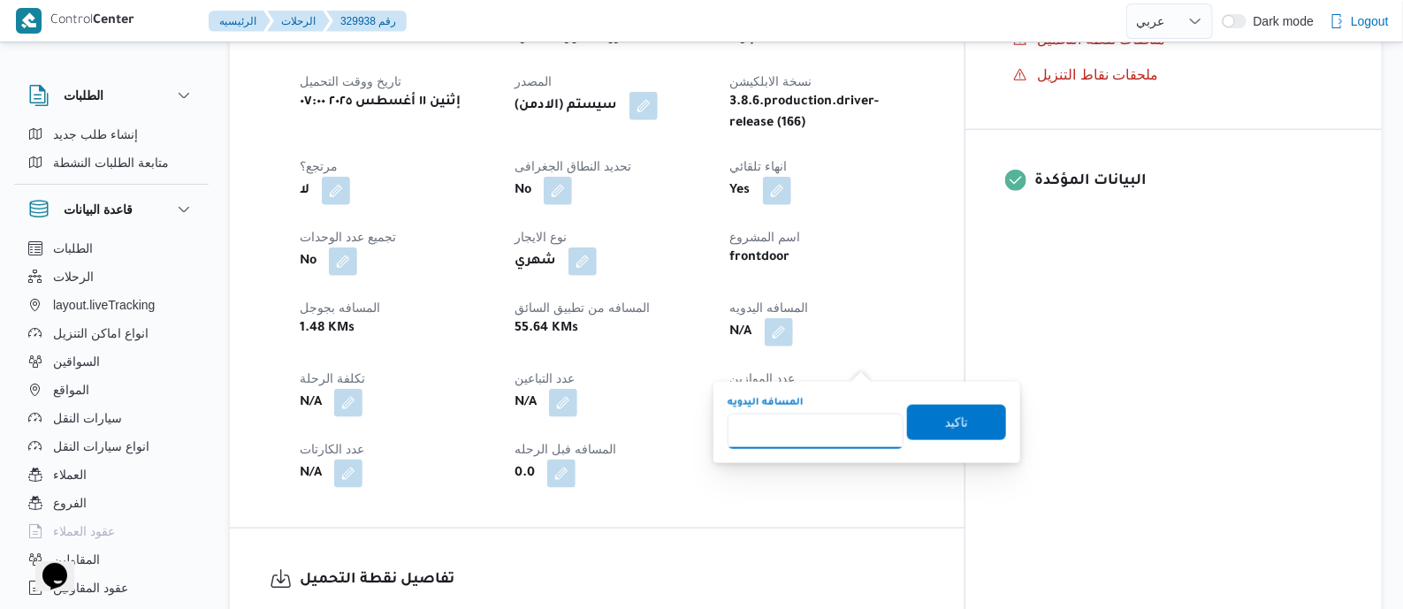
click at [835, 418] on input "المسافه اليدويه" at bounding box center [816, 431] width 176 height 35
type input "75"
click at [955, 412] on span "تاكيد" at bounding box center [956, 421] width 23 height 21
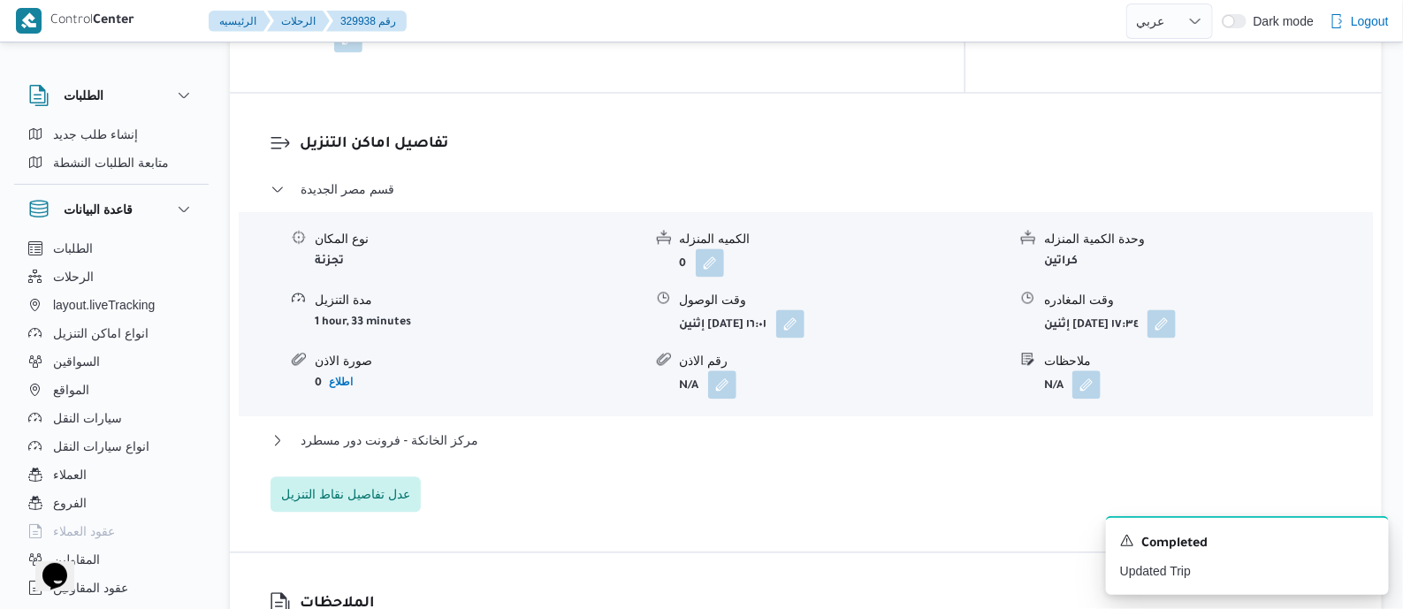
scroll to position [1436, 0]
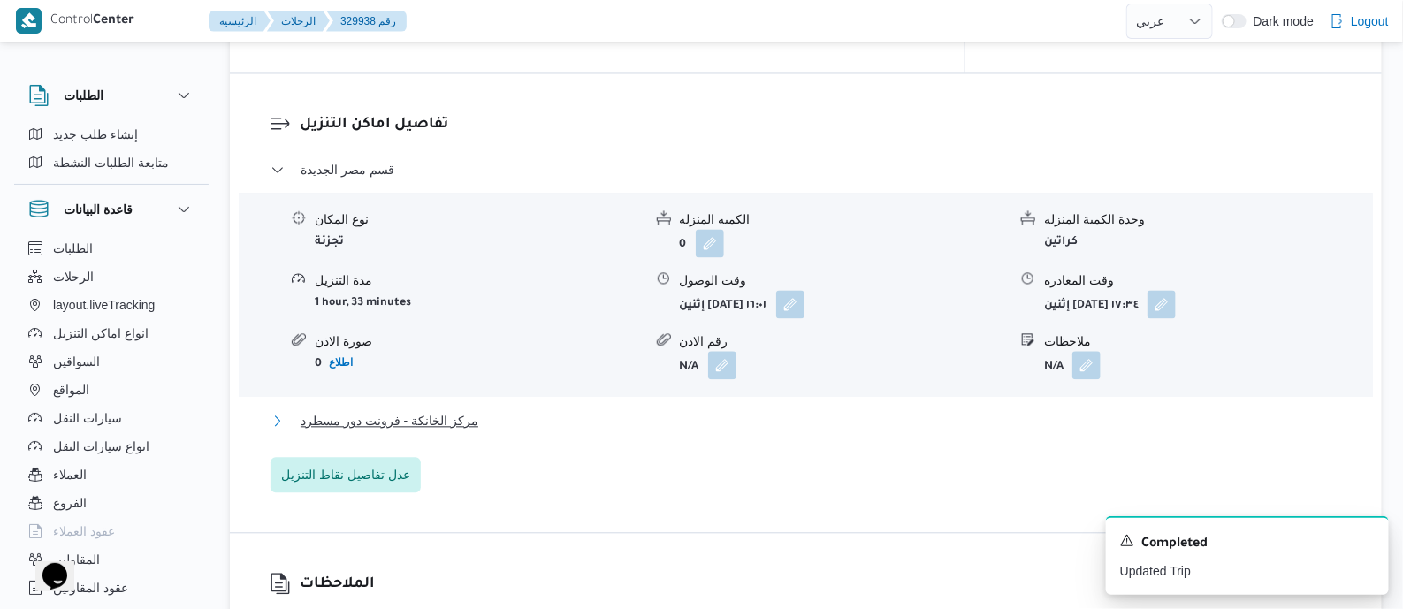
click at [433, 431] on span "مركز الخانكة - فرونت دور مسطرد" at bounding box center [390, 420] width 178 height 21
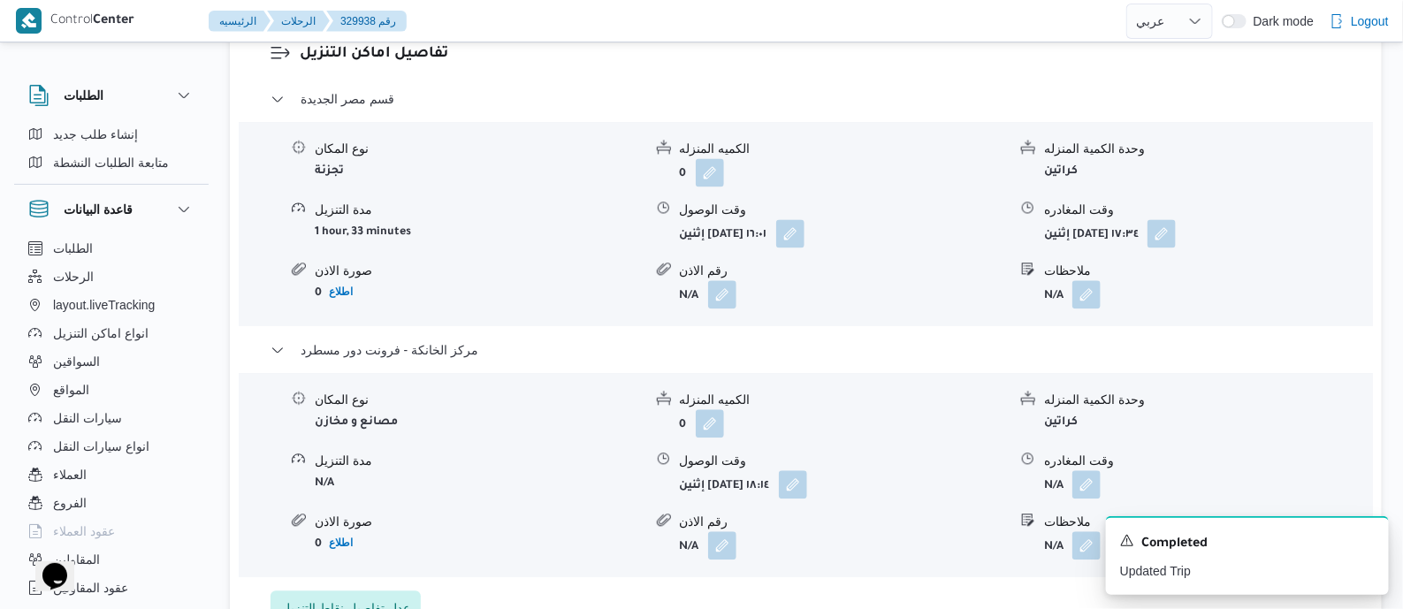
scroll to position [1657, 0]
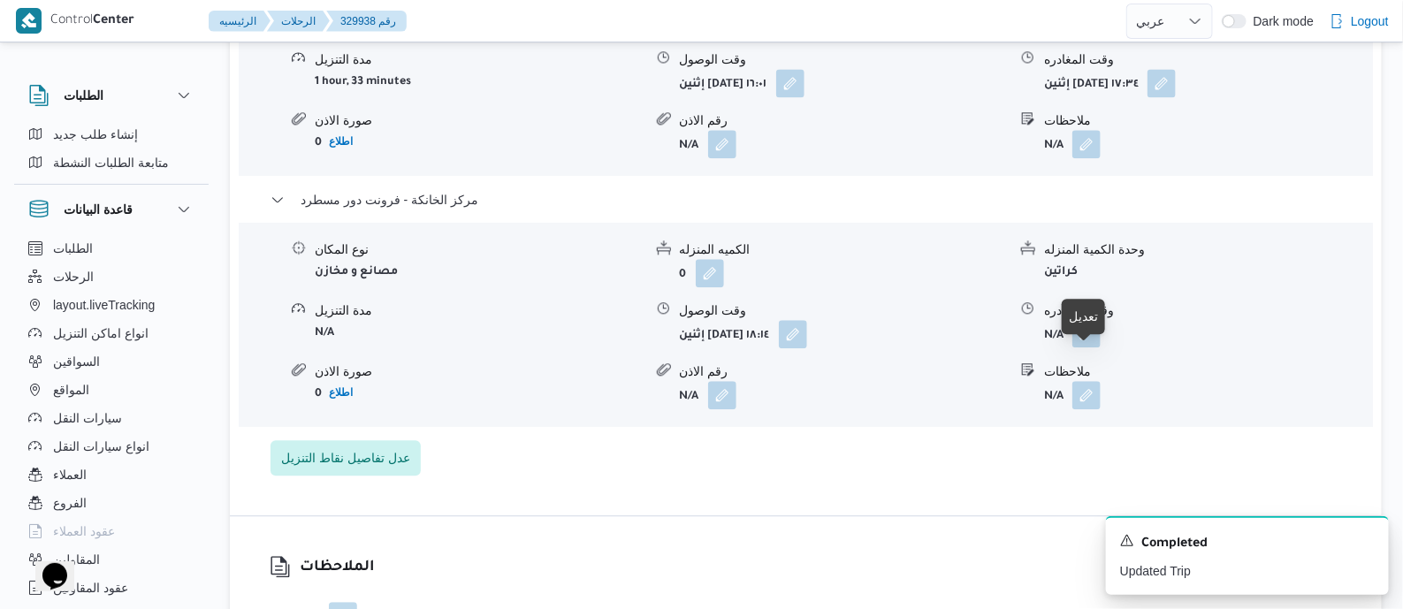
click at [1086, 347] on button "button" at bounding box center [1086, 333] width 28 height 28
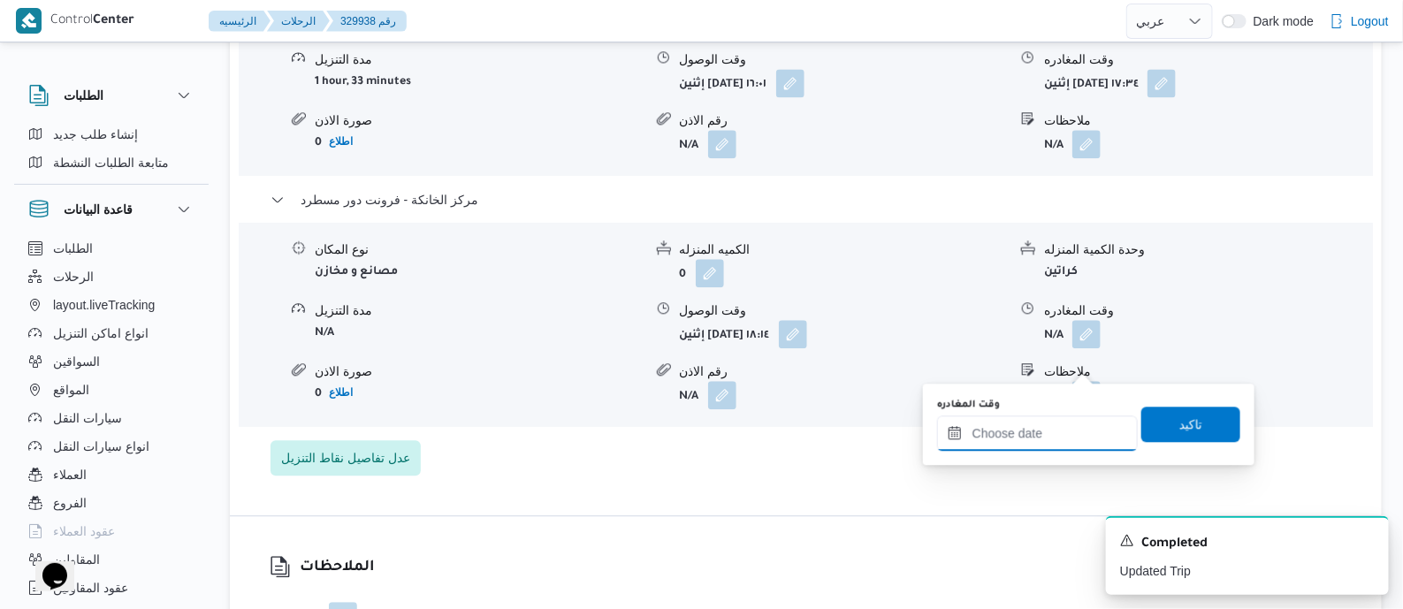
click at [1069, 419] on input "وقت المغادره" at bounding box center [1037, 432] width 201 height 35
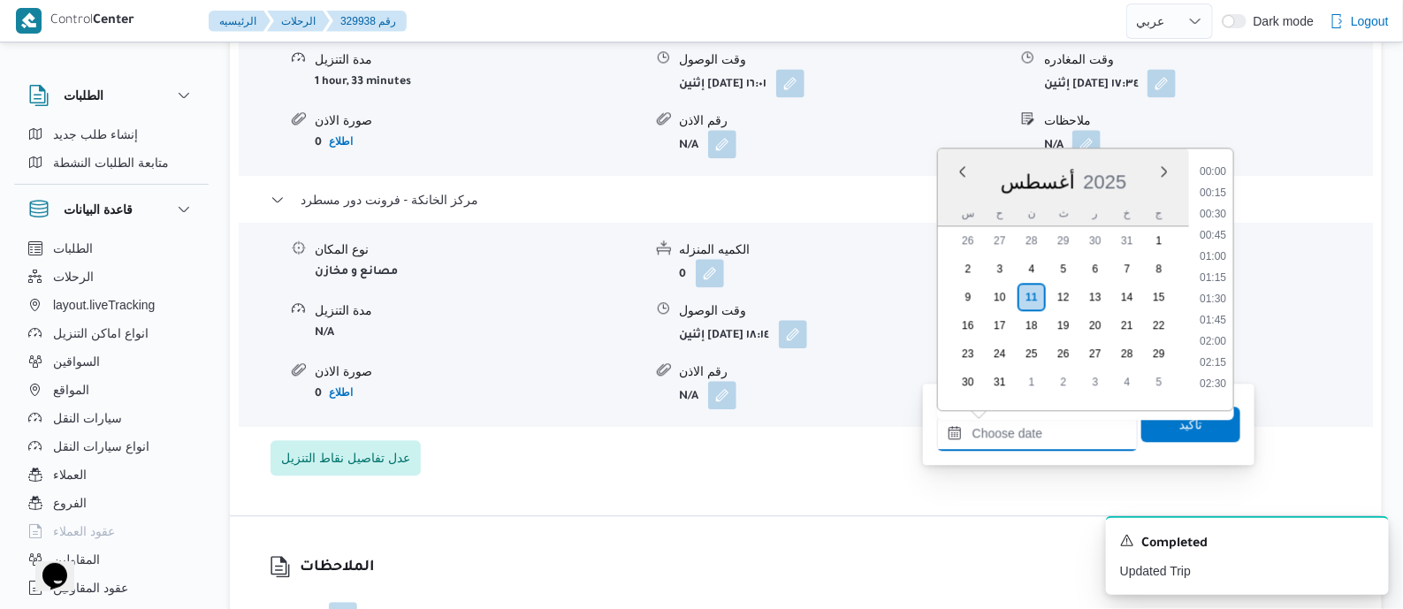
scroll to position [1428, 0]
click at [1220, 288] on li "18:15" at bounding box center [1212, 293] width 41 height 18
type input "[DATE] ١٨:١٥"
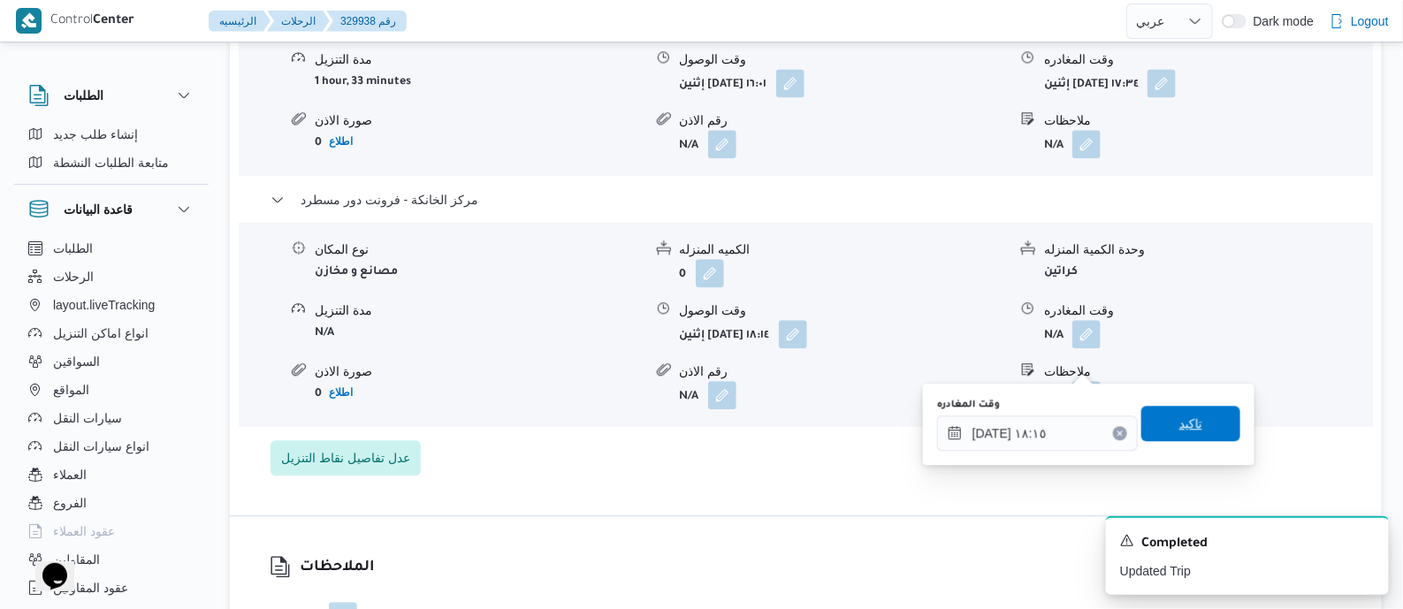
click at [1198, 429] on span "تاكيد" at bounding box center [1190, 423] width 99 height 35
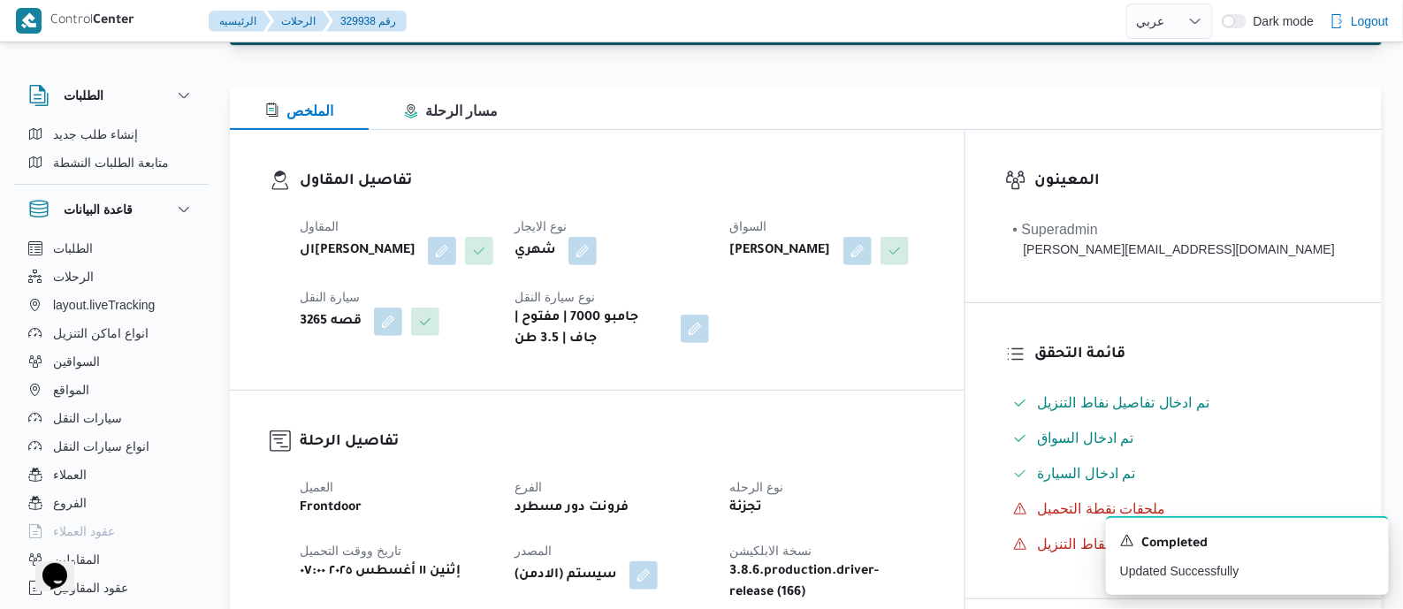
scroll to position [0, 0]
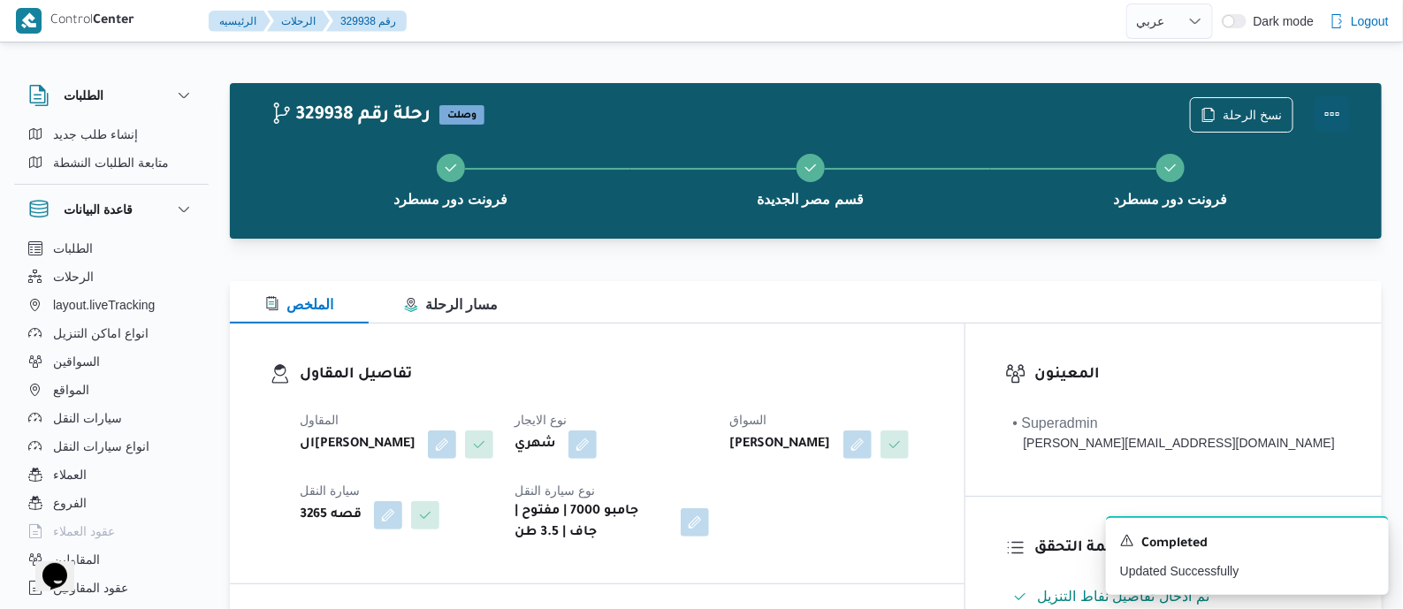
click at [1328, 103] on button "Actions" at bounding box center [1331, 113] width 35 height 35
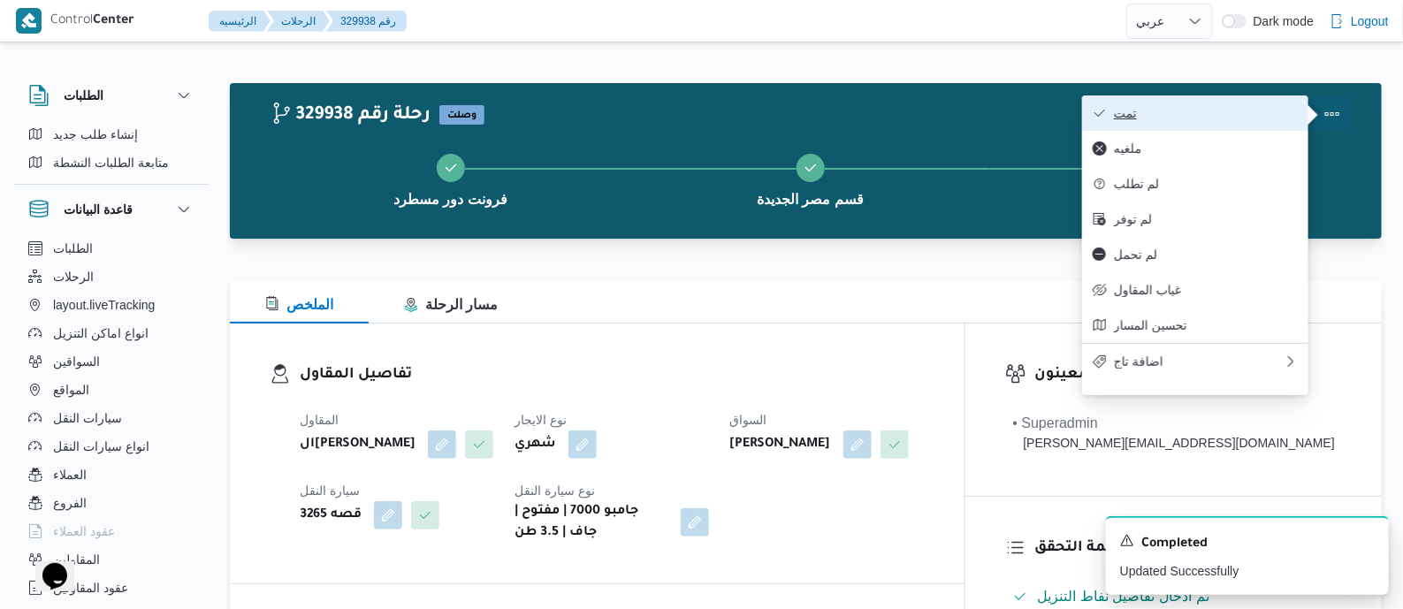
click at [1229, 111] on span "تمت" at bounding box center [1206, 113] width 184 height 14
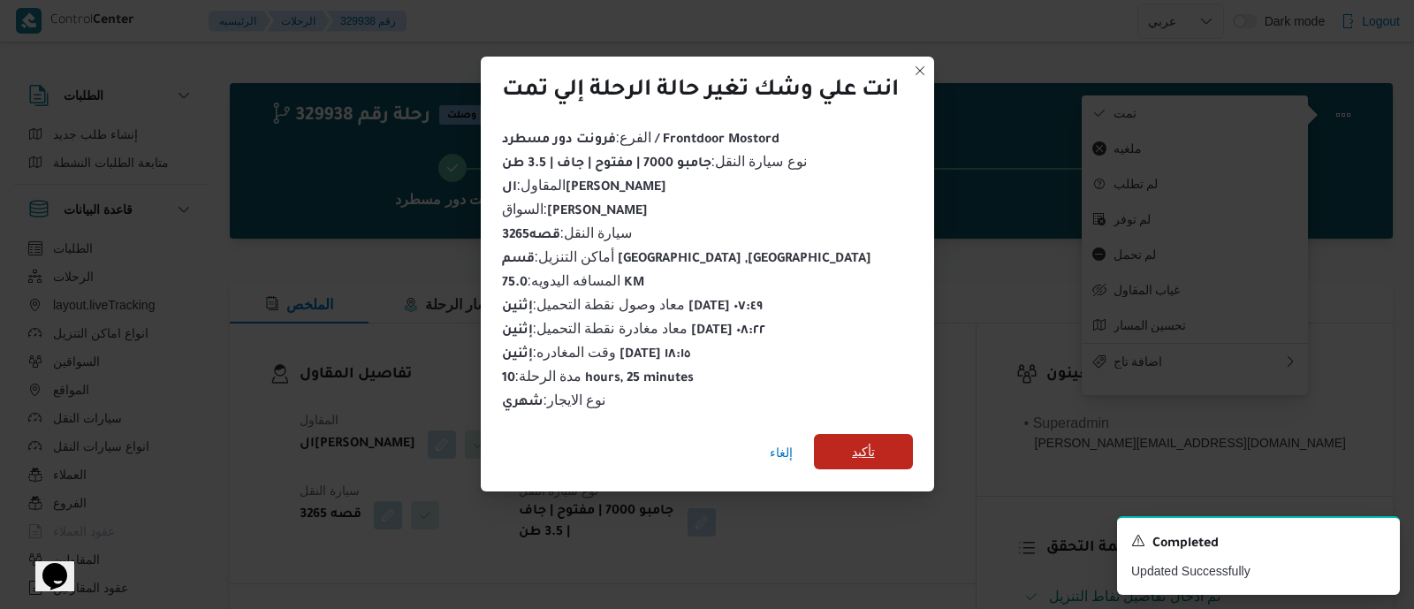
click at [877, 444] on span "تأكيد" at bounding box center [863, 451] width 99 height 35
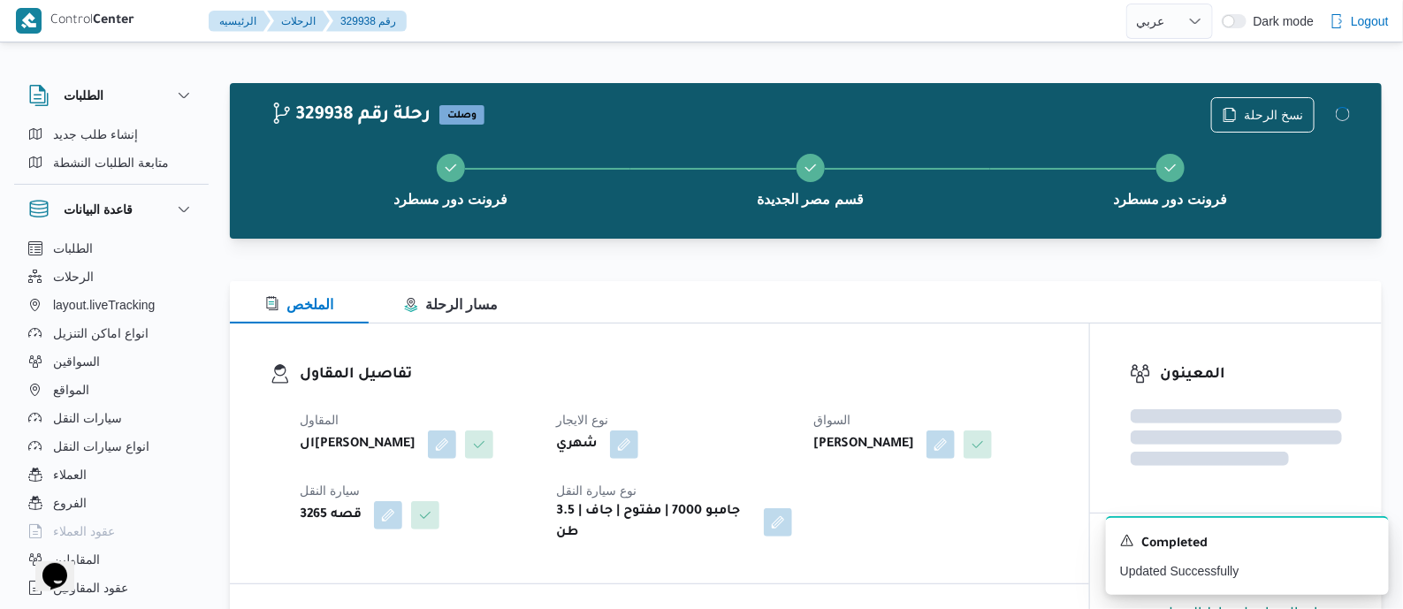
click at [751, 376] on h3 "تفاصيل المقاول" at bounding box center [675, 375] width 750 height 24
